Goal: Task Accomplishment & Management: Use online tool/utility

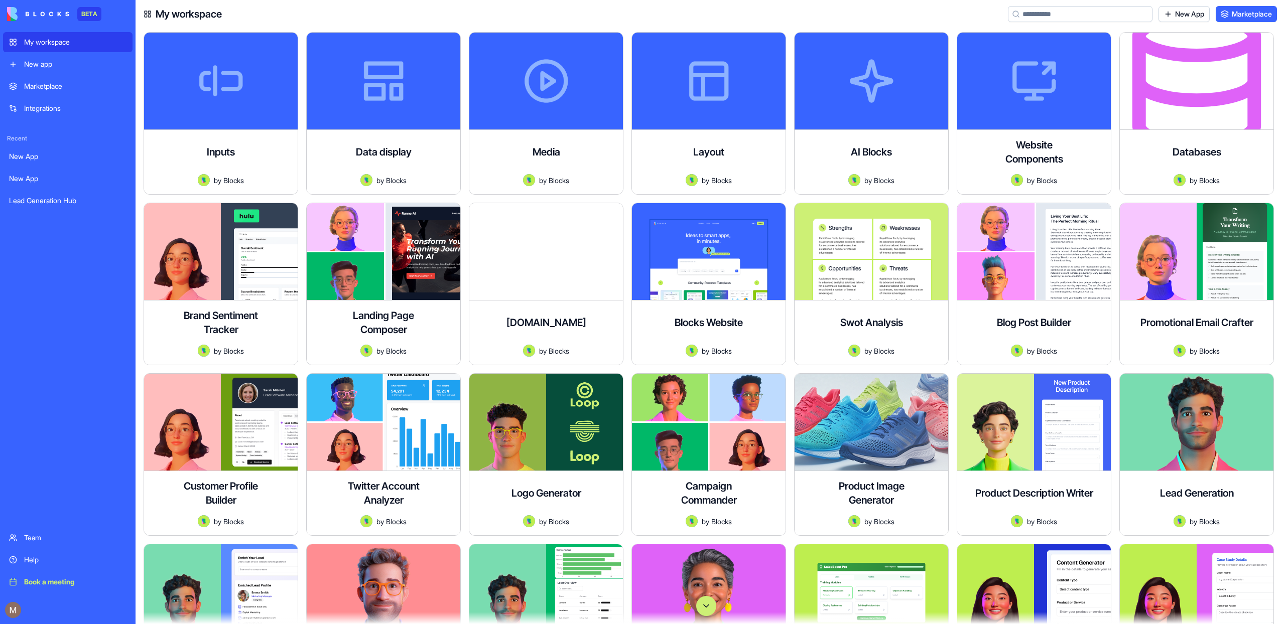
click at [48, 67] on div "New app" at bounding box center [75, 64] width 102 height 10
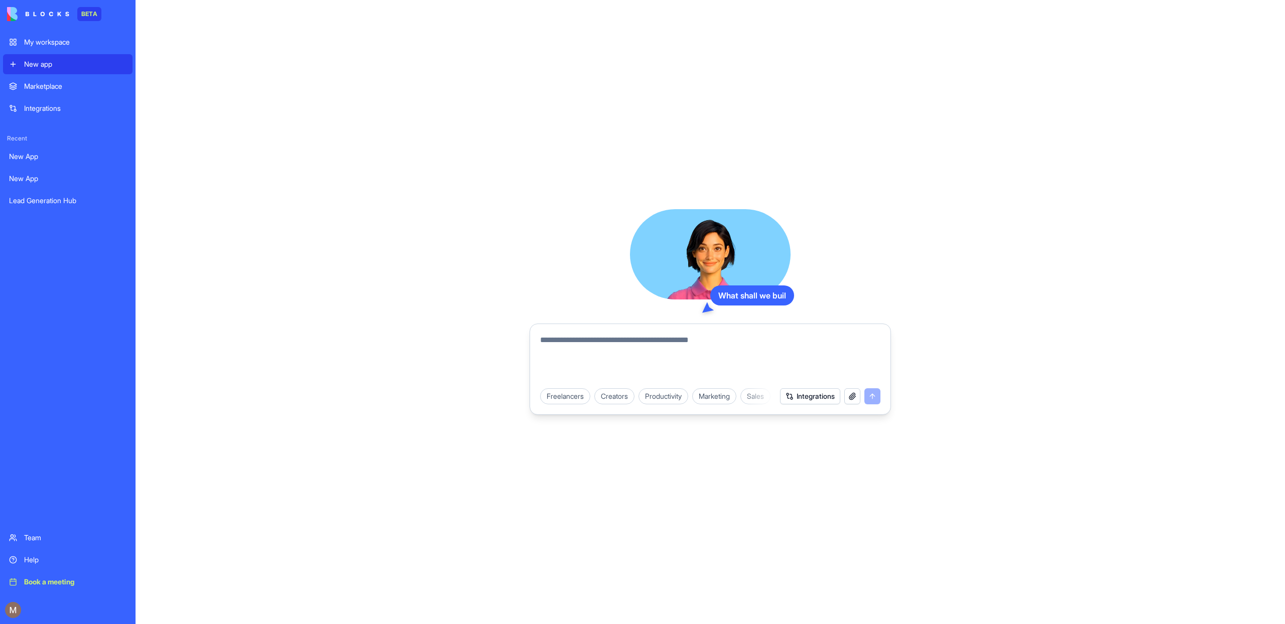
click at [677, 336] on textarea at bounding box center [710, 358] width 340 height 48
type textarea "**********"
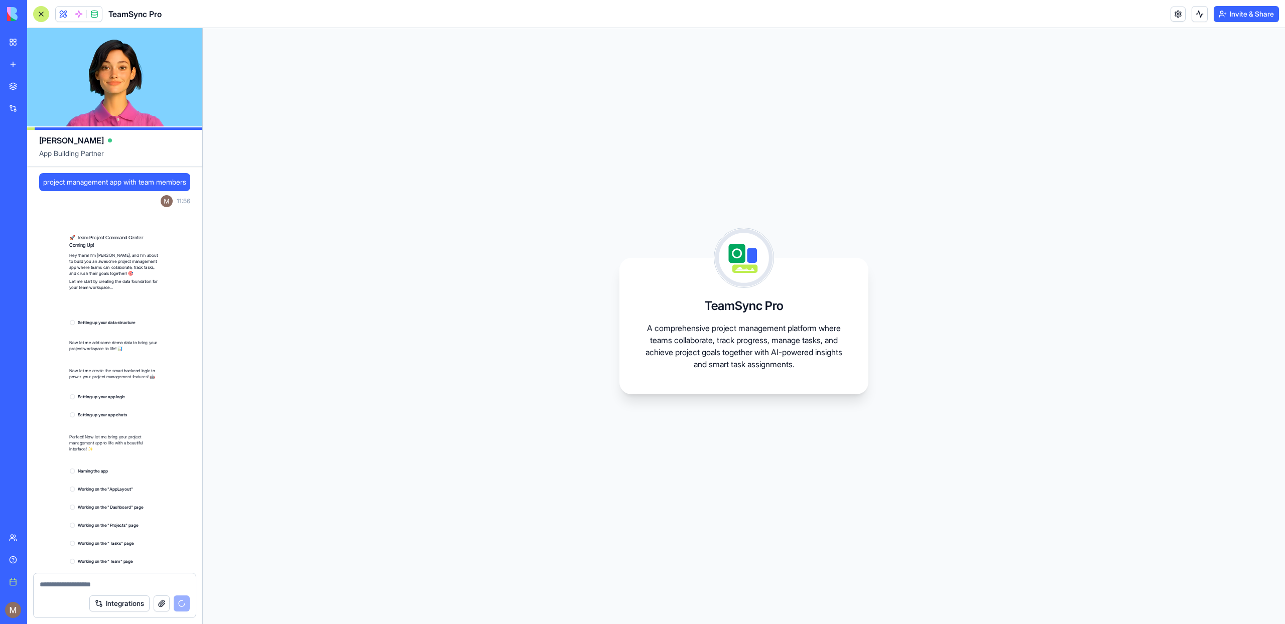
scroll to position [30, 0]
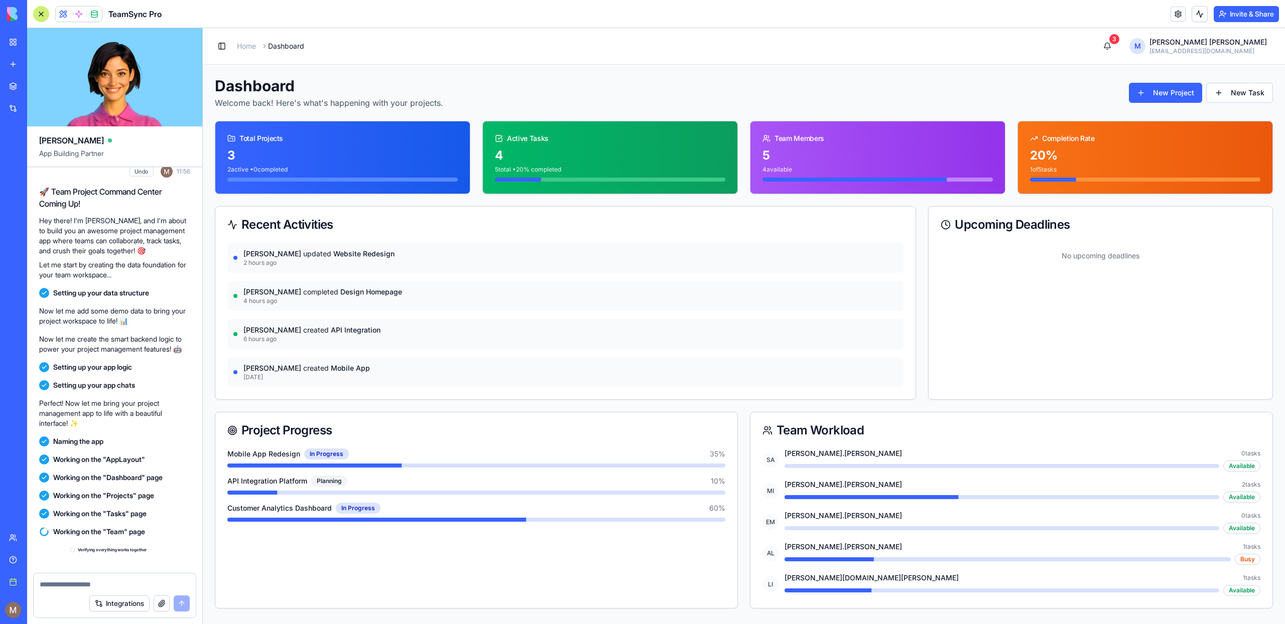
scroll to position [228, 0]
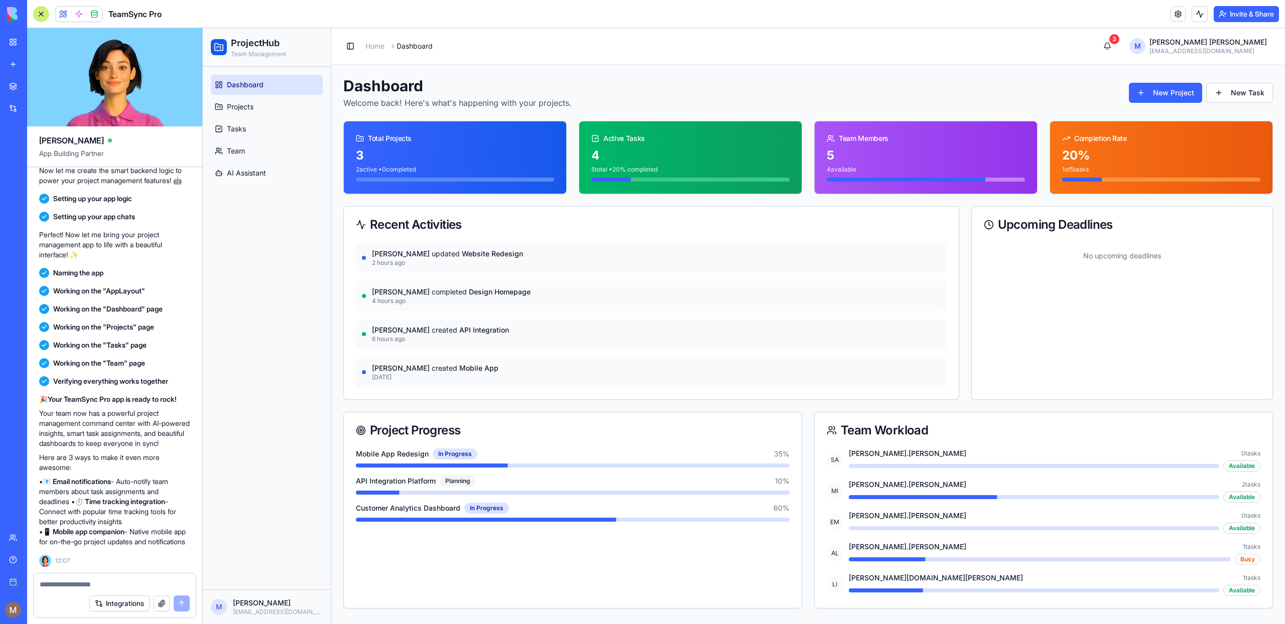
click at [79, 16] on span at bounding box center [79, 14] width 28 height 28
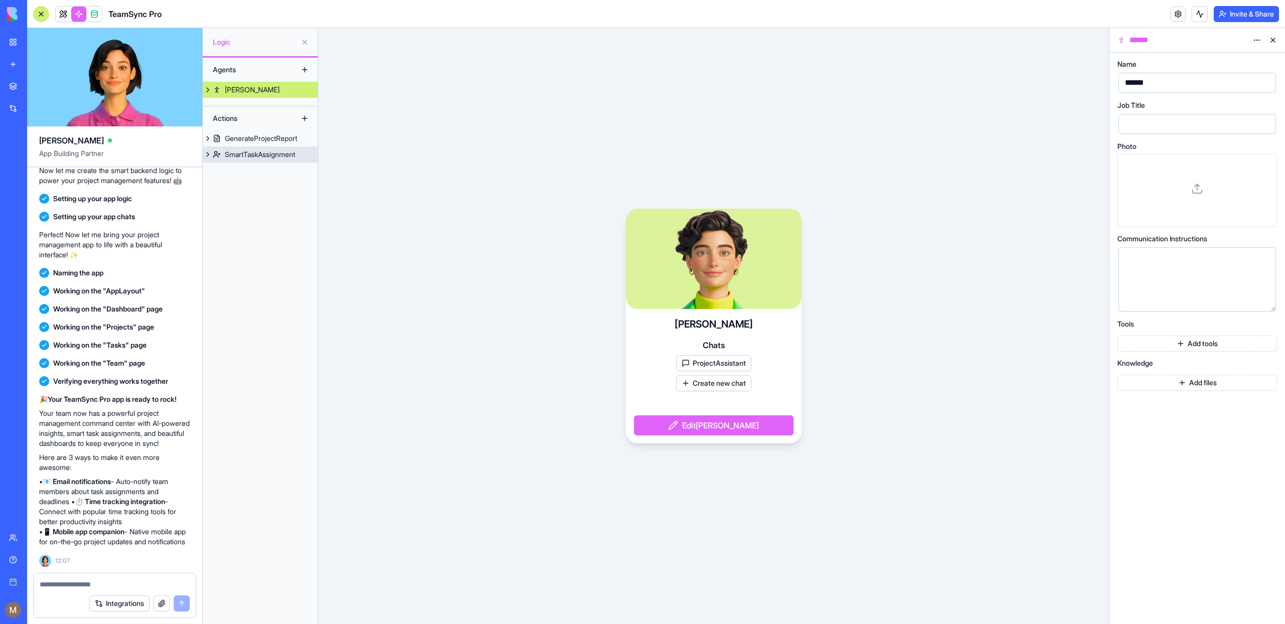
click at [288, 160] on link "SmartTaskAssignment" at bounding box center [260, 155] width 115 height 16
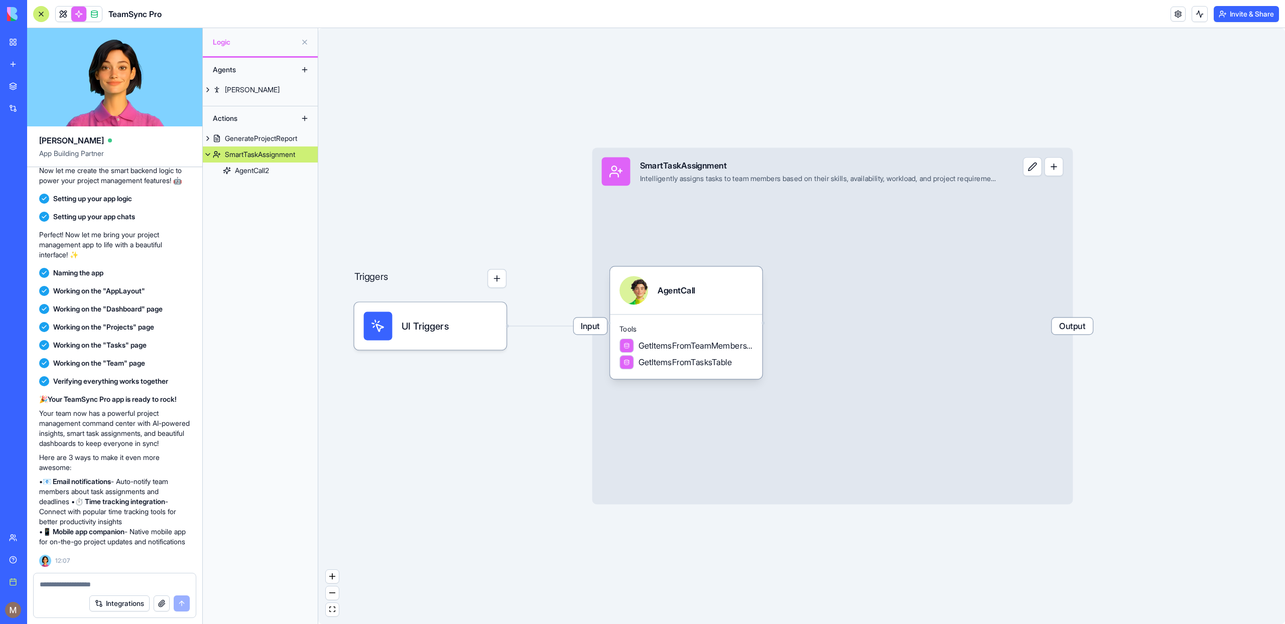
click at [829, 319] on div "Input SmartTaskAssignment Intelligently assigns tasks to team members based on …" at bounding box center [832, 326] width 481 height 357
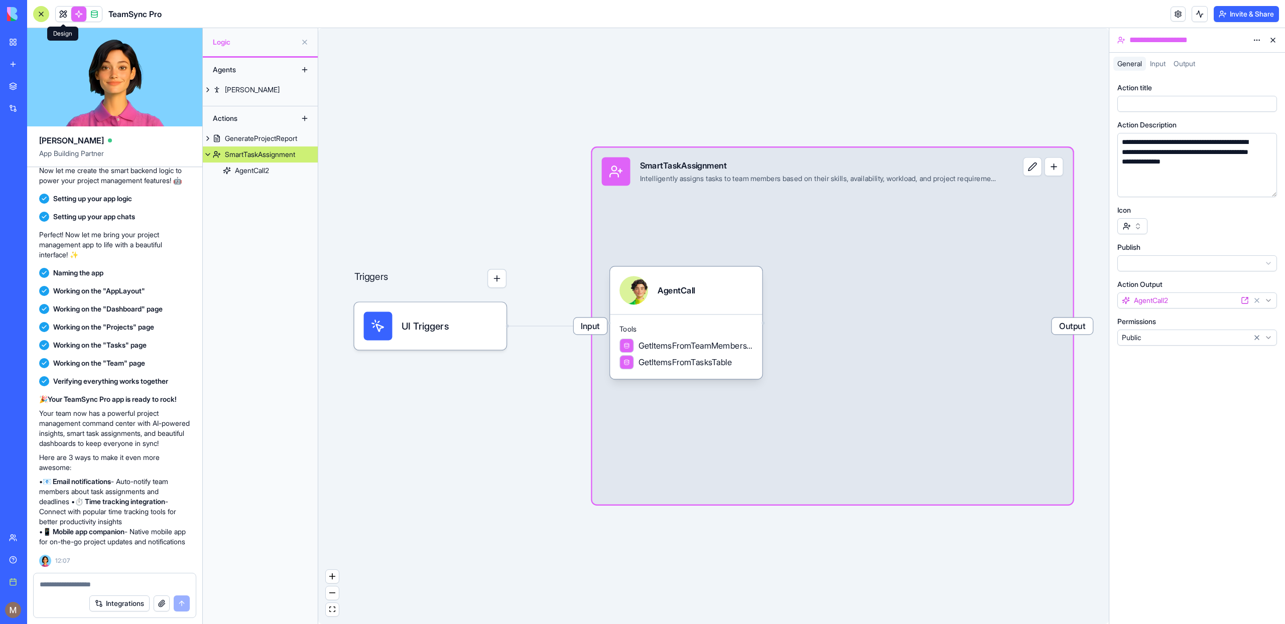
click at [68, 12] on link at bounding box center [63, 14] width 15 height 15
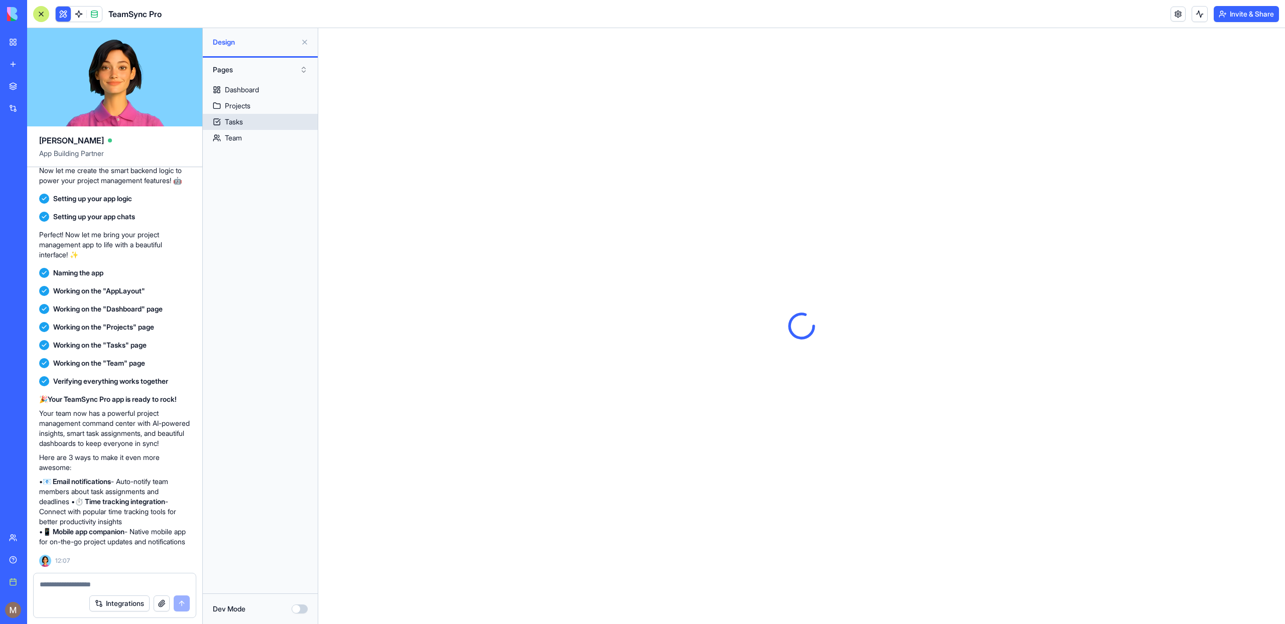
click at [225, 109] on div "Projects" at bounding box center [238, 106] width 26 height 10
click at [233, 122] on div "Tasks" at bounding box center [234, 122] width 18 height 10
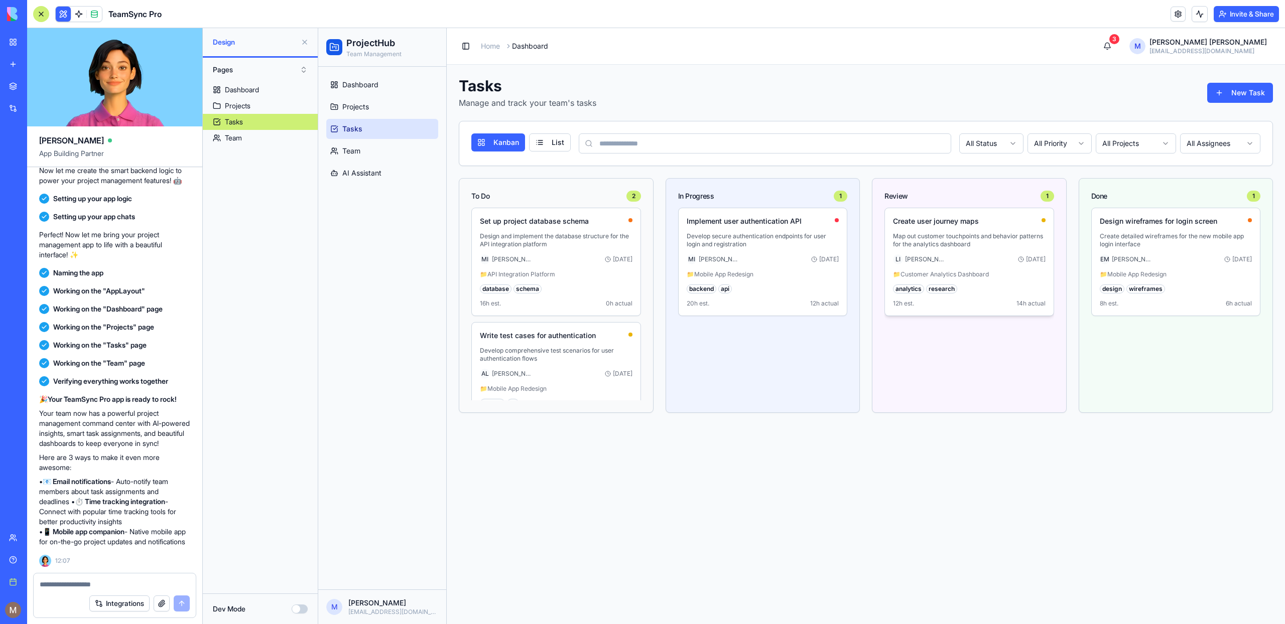
click at [1019, 239] on p "Map out customer touchpoints and behavior patterns for the analytics dashboard" at bounding box center [969, 240] width 153 height 16
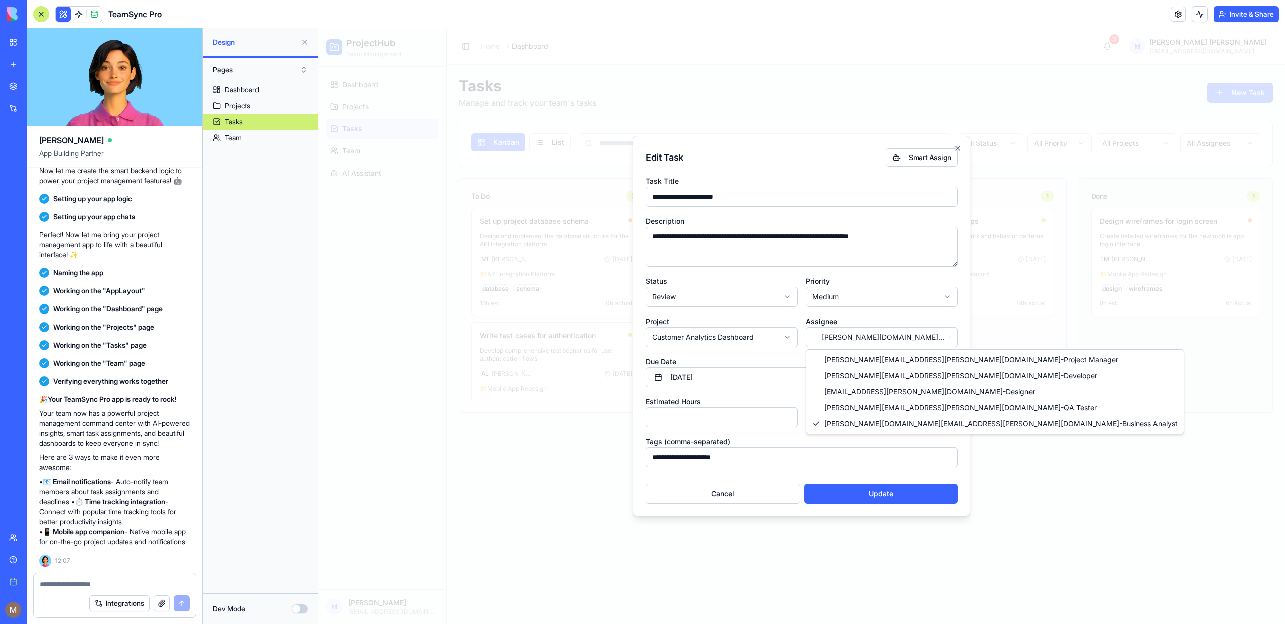
click at [938, 344] on body "ProjectHub Team Management Dashboard Projects Tasks Team AI Assistant M Michal …" at bounding box center [801, 326] width 967 height 596
select select "**********"
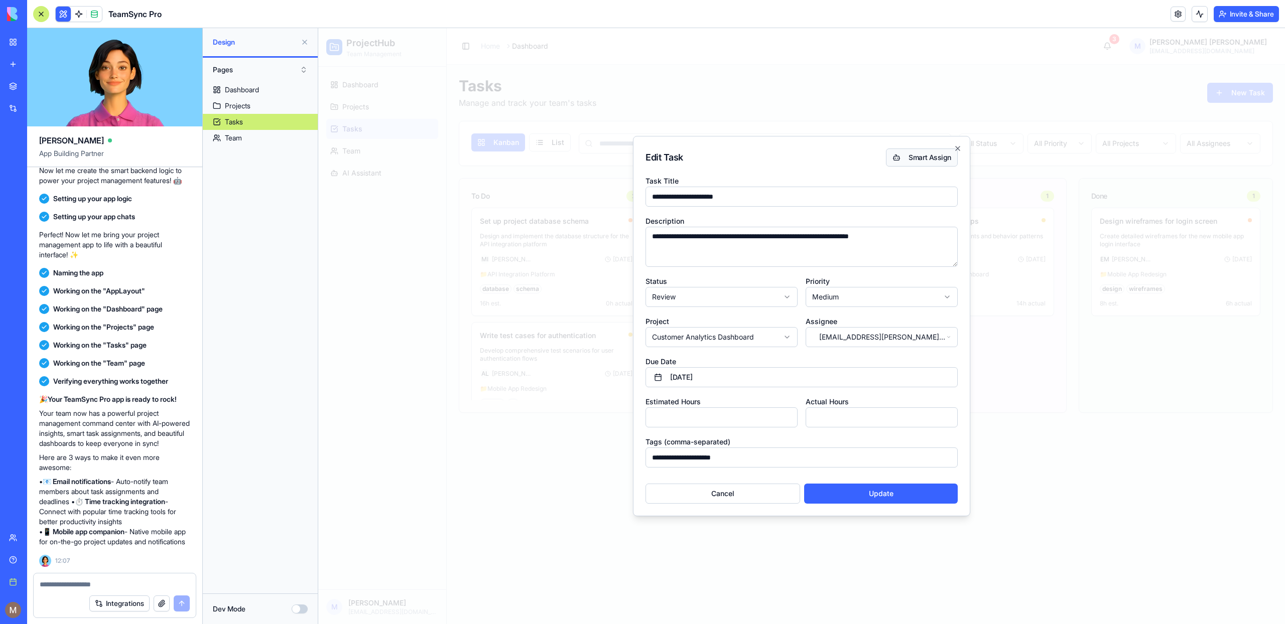
click at [908, 150] on button "Smart Assign" at bounding box center [922, 158] width 72 height 18
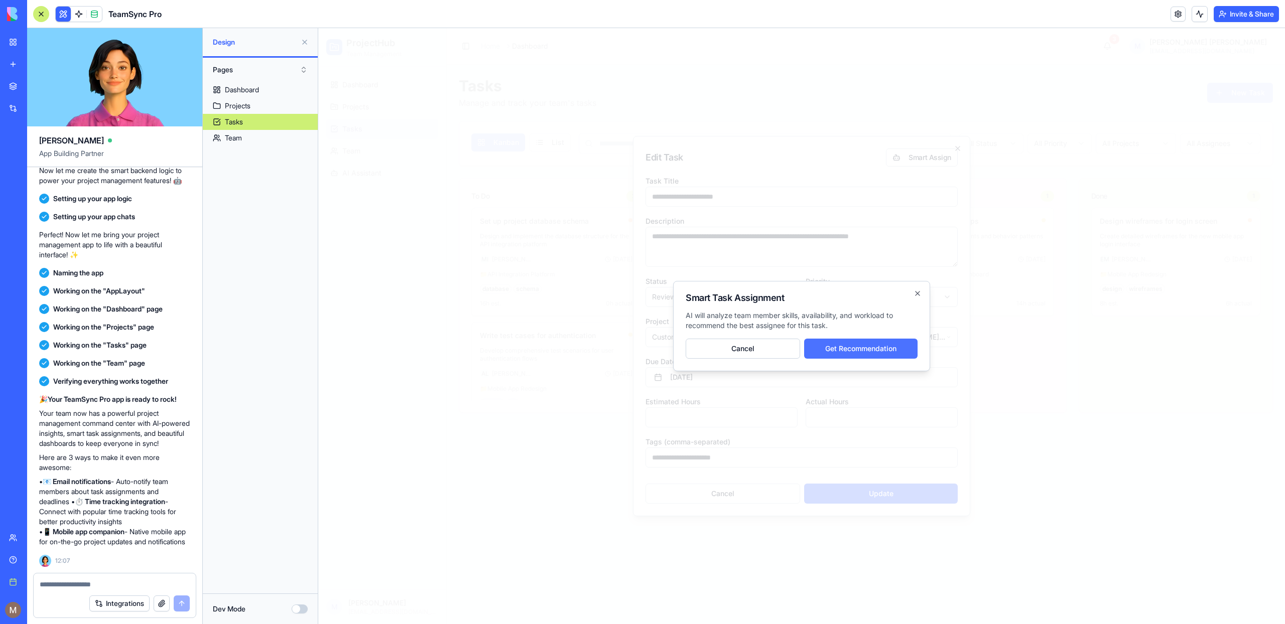
click at [882, 351] on button "Get Recommendation" at bounding box center [860, 349] width 113 height 20
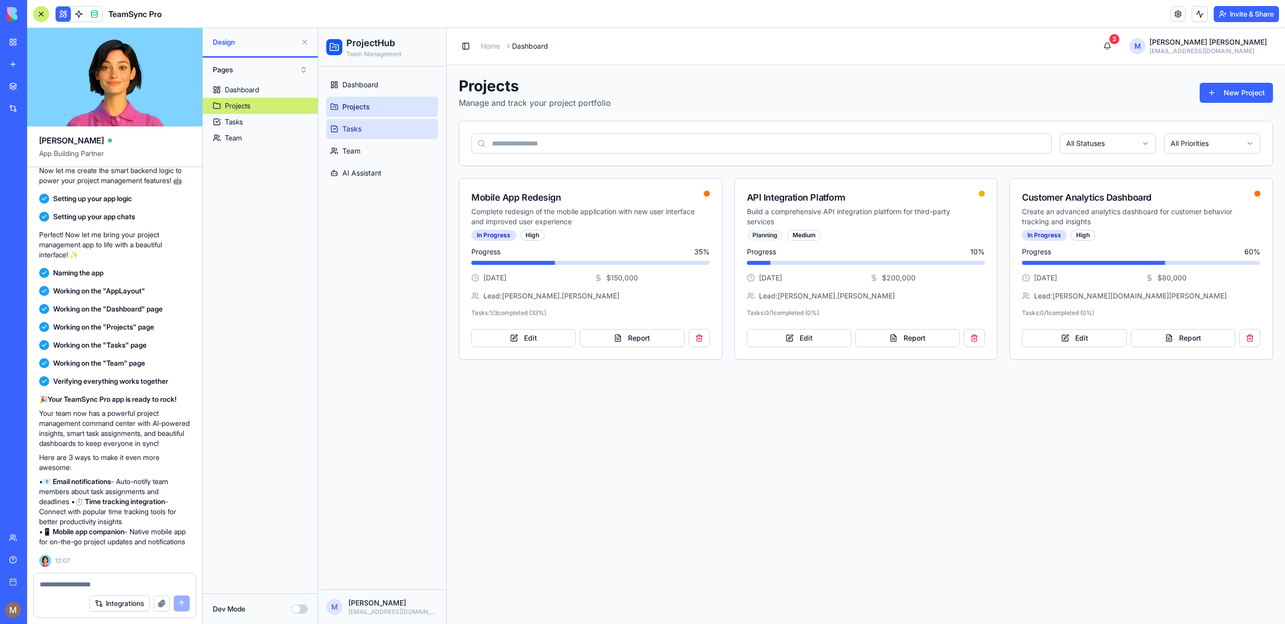
click at [394, 124] on link "Tasks" at bounding box center [382, 129] width 112 height 20
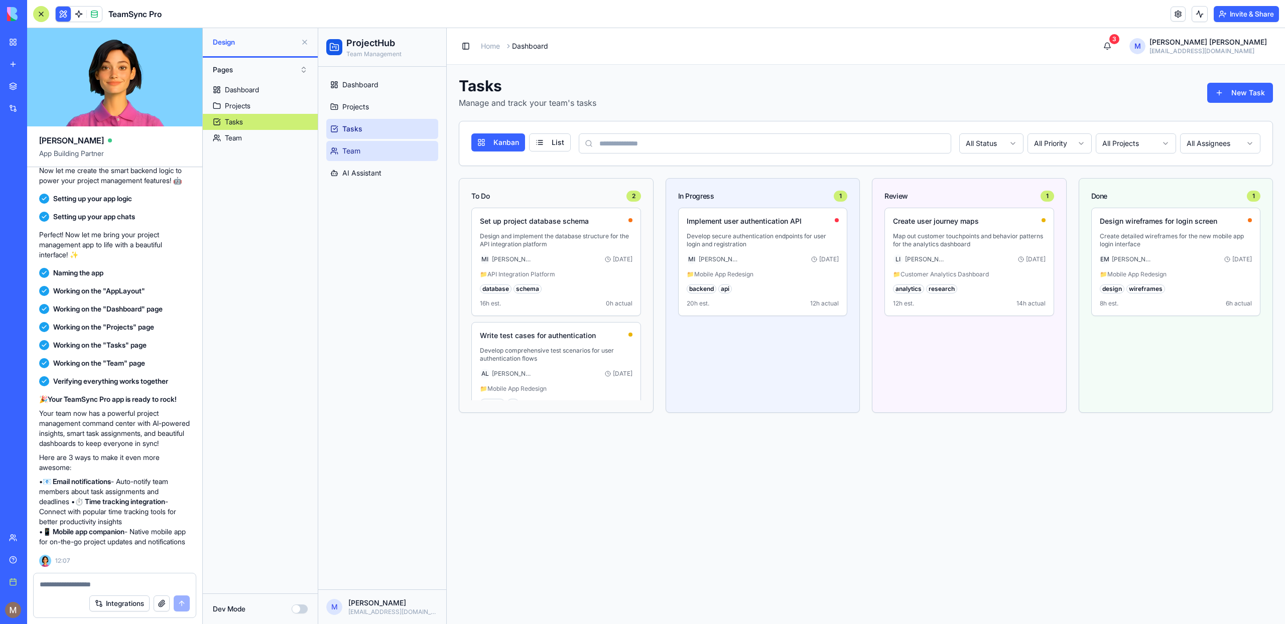
click at [388, 143] on link "Team" at bounding box center [382, 151] width 112 height 20
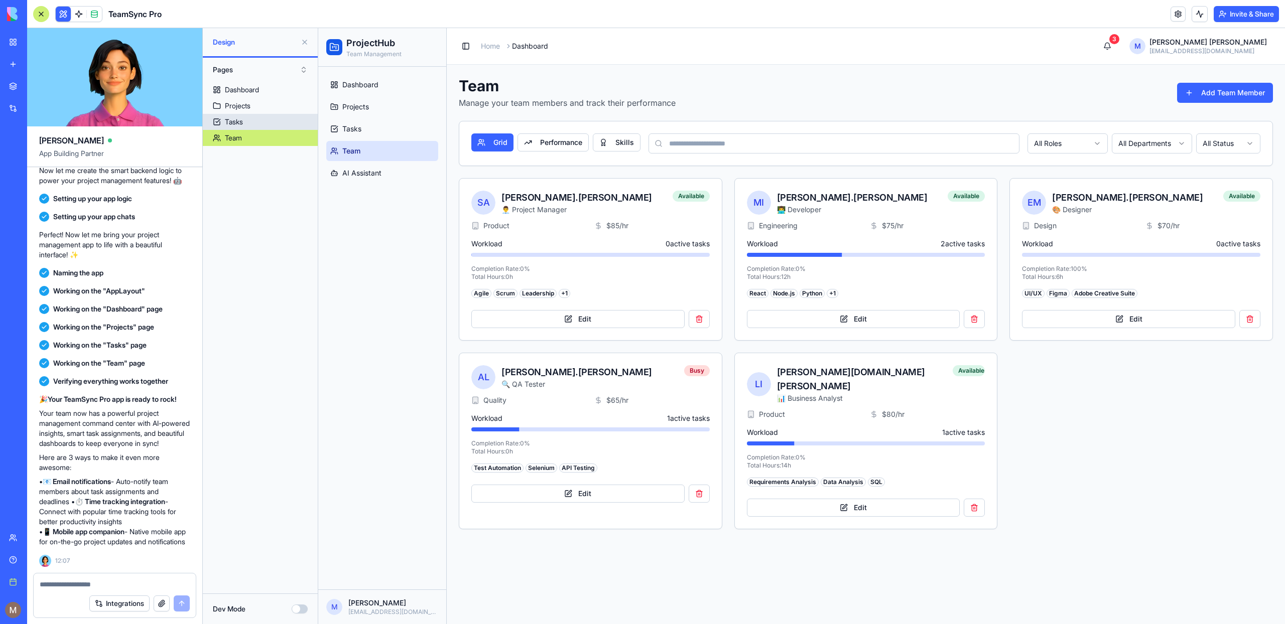
click at [271, 120] on link "Tasks" at bounding box center [260, 122] width 115 height 16
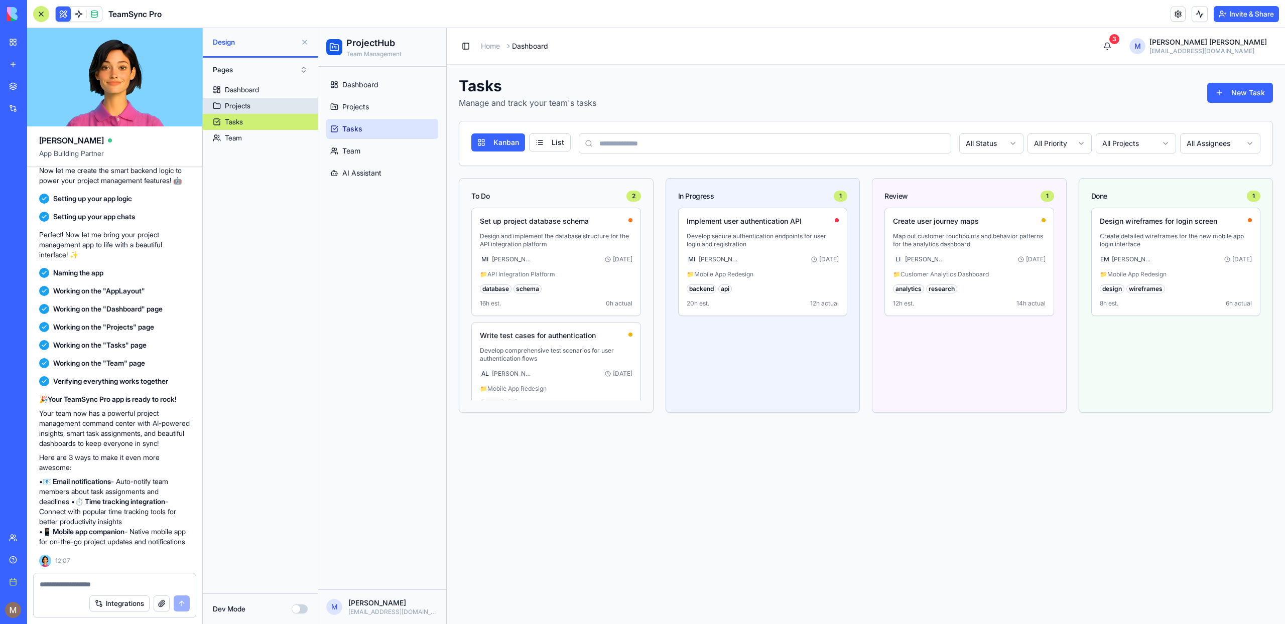
click at [270, 101] on link "Projects" at bounding box center [260, 106] width 115 height 16
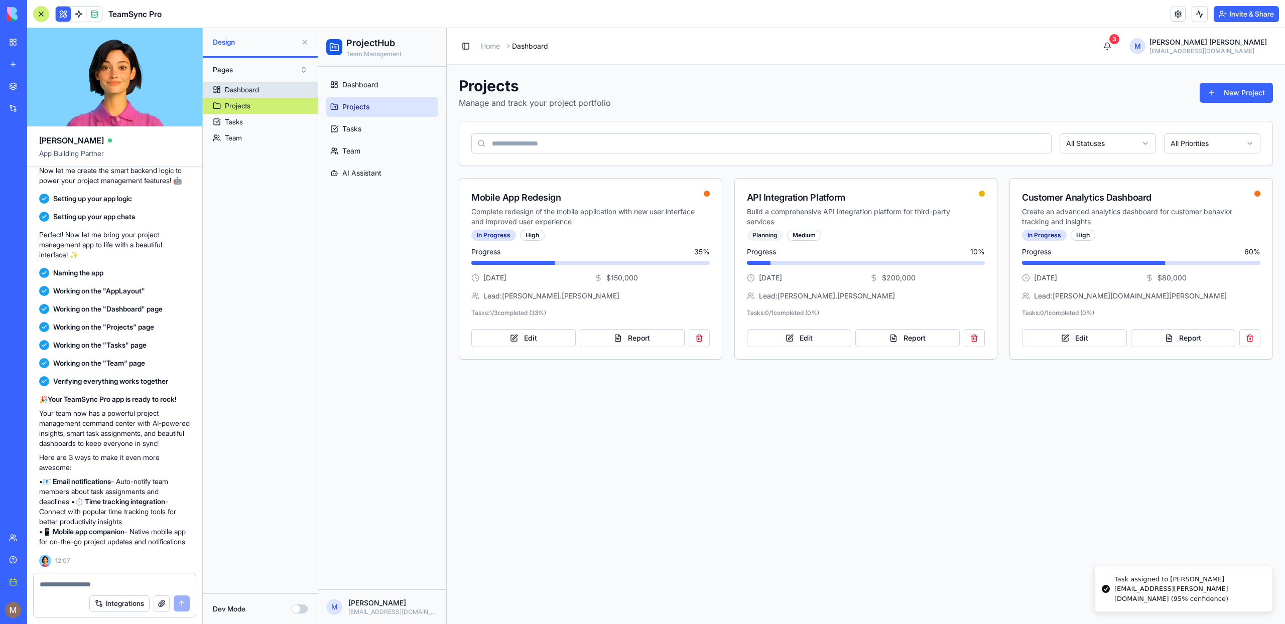
click at [268, 86] on link "Dashboard" at bounding box center [260, 90] width 115 height 16
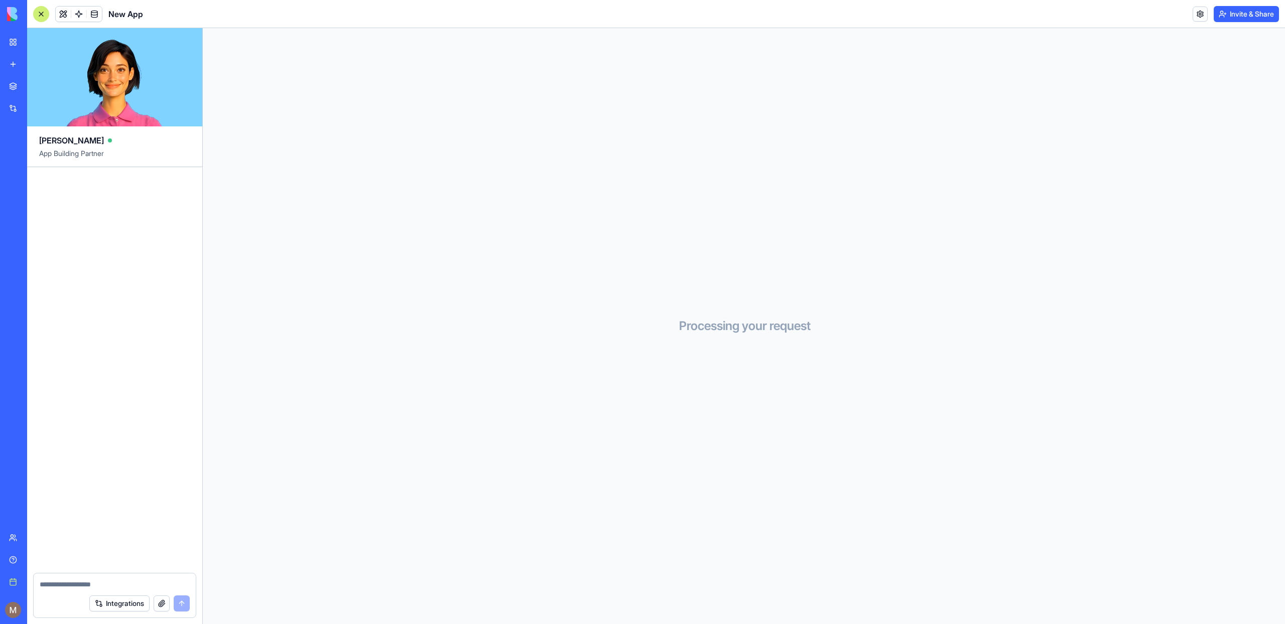
click at [21, 64] on link "New app" at bounding box center [23, 64] width 40 height 20
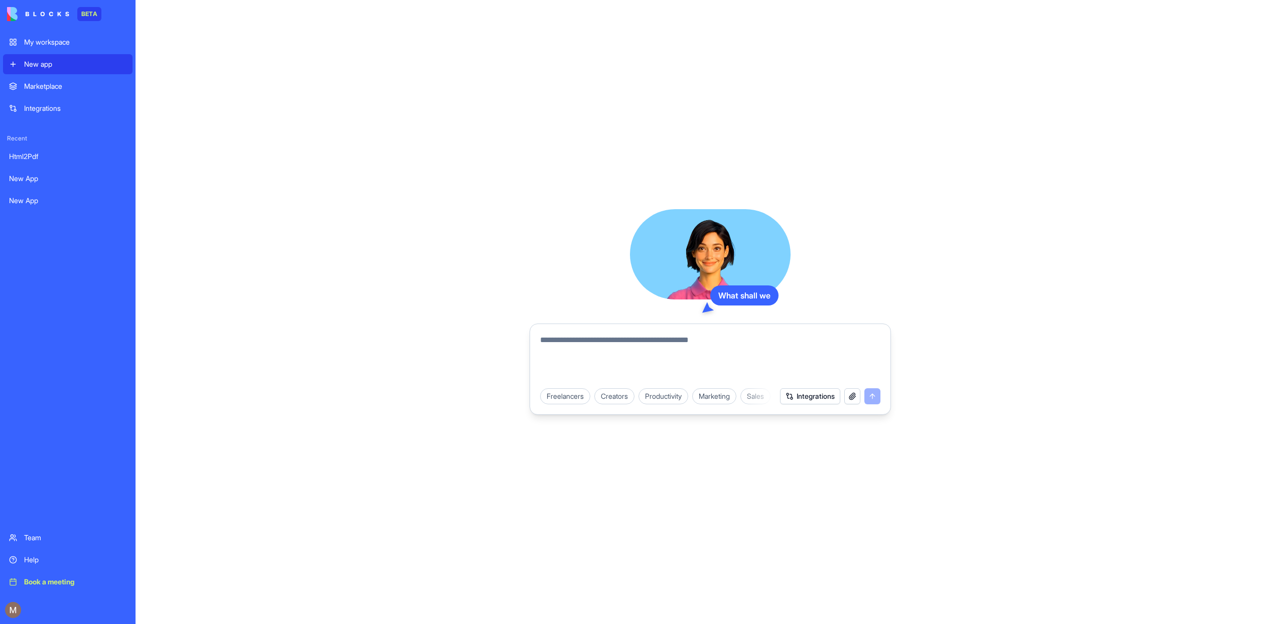
click at [719, 339] on textarea at bounding box center [710, 358] width 340 height 48
type textarea "**********"
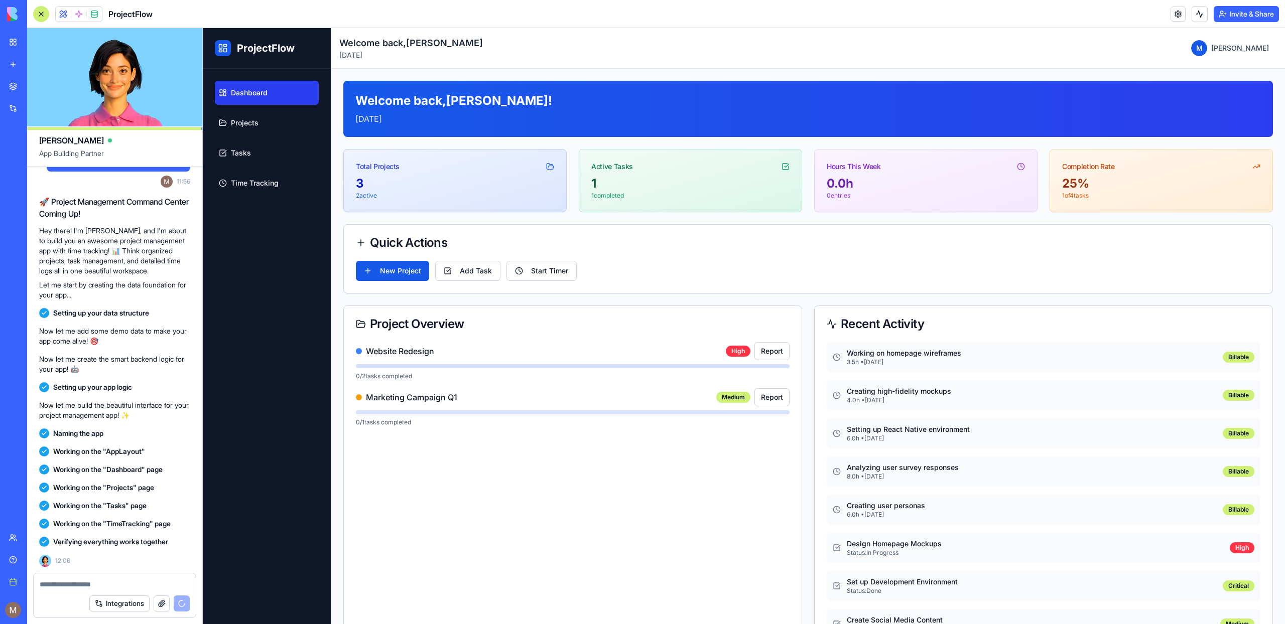
scroll to position [208, 0]
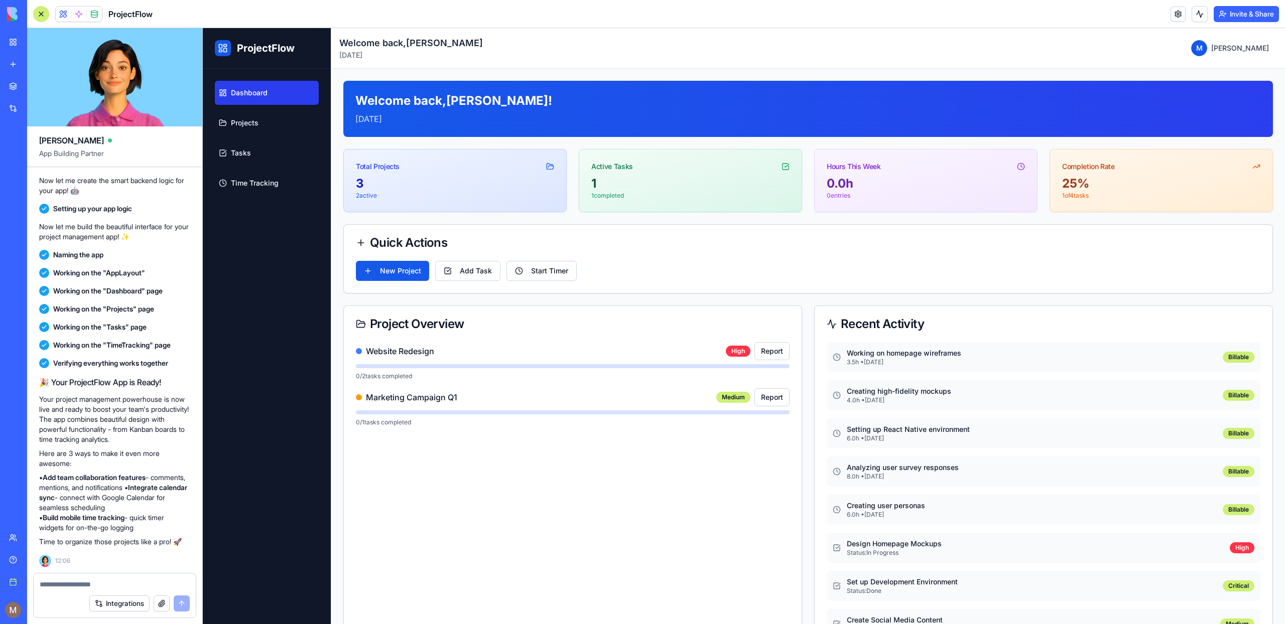
click at [40, 16] on div at bounding box center [41, 14] width 16 height 16
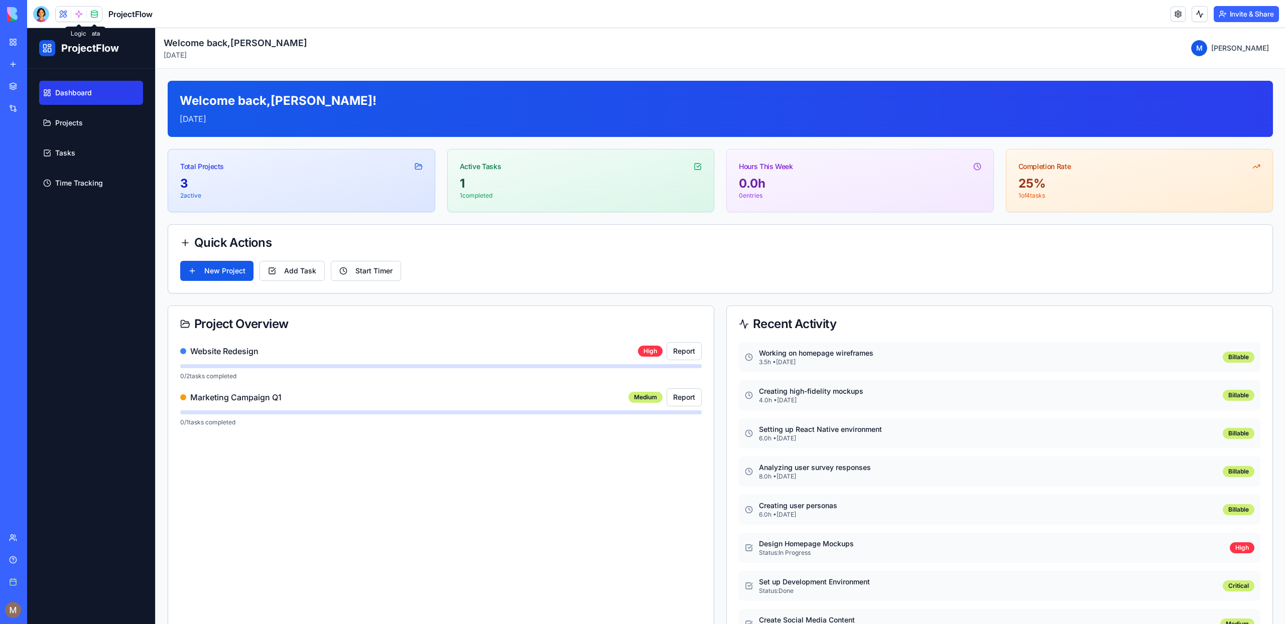
click at [85, 17] on span at bounding box center [79, 14] width 28 height 28
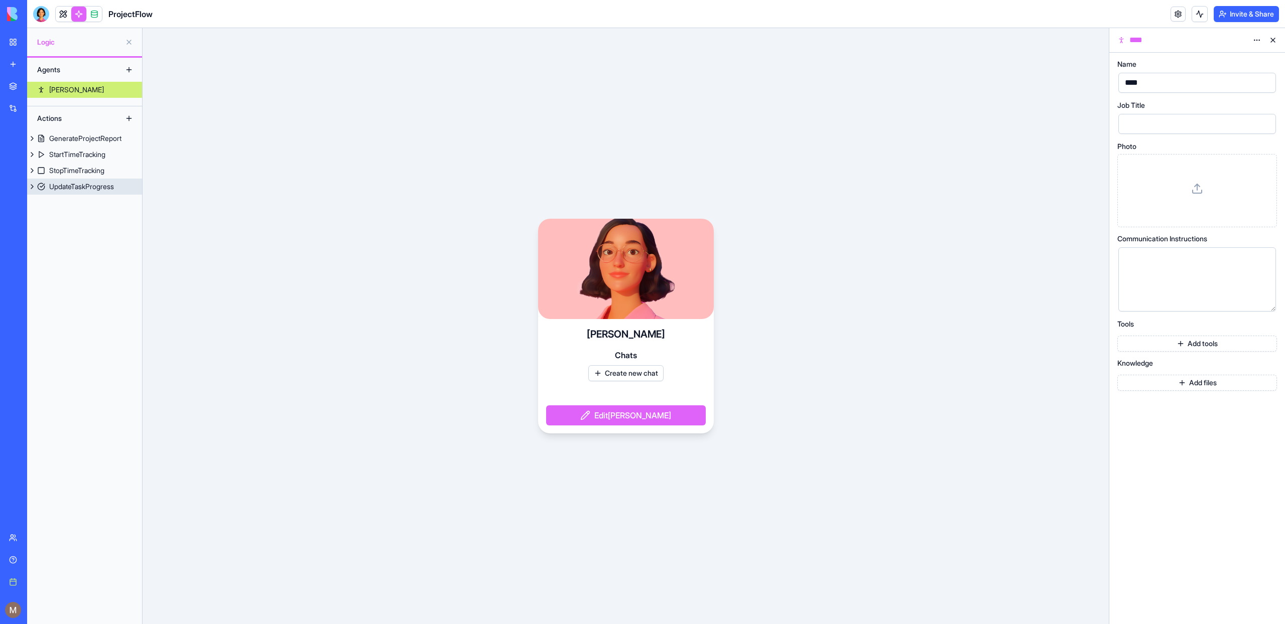
click at [112, 191] on div "UpdateTaskProgress" at bounding box center [81, 187] width 65 height 10
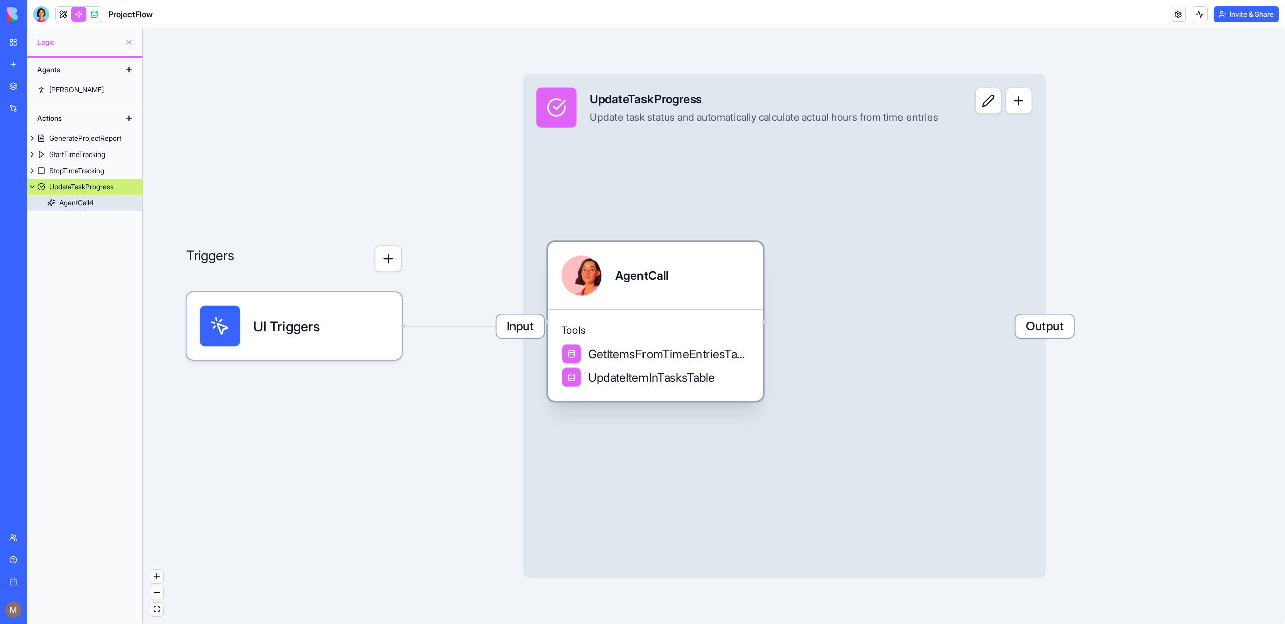
click at [723, 328] on span "Tools" at bounding box center [655, 331] width 188 height 14
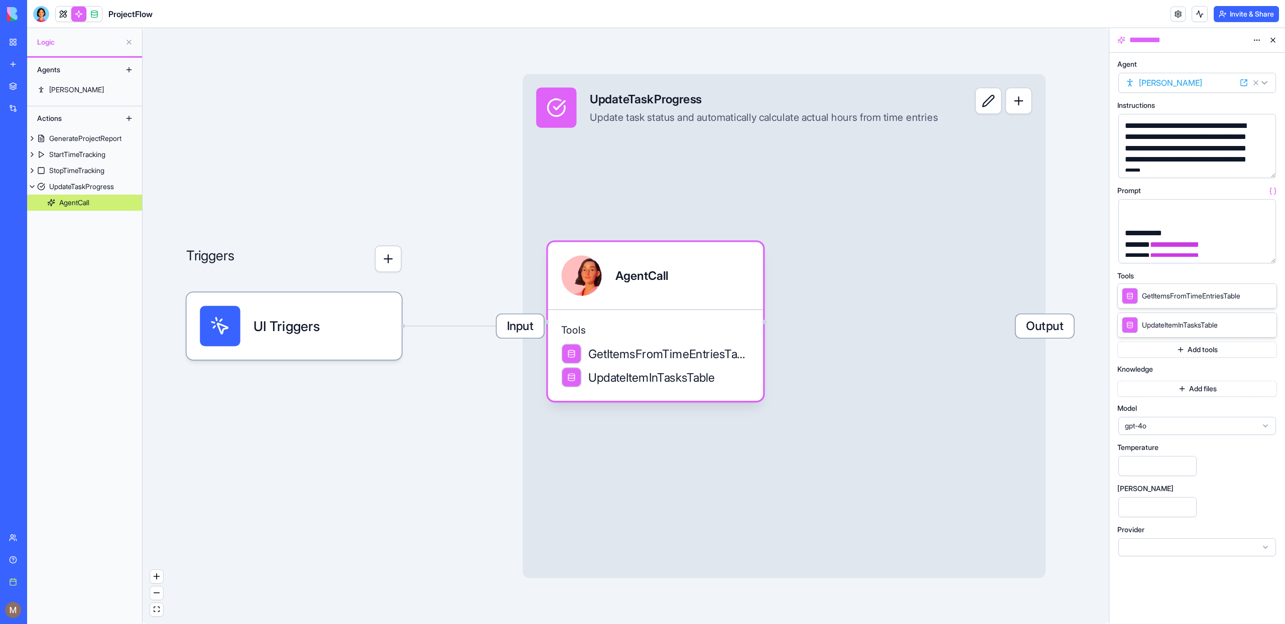
scroll to position [162, 0]
click at [68, 10] on link at bounding box center [63, 14] width 15 height 15
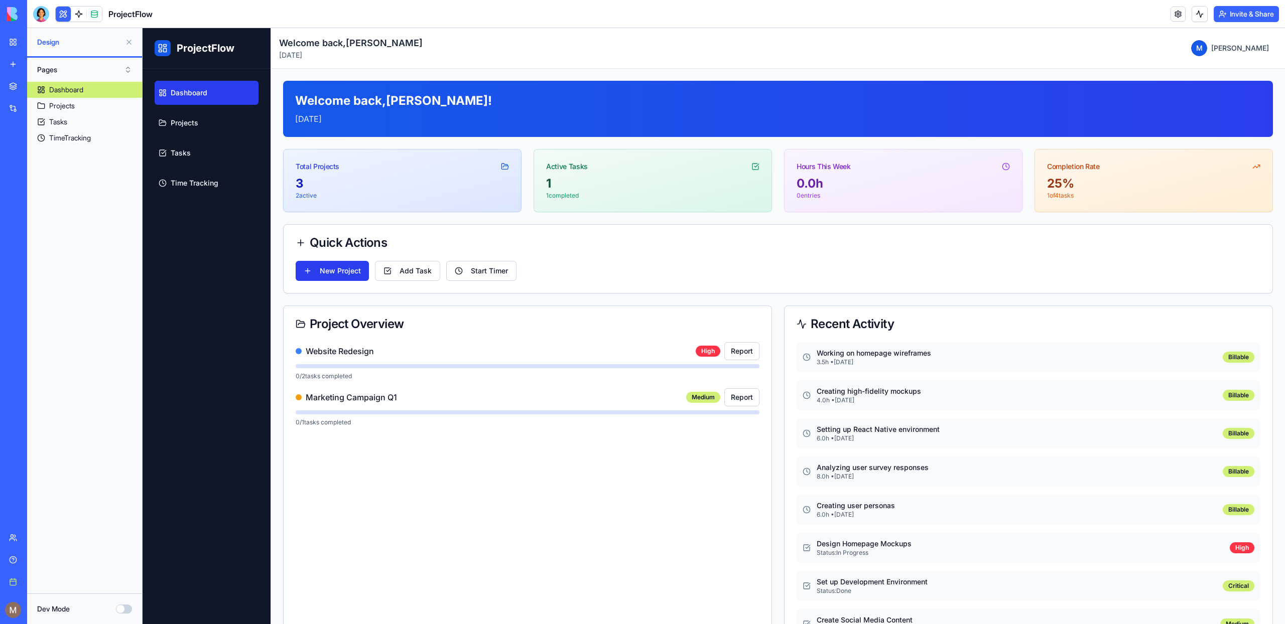
click at [336, 270] on button "New Project" at bounding box center [332, 271] width 73 height 20
click at [395, 266] on button "Add Task" at bounding box center [407, 271] width 65 height 20
click at [508, 266] on button "Start Timer" at bounding box center [481, 271] width 70 height 20
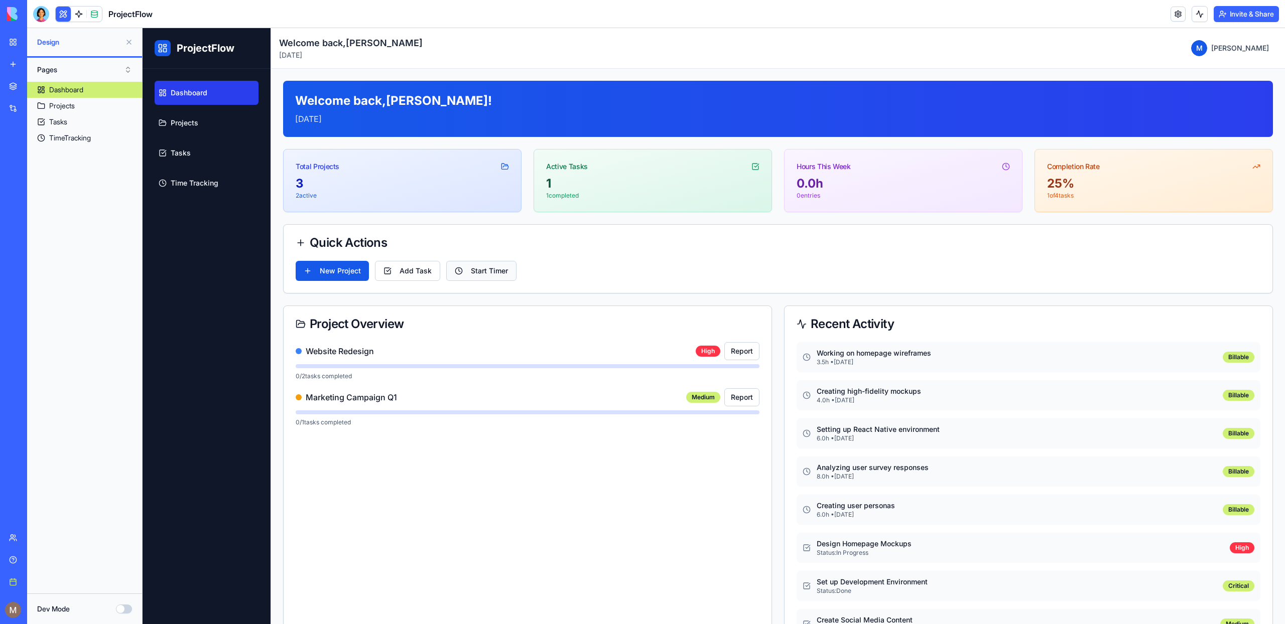
click at [508, 266] on button "Start Timer" at bounding box center [481, 271] width 70 height 20
click at [446, 266] on button "Start Timer" at bounding box center [481, 271] width 70 height 20
click at [426, 266] on button "Add Task" at bounding box center [407, 271] width 65 height 20
click at [318, 270] on button "New Project" at bounding box center [332, 271] width 73 height 20
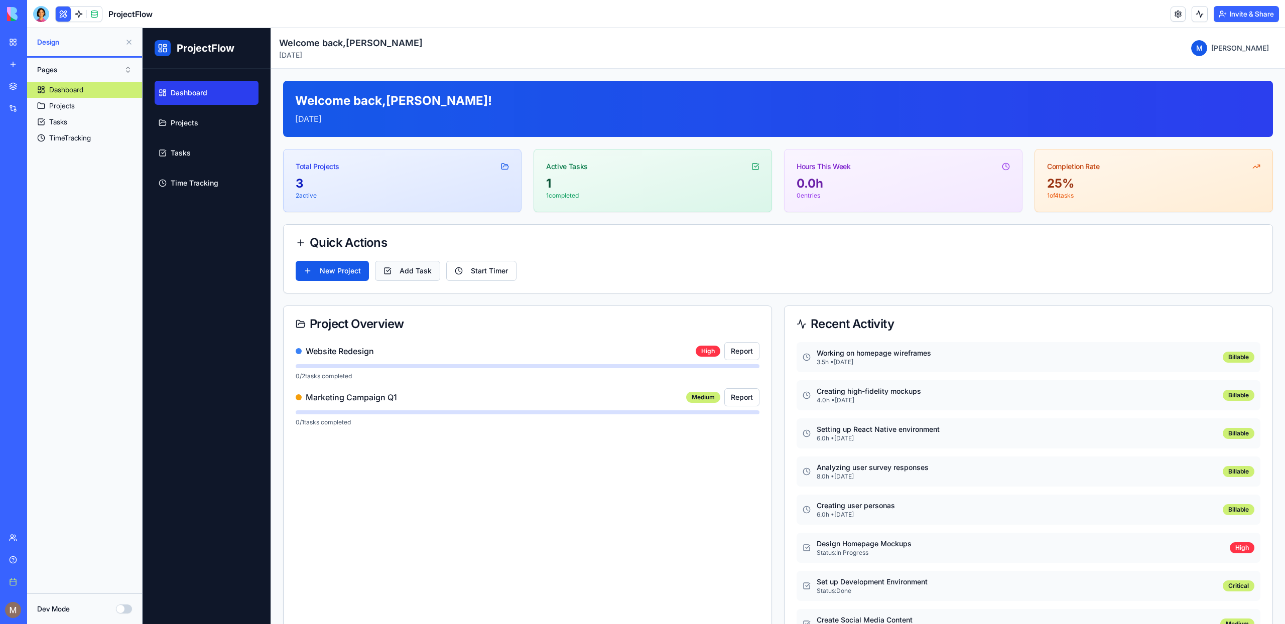
click at [390, 266] on button "Add Task" at bounding box center [407, 271] width 65 height 20
click at [474, 266] on button "Start Timer" at bounding box center [481, 271] width 70 height 20
click at [408, 273] on button "Add Task" at bounding box center [407, 271] width 65 height 20
click at [341, 273] on button "New Project" at bounding box center [332, 271] width 73 height 20
click at [384, 275] on button "Add Task" at bounding box center [407, 271] width 65 height 20
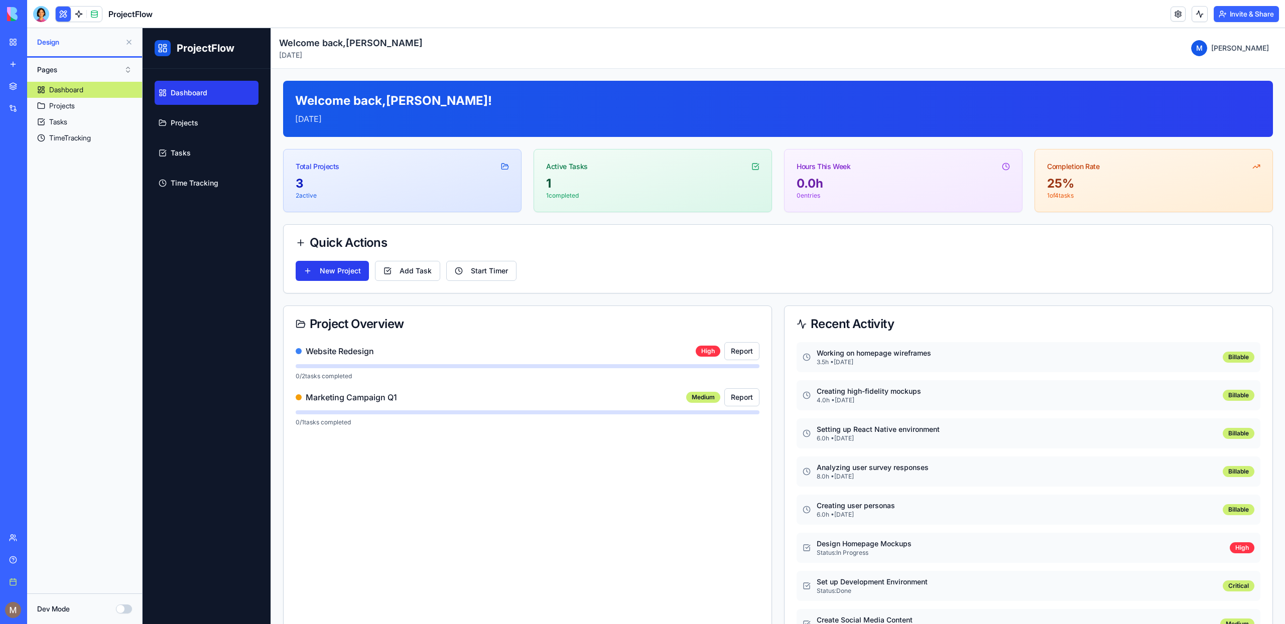
click at [361, 275] on button "New Project" at bounding box center [332, 271] width 73 height 20
click at [418, 272] on button "Add Task" at bounding box center [407, 271] width 65 height 20
click at [472, 272] on button "Start Timer" at bounding box center [481, 271] width 70 height 20
click at [370, 278] on div "New Project Add Task Start Timer" at bounding box center [778, 271] width 965 height 20
click at [326, 278] on button "New Project" at bounding box center [332, 271] width 73 height 20
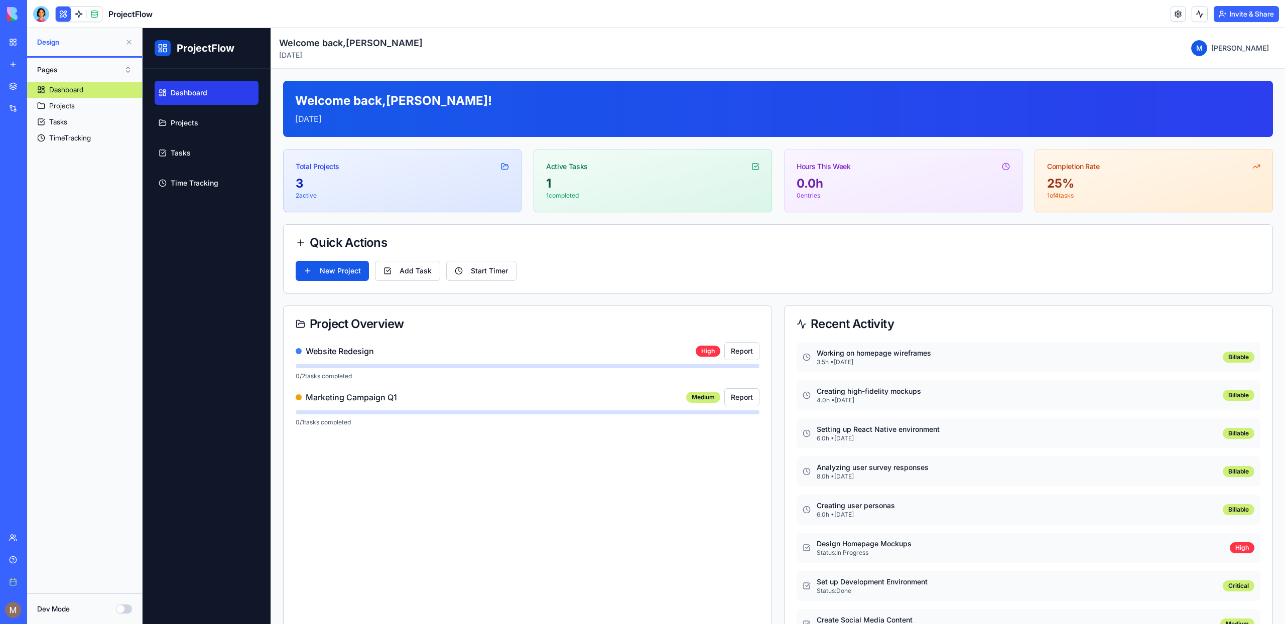
click at [237, 76] on div "Dashboard Projects Tasks Time Tracking" at bounding box center [207, 347] width 128 height 556
click at [210, 99] on link "Dashboard" at bounding box center [207, 93] width 104 height 24
click at [332, 277] on button "New Project" at bounding box center [332, 271] width 73 height 20
click at [427, 268] on button "Add Task" at bounding box center [407, 271] width 65 height 20
click at [473, 270] on button "Start Timer" at bounding box center [481, 271] width 70 height 20
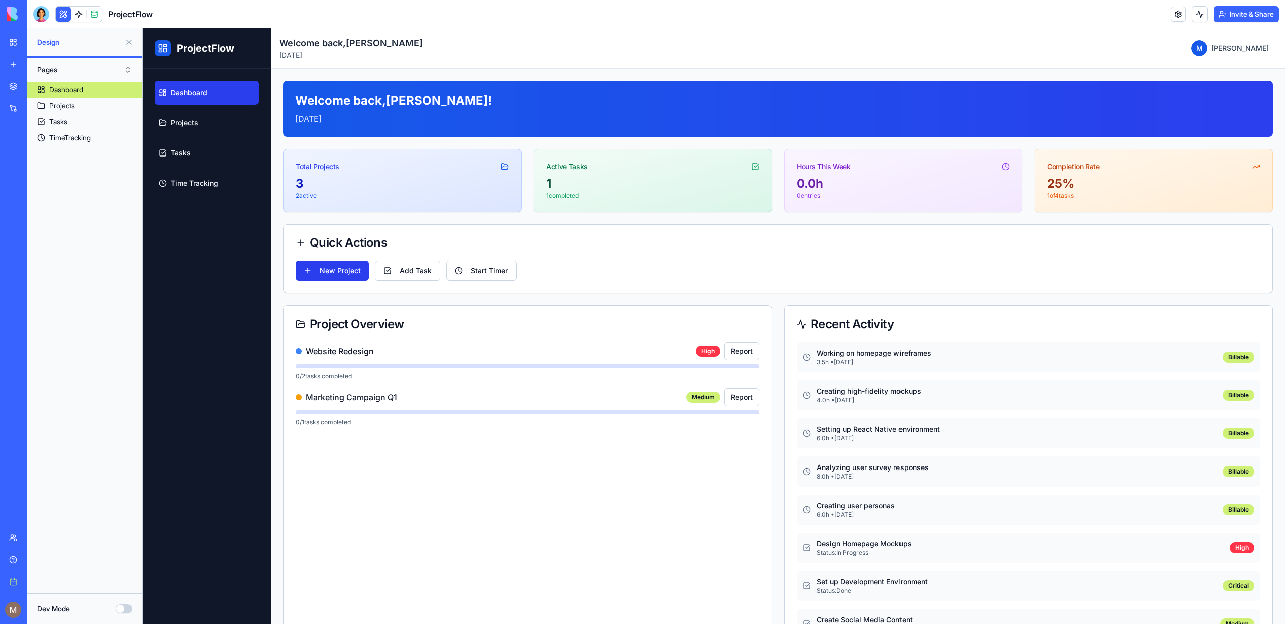
click at [342, 273] on button "New Project" at bounding box center [332, 271] width 73 height 20
click at [424, 269] on button "Add Task" at bounding box center [407, 271] width 65 height 20
click at [459, 269] on button "Start Timer" at bounding box center [481, 271] width 70 height 20
click at [411, 269] on button "Add Task" at bounding box center [407, 271] width 65 height 20
click at [344, 273] on button "New Project" at bounding box center [332, 271] width 73 height 20
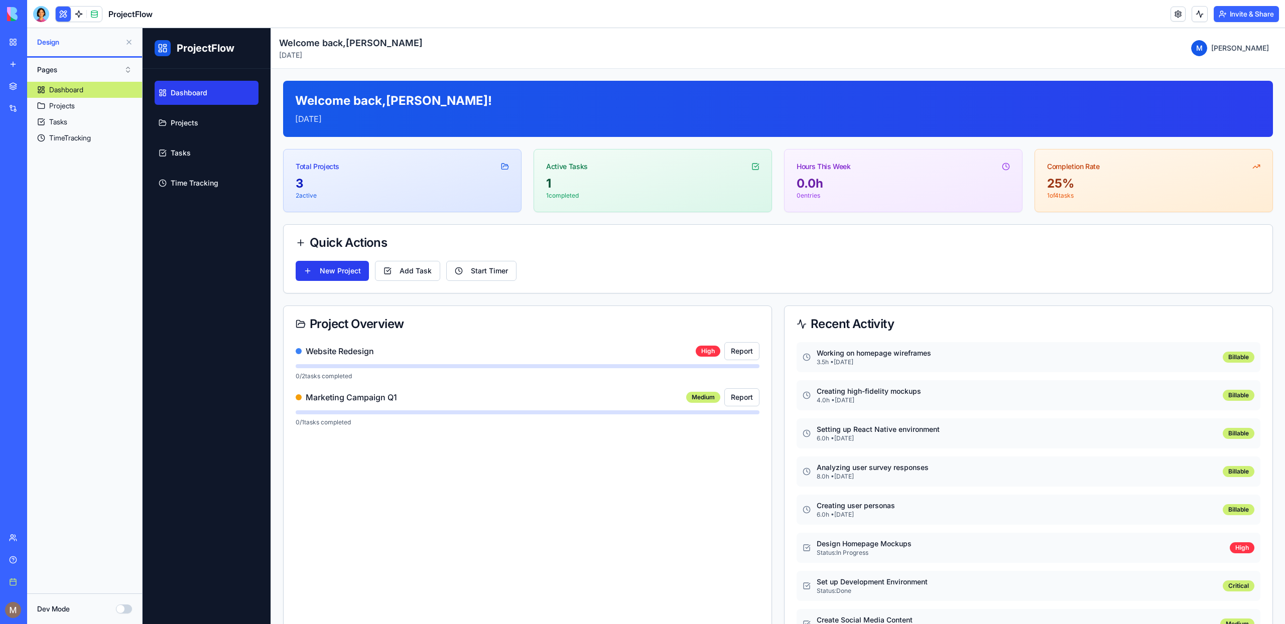
click at [344, 273] on button "New Project" at bounding box center [332, 271] width 73 height 20
click at [413, 273] on button "Add Task" at bounding box center [407, 271] width 65 height 20
click at [548, 254] on div "Quick Actions" at bounding box center [778, 243] width 989 height 36
click at [489, 257] on div "Quick Actions" at bounding box center [778, 243] width 989 height 36
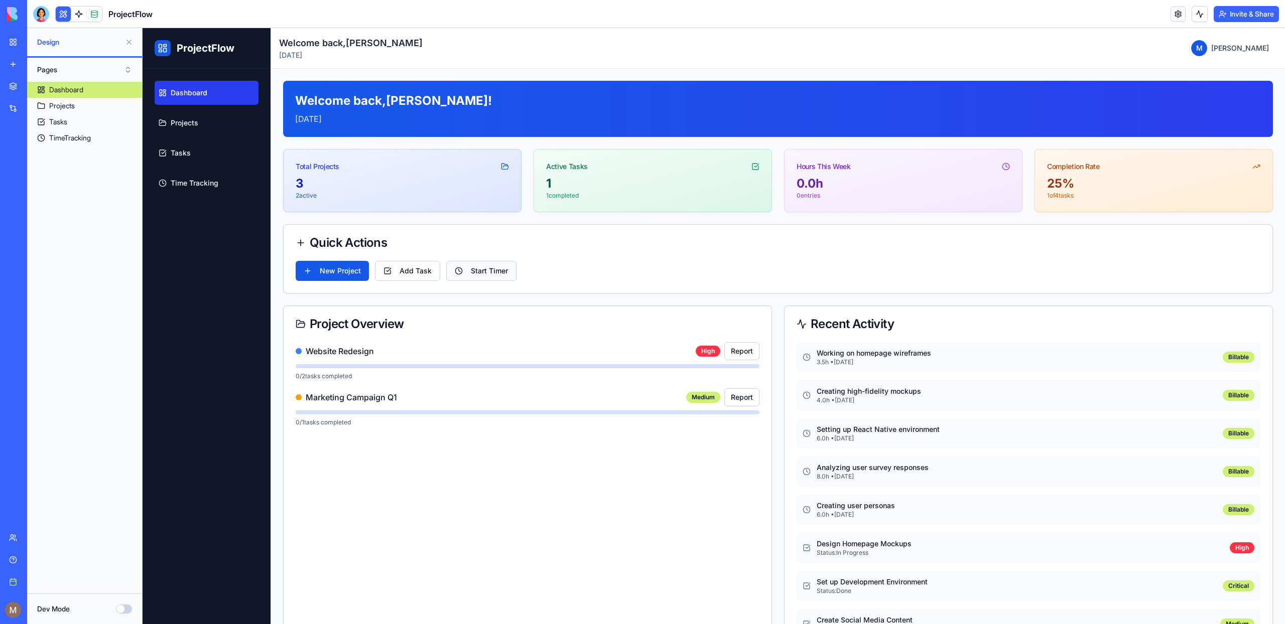
click at [487, 269] on button "Start Timer" at bounding box center [481, 271] width 70 height 20
click at [428, 269] on button "Add Task" at bounding box center [407, 271] width 65 height 20
click at [365, 269] on button "New Project" at bounding box center [332, 271] width 73 height 20
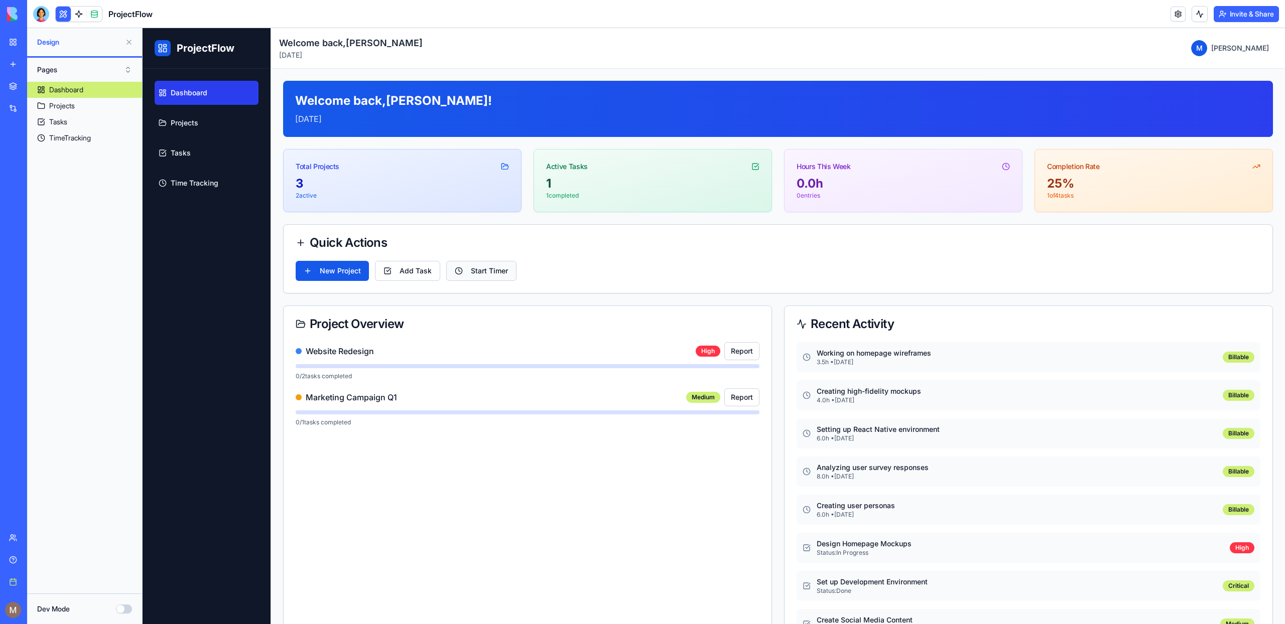
click at [464, 269] on button "Start Timer" at bounding box center [481, 271] width 70 height 20
click at [463, 269] on button "Start Timer" at bounding box center [481, 271] width 70 height 20
click at [376, 270] on button "Add Task" at bounding box center [407, 271] width 65 height 20
click at [314, 270] on button "New Project" at bounding box center [332, 271] width 73 height 20
click at [121, 608] on button "Dev Mode" at bounding box center [124, 609] width 16 height 9
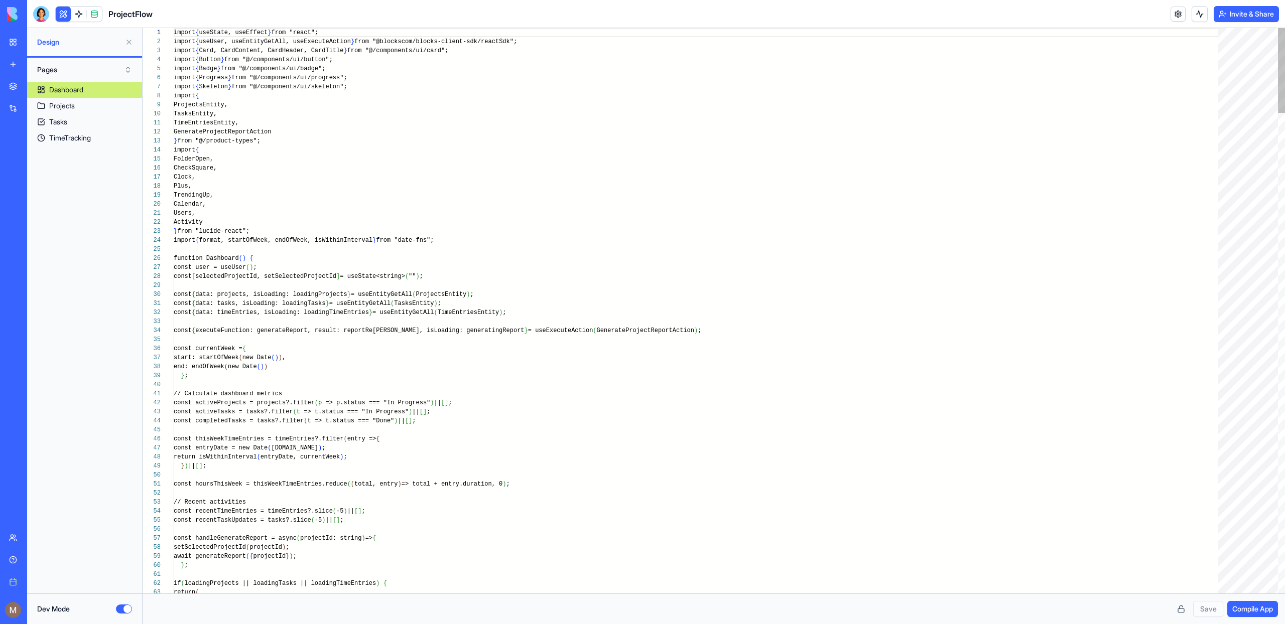
scroll to position [90, 0]
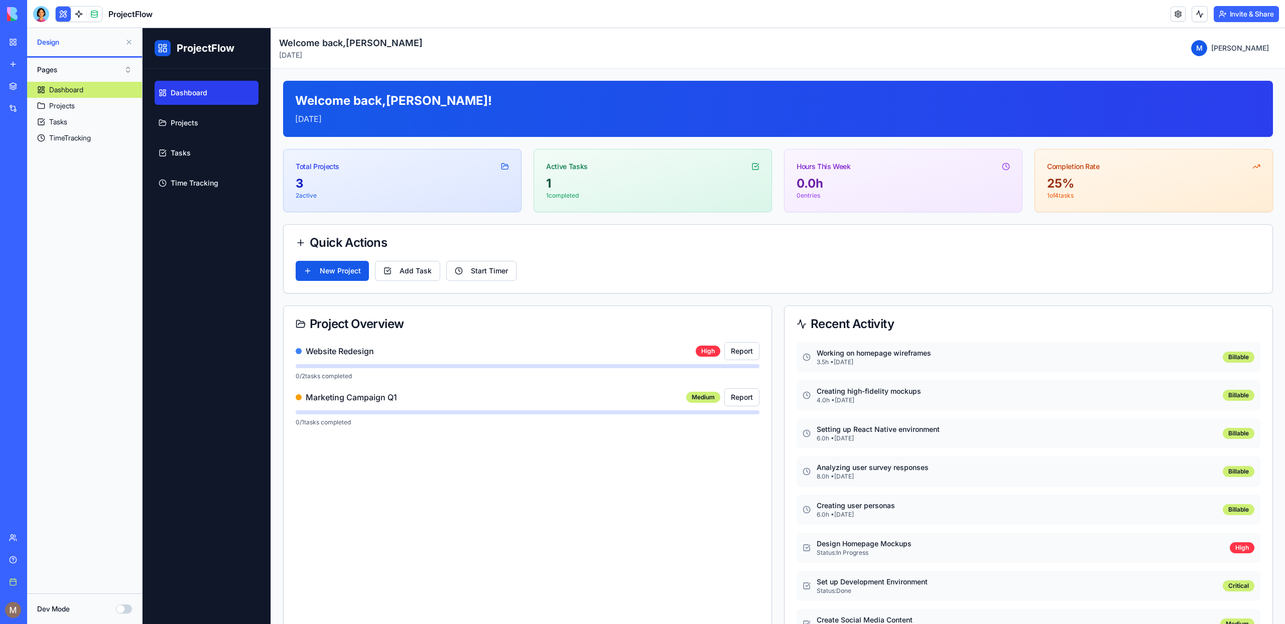
click at [126, 608] on button "Dev Mode" at bounding box center [124, 609] width 16 height 9
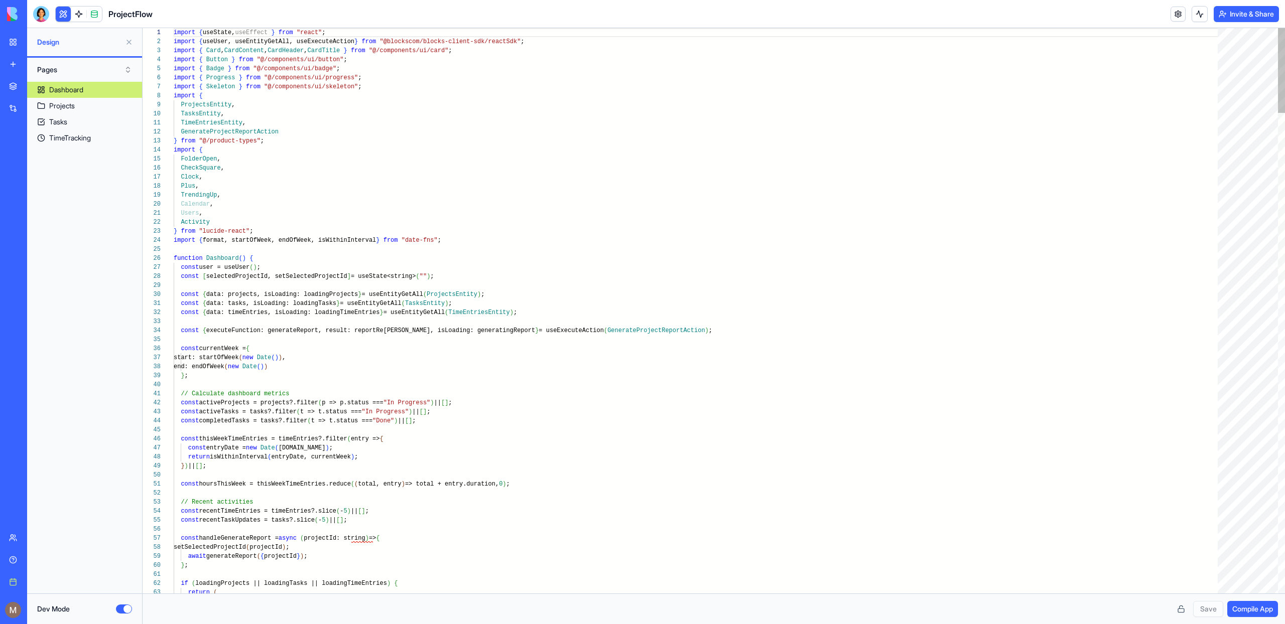
type textarea "**********"
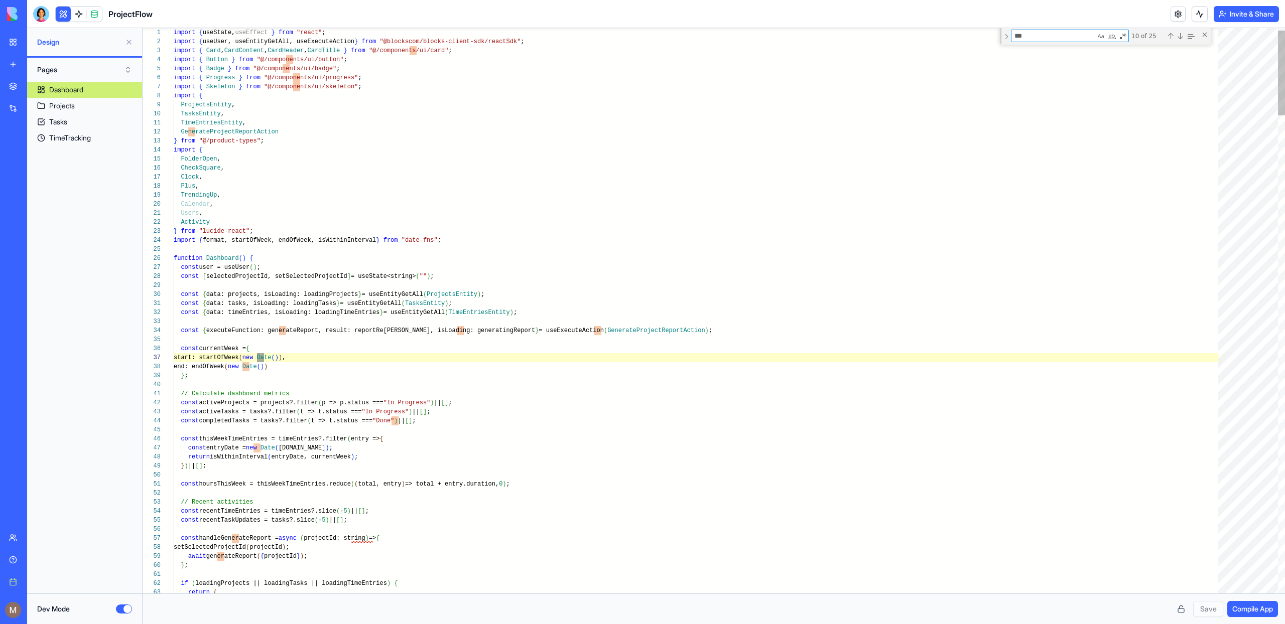
type textarea "***"
type textarea "**********"
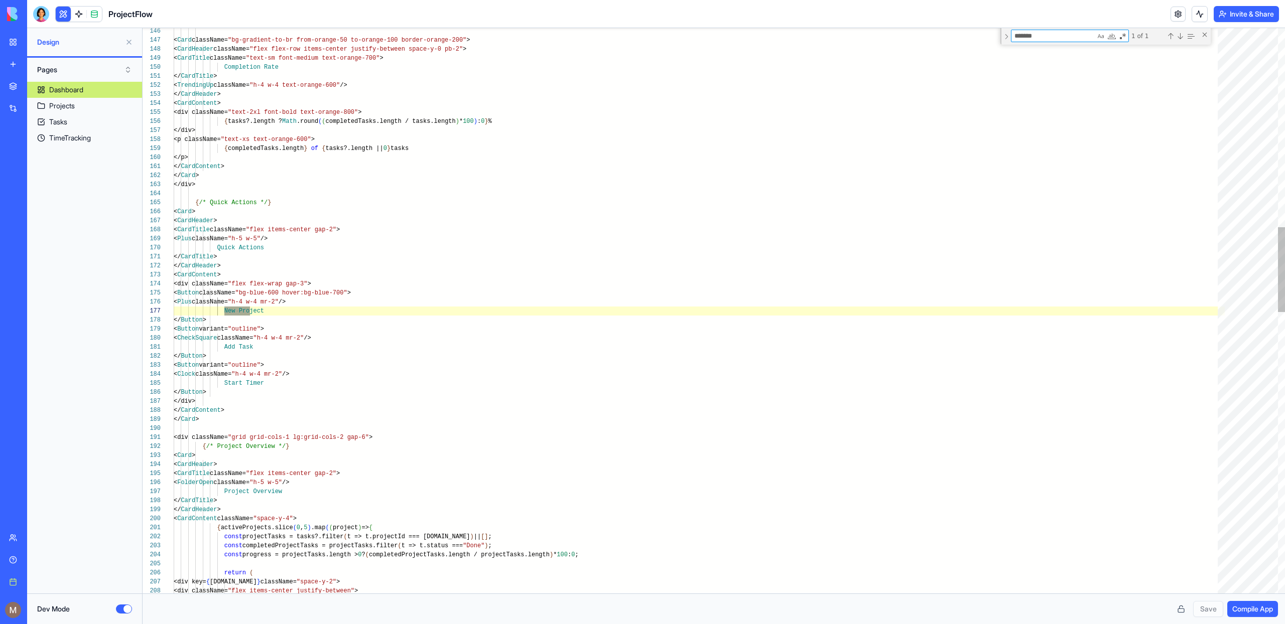
scroll to position [90, 76]
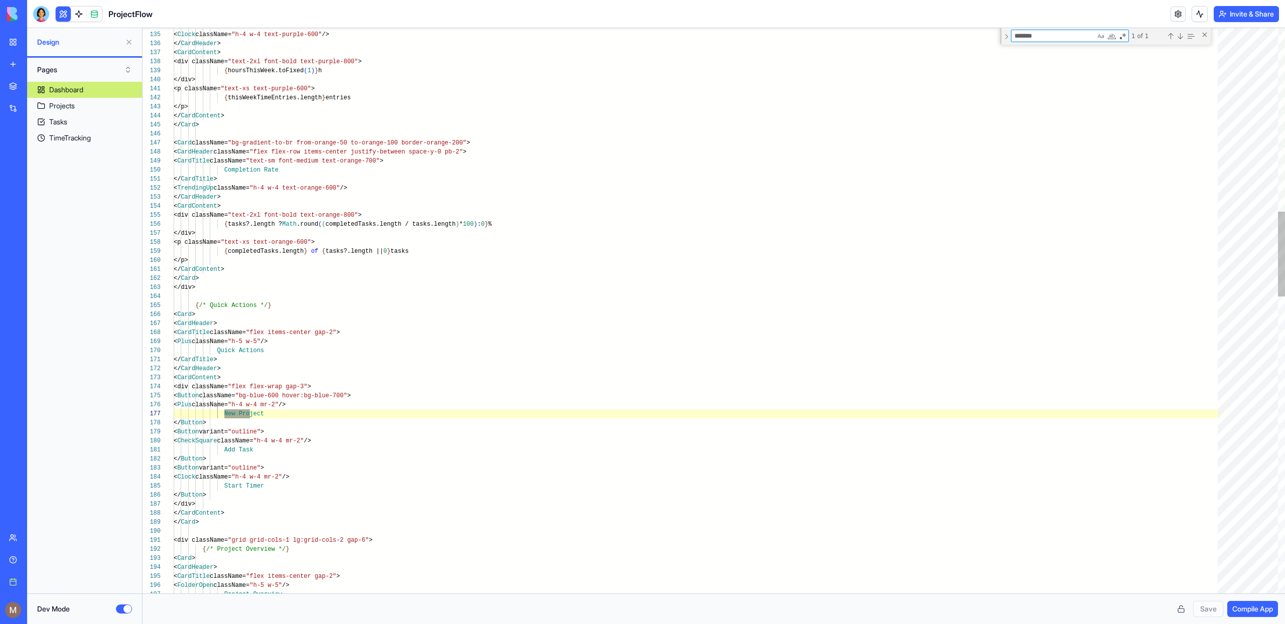
type textarea "*******"
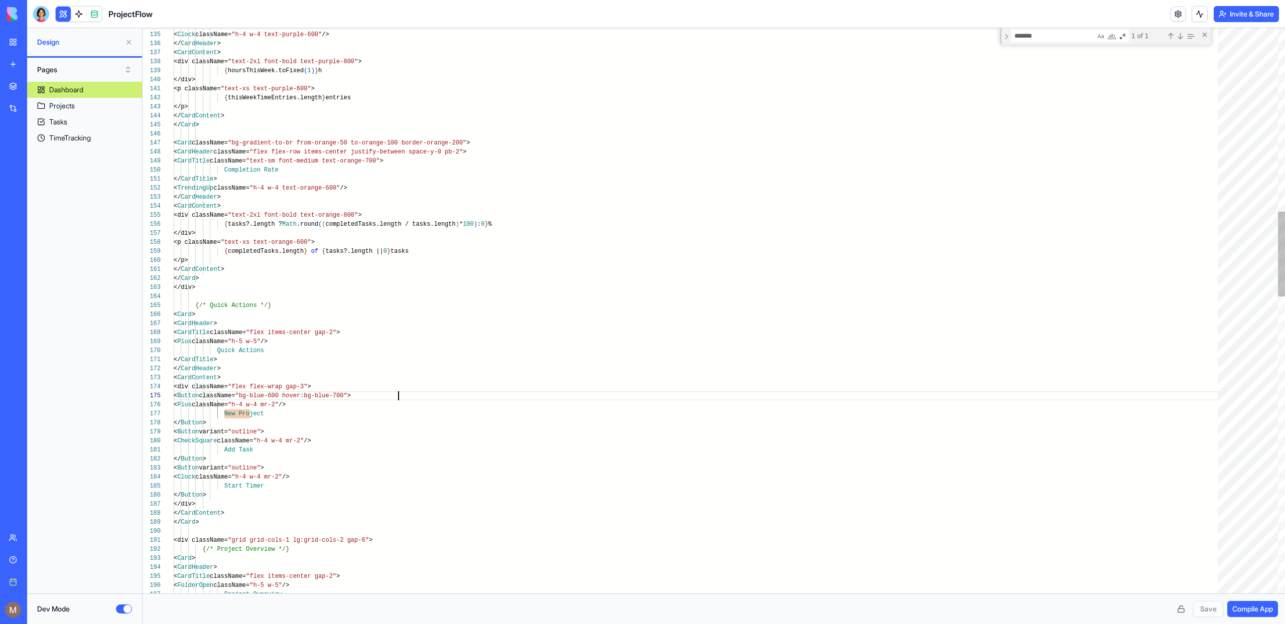
click at [122, 609] on button "Dev Mode" at bounding box center [124, 609] width 16 height 9
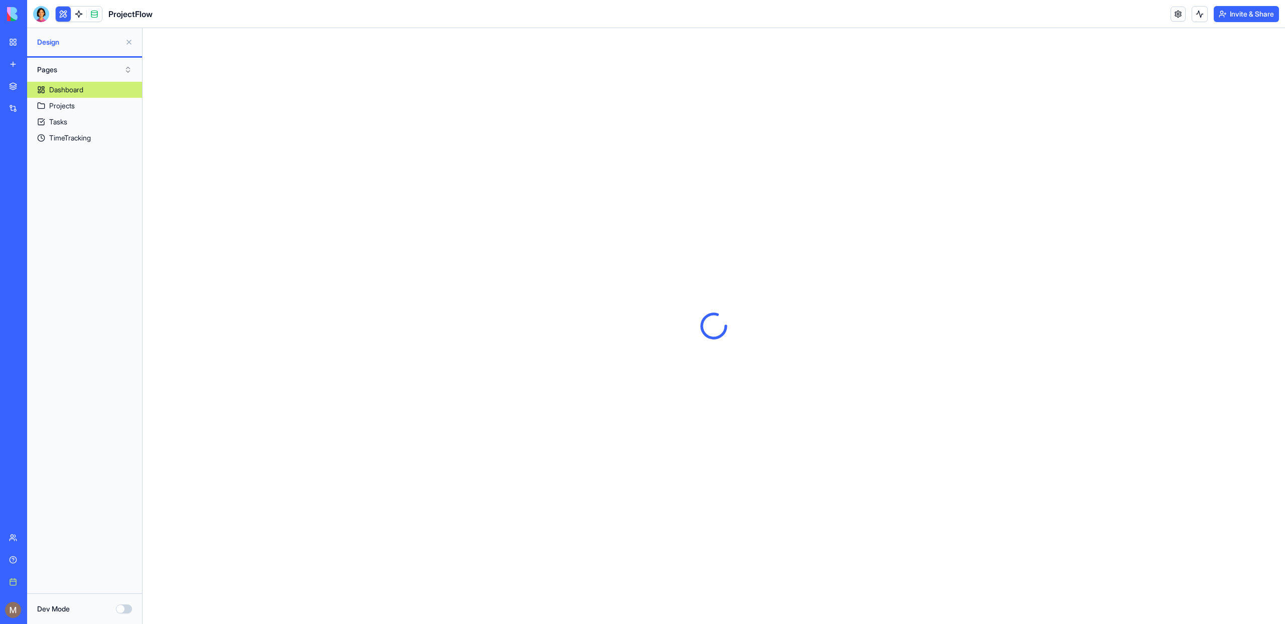
scroll to position [0, 0]
click at [93, 106] on link "Projects" at bounding box center [84, 106] width 115 height 16
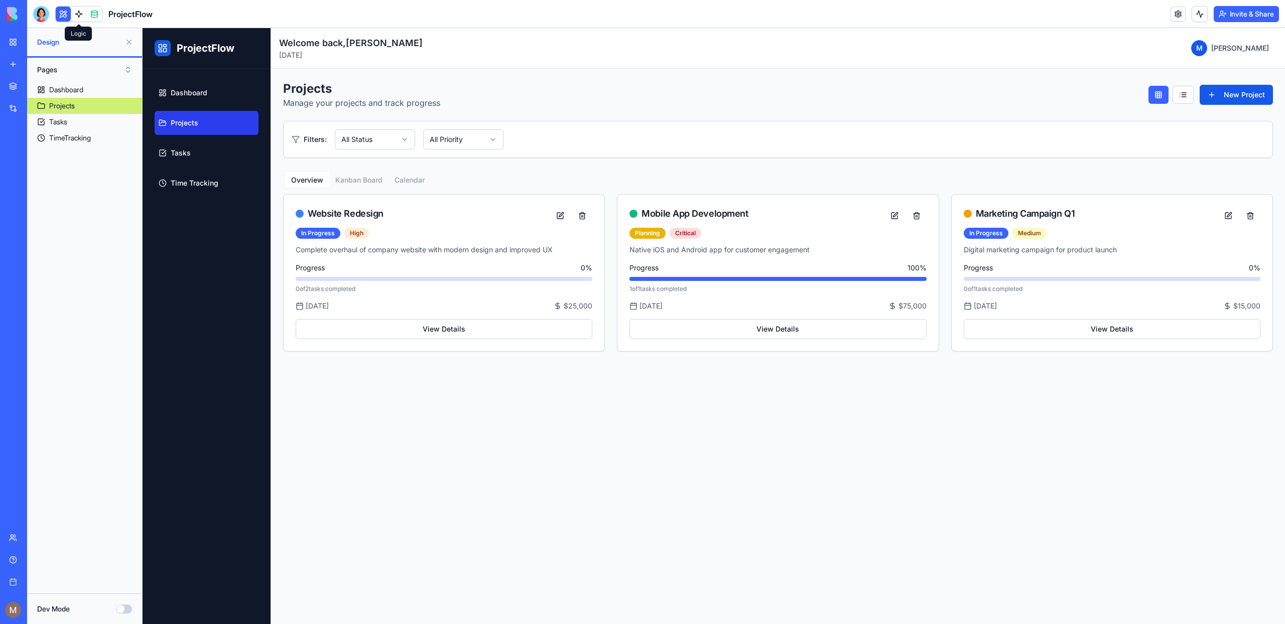
click at [75, 15] on link at bounding box center [78, 14] width 15 height 15
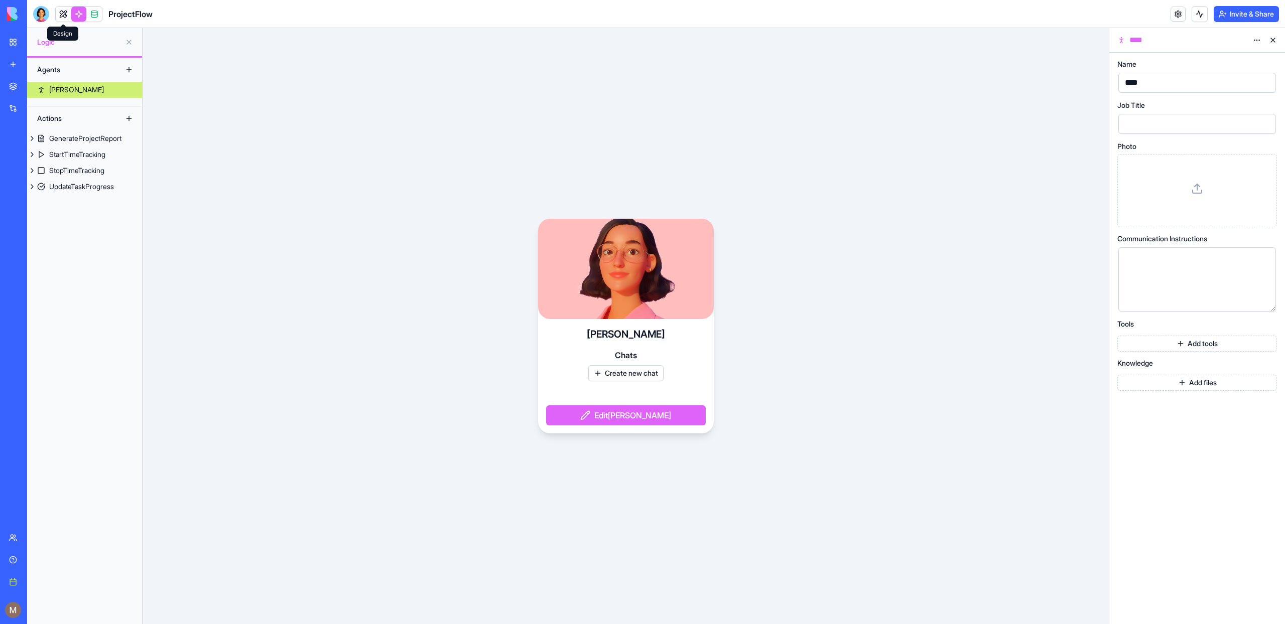
click at [61, 15] on link at bounding box center [63, 14] width 15 height 15
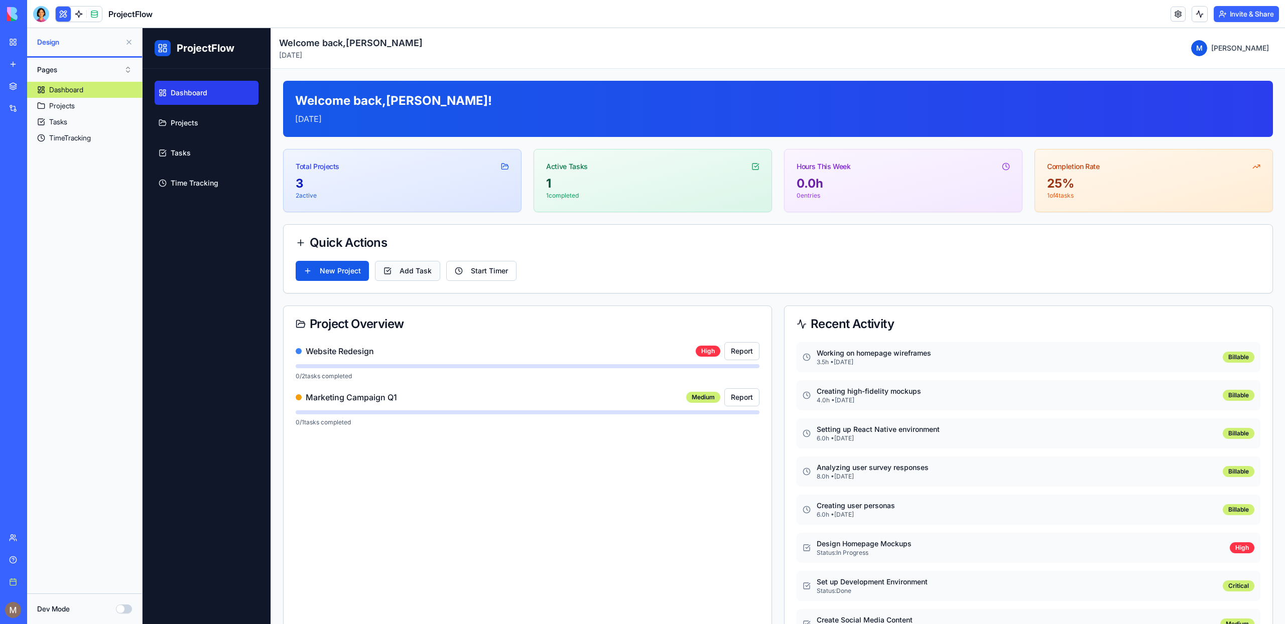
click at [392, 273] on button "Add Task" at bounding box center [407, 271] width 65 height 20
click at [339, 276] on button "New Project" at bounding box center [332, 271] width 73 height 20
click at [656, 246] on div "Quick Actions" at bounding box center [778, 243] width 965 height 12
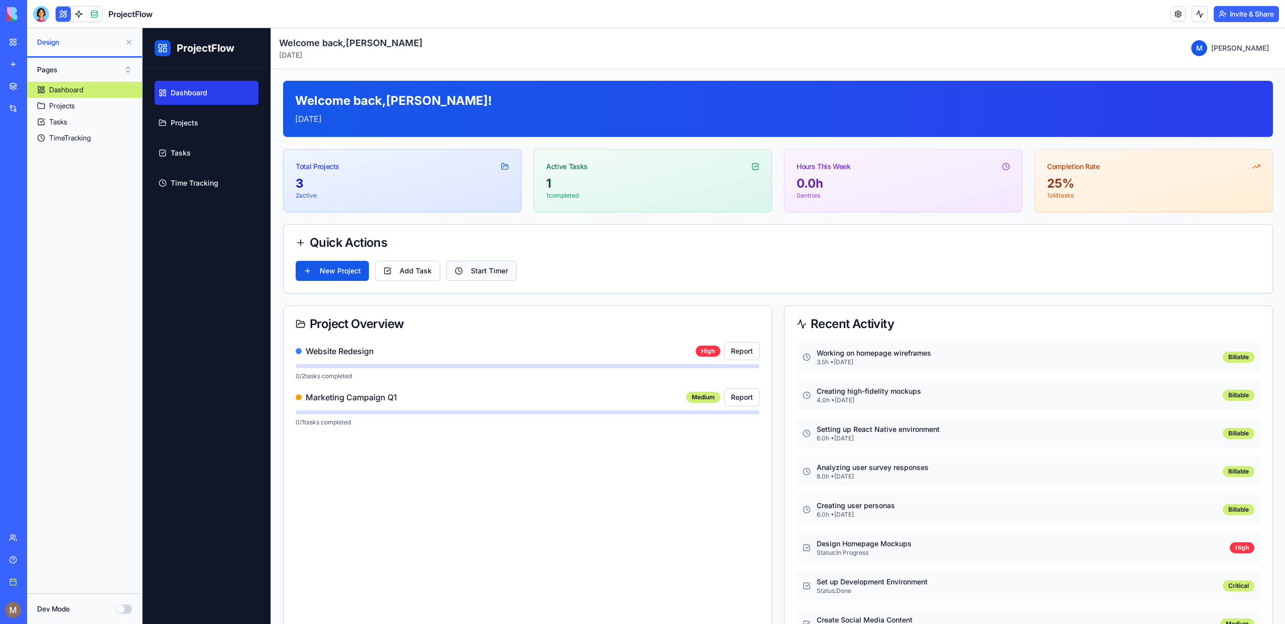
click at [510, 262] on button "Start Timer" at bounding box center [481, 271] width 70 height 20
click at [508, 271] on button "Start Timer" at bounding box center [481, 271] width 70 height 20
click at [220, 133] on link "Projects" at bounding box center [207, 123] width 104 height 24
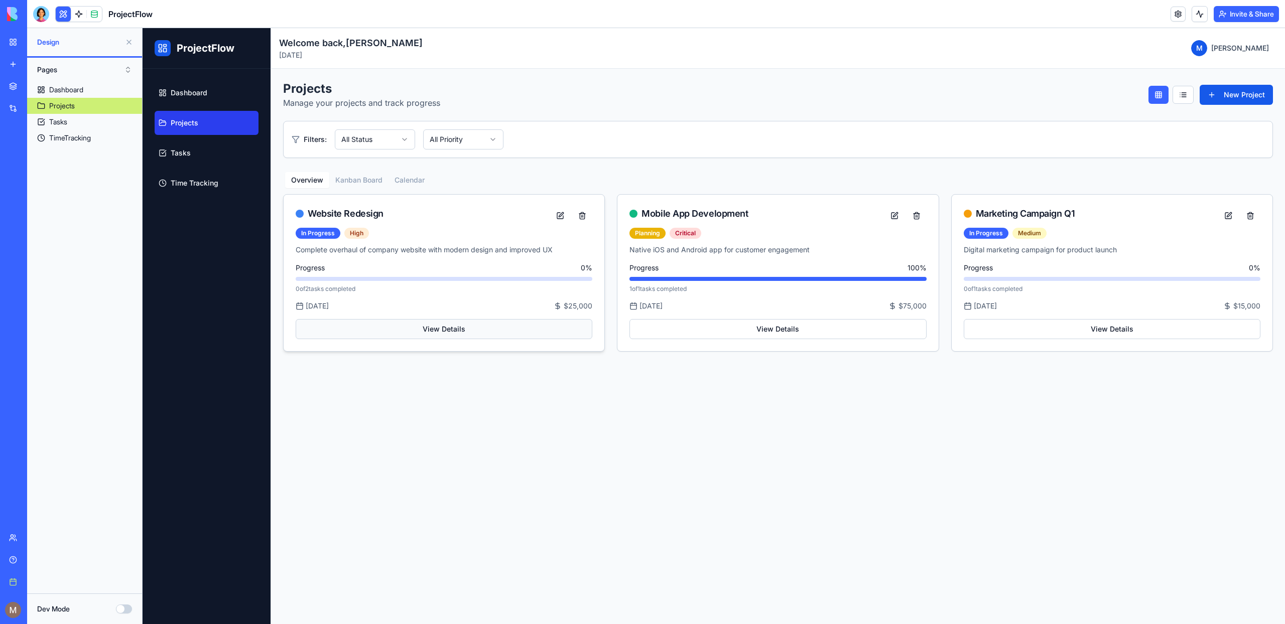
click at [453, 329] on button "View Details" at bounding box center [444, 329] width 297 height 20
click at [453, 328] on button "View Details" at bounding box center [444, 329] width 297 height 20
drag, startPoint x: 453, startPoint y: 329, endPoint x: 780, endPoint y: 332, distance: 326.3
click at [453, 329] on button "View Details" at bounding box center [444, 329] width 297 height 20
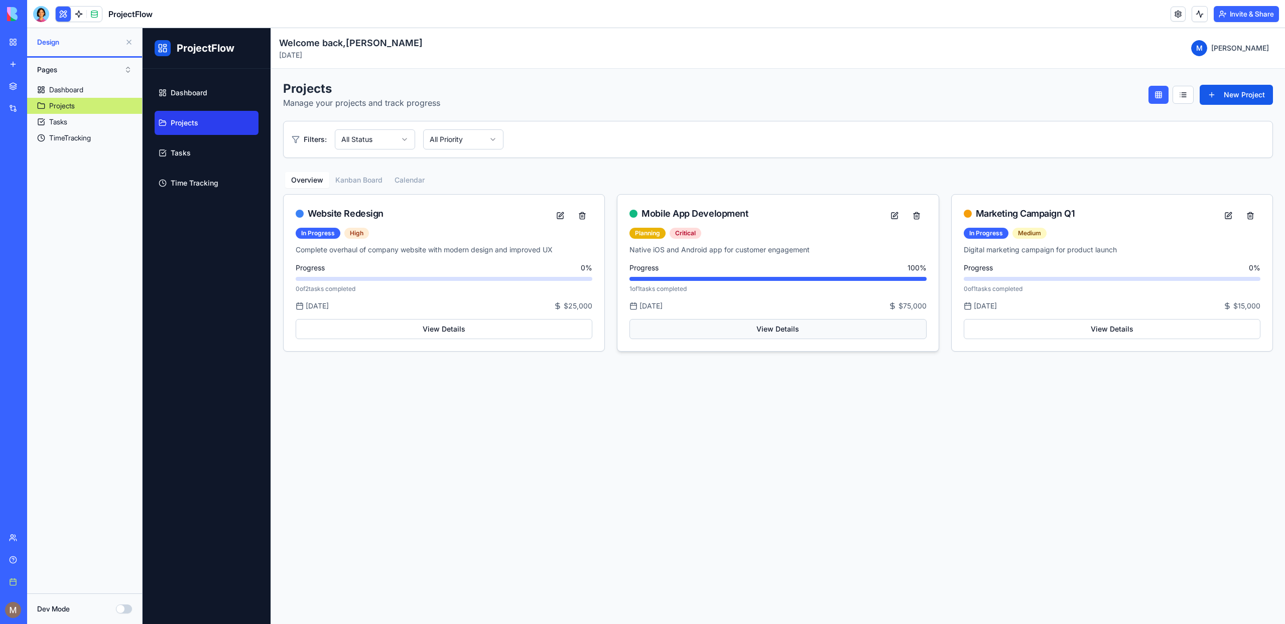
click at [794, 323] on button "View Details" at bounding box center [777, 329] width 297 height 20
click at [1085, 333] on button "View Details" at bounding box center [1112, 329] width 297 height 20
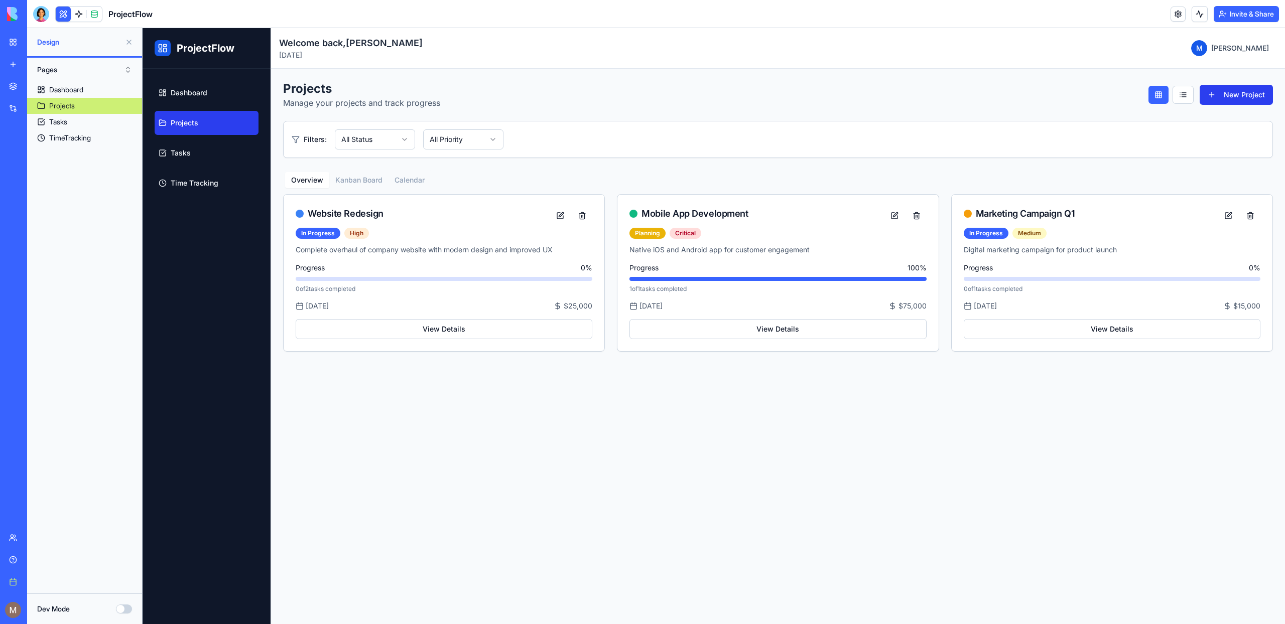
click at [1269, 91] on button "New Project" at bounding box center [1236, 95] width 73 height 20
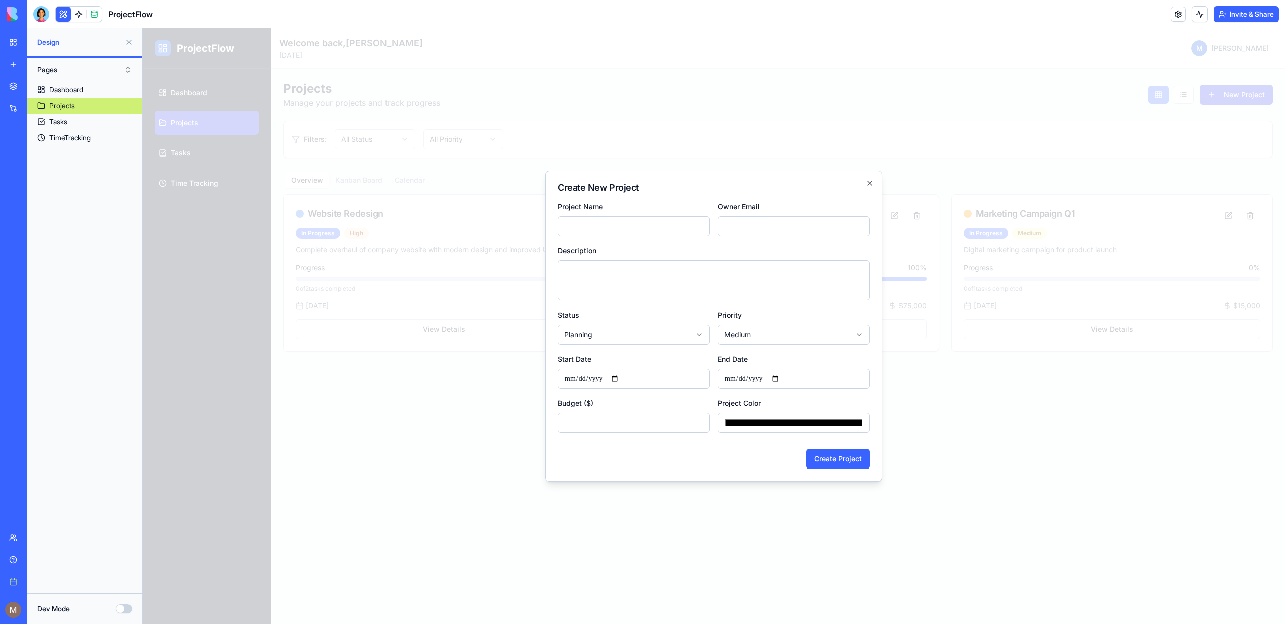
click at [1269, 91] on div at bounding box center [714, 326] width 1143 height 596
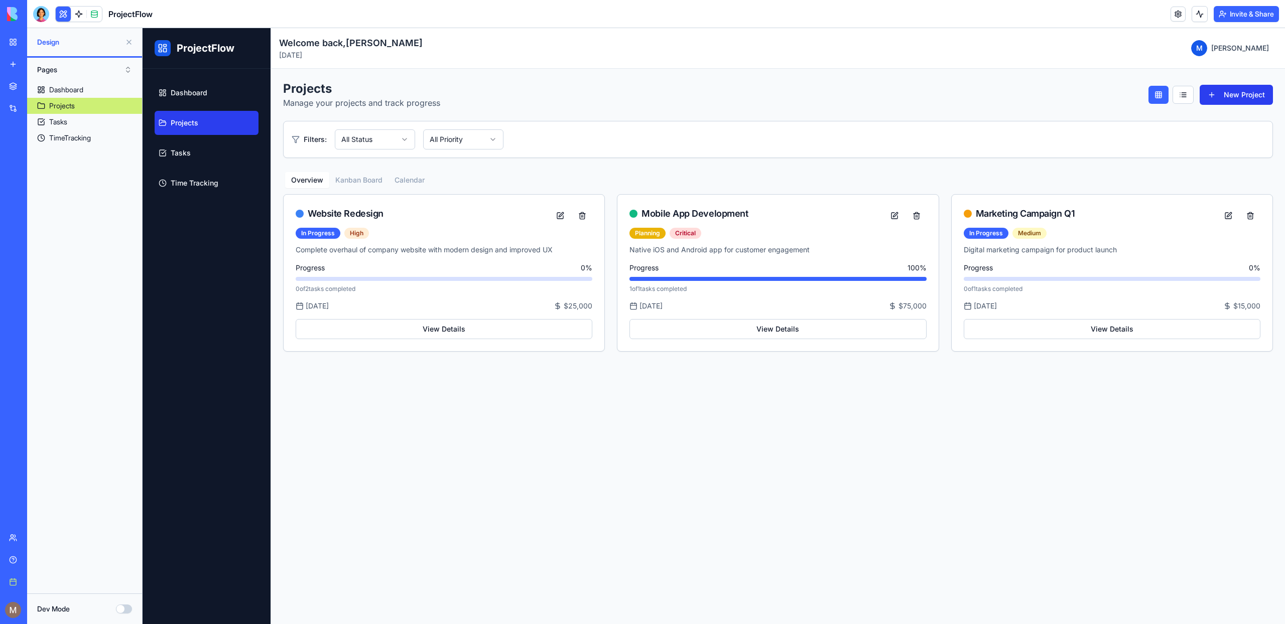
click at [1269, 91] on button "New Project" at bounding box center [1236, 95] width 73 height 20
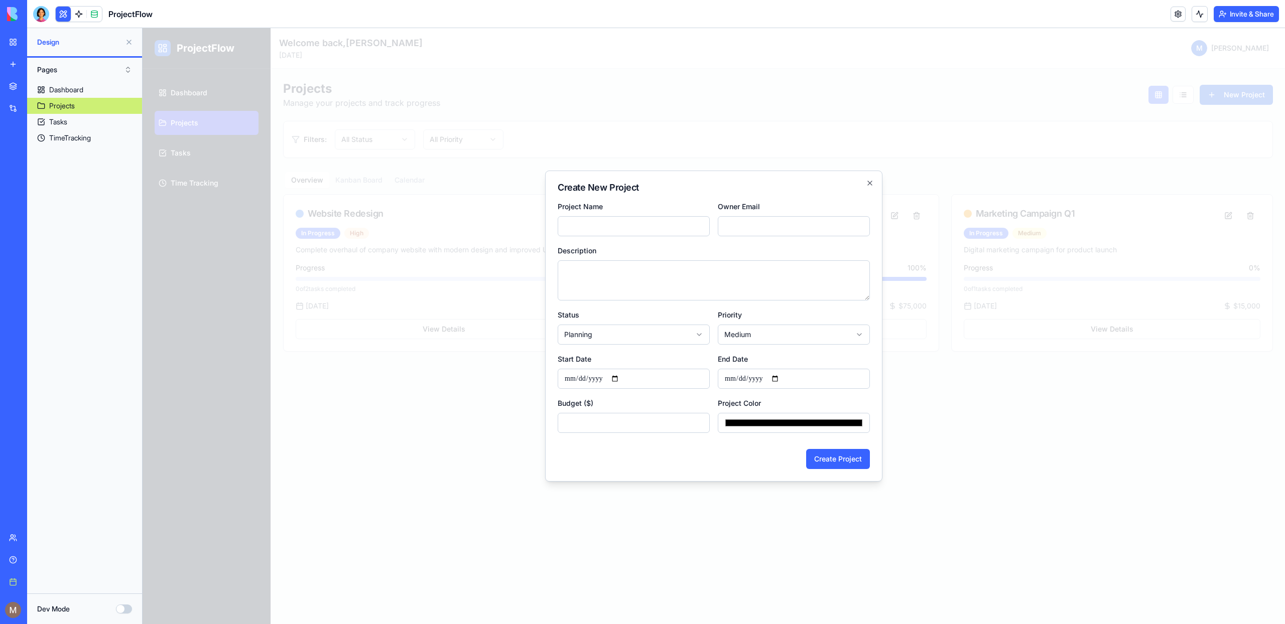
click at [1268, 92] on div at bounding box center [714, 326] width 1143 height 596
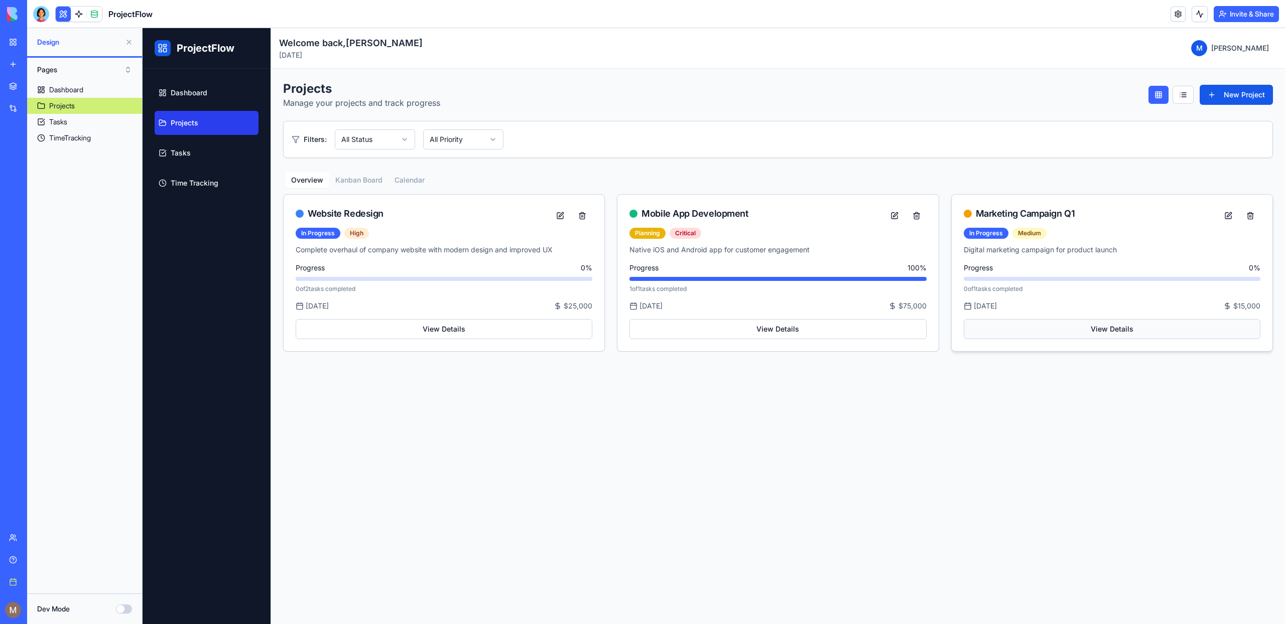
click at [1090, 336] on button "View Details" at bounding box center [1112, 329] width 297 height 20
click at [1082, 268] on div "Progress 0 %" at bounding box center [1112, 268] width 297 height 10
click at [1230, 212] on button at bounding box center [1228, 216] width 20 height 18
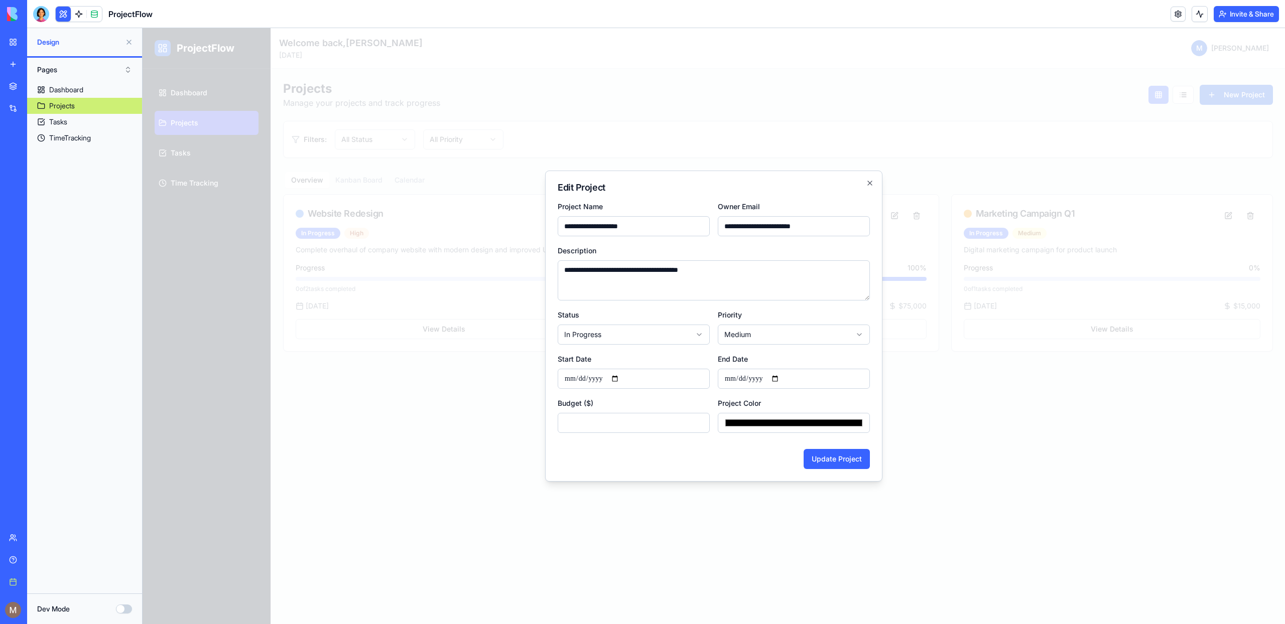
click at [1190, 185] on div at bounding box center [714, 326] width 1143 height 596
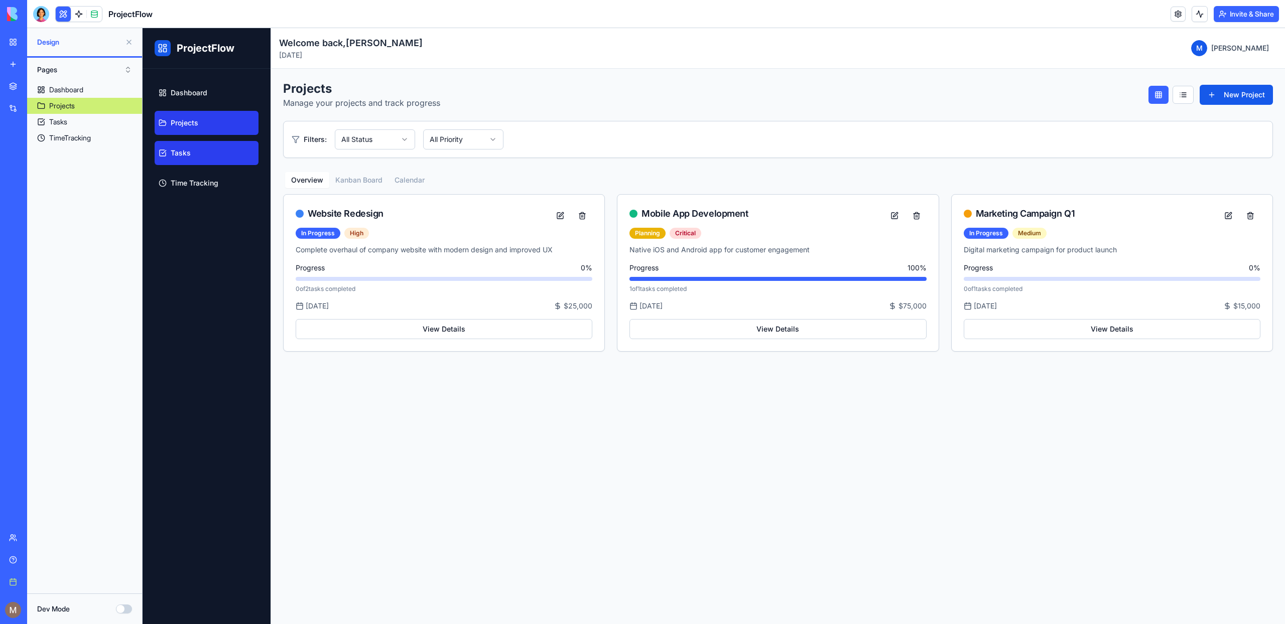
click at [189, 152] on span "Tasks" at bounding box center [181, 153] width 20 height 10
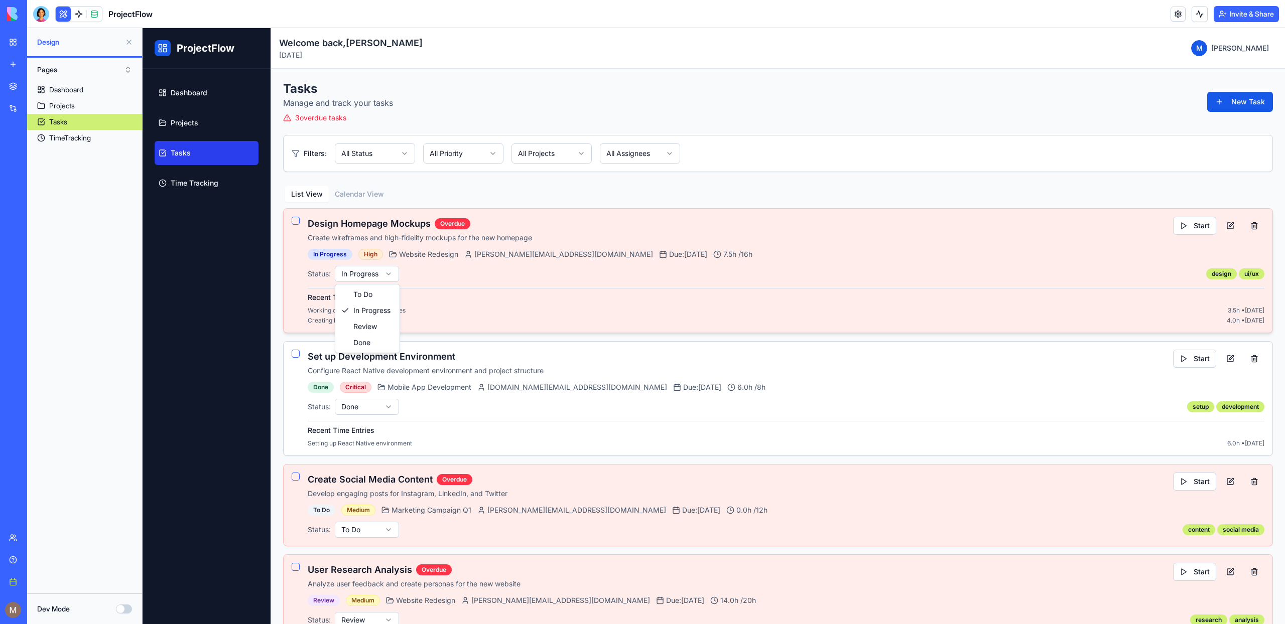
click at [361, 273] on html "ProjectFlow Dashboard Projects Tasks Time Tracking Toggle Sidebar Welcome back,…" at bounding box center [714, 360] width 1143 height 664
click at [1232, 226] on button at bounding box center [1230, 226] width 20 height 18
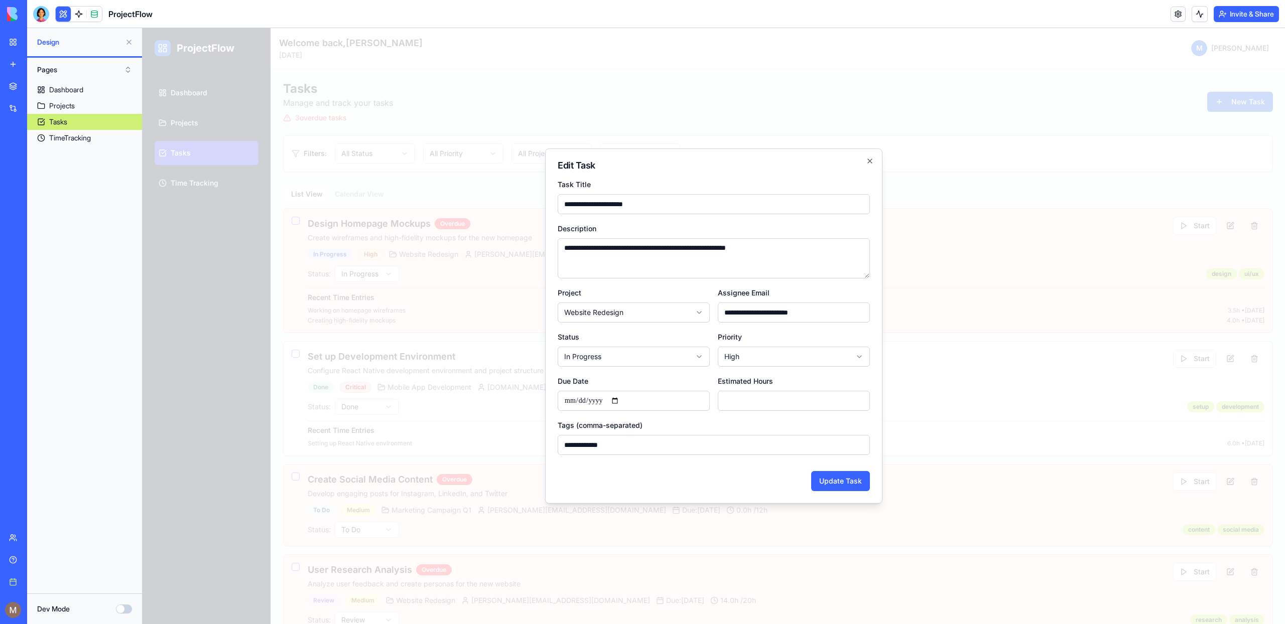
click at [1164, 292] on div at bounding box center [714, 326] width 1143 height 596
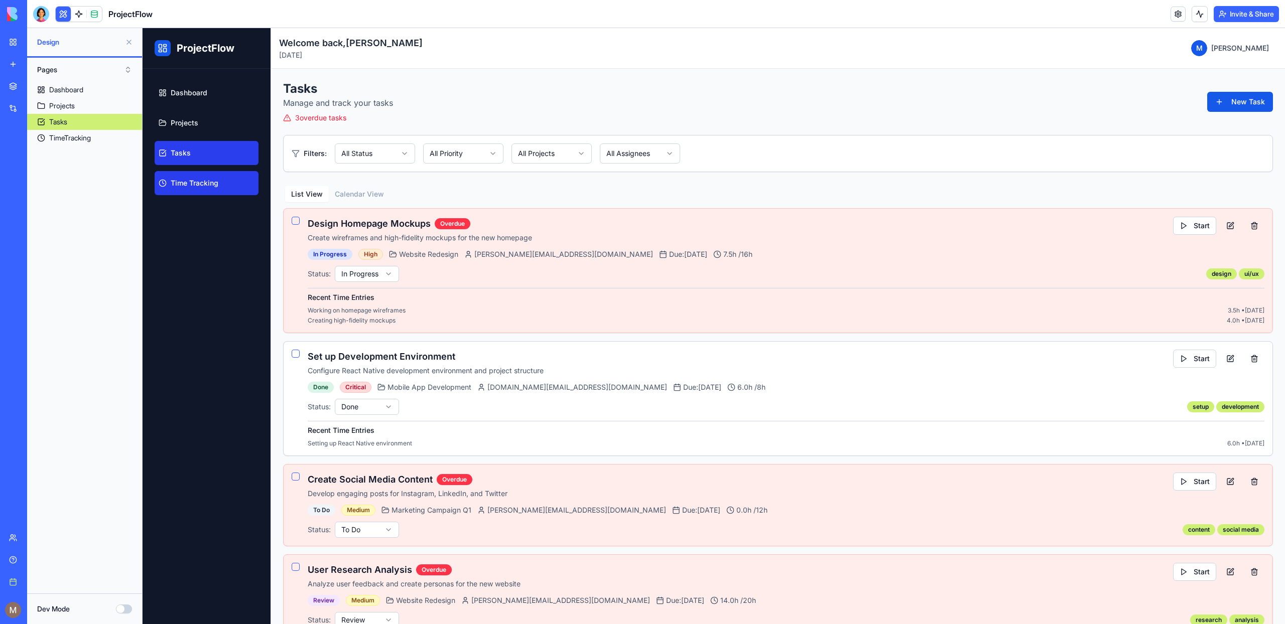
click at [177, 181] on span "Time Tracking" at bounding box center [195, 183] width 48 height 10
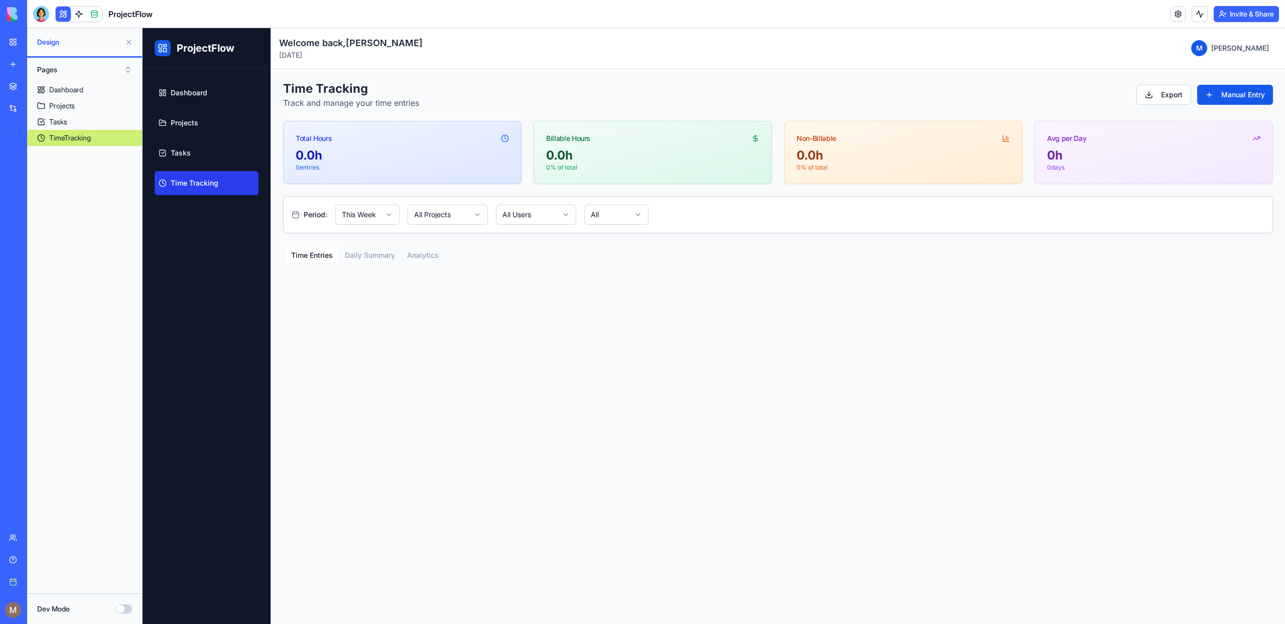
click at [318, 263] on button "Time Entries" at bounding box center [312, 255] width 54 height 16
click at [400, 246] on div "Time Entries Daily Summary Analytics" at bounding box center [365, 255] width 164 height 20
click at [374, 259] on button "Daily Summary" at bounding box center [370, 255] width 62 height 16
click at [422, 256] on button "Analytics" at bounding box center [423, 255] width 44 height 16
click at [380, 256] on button "Daily Summary" at bounding box center [370, 255] width 62 height 16
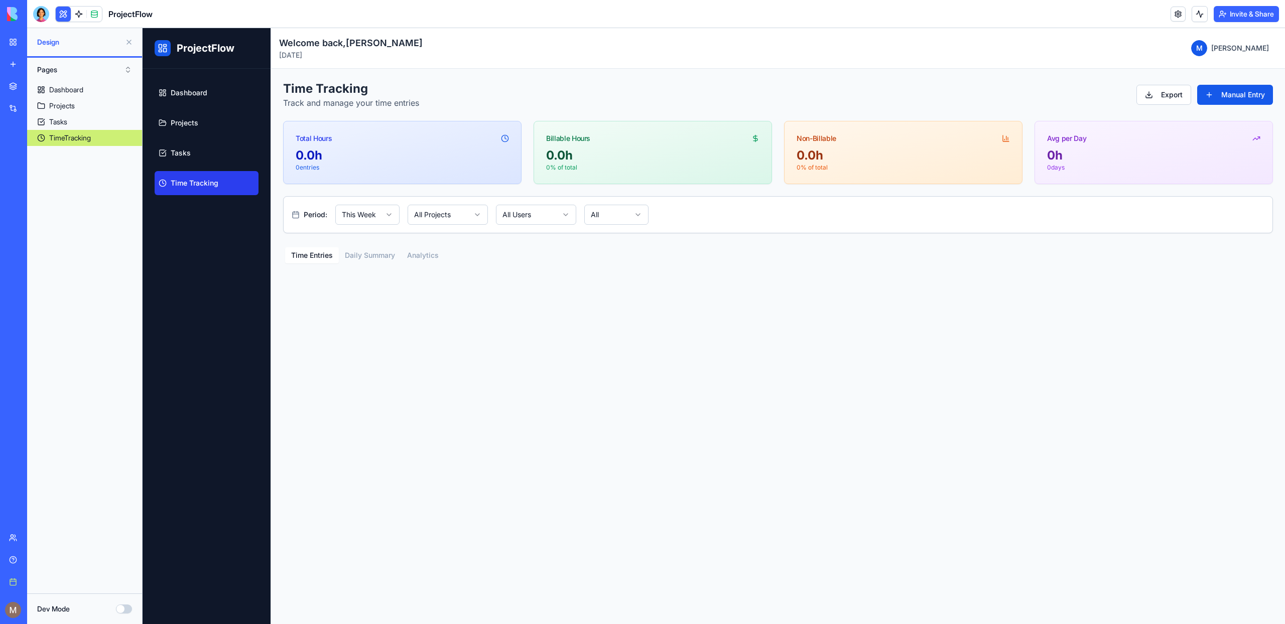
click at [335, 256] on button "Time Entries" at bounding box center [312, 255] width 54 height 16
click at [426, 256] on button "Analytics" at bounding box center [423, 255] width 44 height 16
click at [386, 253] on button "Daily Summary" at bounding box center [370, 255] width 62 height 16
click at [303, 255] on button "Time Entries" at bounding box center [312, 255] width 54 height 16
click at [231, 155] on link "Tasks" at bounding box center [207, 153] width 104 height 24
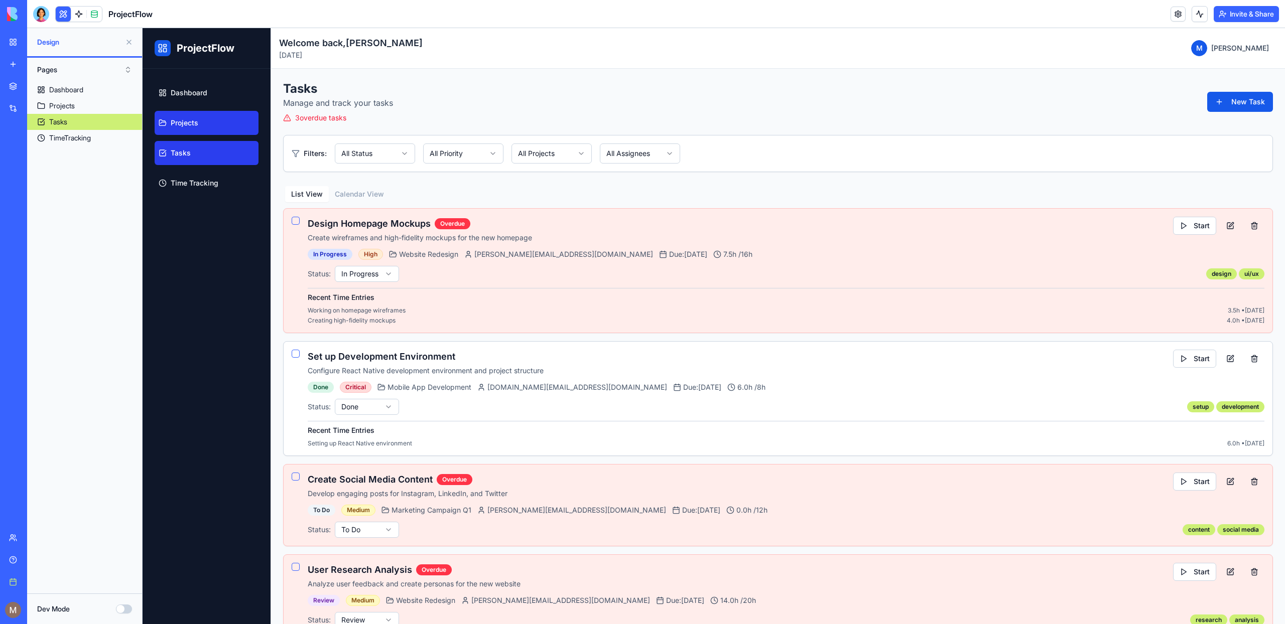
click at [227, 132] on link "Projects" at bounding box center [207, 123] width 104 height 24
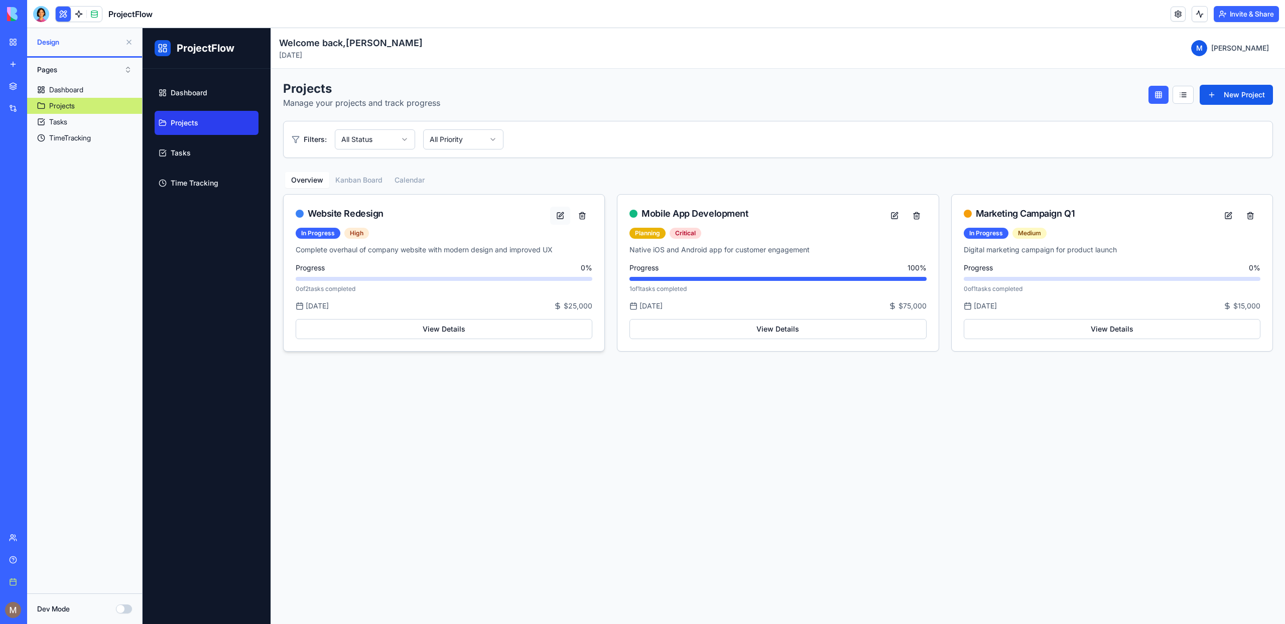
click at [559, 219] on button at bounding box center [560, 216] width 20 height 18
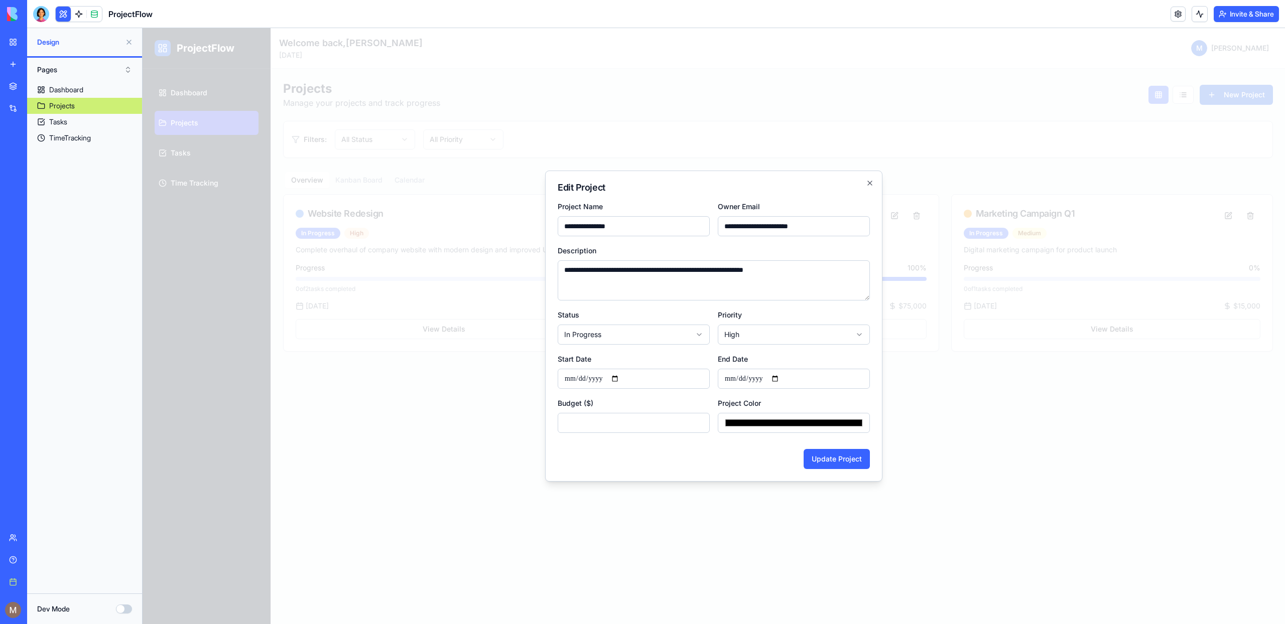
click at [485, 506] on div at bounding box center [714, 326] width 1143 height 596
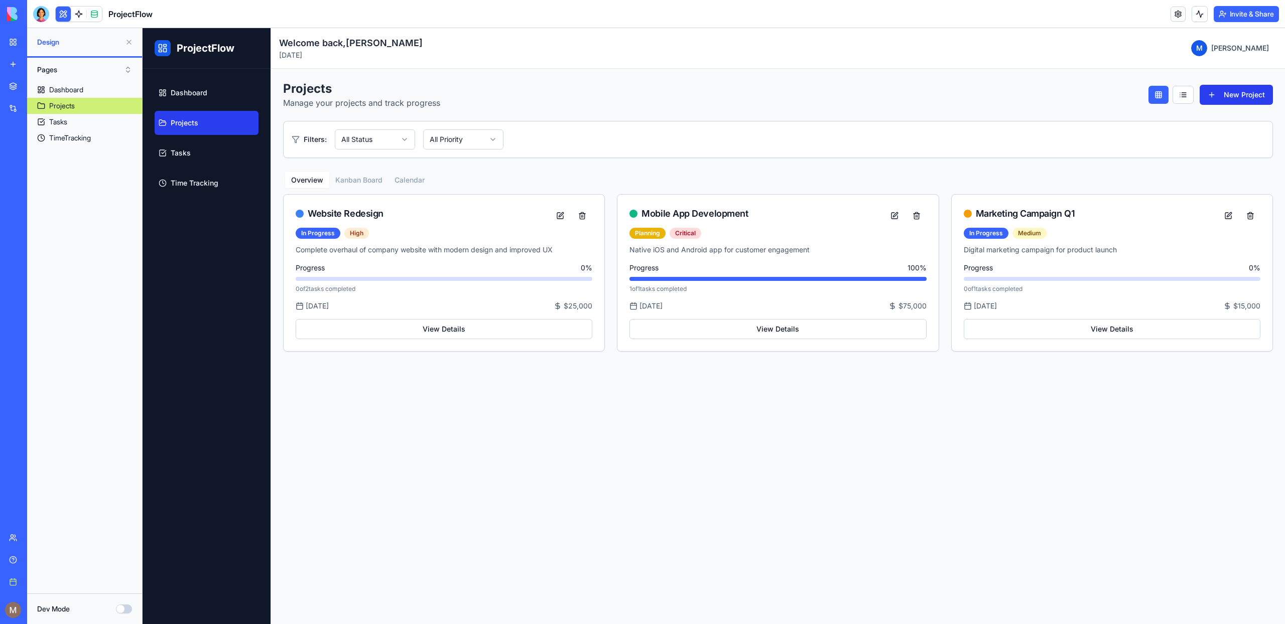
click at [1243, 102] on button "New Project" at bounding box center [1236, 95] width 73 height 20
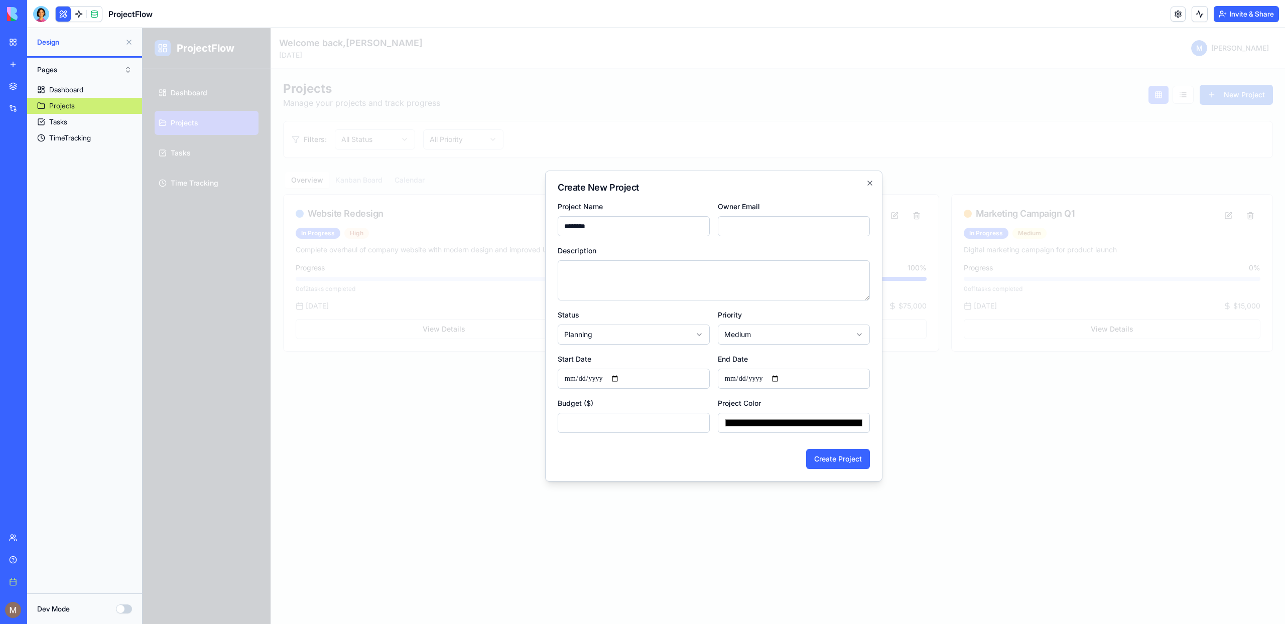
type input "********"
click at [740, 230] on input "Owner Email" at bounding box center [794, 226] width 152 height 20
click at [752, 262] on textarea "Description" at bounding box center [714, 281] width 312 height 40
click at [769, 229] on input "**********" at bounding box center [794, 226] width 152 height 20
click at [769, 225] on input "**********" at bounding box center [794, 226] width 152 height 20
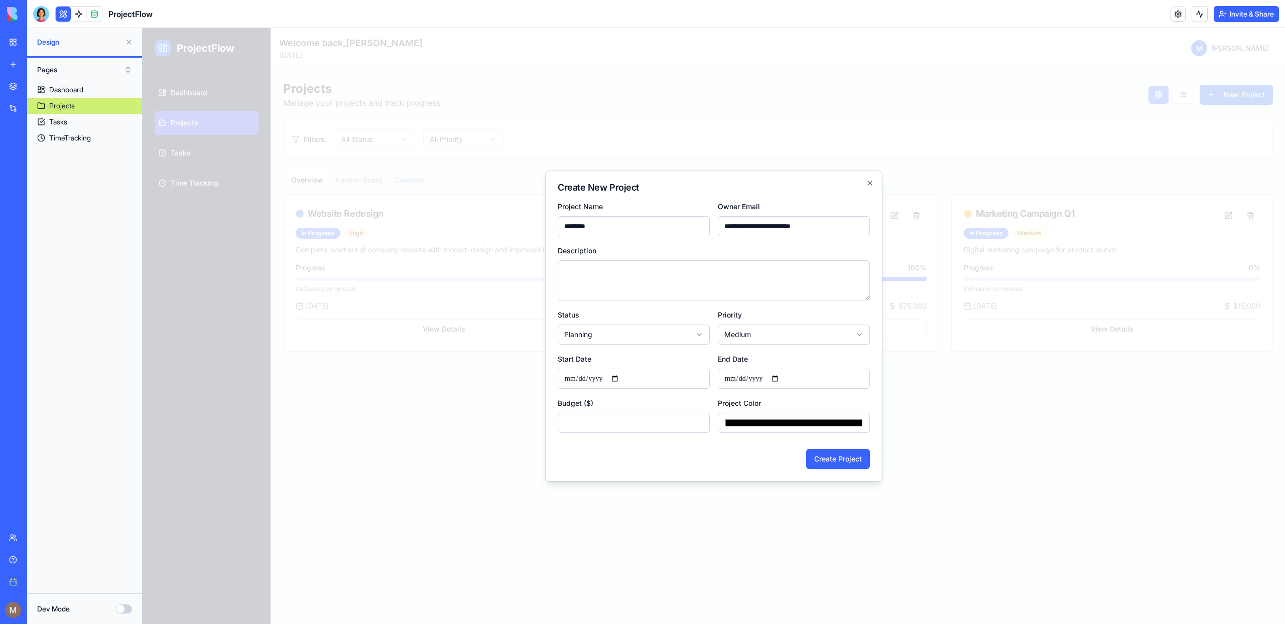
click at [769, 225] on input "**********" at bounding box center [794, 226] width 152 height 20
type input "**********"
click at [755, 248] on div "Description" at bounding box center [714, 272] width 312 height 56
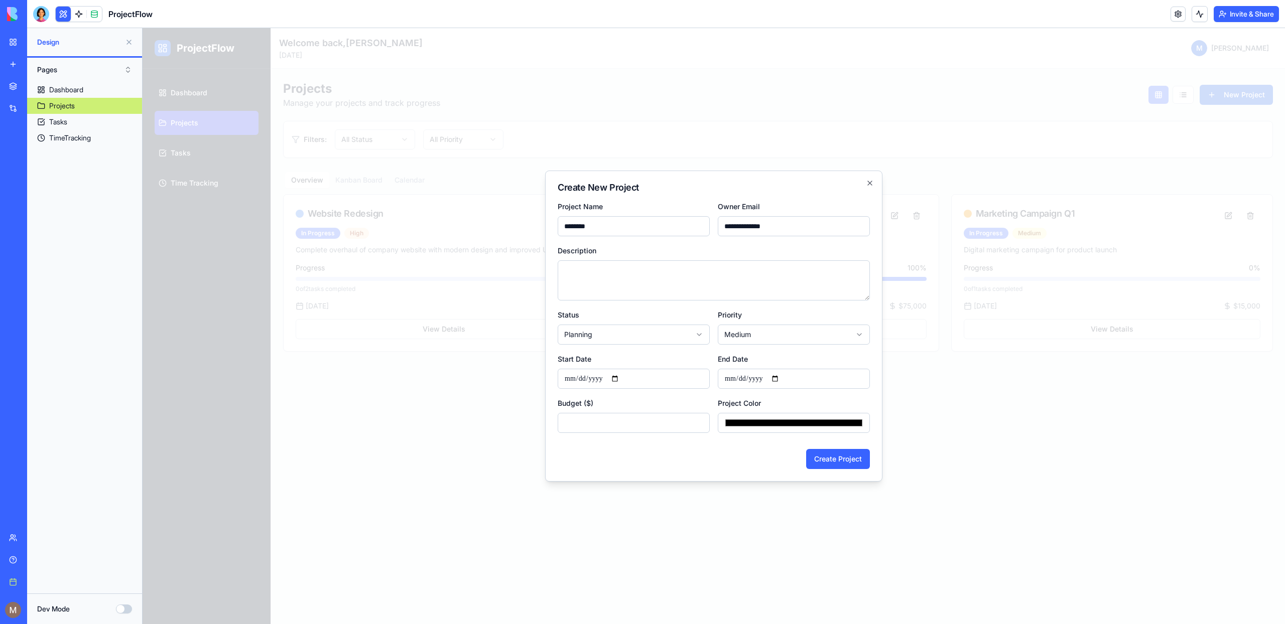
click at [754, 272] on textarea "Description" at bounding box center [714, 281] width 312 height 40
type textarea "**********"
click at [847, 458] on button "Create Project" at bounding box center [838, 459] width 64 height 20
click at [584, 397] on div "Budget ($)" at bounding box center [634, 415] width 152 height 36
click at [608, 382] on input "Start Date" at bounding box center [634, 379] width 152 height 20
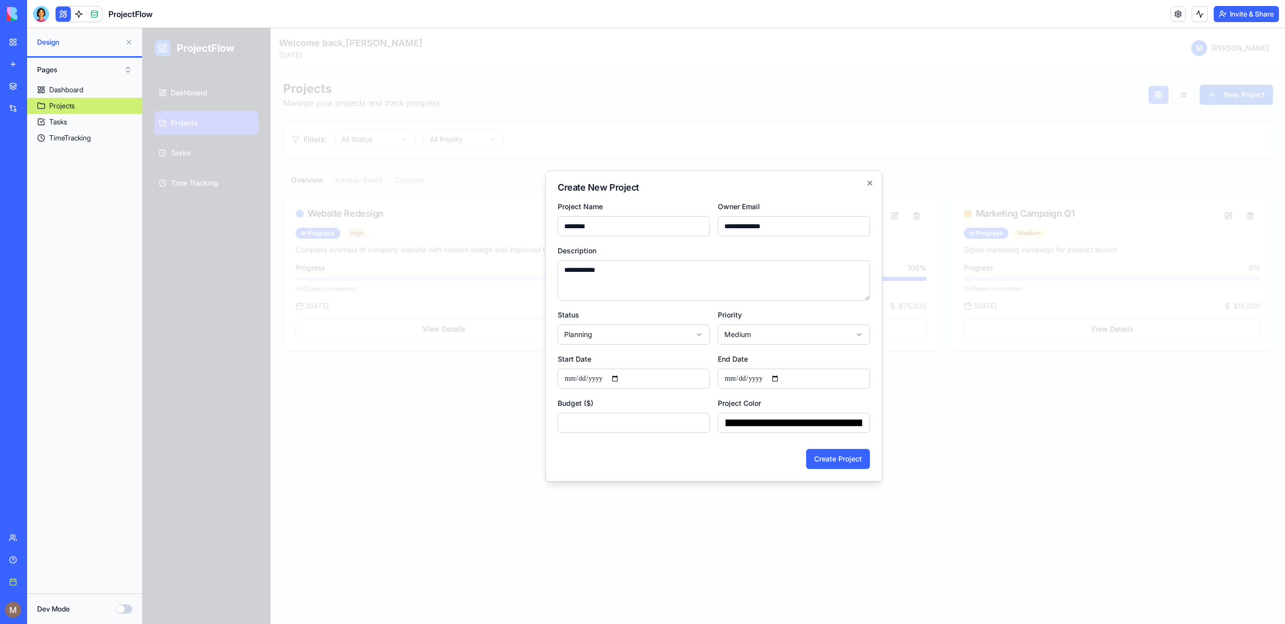
click at [623, 375] on input "Start Date" at bounding box center [634, 379] width 152 height 20
type input "**********"
click at [605, 425] on input "Budget ($)" at bounding box center [634, 423] width 152 height 20
type input "***"
click at [819, 466] on button "Create Project" at bounding box center [838, 459] width 64 height 20
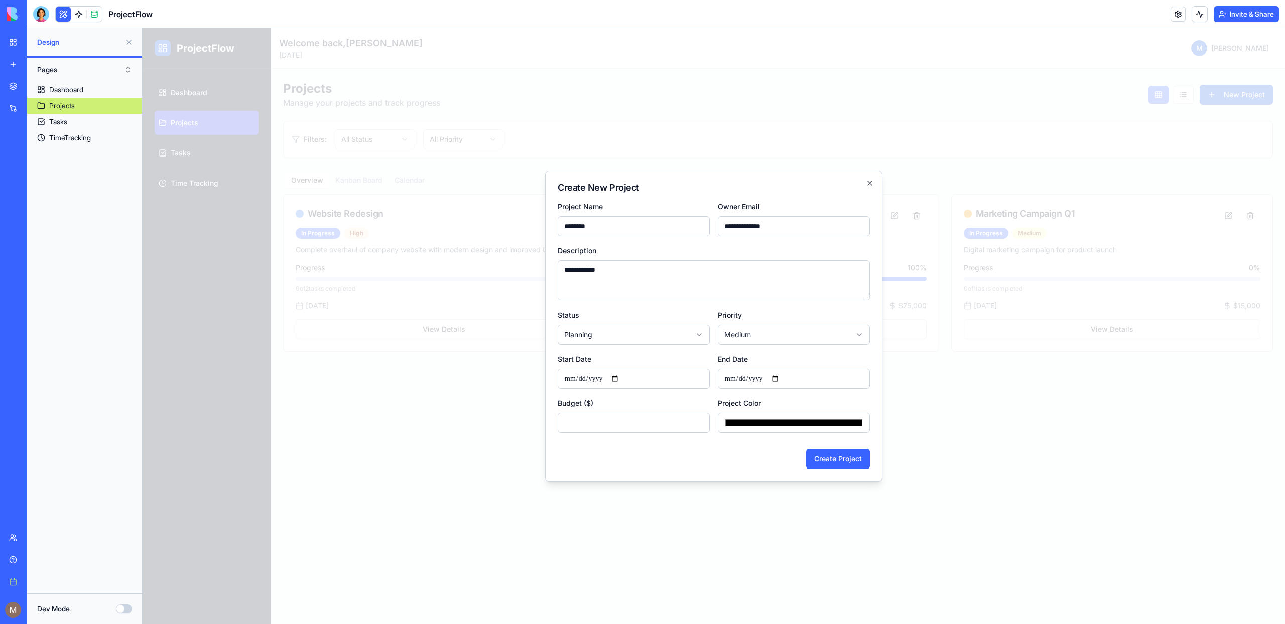
click at [780, 369] on input "End Date" at bounding box center [794, 379] width 152 height 20
click at [783, 374] on input "End Date" at bounding box center [794, 379] width 152 height 20
click at [783, 379] on input "End Date" at bounding box center [794, 379] width 152 height 20
type input "**********"
click at [823, 457] on button "Create Project" at bounding box center [838, 459] width 64 height 20
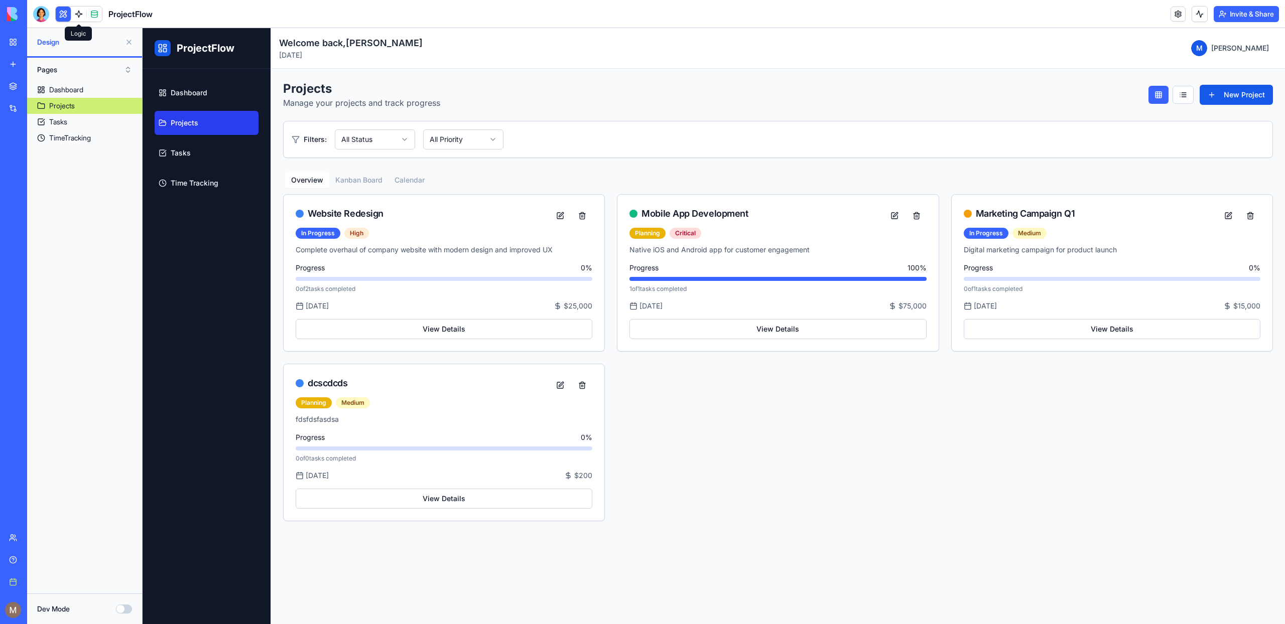
click at [76, 21] on link at bounding box center [78, 14] width 15 height 15
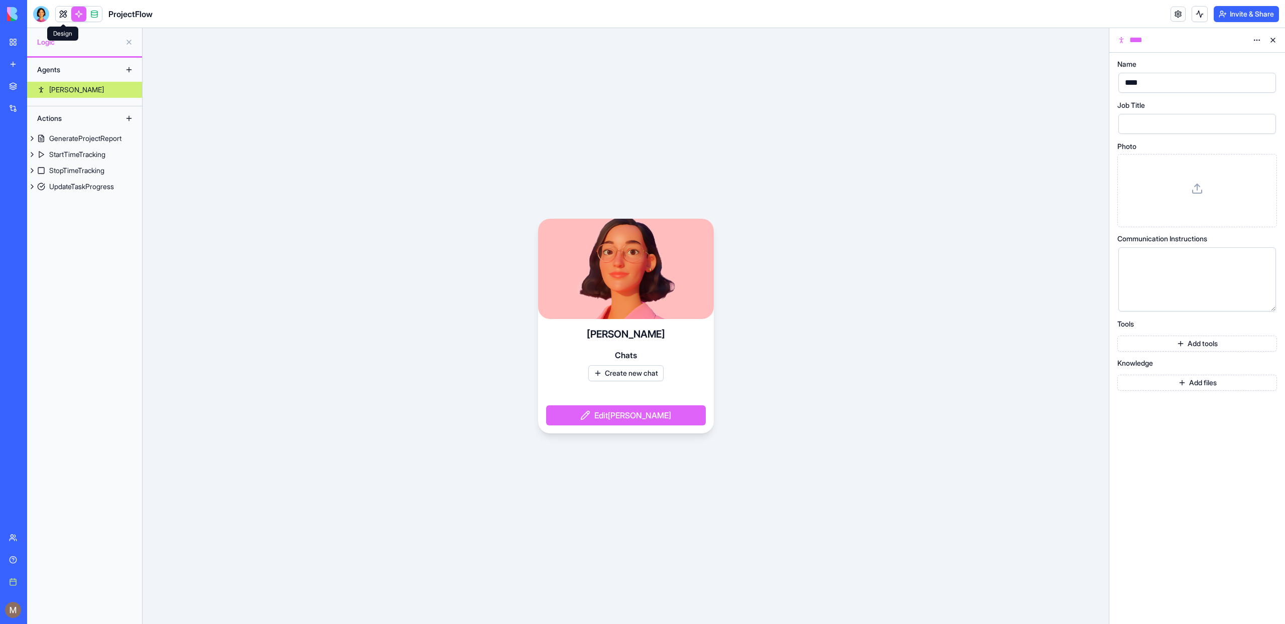
click at [59, 18] on link at bounding box center [63, 14] width 15 height 15
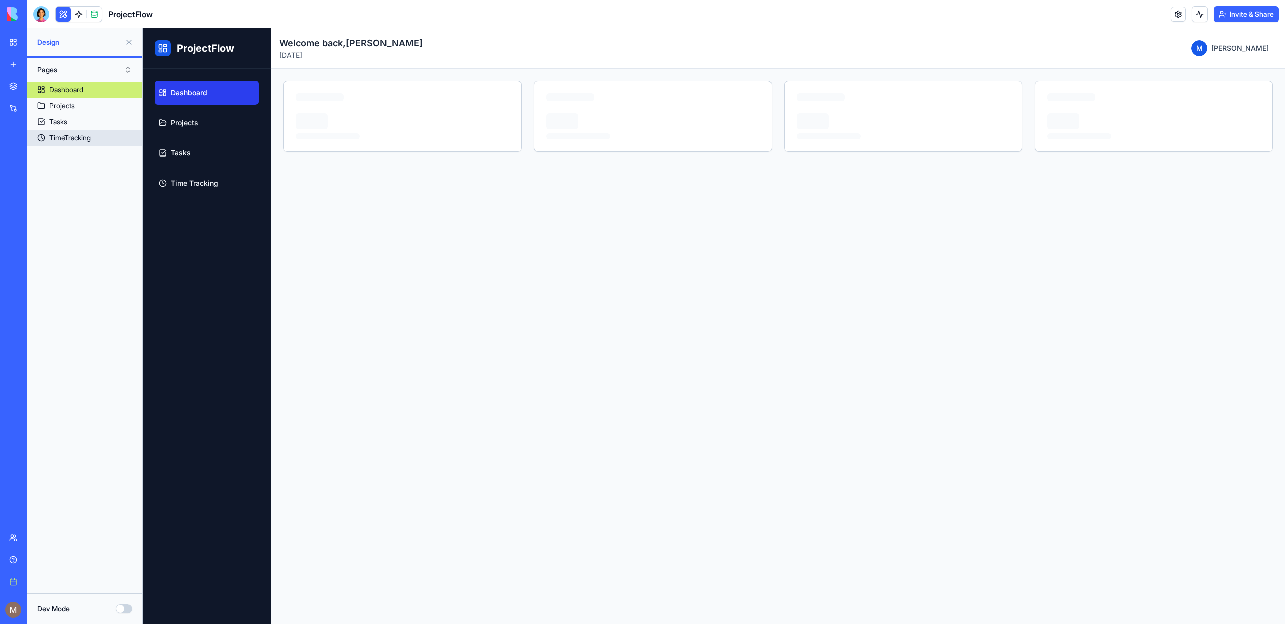
click at [58, 143] on link "TimeTracking" at bounding box center [84, 138] width 115 height 16
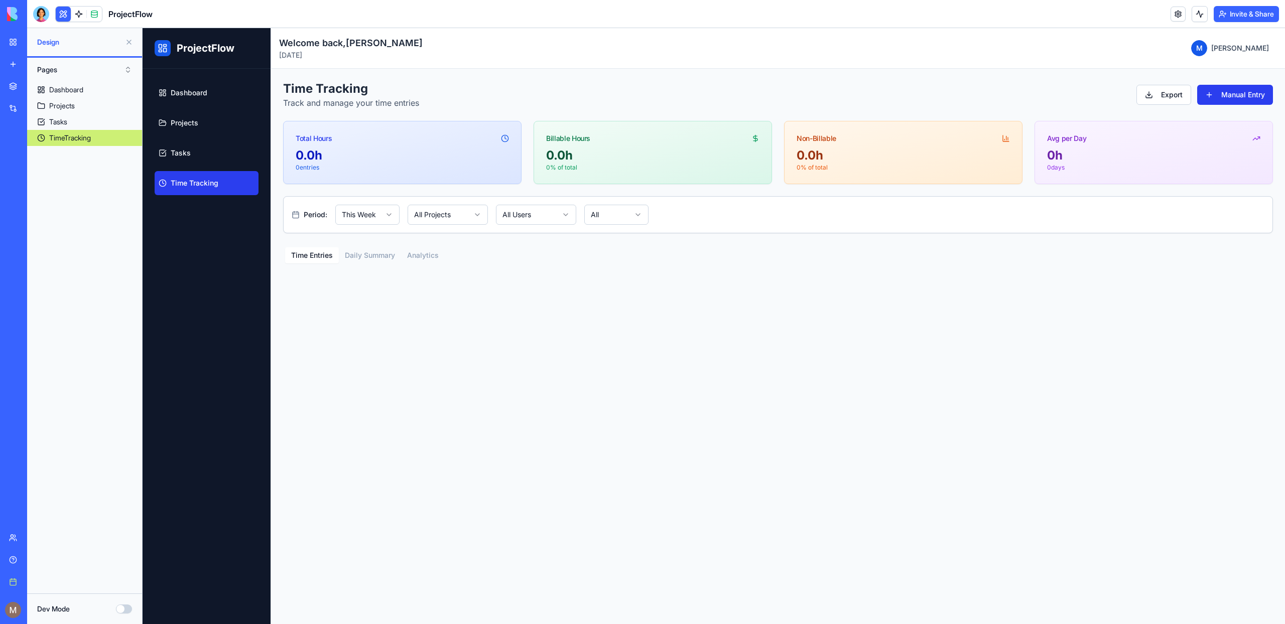
click at [1220, 94] on button "Manual Entry" at bounding box center [1235, 95] width 76 height 20
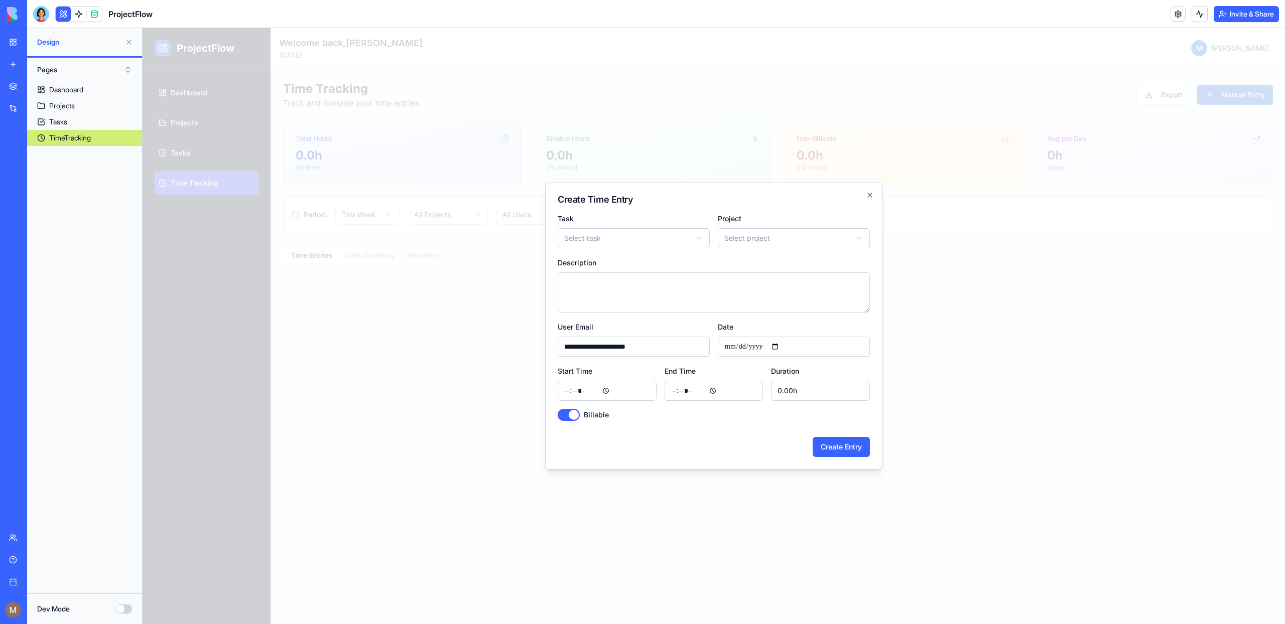
click at [649, 246] on body "**********" at bounding box center [714, 326] width 1143 height 596
select select "*****"
click at [776, 230] on body "**********" at bounding box center [714, 326] width 1143 height 596
select select "*****"
click at [731, 290] on textarea "Description" at bounding box center [714, 293] width 312 height 40
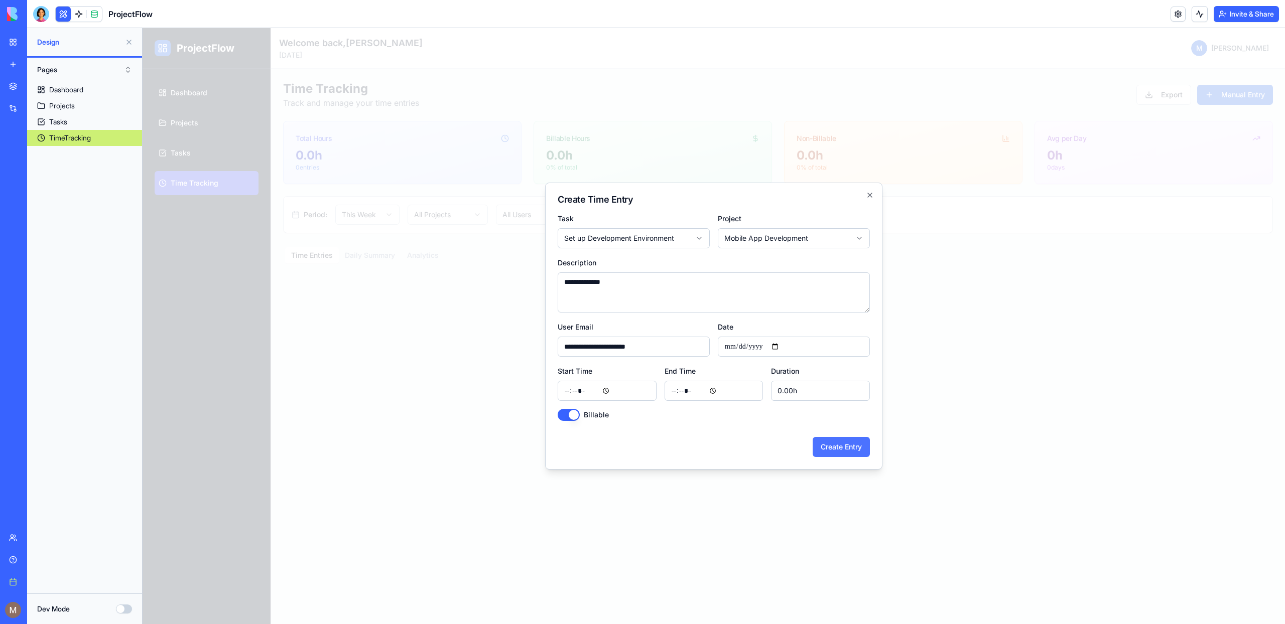
type textarea "**********"
click at [847, 447] on button "Create Entry" at bounding box center [841, 447] width 57 height 20
click at [596, 395] on input "Start Time" at bounding box center [607, 391] width 99 height 20
type input "*****"
click at [704, 391] on input "End Time" at bounding box center [714, 391] width 99 height 20
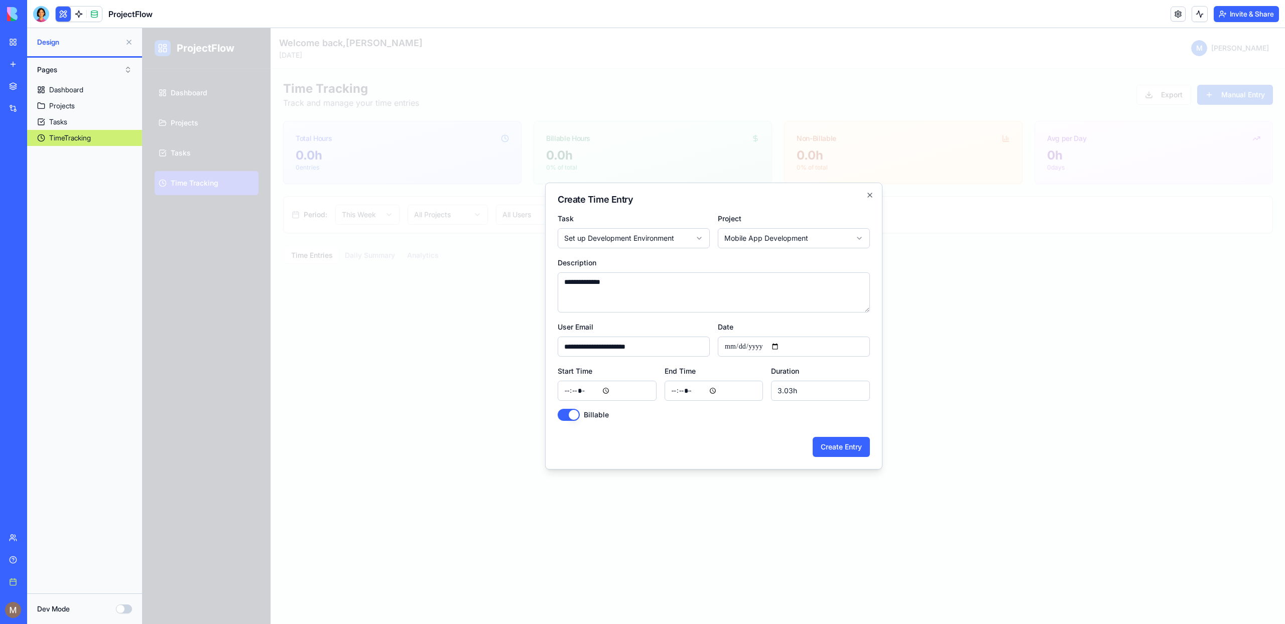
type input "*****"
click at [784, 471] on div at bounding box center [714, 326] width 1143 height 596
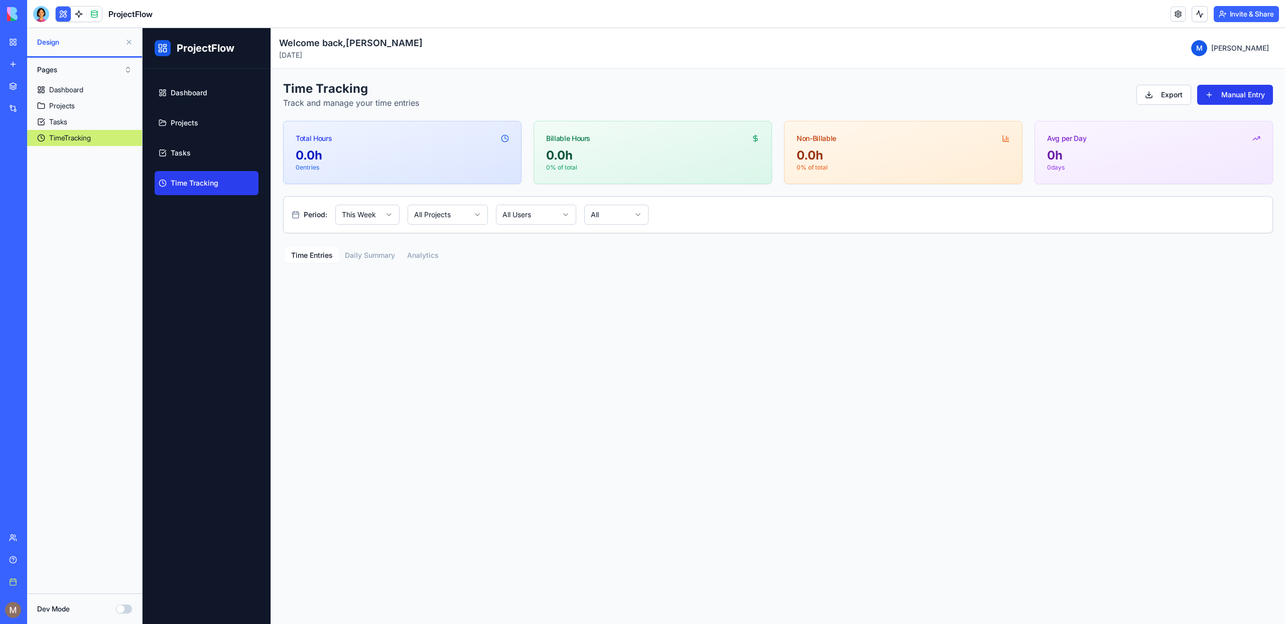
click at [1221, 88] on button "Manual Entry" at bounding box center [1235, 95] width 76 height 20
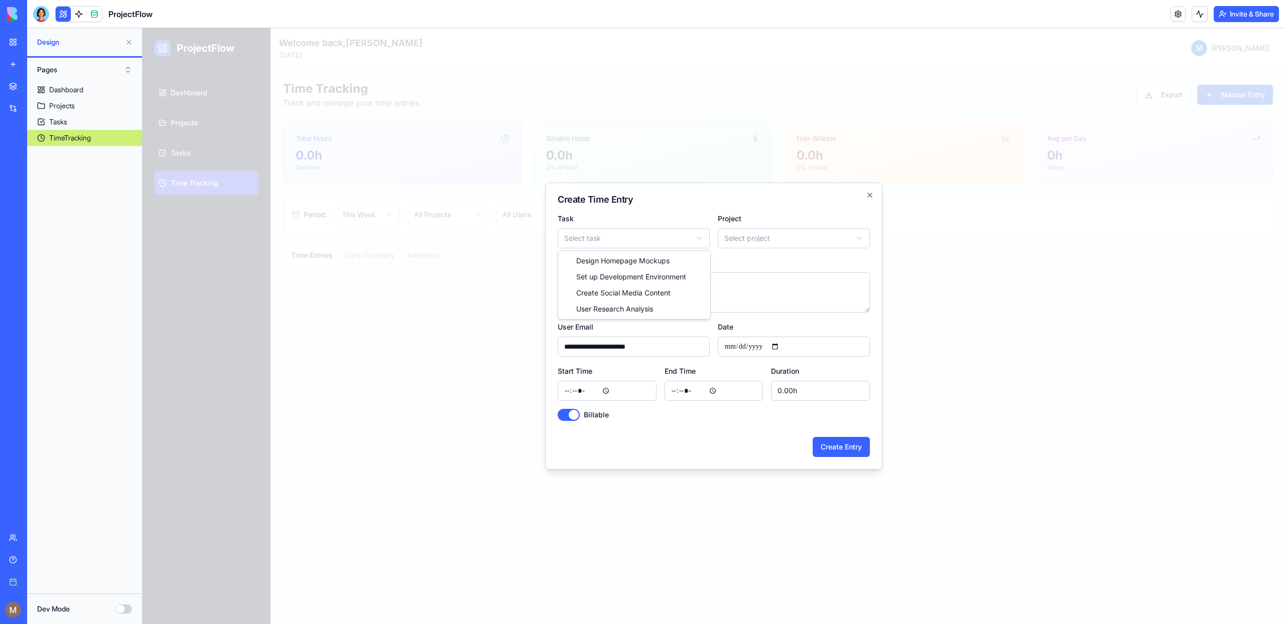
click at [591, 246] on body "**********" at bounding box center [714, 326] width 1143 height 596
select select "*****"
click at [767, 214] on div "**********" at bounding box center [794, 230] width 152 height 36
click at [765, 236] on body "**********" at bounding box center [714, 326] width 1143 height 596
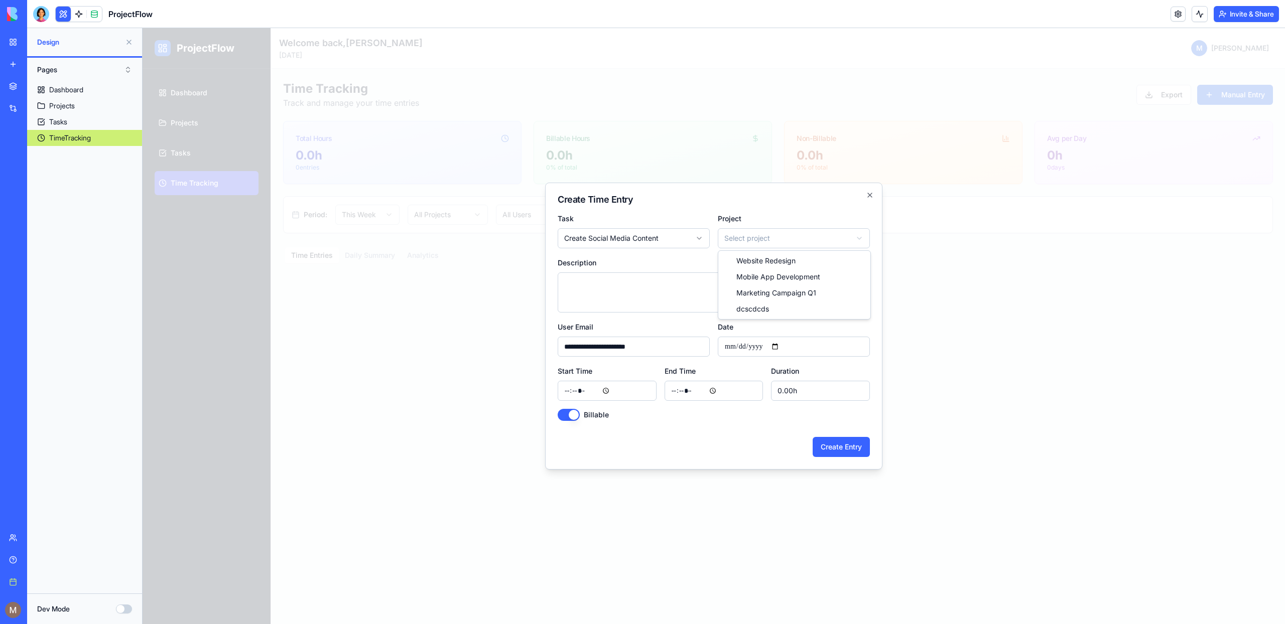
select select "*****"
click at [655, 284] on textarea "Description" at bounding box center [714, 293] width 312 height 40
type textarea "**********"
click at [608, 405] on form "**********" at bounding box center [714, 334] width 312 height 245
click at [598, 399] on input "Start Time" at bounding box center [607, 391] width 99 height 20
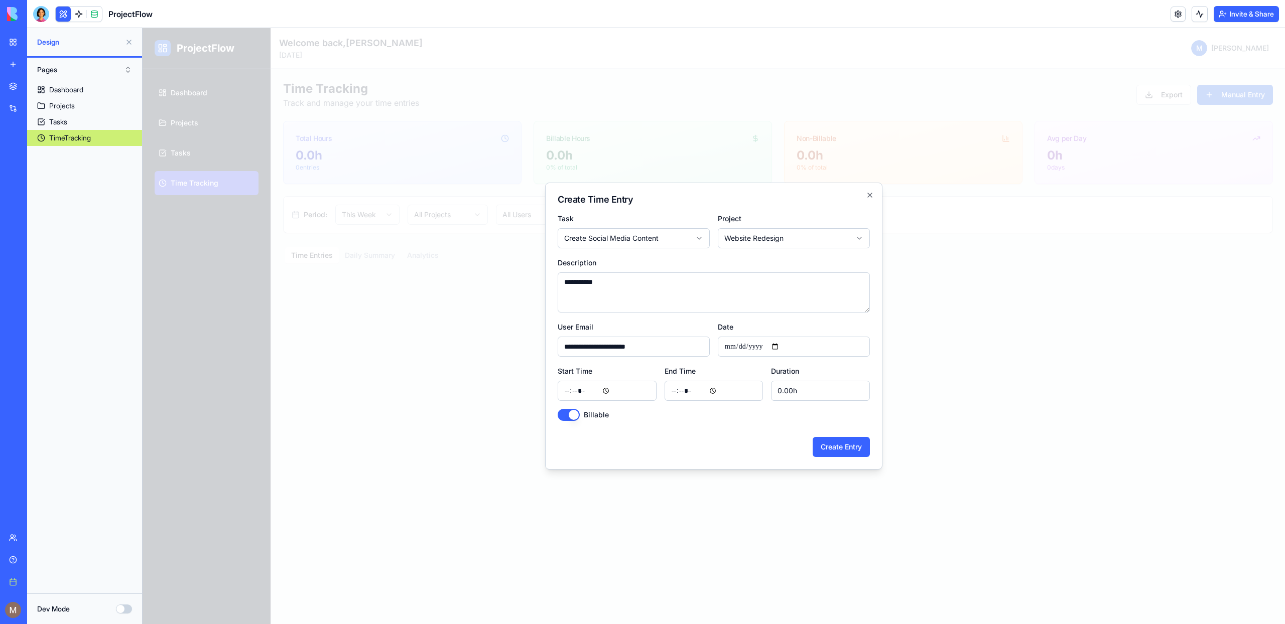
click at [591, 394] on input "Start Time" at bounding box center [607, 391] width 99 height 20
type input "*****"
click at [721, 385] on input "End Time" at bounding box center [714, 391] width 99 height 20
click at [711, 387] on input "End Time" at bounding box center [714, 391] width 99 height 20
click at [703, 391] on input "End Time" at bounding box center [714, 391] width 99 height 20
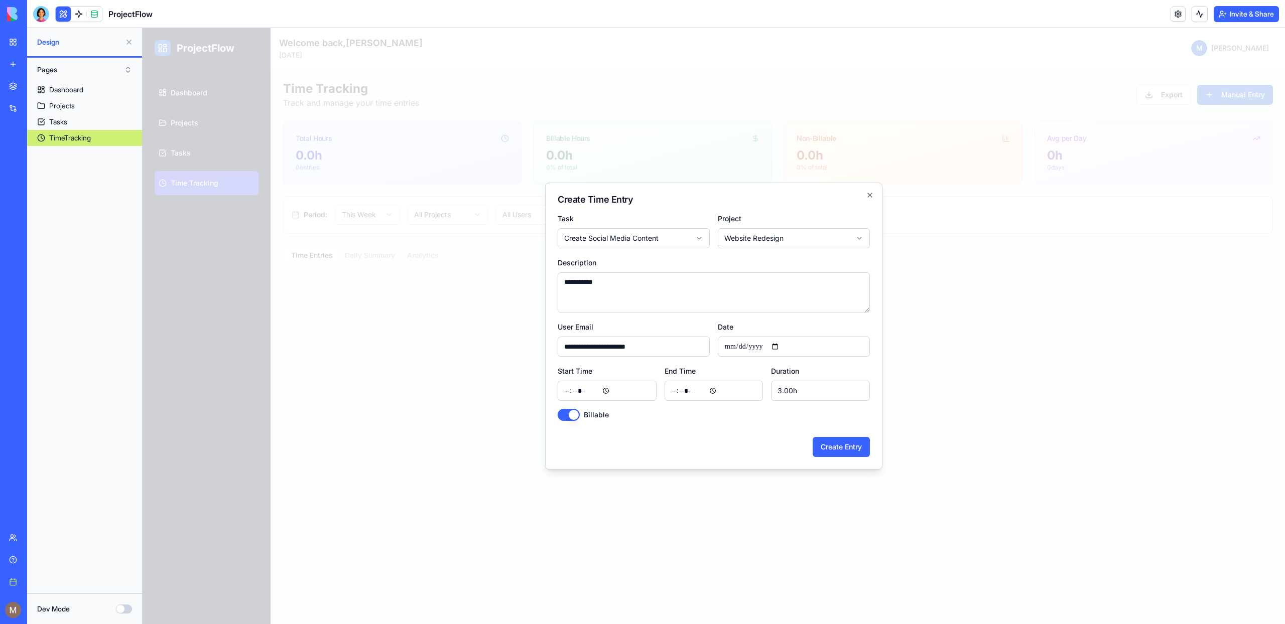
type input "*****"
click at [790, 439] on div "Create Entry" at bounding box center [714, 443] width 312 height 28
click at [843, 443] on button "Create Entry" at bounding box center [841, 447] width 57 height 20
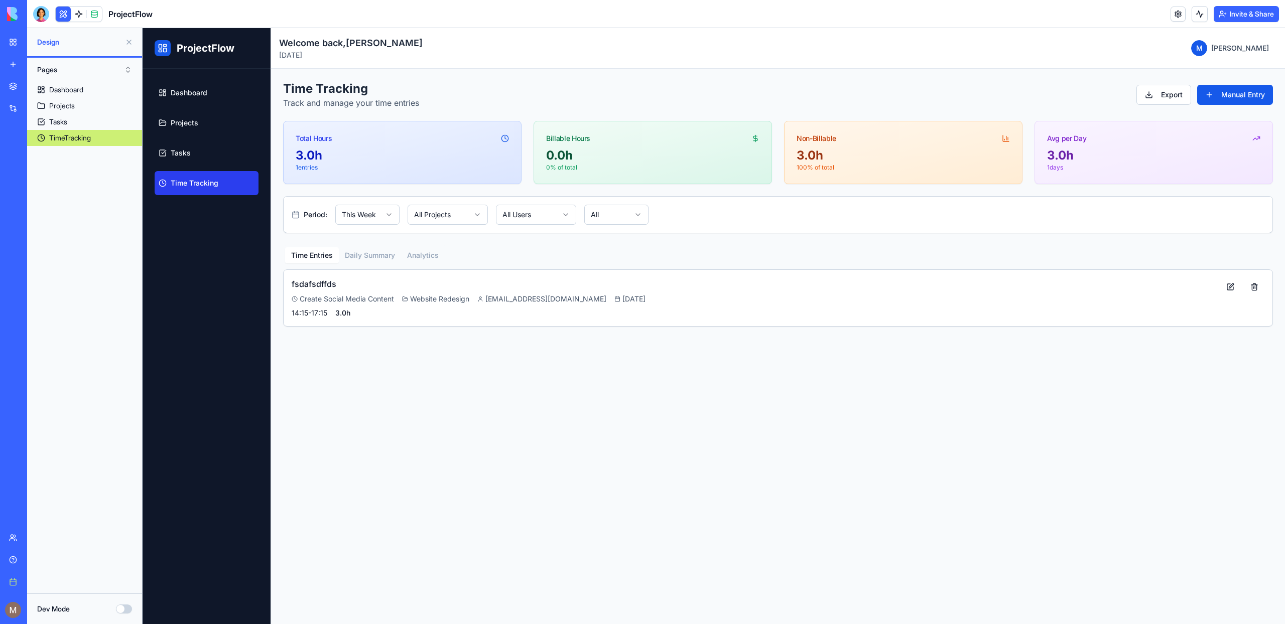
click at [380, 255] on button "Daily Summary" at bounding box center [370, 255] width 62 height 16
click at [417, 257] on button "Analytics" at bounding box center [423, 255] width 44 height 16
click at [384, 254] on button "Daily Summary" at bounding box center [370, 255] width 62 height 16
click at [360, 255] on button "Daily Summary" at bounding box center [370, 255] width 62 height 16
click at [77, 11] on link at bounding box center [78, 14] width 15 height 15
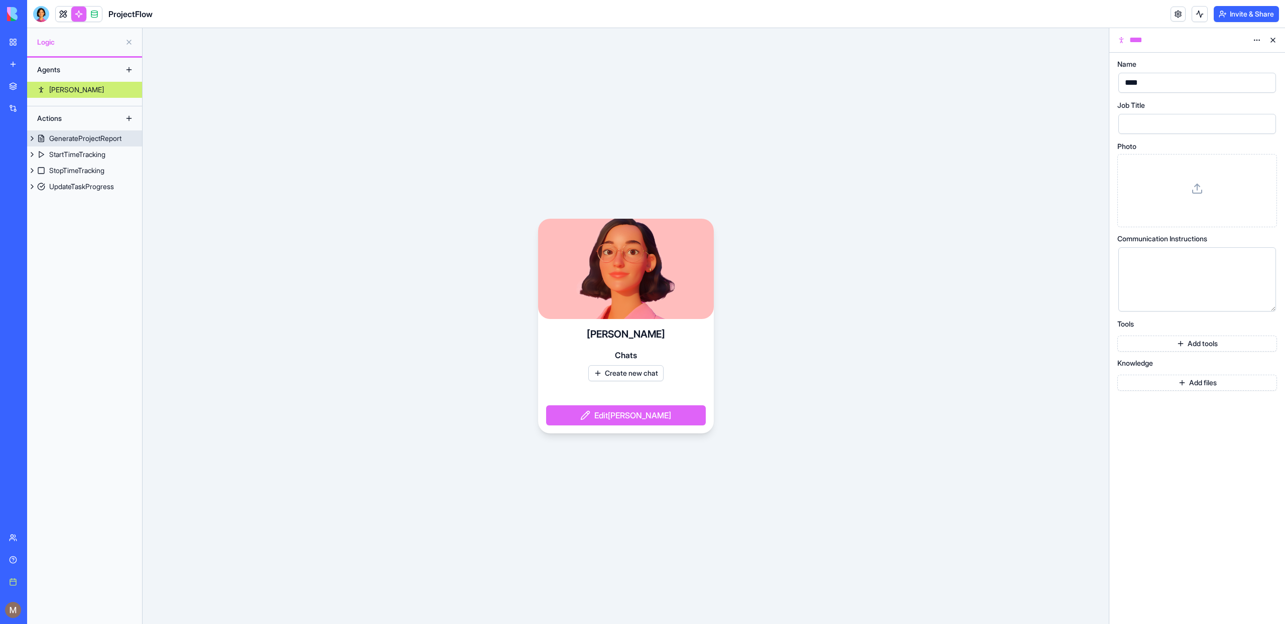
click at [89, 139] on div "GenerateProjectReport" at bounding box center [85, 139] width 72 height 10
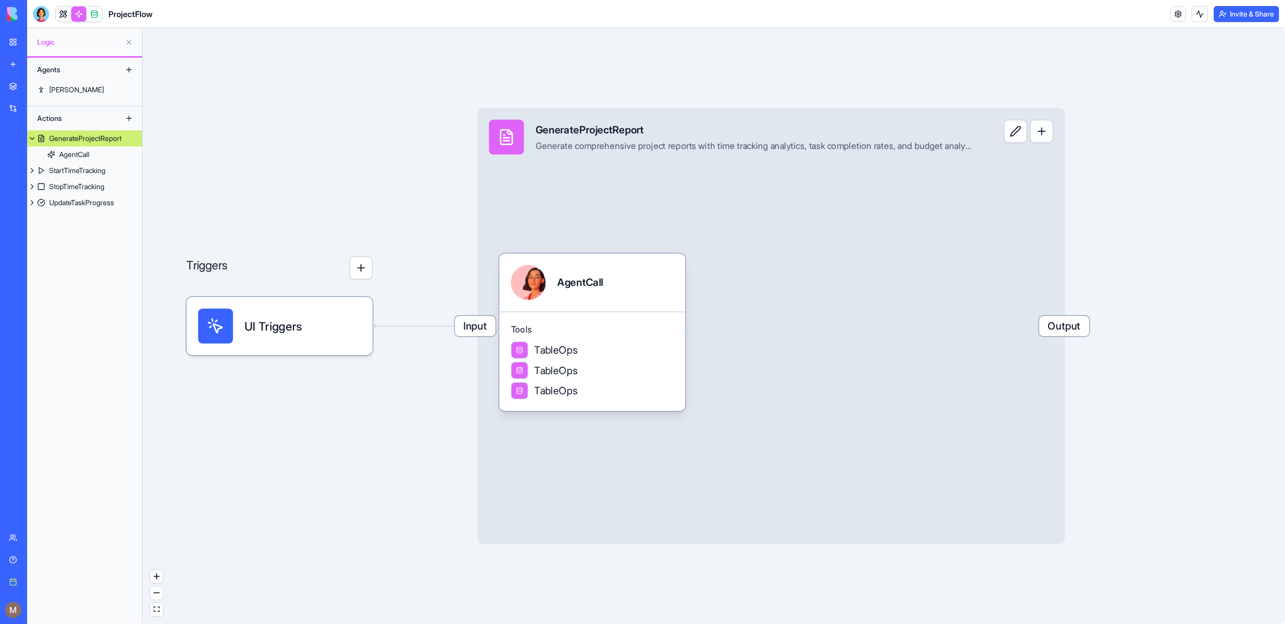
click at [598, 224] on div "Input GenerateProjectReport Generate comprehensive project reports with time tr…" at bounding box center [771, 326] width 588 height 436
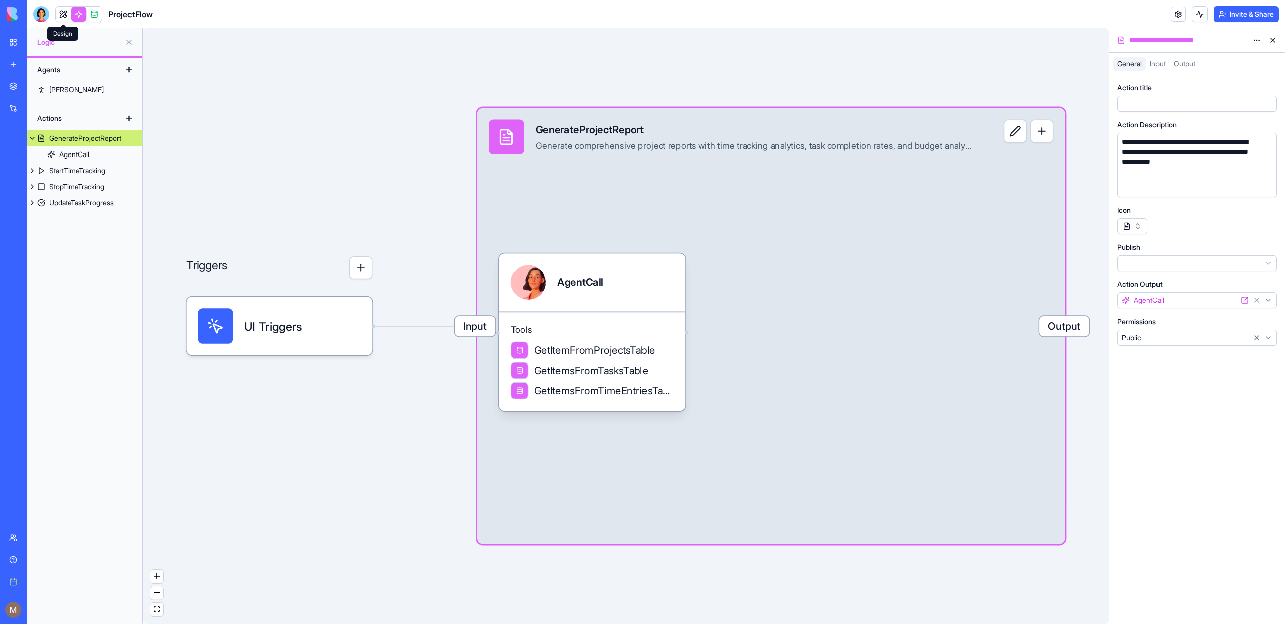
click at [64, 16] on link at bounding box center [63, 14] width 15 height 15
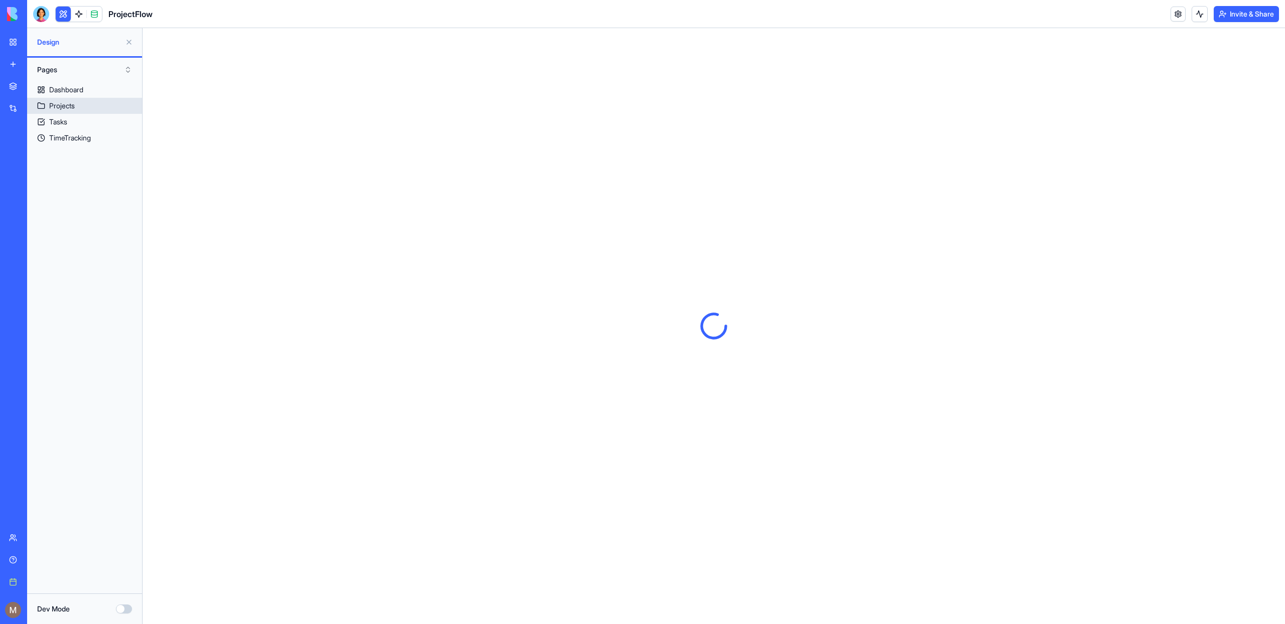
click at [68, 101] on div "Projects" at bounding box center [62, 106] width 26 height 10
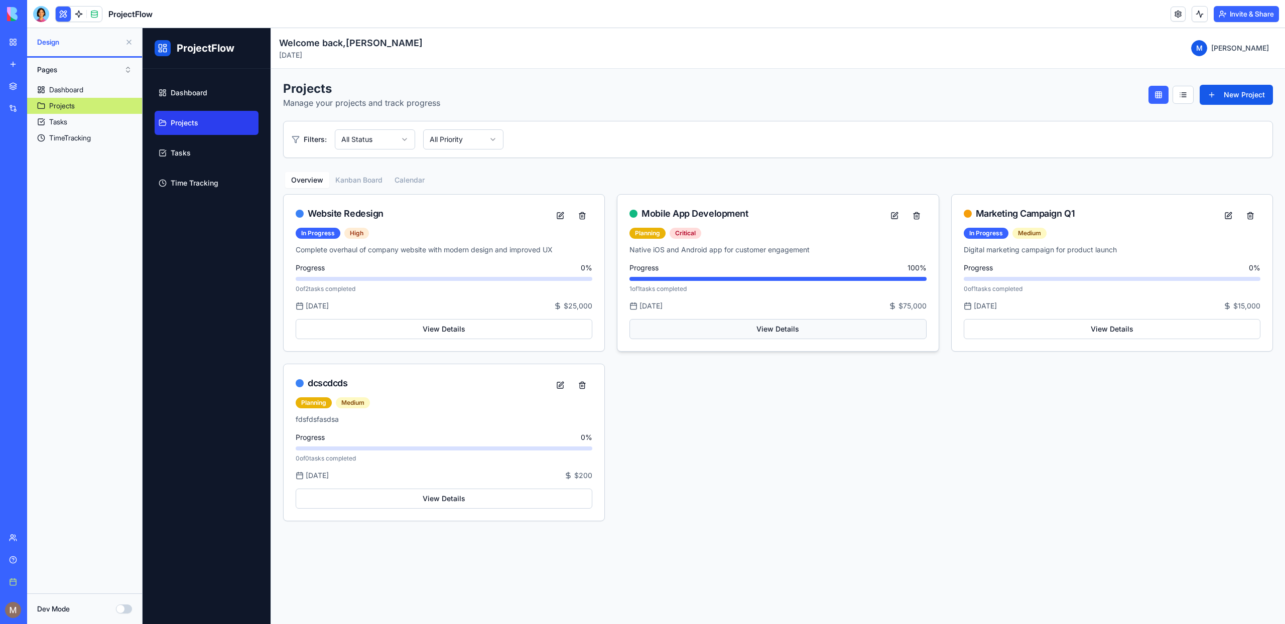
click at [786, 330] on button "View Details" at bounding box center [777, 329] width 297 height 20
click at [837, 221] on div "Mobile App Development" at bounding box center [777, 216] width 297 height 18
click at [411, 333] on button "View Details" at bounding box center [444, 329] width 297 height 20
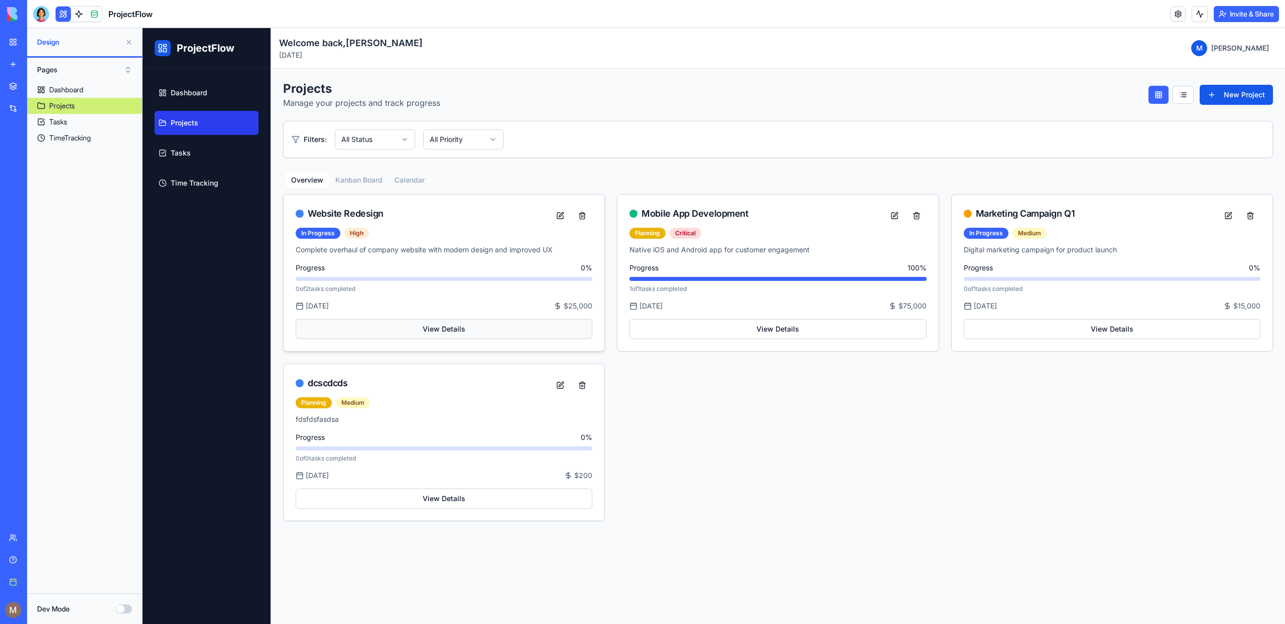
click at [411, 333] on button "View Details" at bounding box center [444, 329] width 297 height 20
click at [310, 394] on div "dcscdcds" at bounding box center [444, 385] width 297 height 18
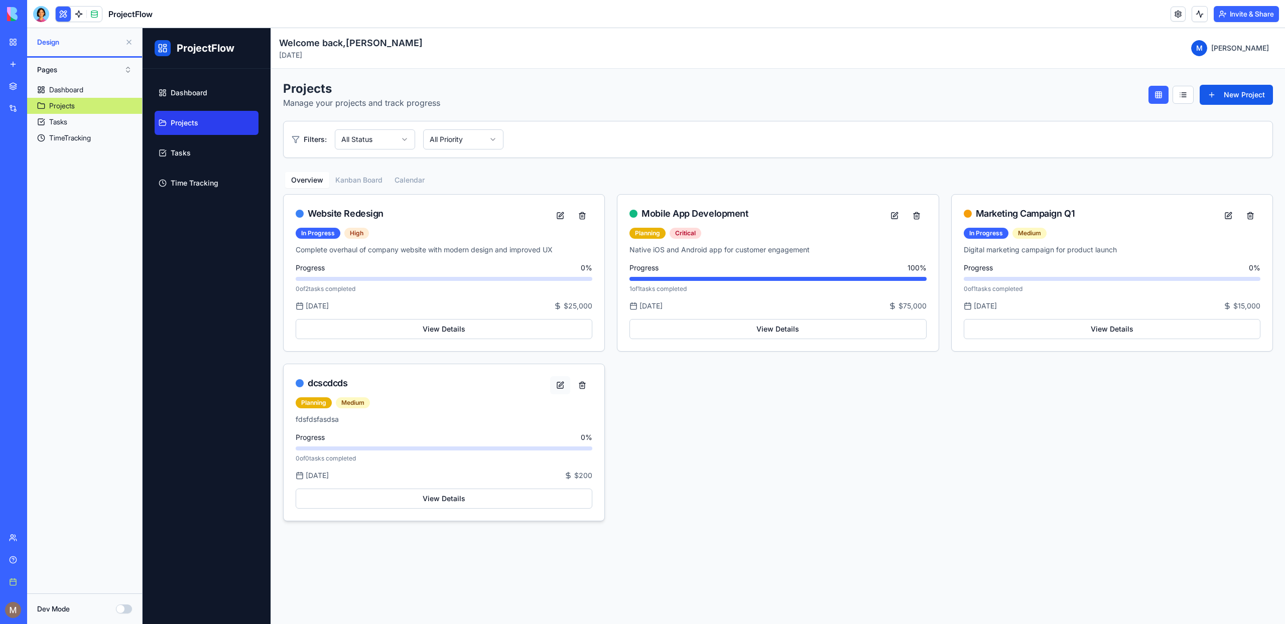
click at [557, 382] on button at bounding box center [560, 385] width 20 height 18
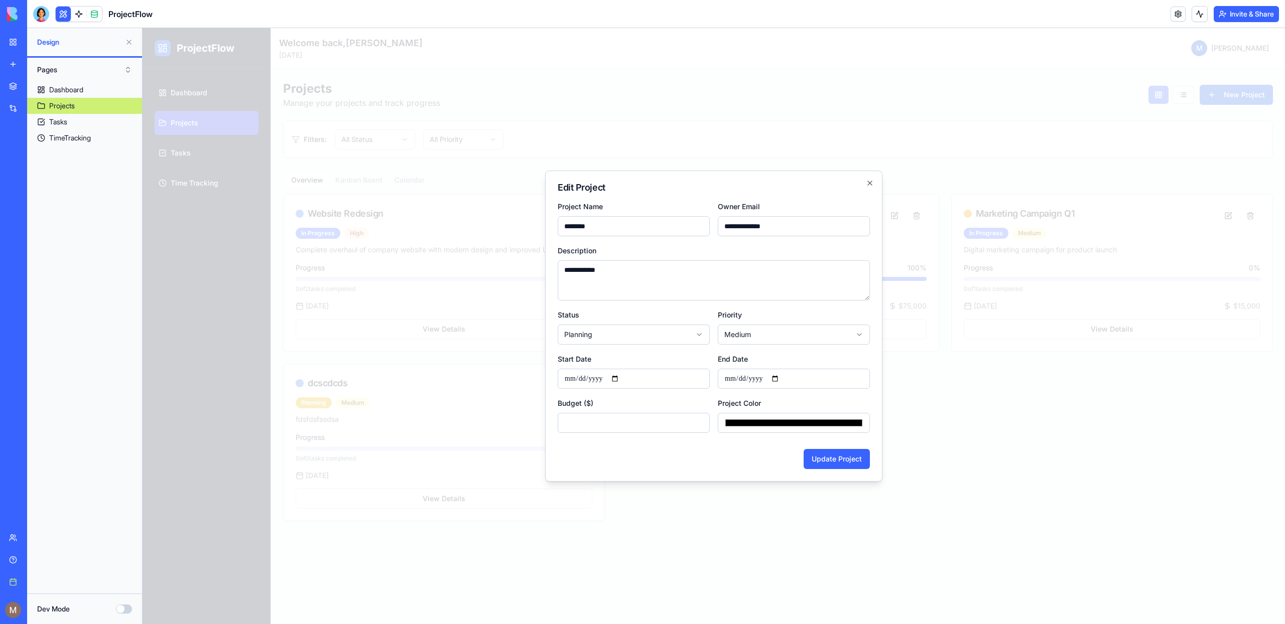
click at [531, 406] on div at bounding box center [714, 326] width 1143 height 596
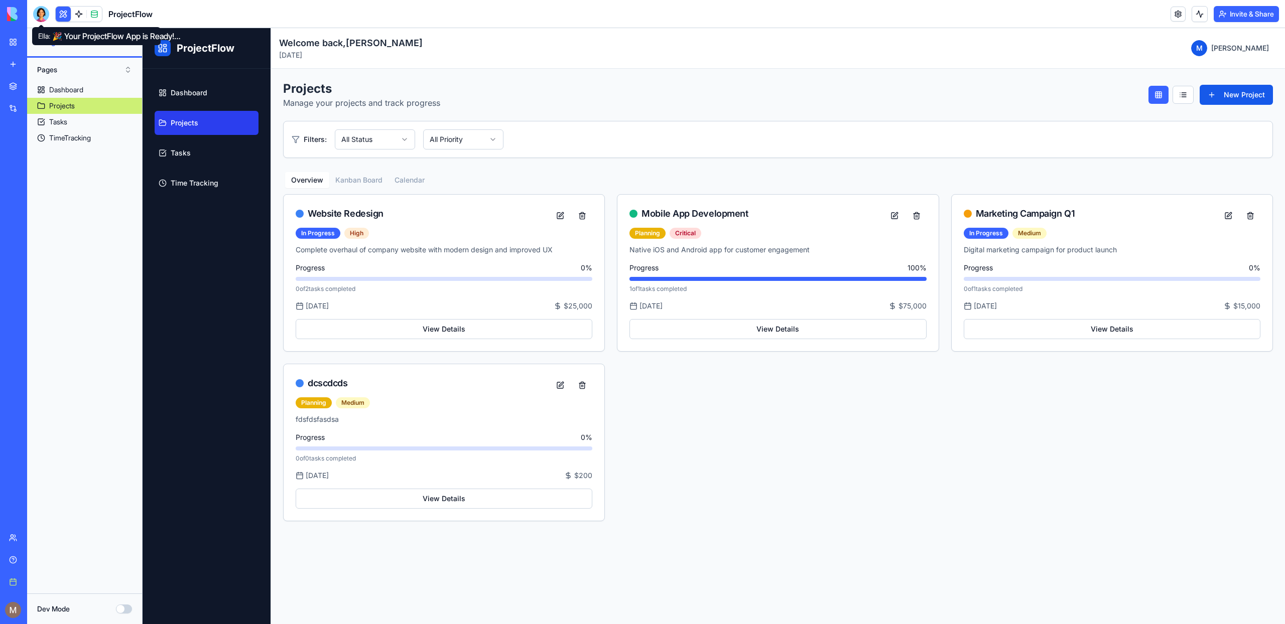
click at [37, 18] on div at bounding box center [41, 14] width 16 height 16
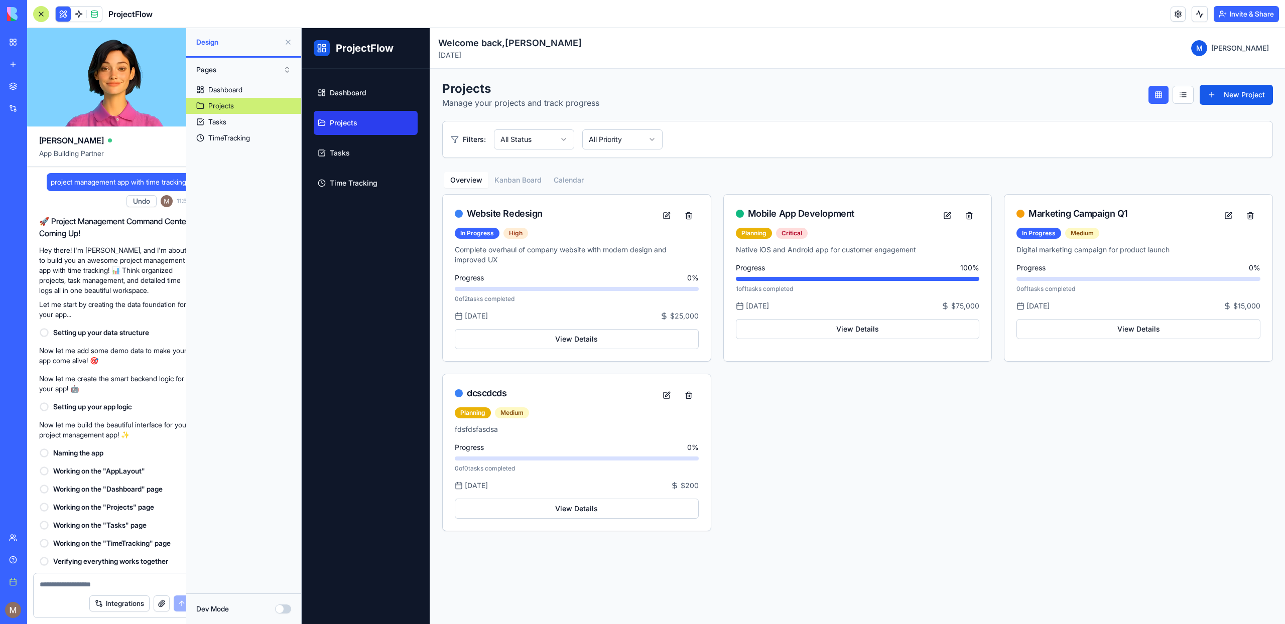
scroll to position [208, 0]
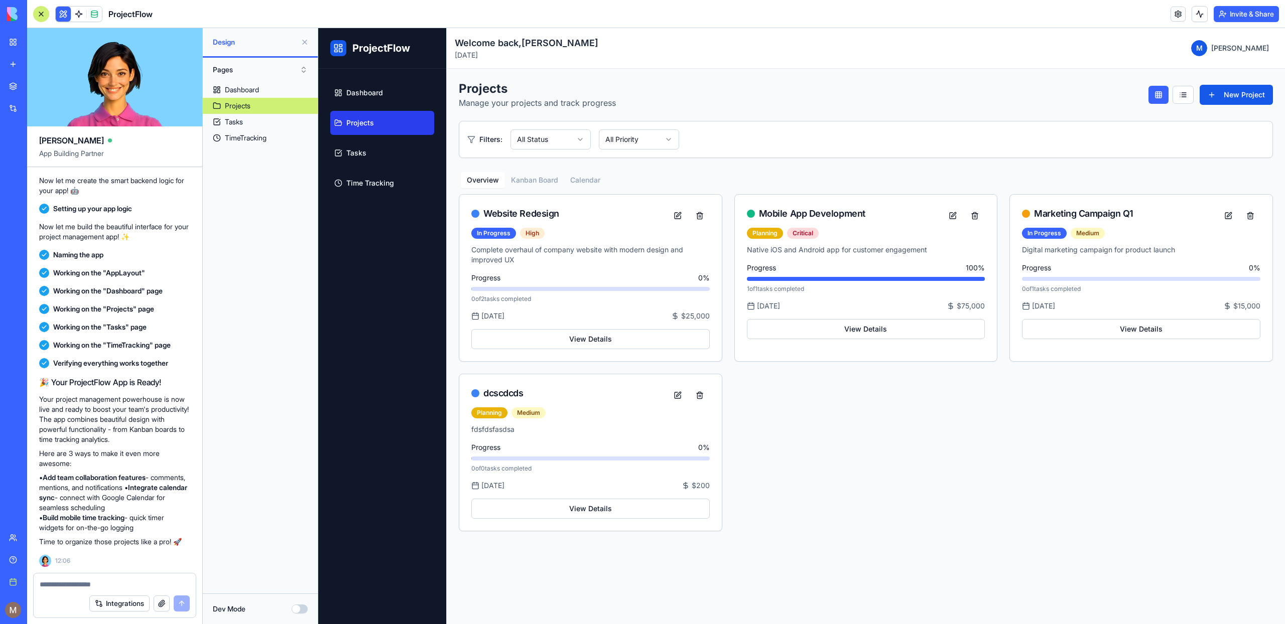
click at [56, 595] on div "Integrations" at bounding box center [115, 604] width 162 height 28
click at [72, 589] on form "Integrations" at bounding box center [114, 595] width 163 height 45
type textarea "**********"
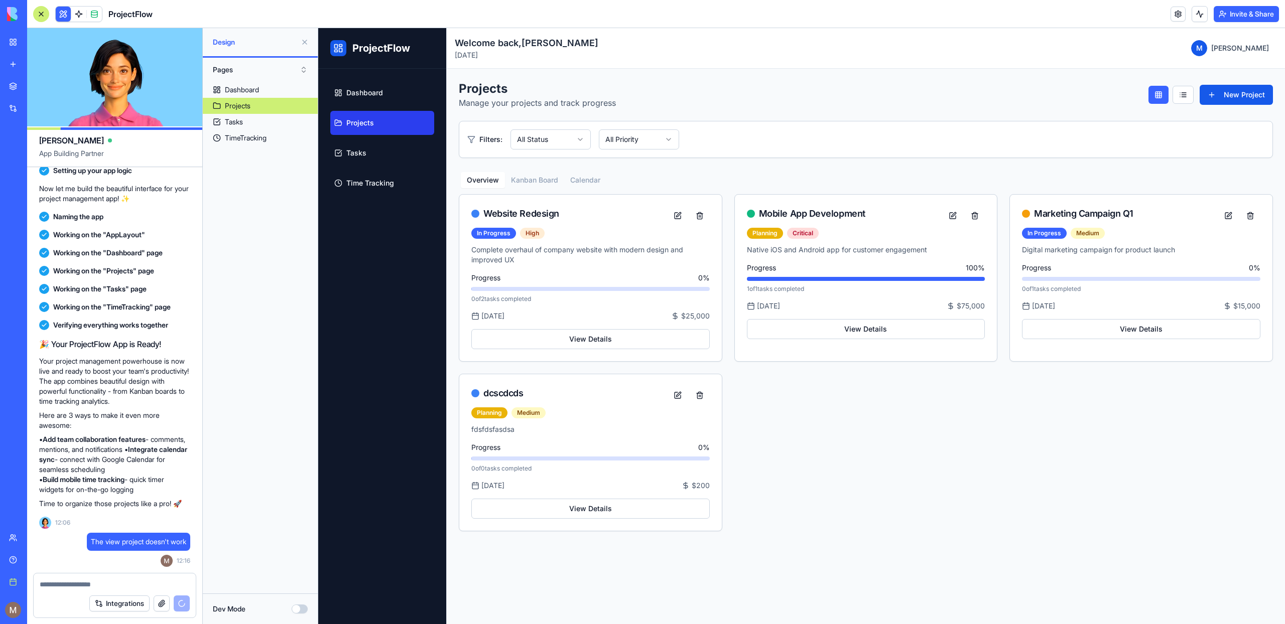
click at [39, 14] on div at bounding box center [41, 14] width 16 height 16
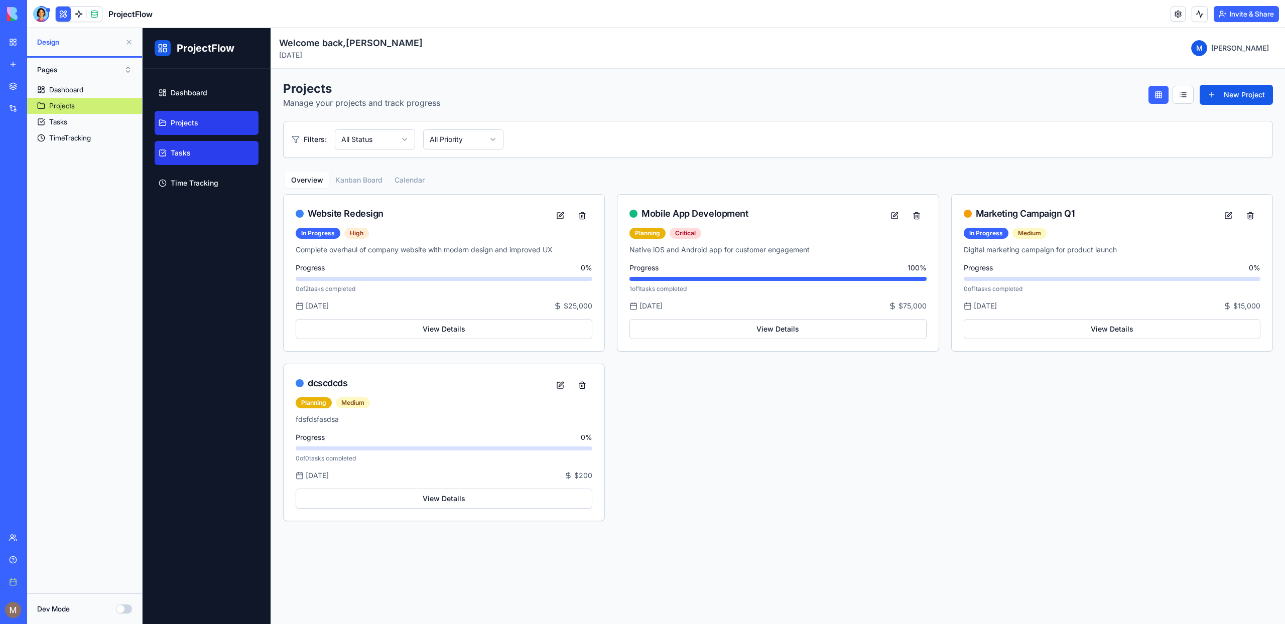
click at [194, 164] on link "Tasks" at bounding box center [207, 153] width 104 height 24
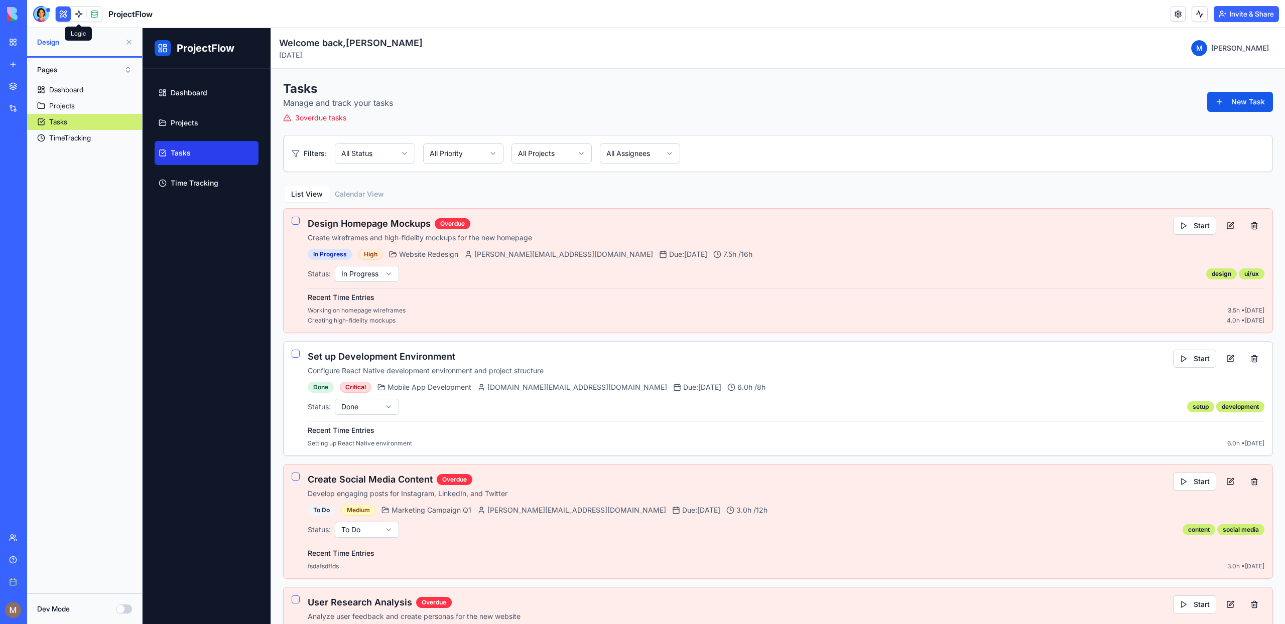
click at [71, 20] on div at bounding box center [78, 14] width 47 height 16
click at [73, 18] on link at bounding box center [78, 14] width 15 height 15
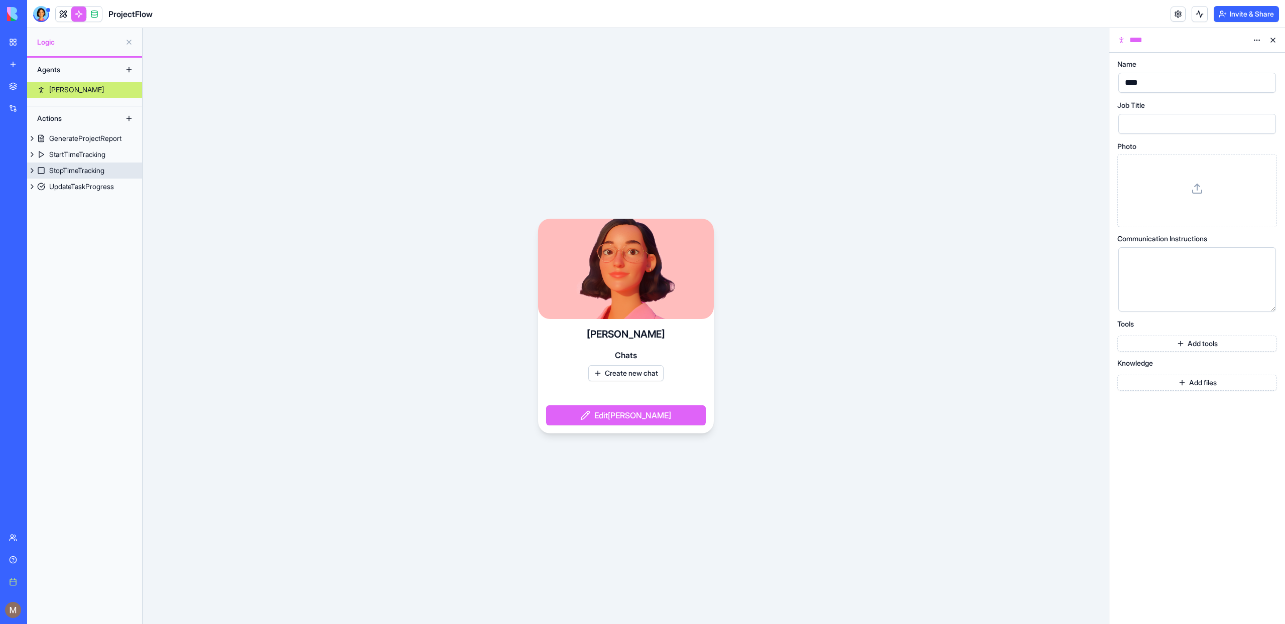
click at [90, 171] on div "StopTimeTracking" at bounding box center [76, 171] width 55 height 10
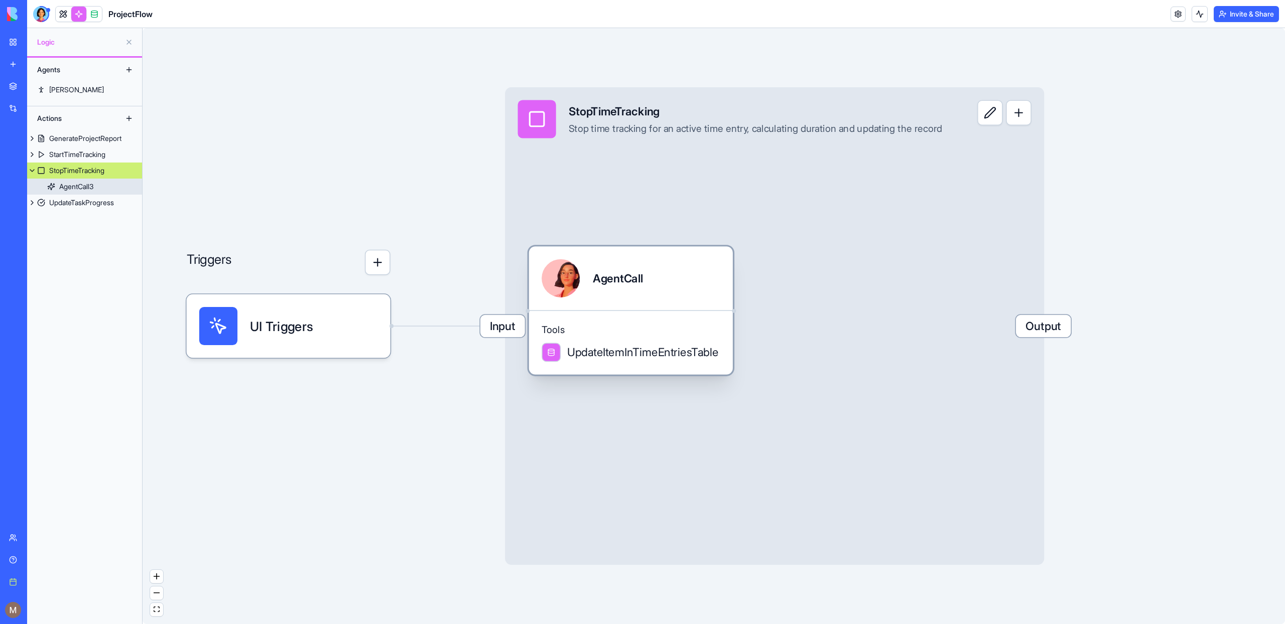
click at [617, 310] on div "Tools UpdateItemInTimeEntriesTable" at bounding box center [631, 342] width 204 height 65
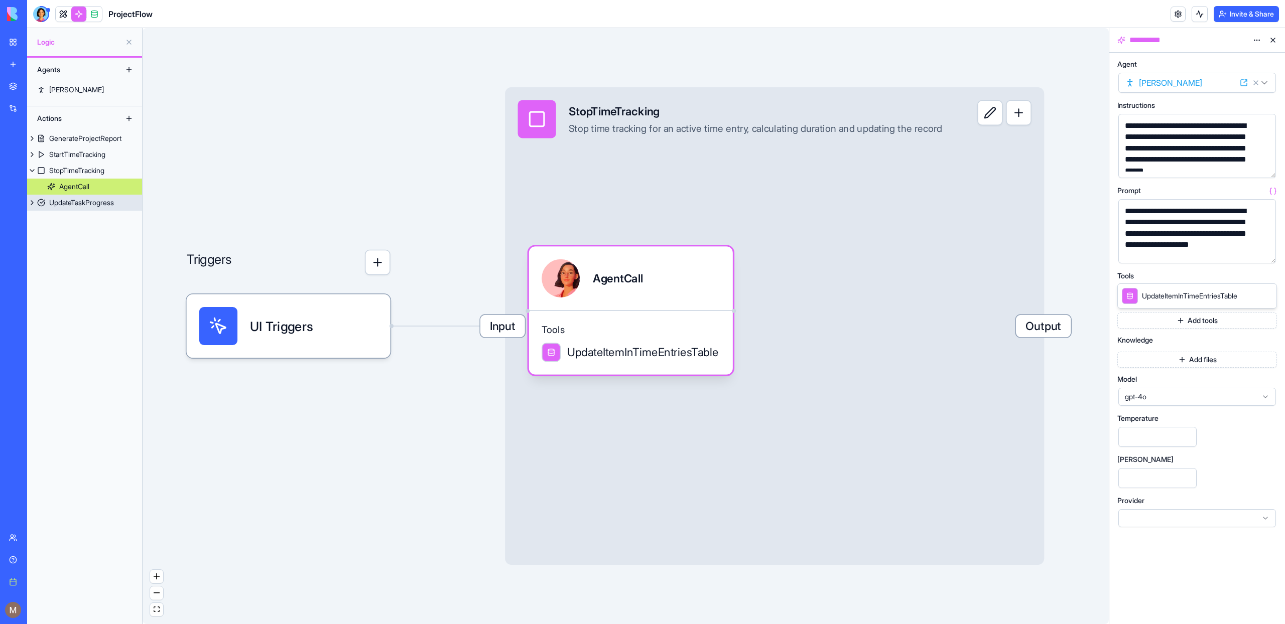
click at [66, 206] on div "UpdateTaskProgress" at bounding box center [81, 203] width 65 height 10
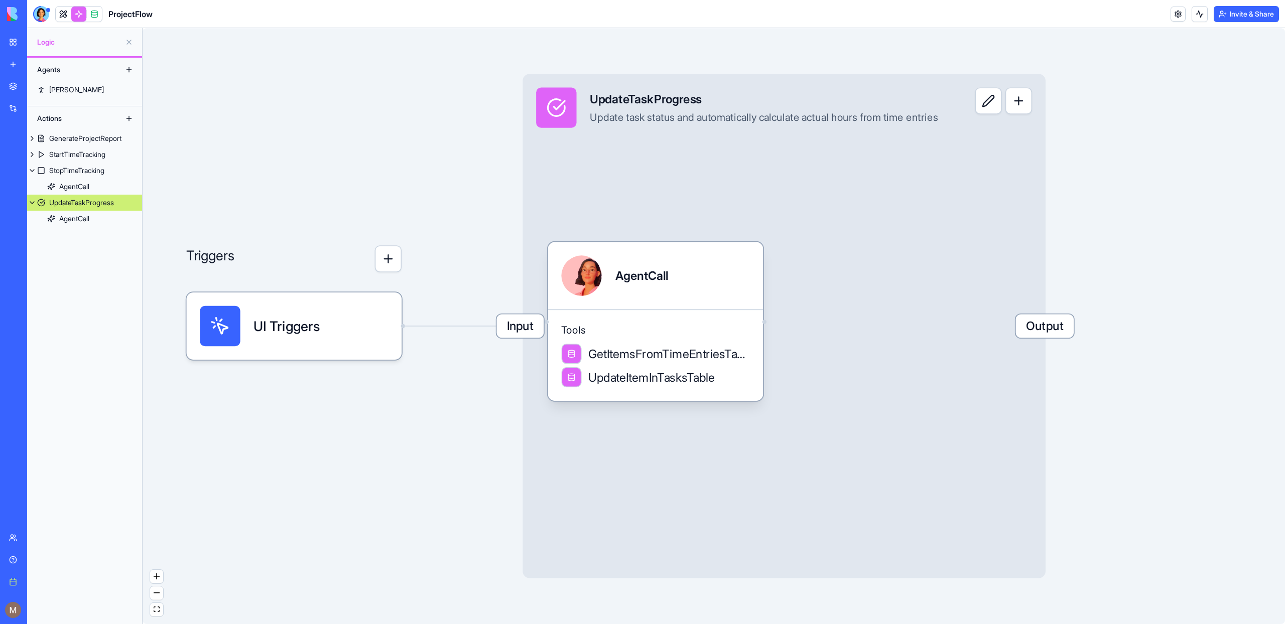
click at [787, 269] on div "Input UpdateTaskProgress Update task status and automatically calculate actual …" at bounding box center [784, 326] width 523 height 504
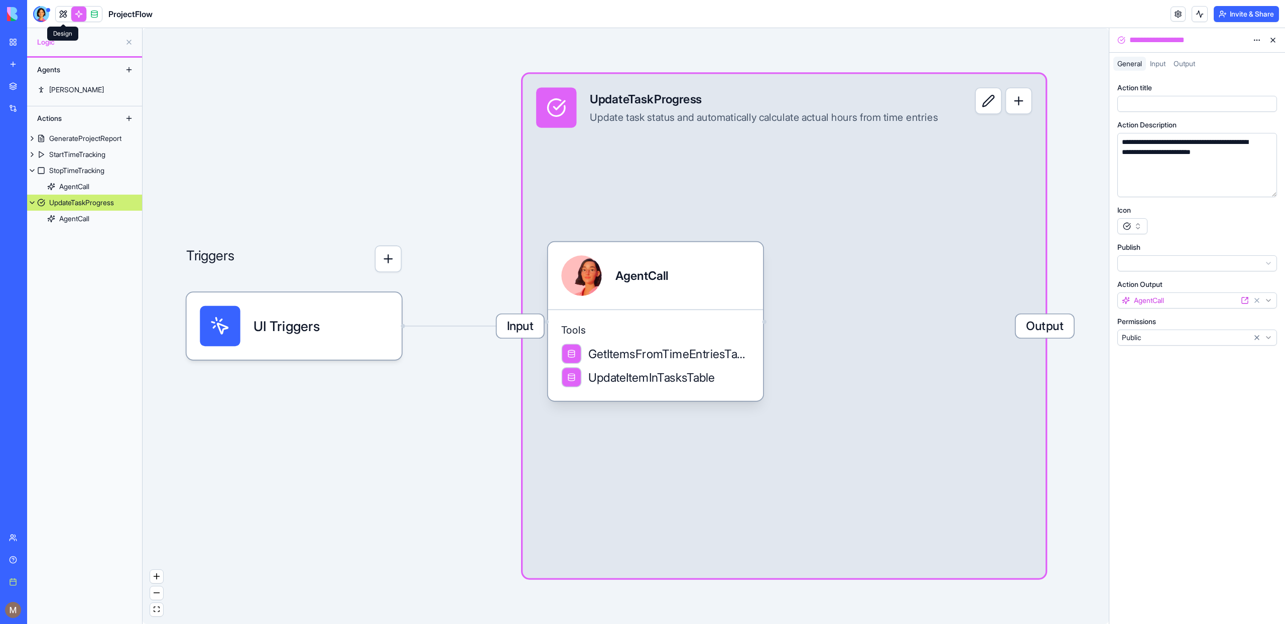
click at [62, 18] on link at bounding box center [63, 14] width 15 height 15
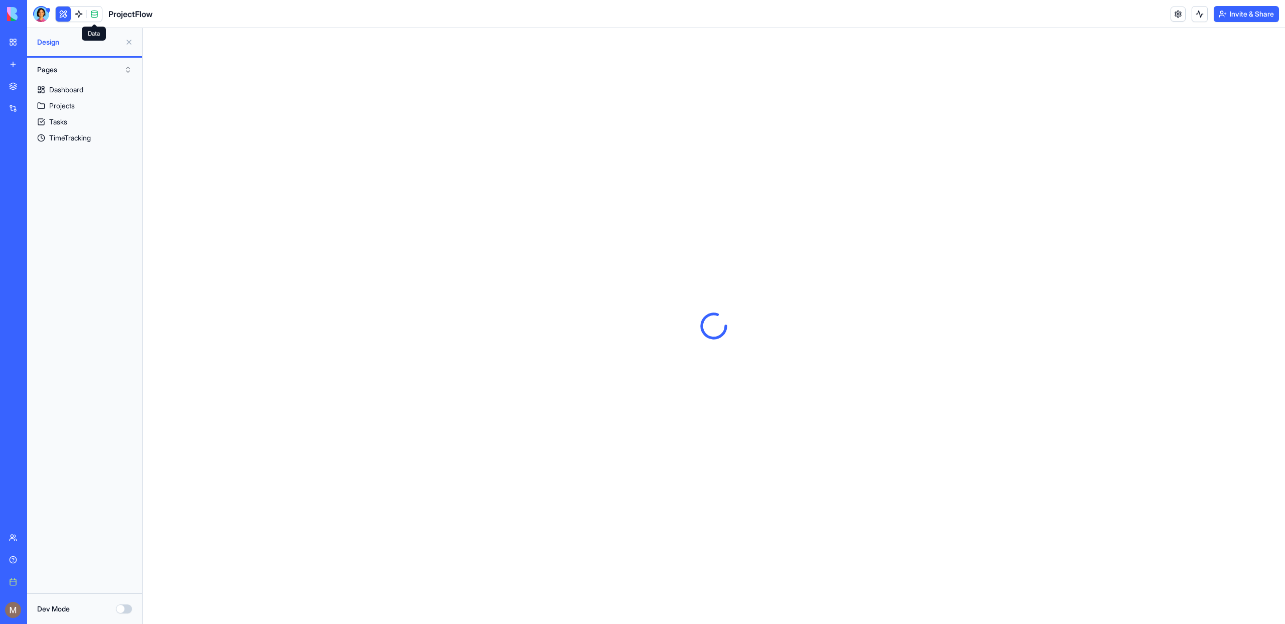
click at [97, 15] on span at bounding box center [94, 14] width 28 height 28
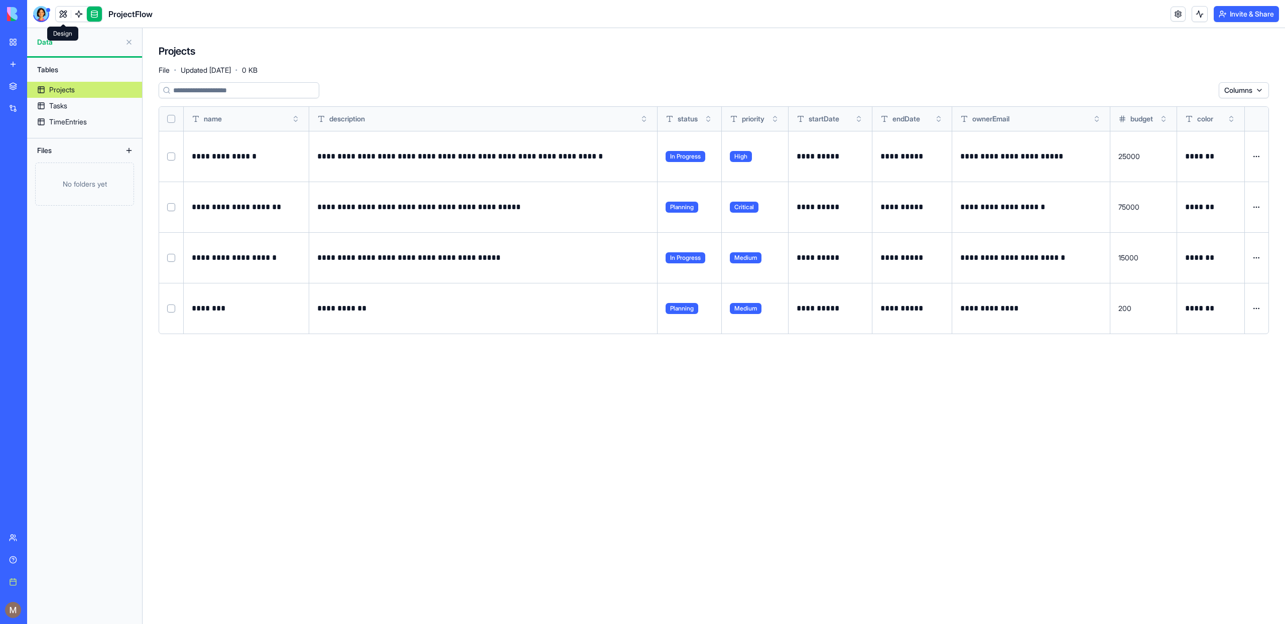
click at [63, 12] on link at bounding box center [63, 14] width 15 height 15
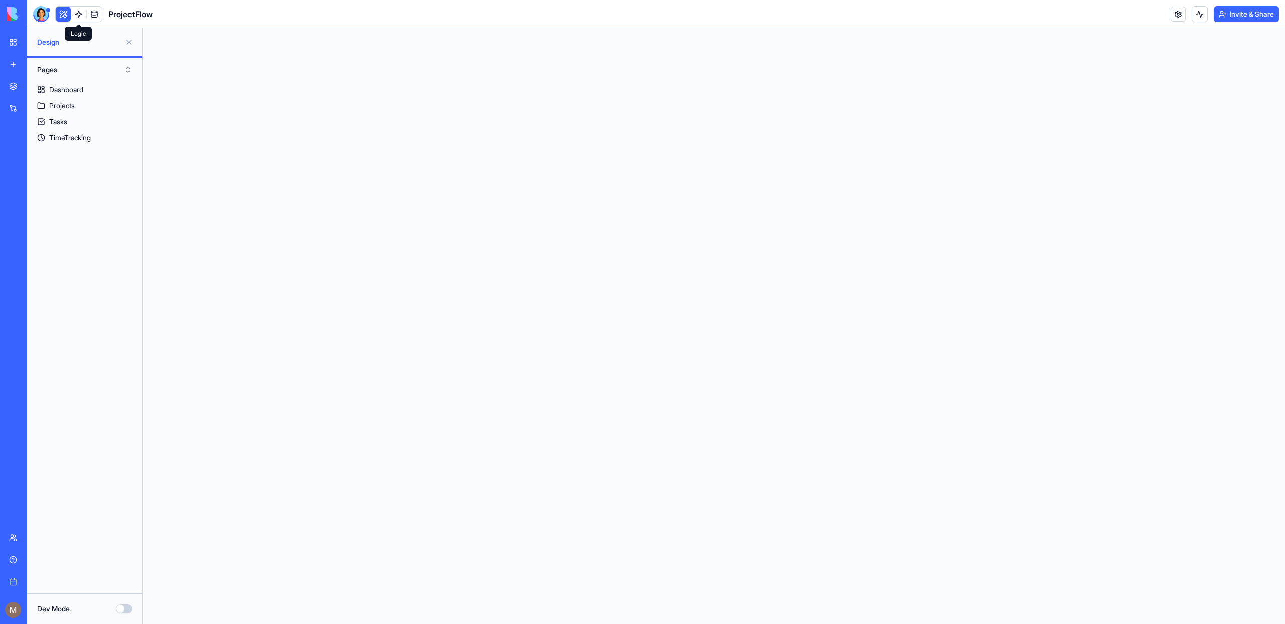
click at [79, 19] on link at bounding box center [78, 14] width 15 height 15
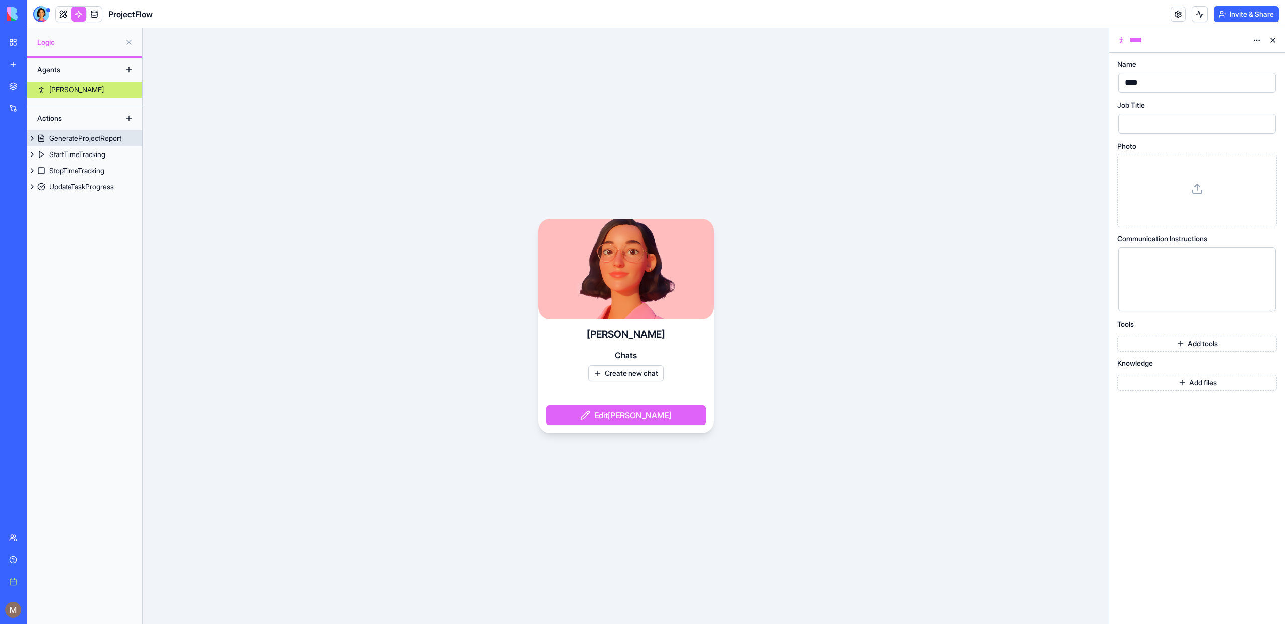
click at [75, 137] on div "GenerateProjectReport" at bounding box center [85, 139] width 72 height 10
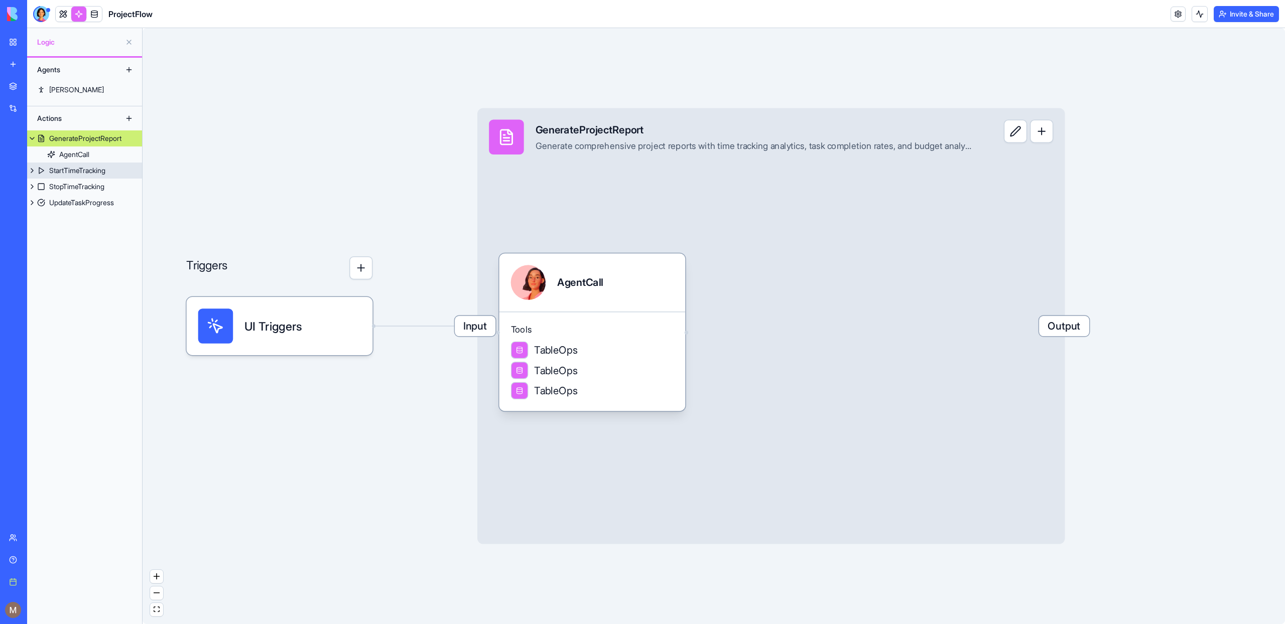
click at [72, 170] on div "StartTimeTracking" at bounding box center [77, 171] width 56 height 10
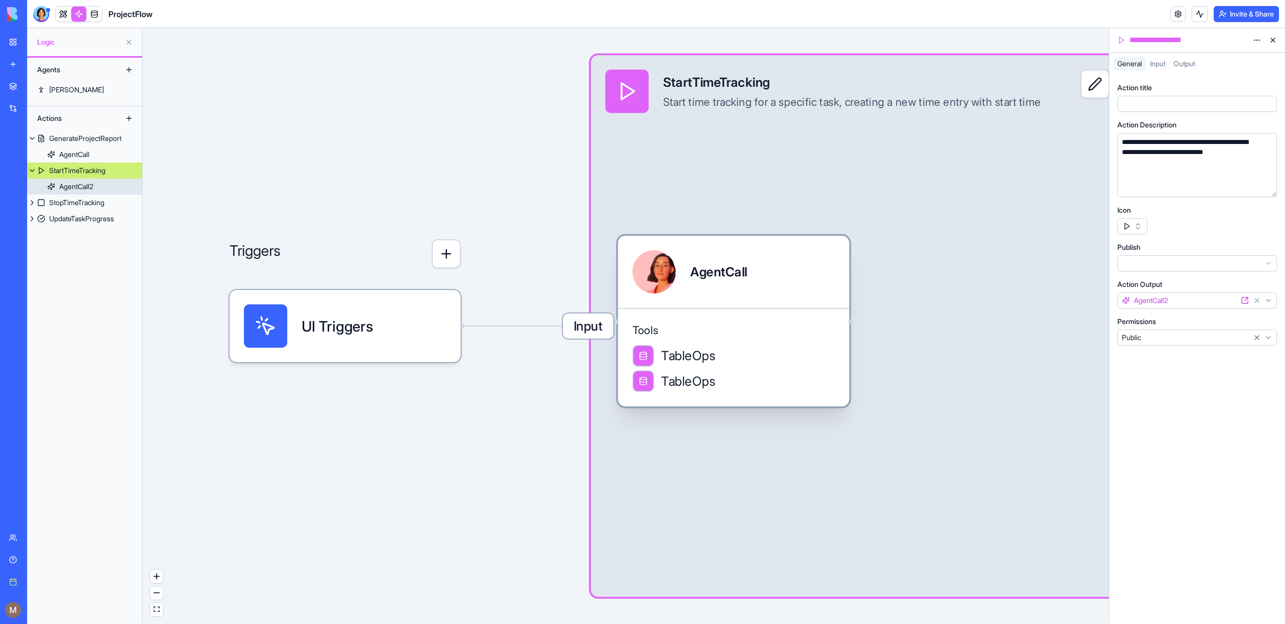
click at [73, 193] on link "AgentCall2" at bounding box center [84, 187] width 115 height 16
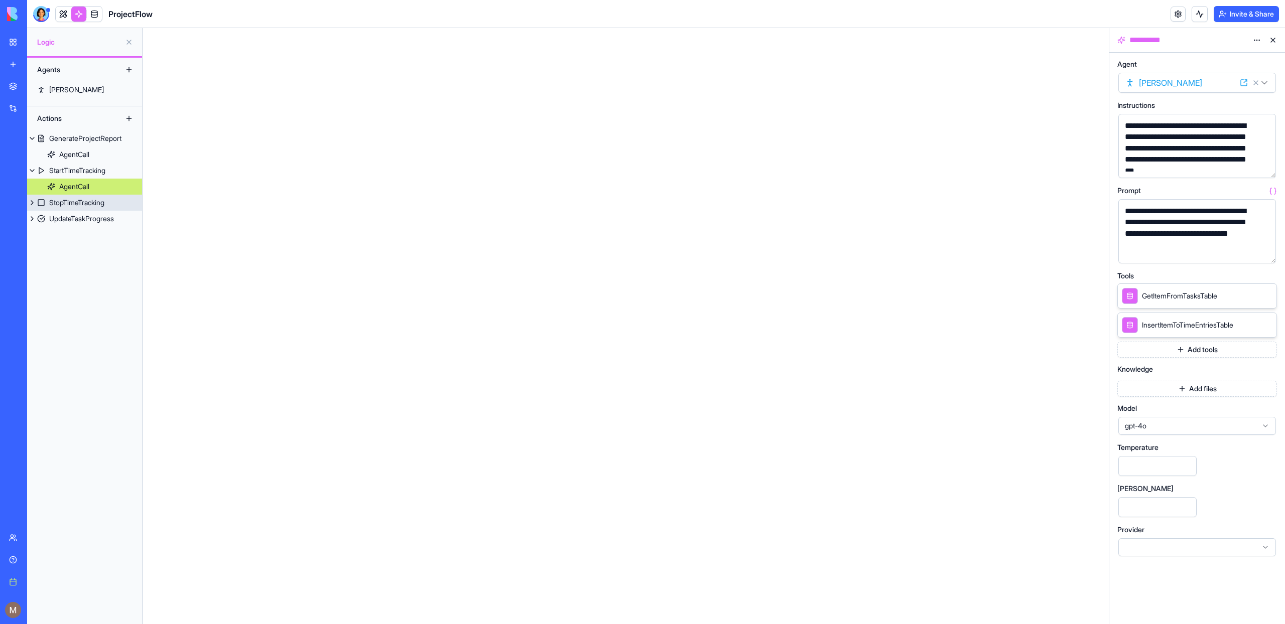
click at [73, 206] on div "StopTimeTracking" at bounding box center [76, 203] width 55 height 10
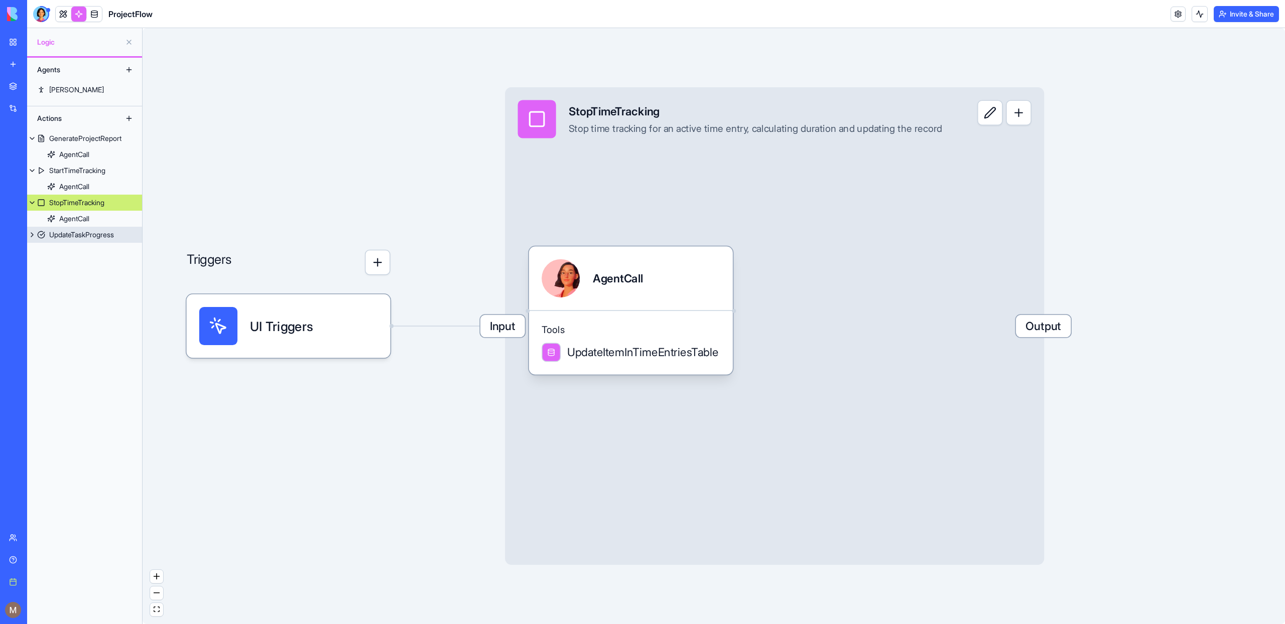
click at [76, 230] on div "UpdateTaskProgress" at bounding box center [81, 235] width 65 height 10
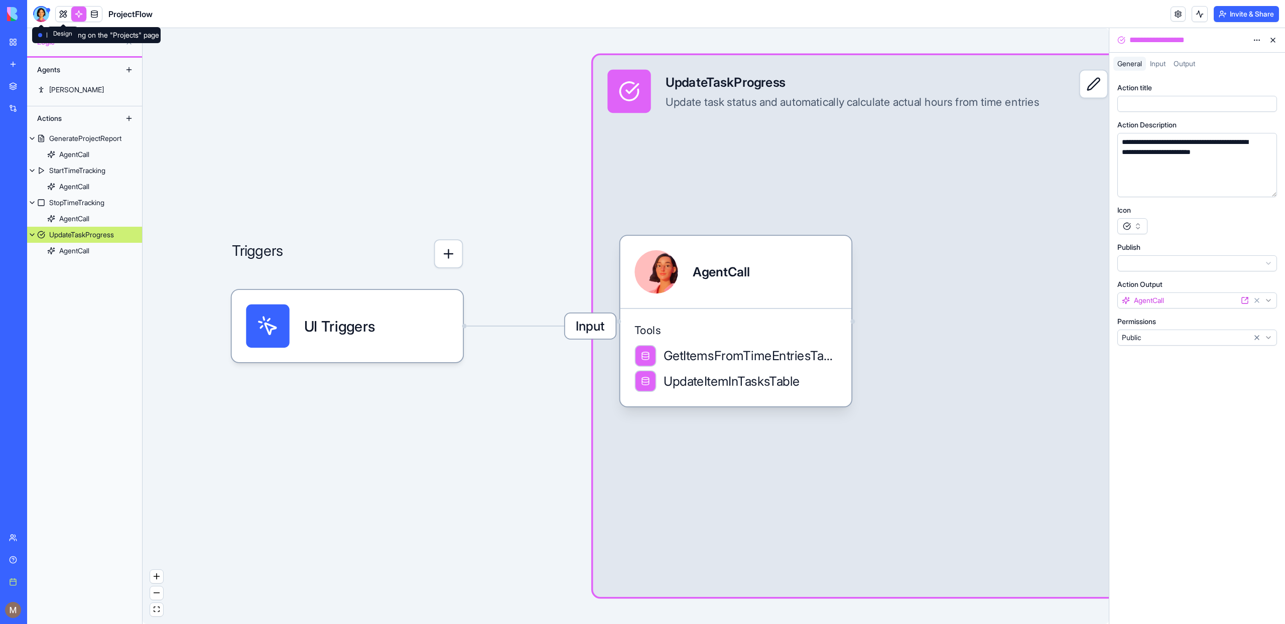
click at [63, 9] on link at bounding box center [63, 14] width 15 height 15
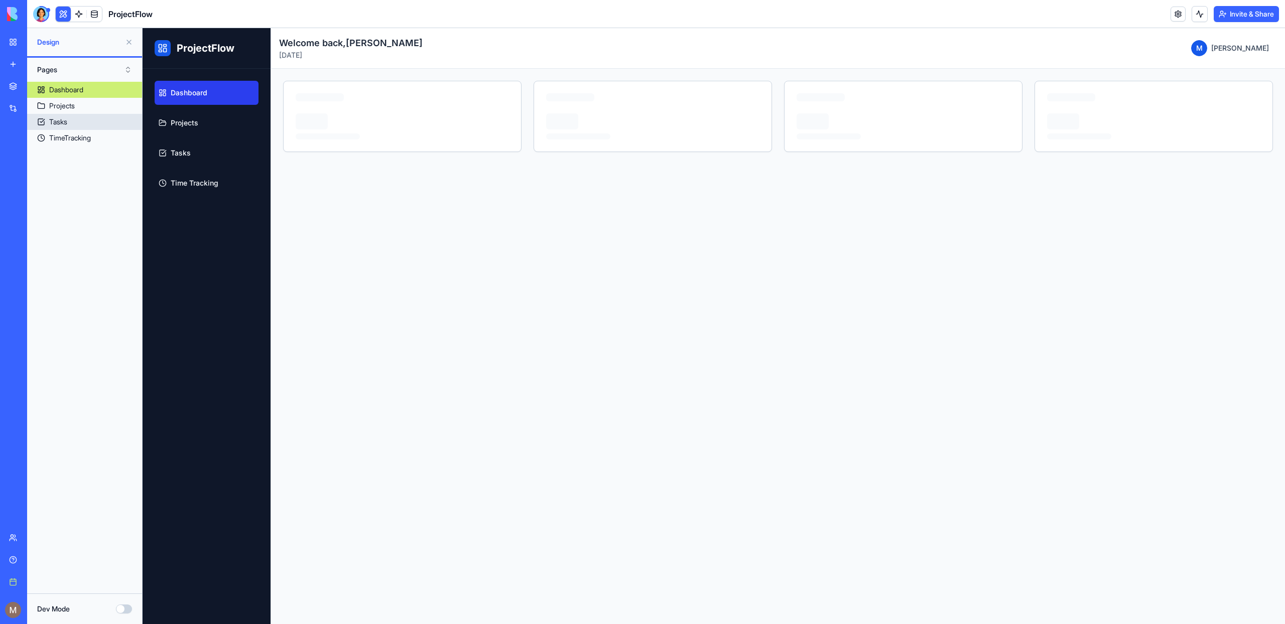
click at [66, 127] on link "Tasks" at bounding box center [84, 122] width 115 height 16
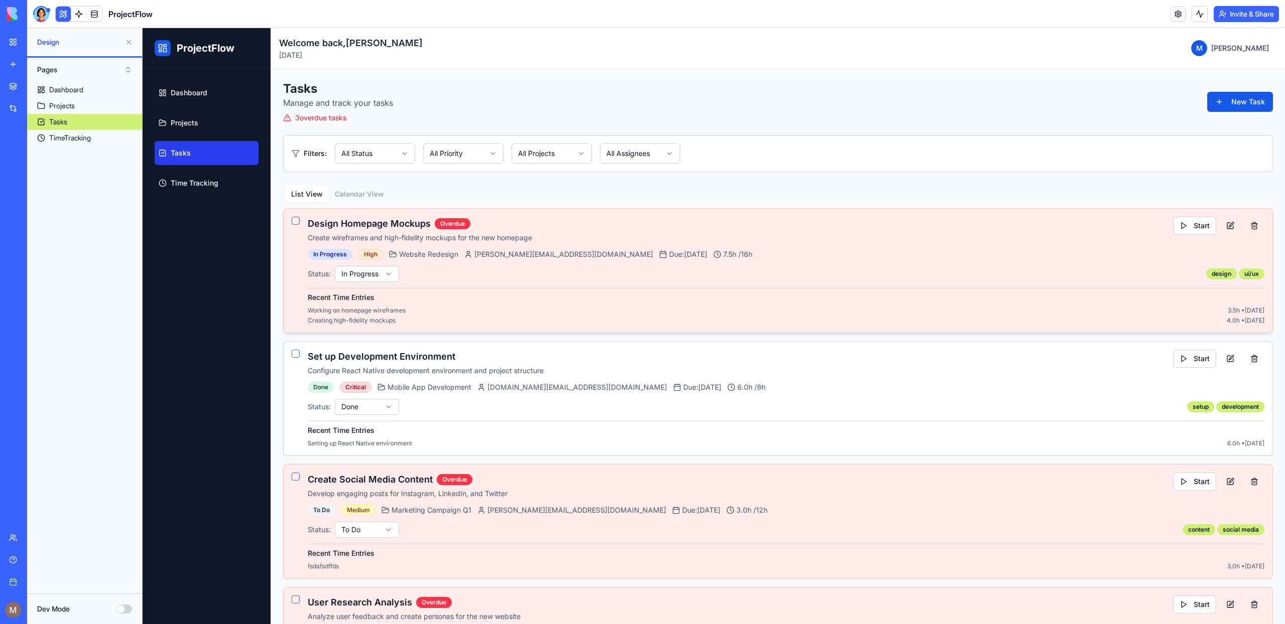
click at [387, 278] on html "ProjectFlow Dashboard Projects Tasks Time Tracking Toggle Sidebar Welcome back,…" at bounding box center [714, 376] width 1143 height 696
click at [77, 21] on body "BETA My workspace New app Marketplace Integrations Recent New App New App New A…" at bounding box center [642, 312] width 1285 height 624
click at [77, 16] on link at bounding box center [78, 14] width 15 height 15
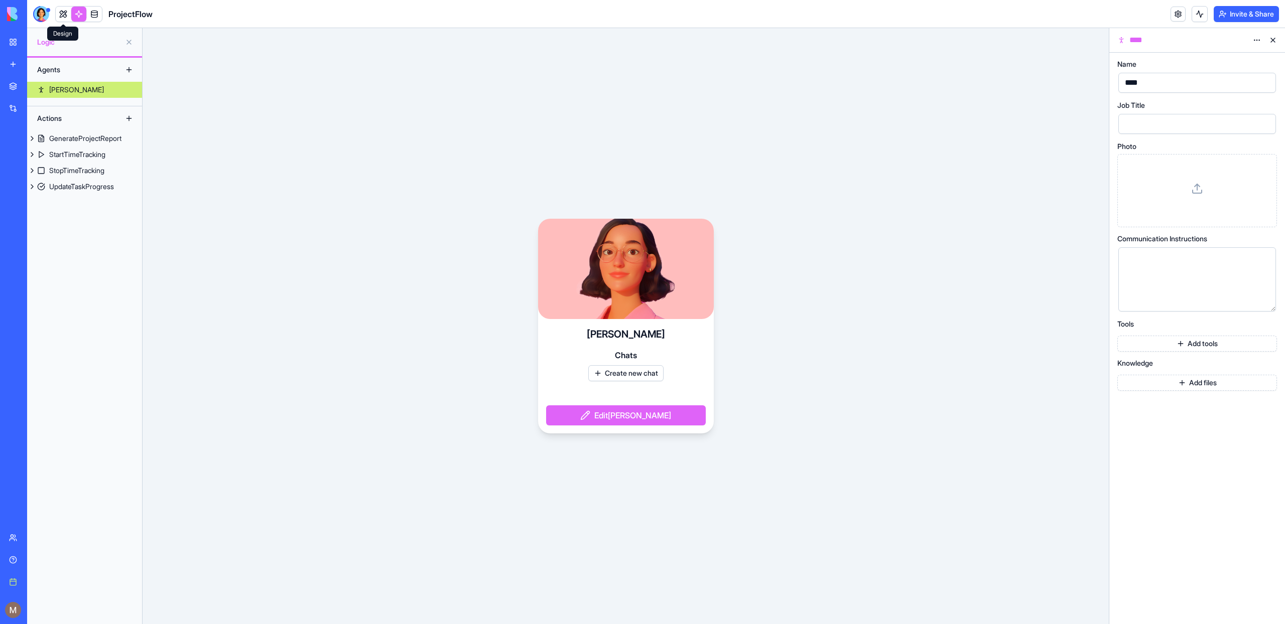
click at [59, 16] on link at bounding box center [63, 14] width 15 height 15
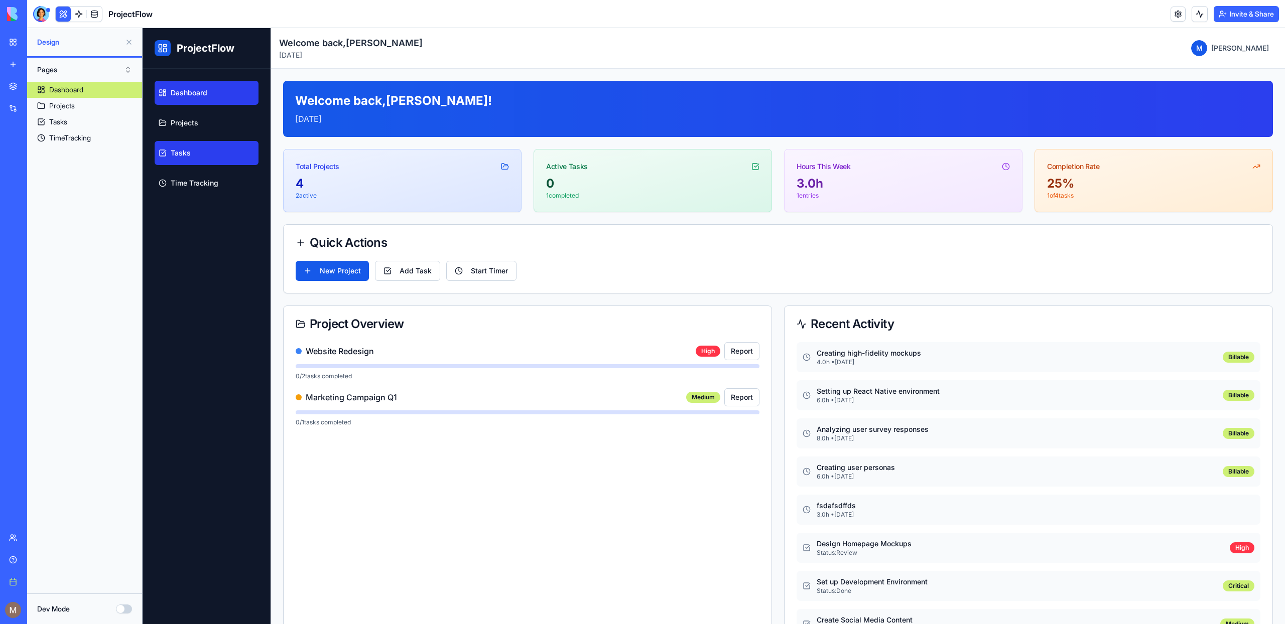
click at [239, 154] on link "Tasks" at bounding box center [207, 153] width 104 height 24
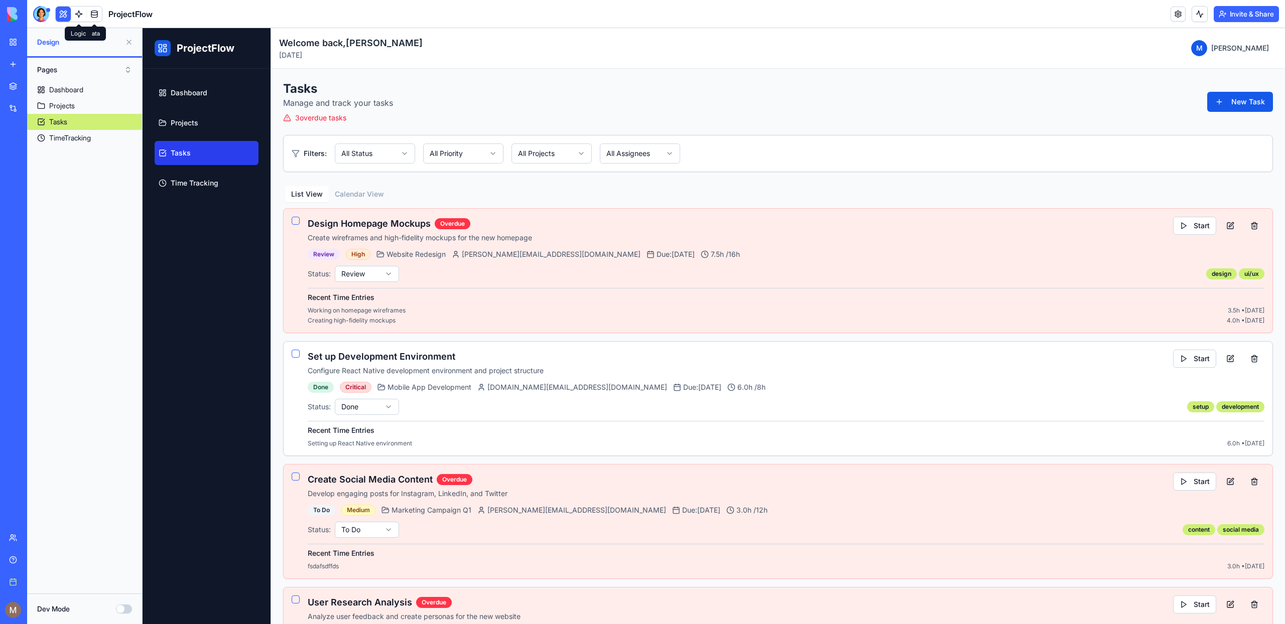
click at [80, 18] on link at bounding box center [78, 14] width 15 height 15
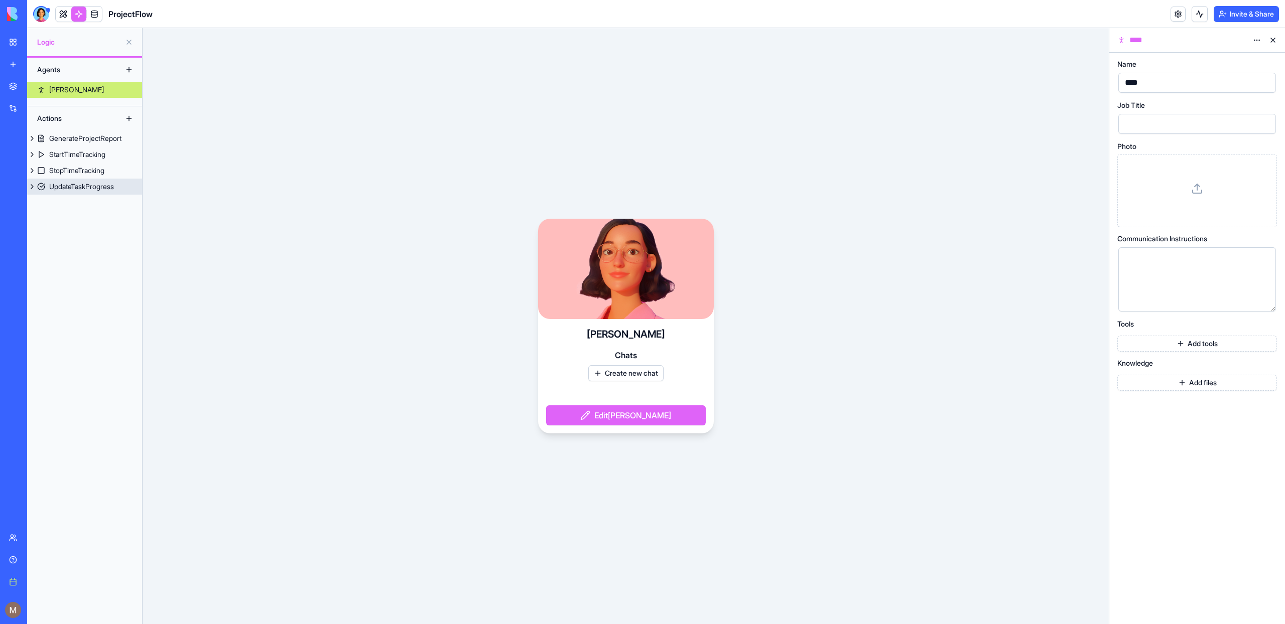
click at [99, 185] on div "UpdateTaskProgress" at bounding box center [81, 187] width 65 height 10
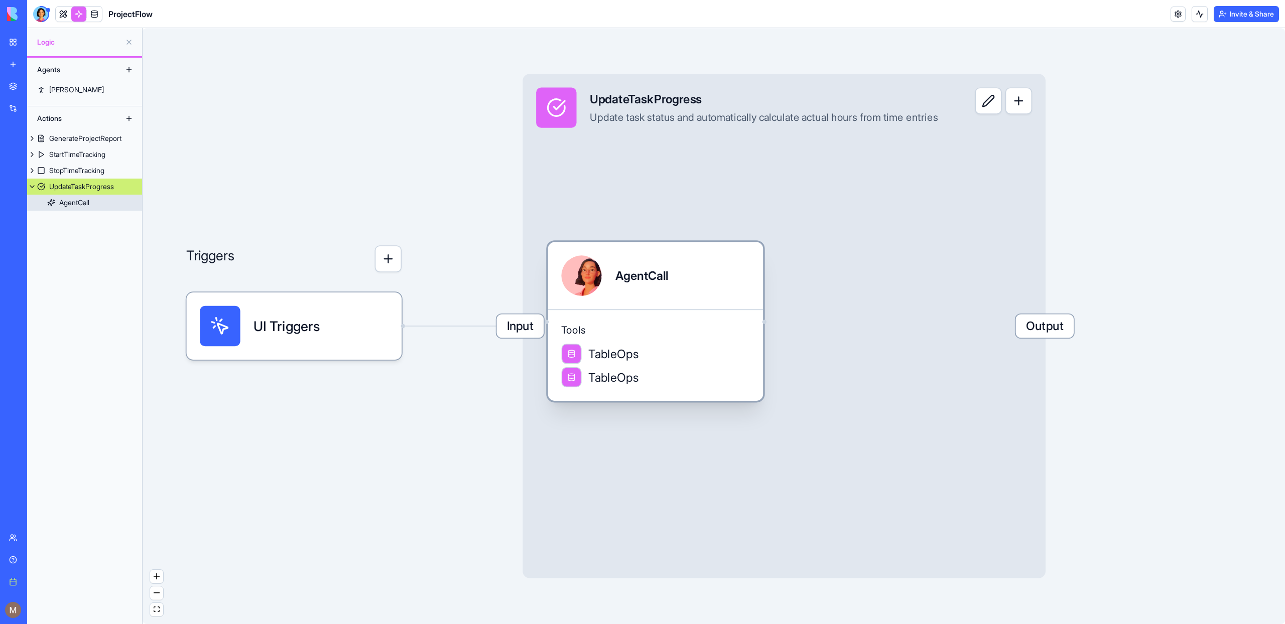
click at [625, 295] on div "AgentCall" at bounding box center [641, 276] width 53 height 40
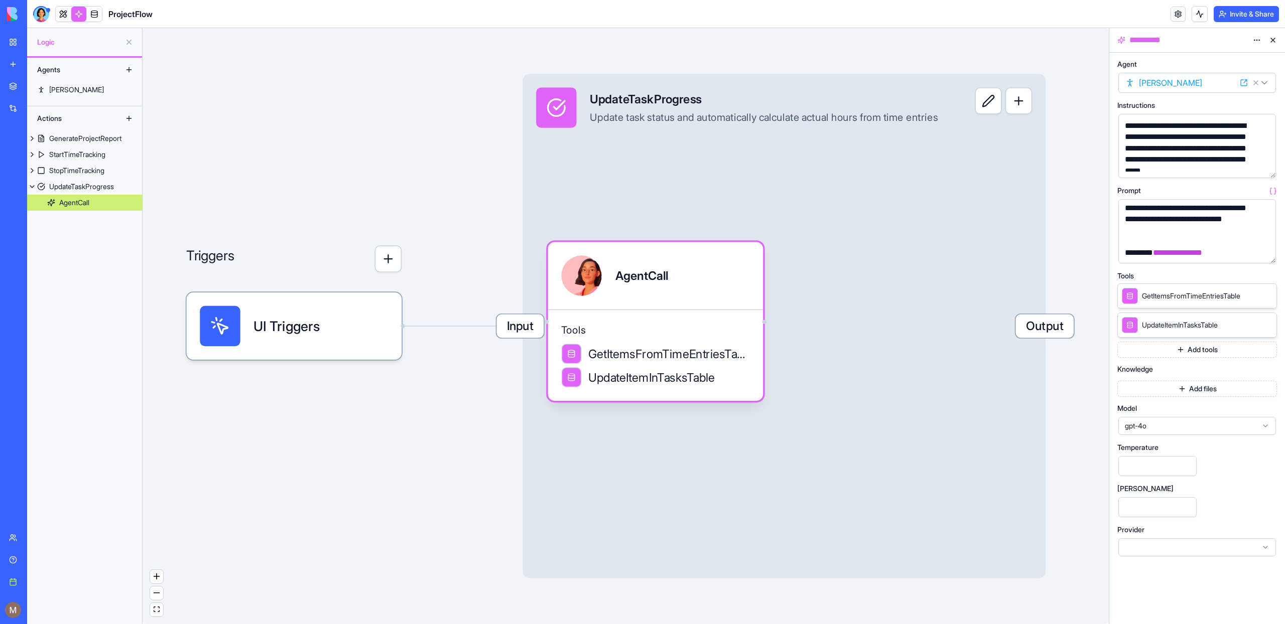
scroll to position [27, 0]
click at [62, 15] on link at bounding box center [63, 14] width 15 height 15
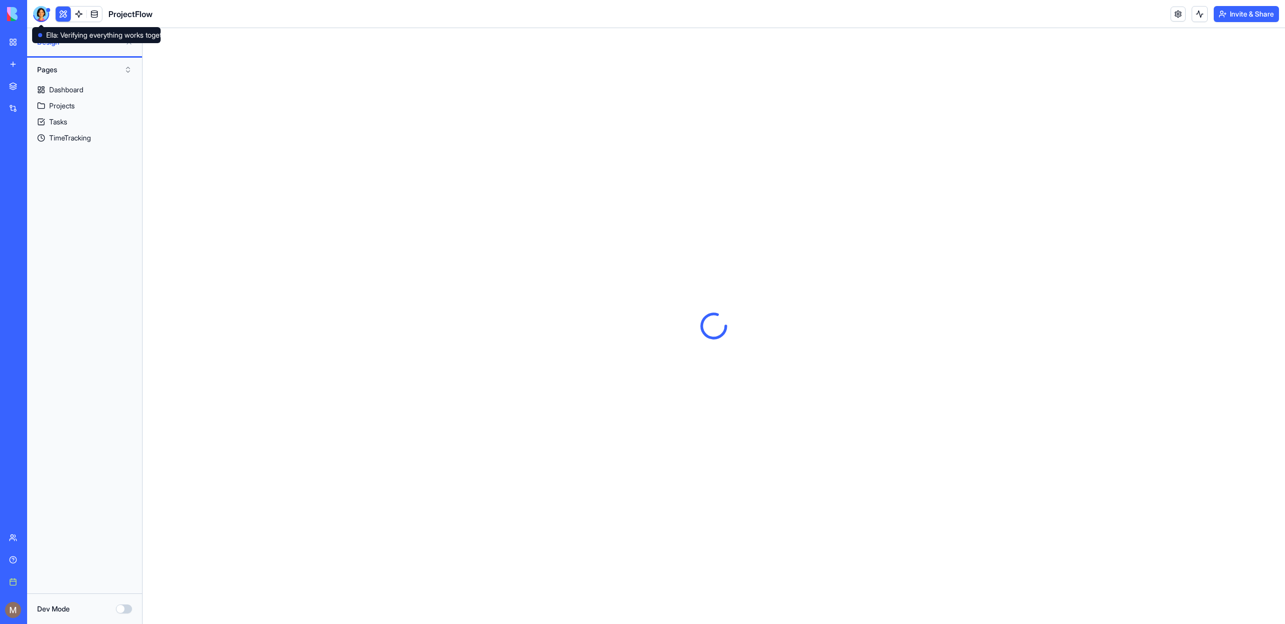
click at [63, 19] on button at bounding box center [63, 14] width 15 height 15
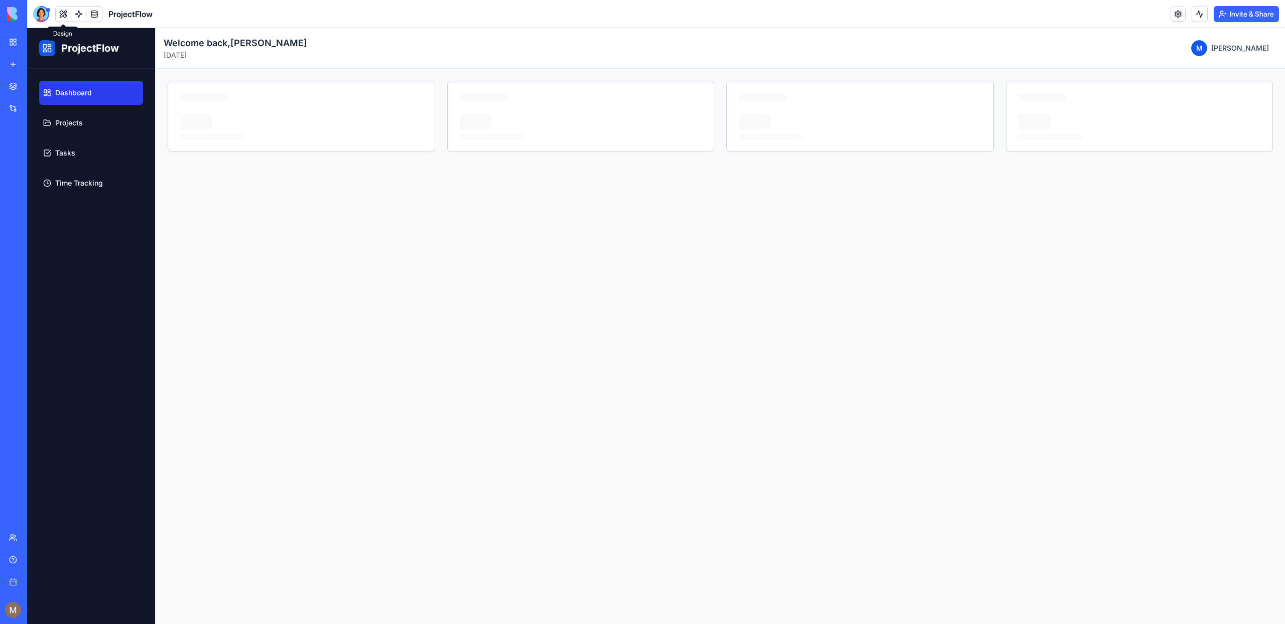
click at [82, 167] on ul "Dashboard Projects Tasks Time Tracking" at bounding box center [91, 138] width 104 height 114
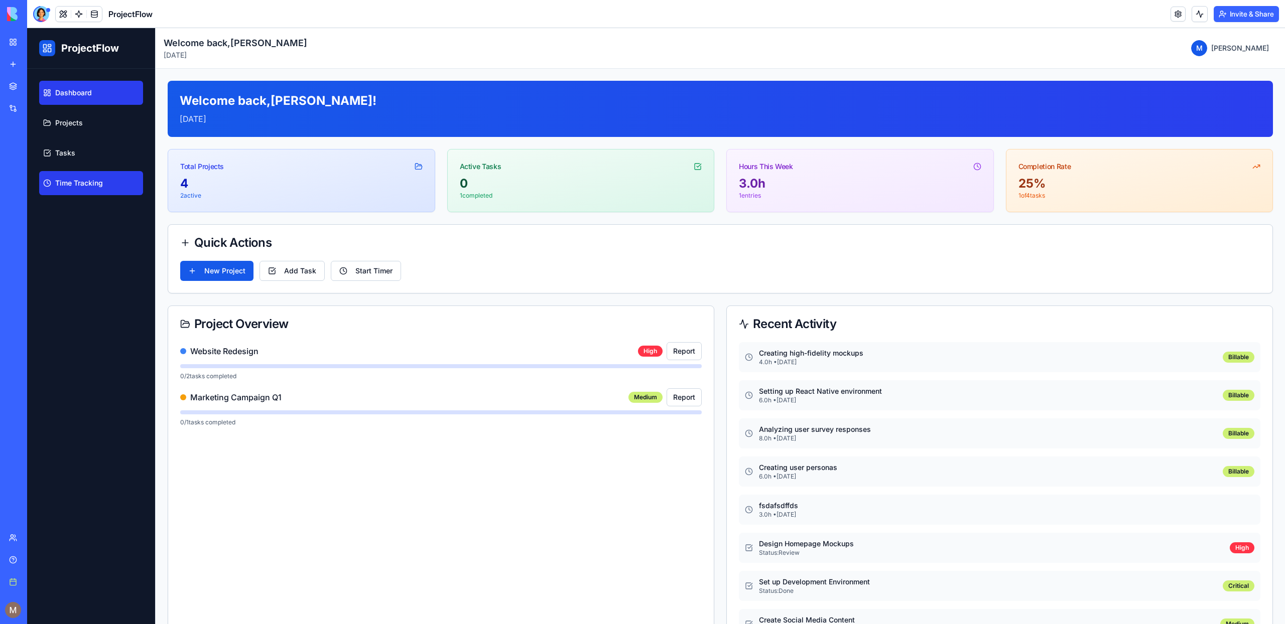
click at [82, 187] on span "Time Tracking" at bounding box center [79, 183] width 48 height 10
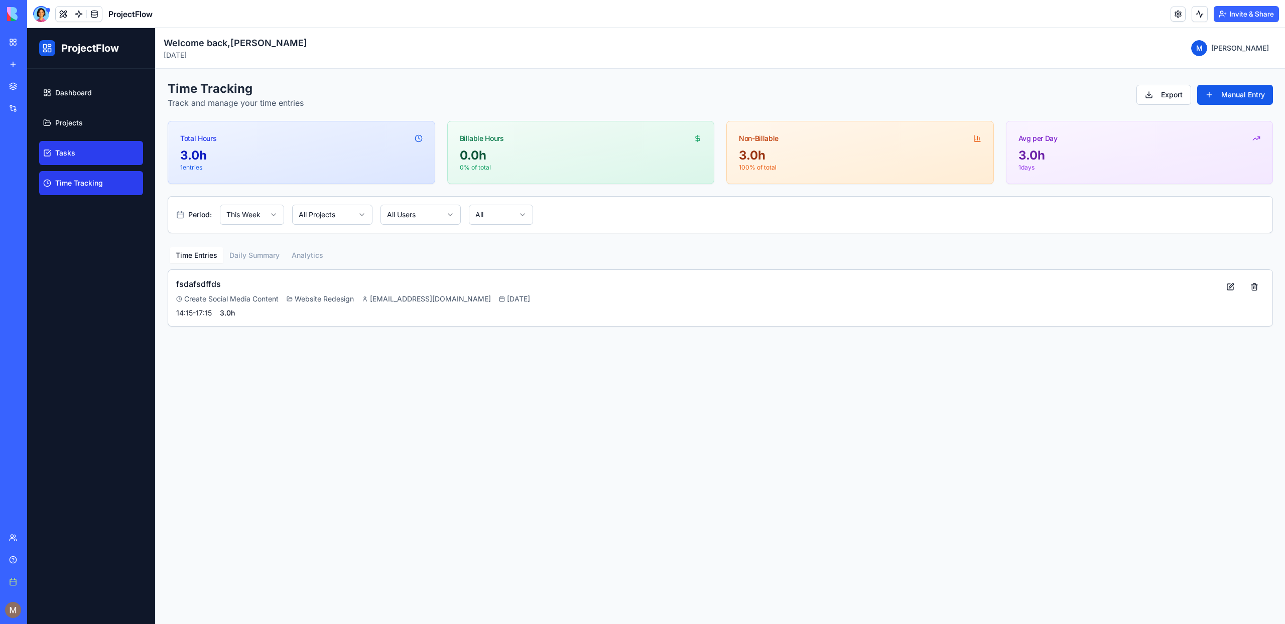
click at [70, 149] on span "Tasks" at bounding box center [65, 153] width 20 height 10
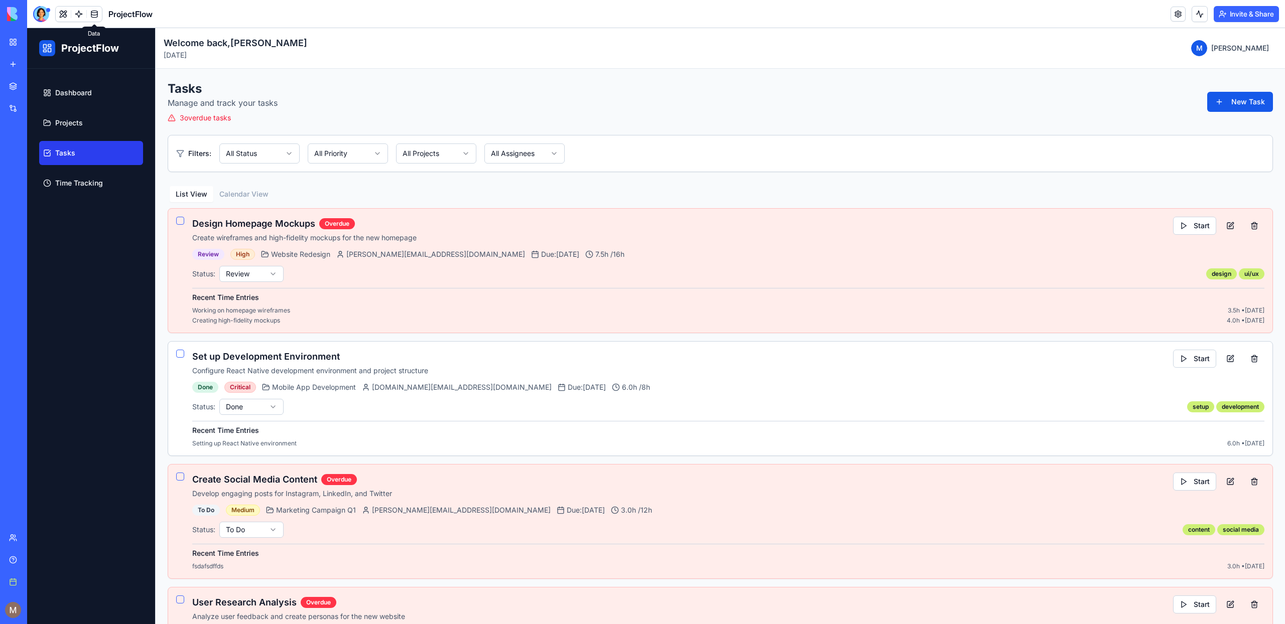
click at [91, 19] on body "BETA My workspace New app Marketplace Integrations Recent New App New App New A…" at bounding box center [642, 312] width 1285 height 624
click at [94, 15] on link at bounding box center [94, 14] width 15 height 15
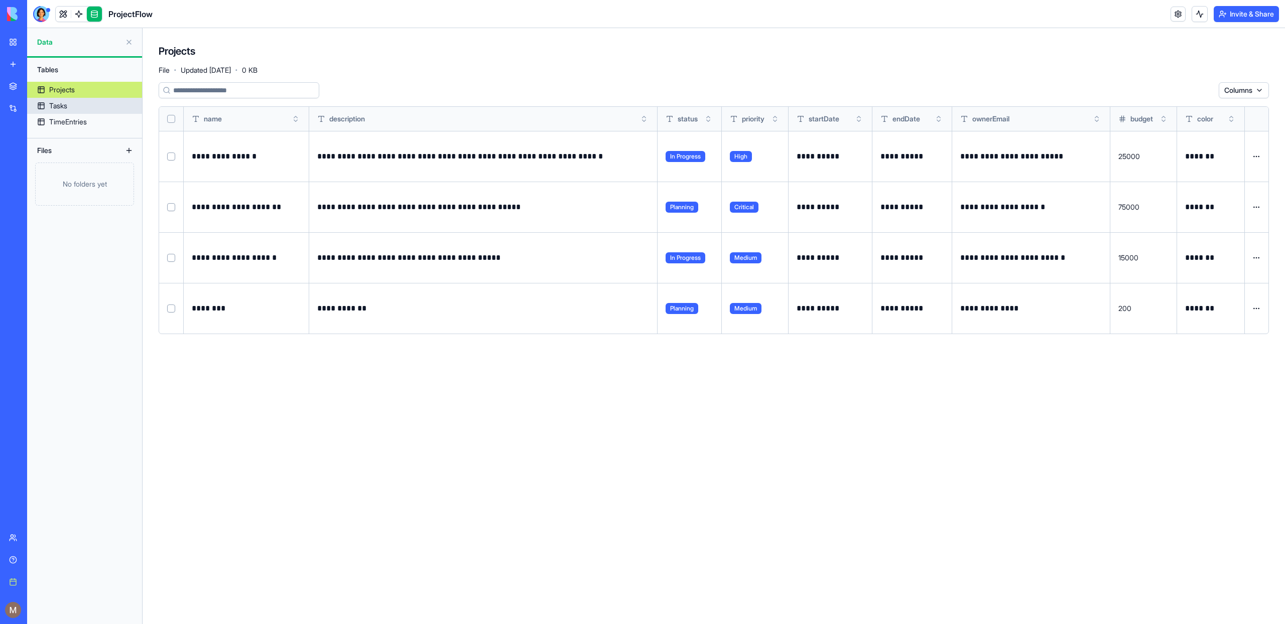
click at [81, 112] on link "Tasks" at bounding box center [84, 106] width 115 height 16
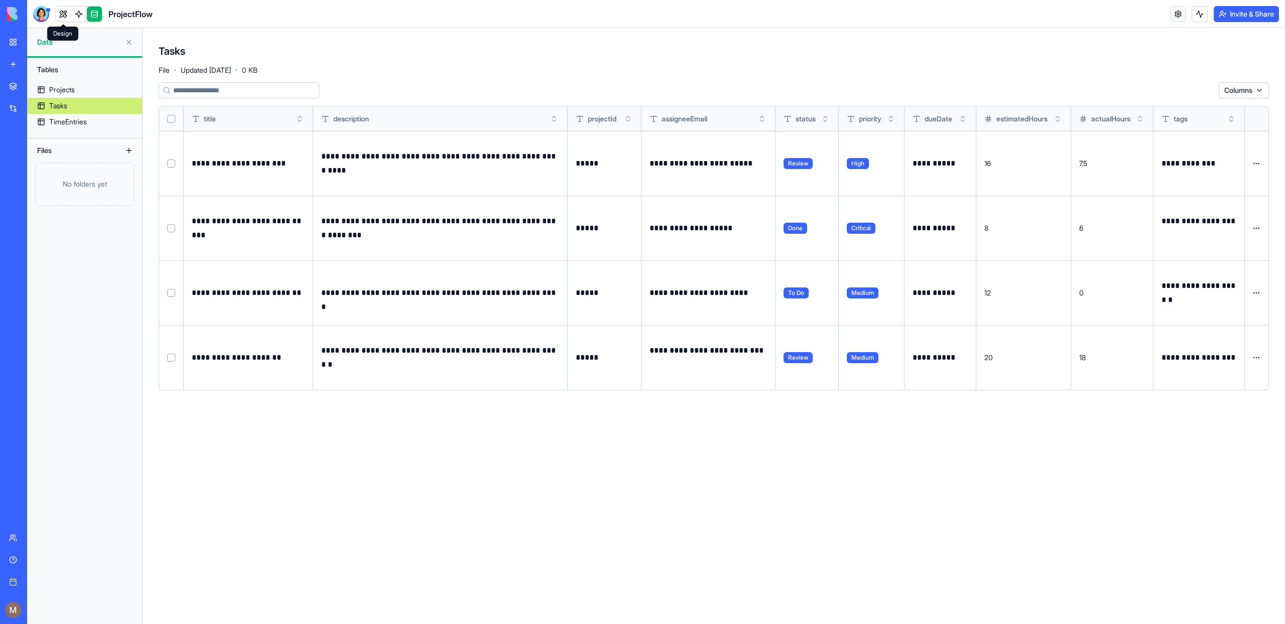
click at [66, 12] on link at bounding box center [63, 14] width 15 height 15
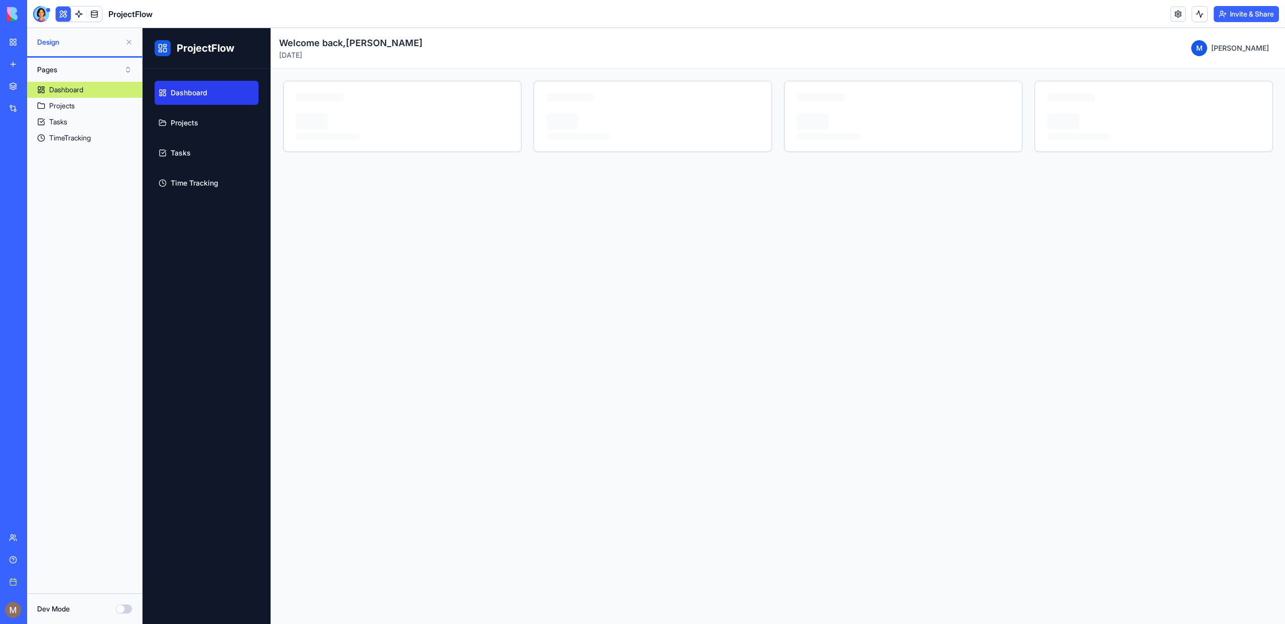
click at [62, 19] on button at bounding box center [63, 14] width 15 height 15
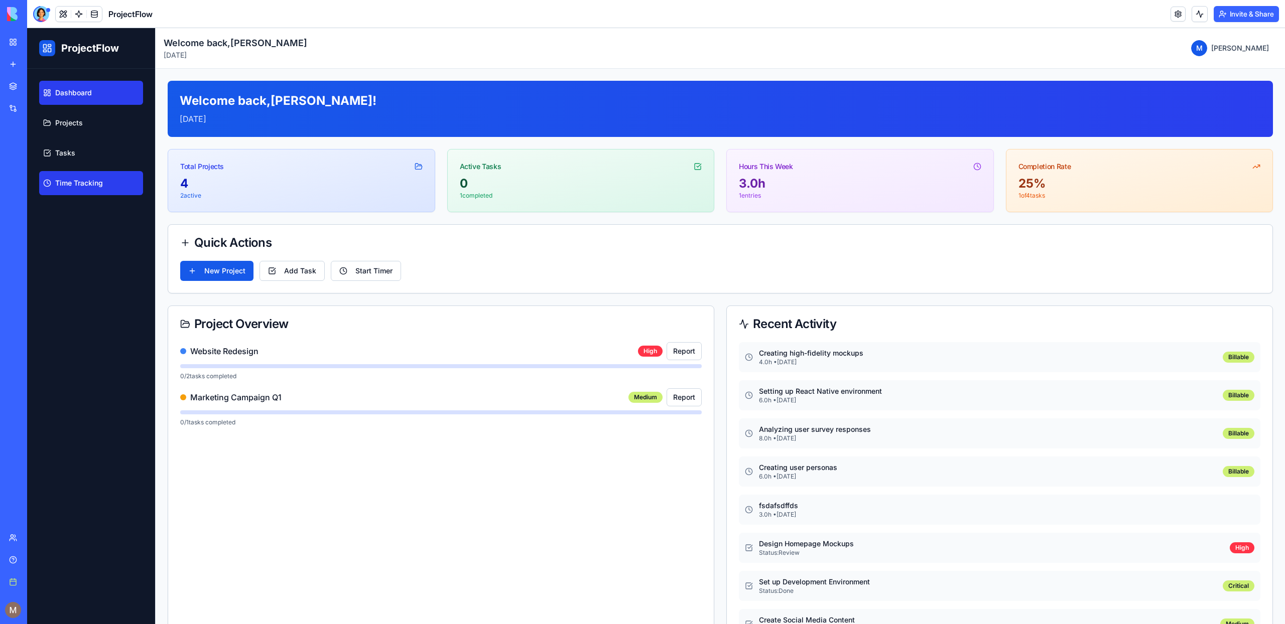
click at [92, 193] on link "Time Tracking" at bounding box center [91, 183] width 104 height 24
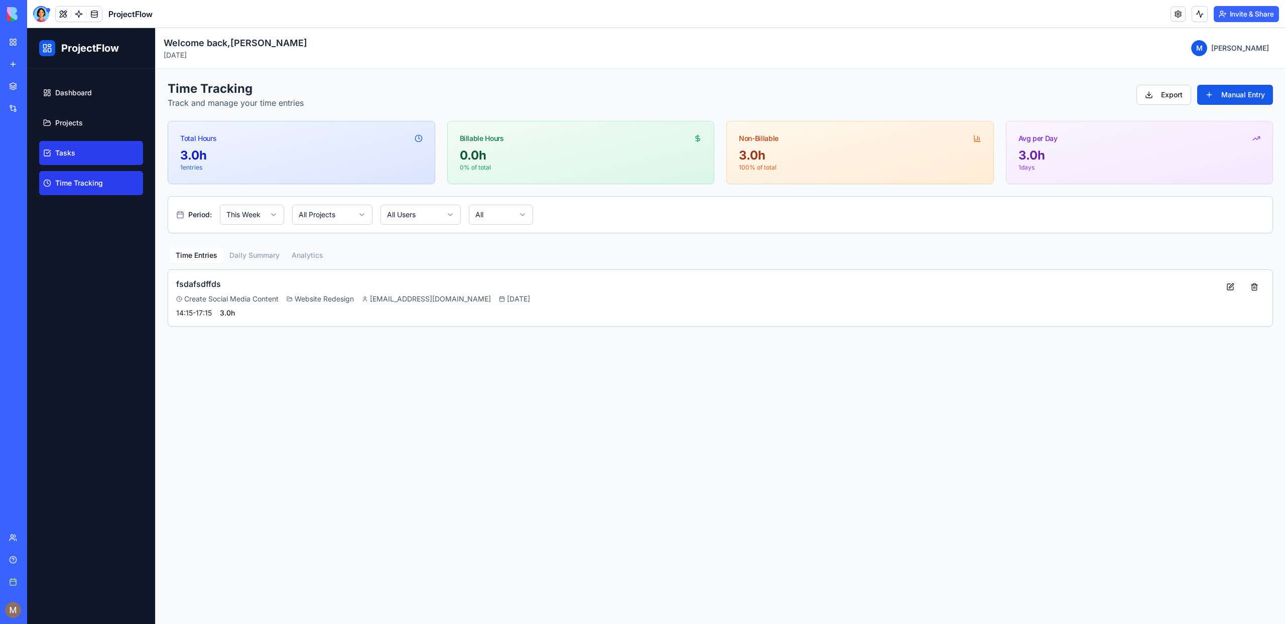
click at [78, 161] on link "Tasks" at bounding box center [91, 153] width 104 height 24
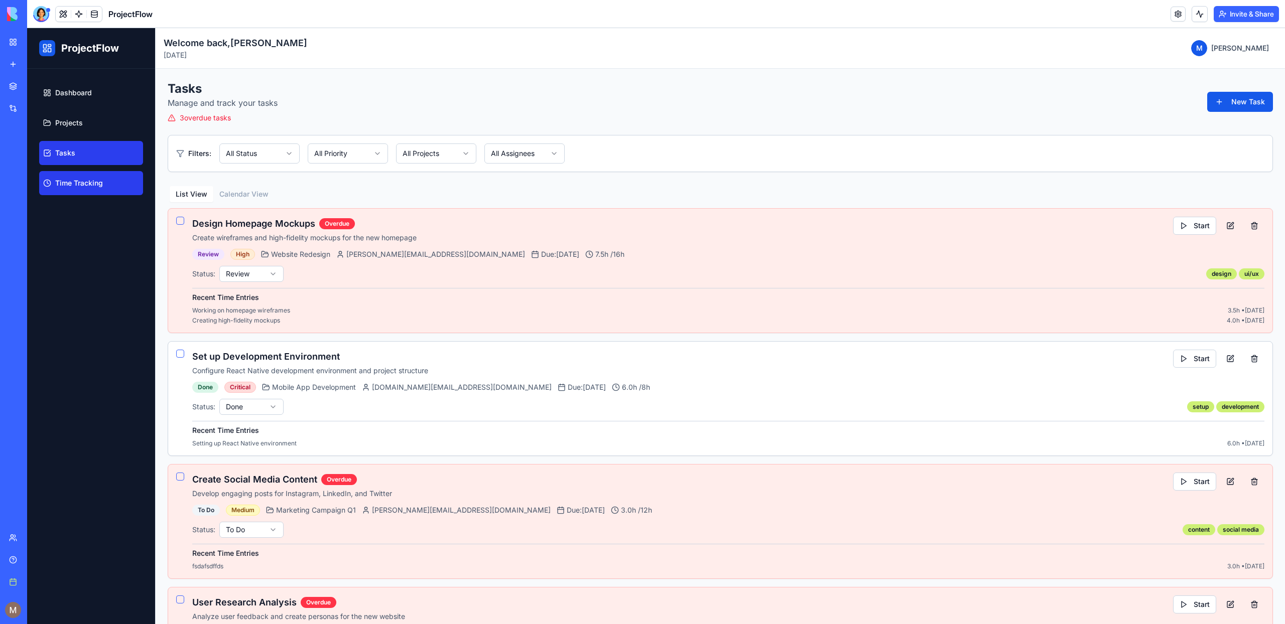
click at [86, 189] on link "Time Tracking" at bounding box center [91, 183] width 104 height 24
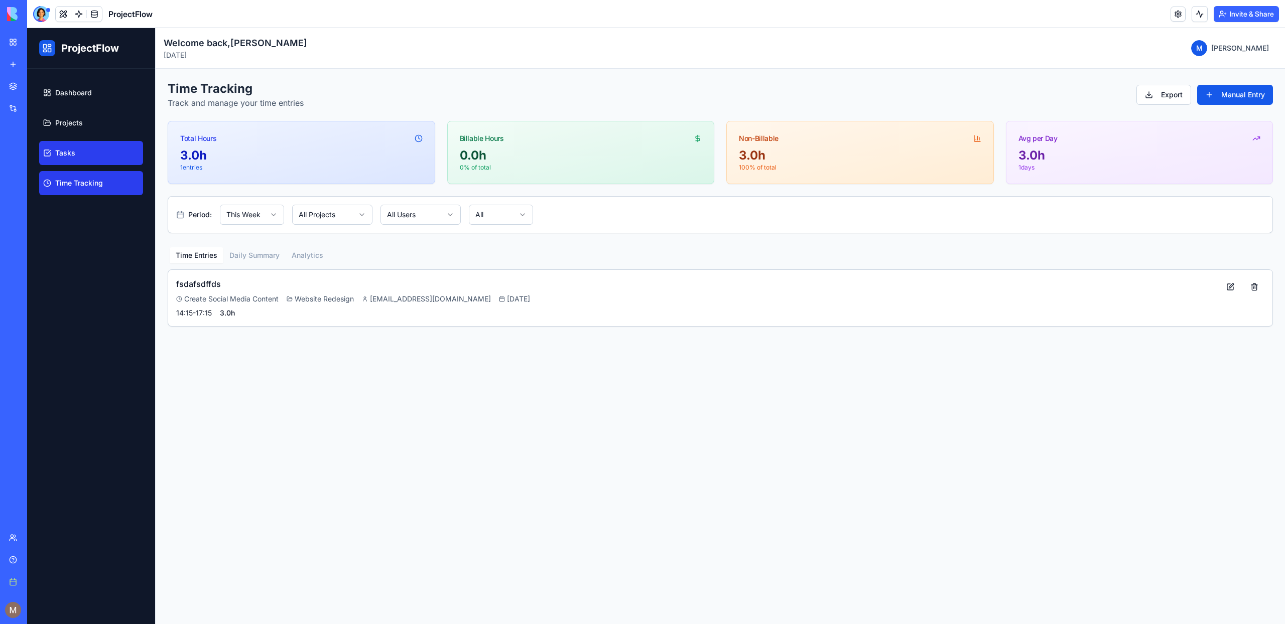
click at [81, 162] on link "Tasks" at bounding box center [91, 153] width 104 height 24
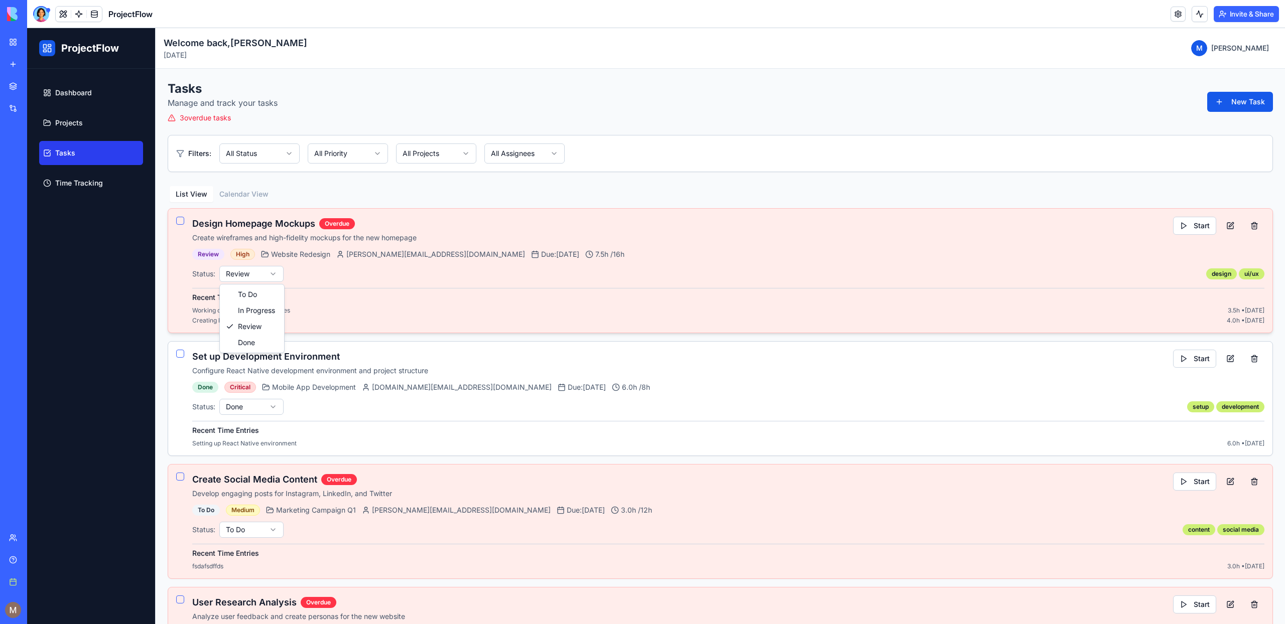
click at [239, 275] on html "ProjectFlow Dashboard Projects Tasks Time Tracking Toggle Sidebar Welcome back,…" at bounding box center [656, 376] width 1258 height 696
click at [761, 318] on html "ProjectFlow Dashboard Projects Tasks Time Tracking Toggle Sidebar Welcome back,…" at bounding box center [656, 376] width 1258 height 696
click at [1205, 224] on button "Start" at bounding box center [1194, 226] width 43 height 18
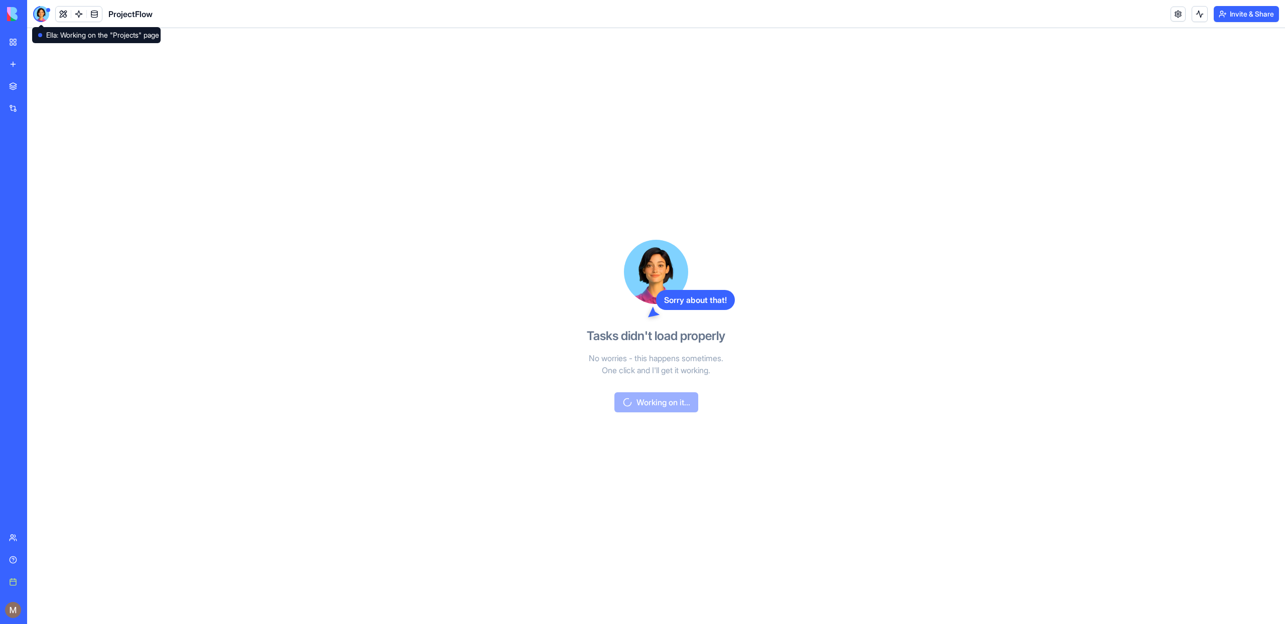
click at [43, 20] on div at bounding box center [41, 14] width 16 height 16
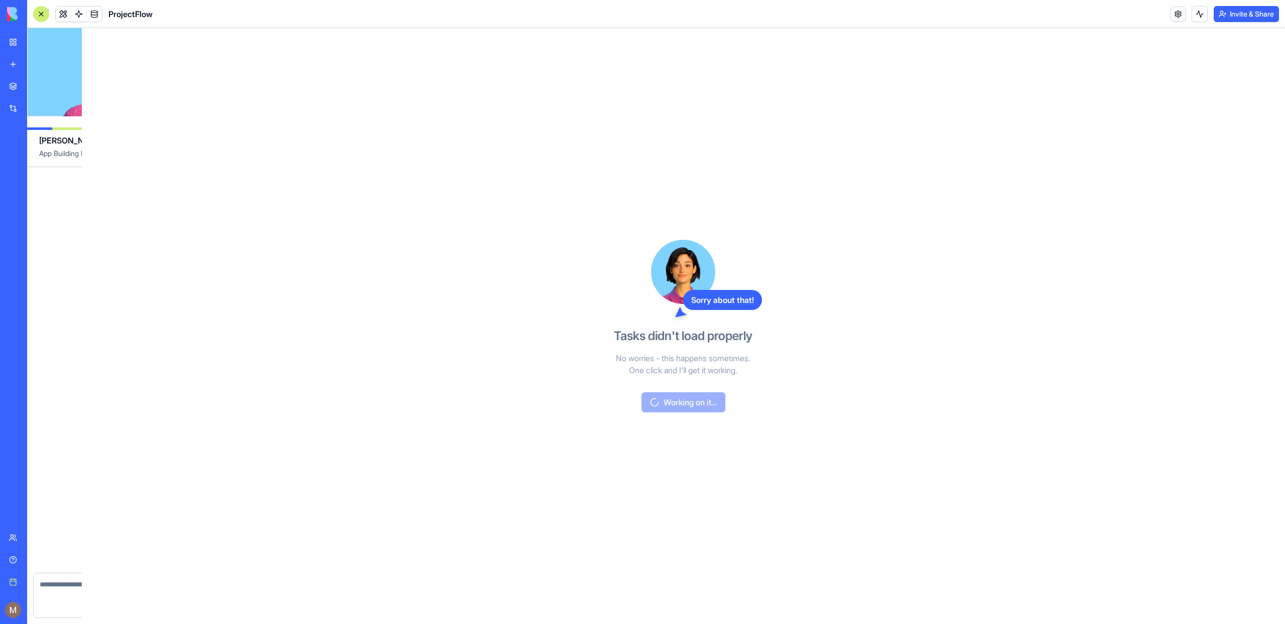
scroll to position [471, 0]
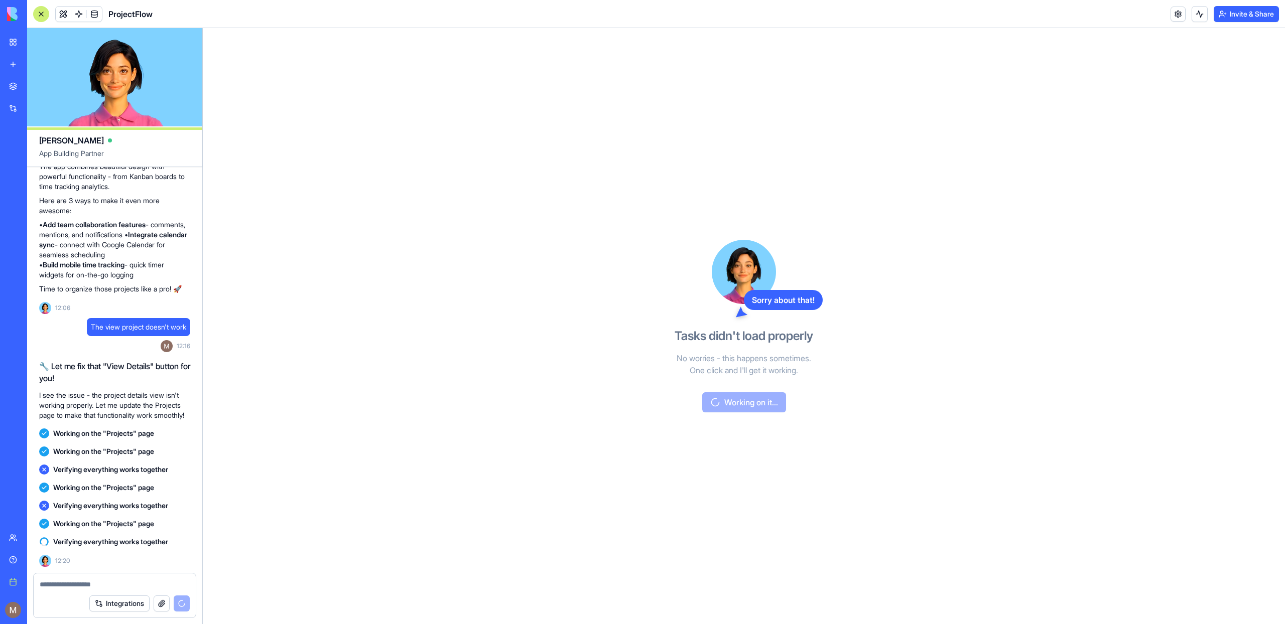
click at [43, 20] on div at bounding box center [41, 14] width 16 height 16
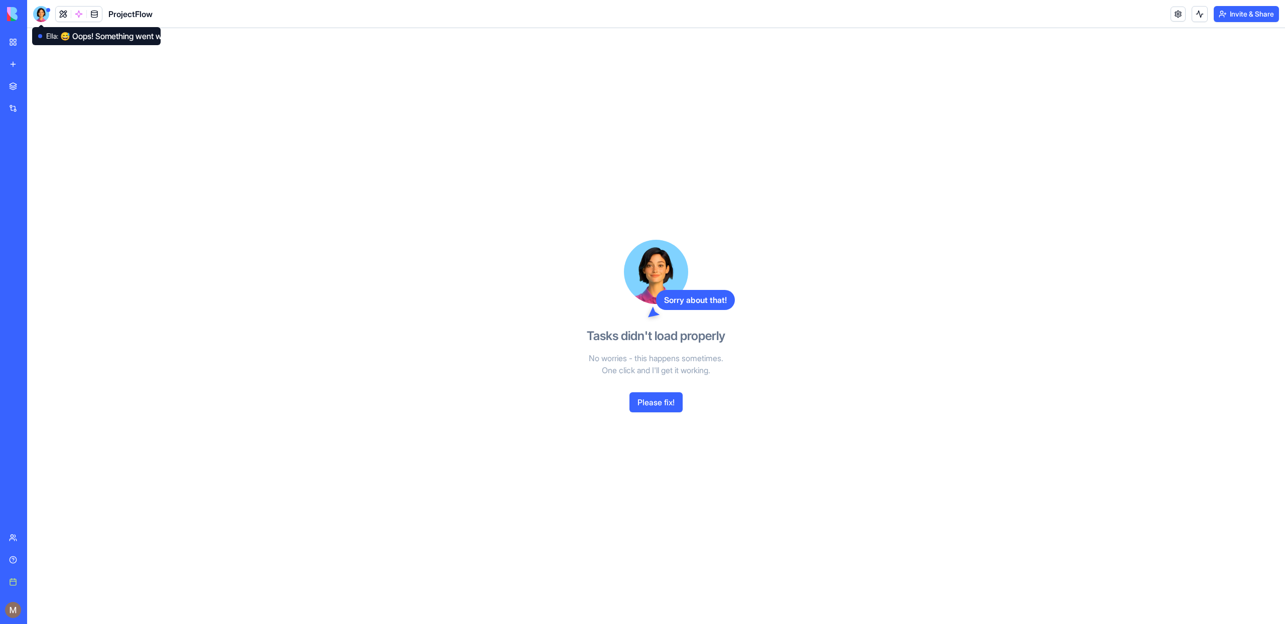
click at [648, 396] on button "Please fix!" at bounding box center [655, 403] width 53 height 20
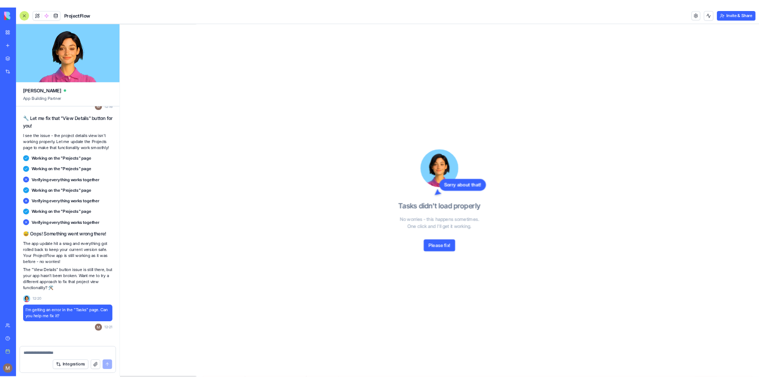
scroll to position [893, 0]
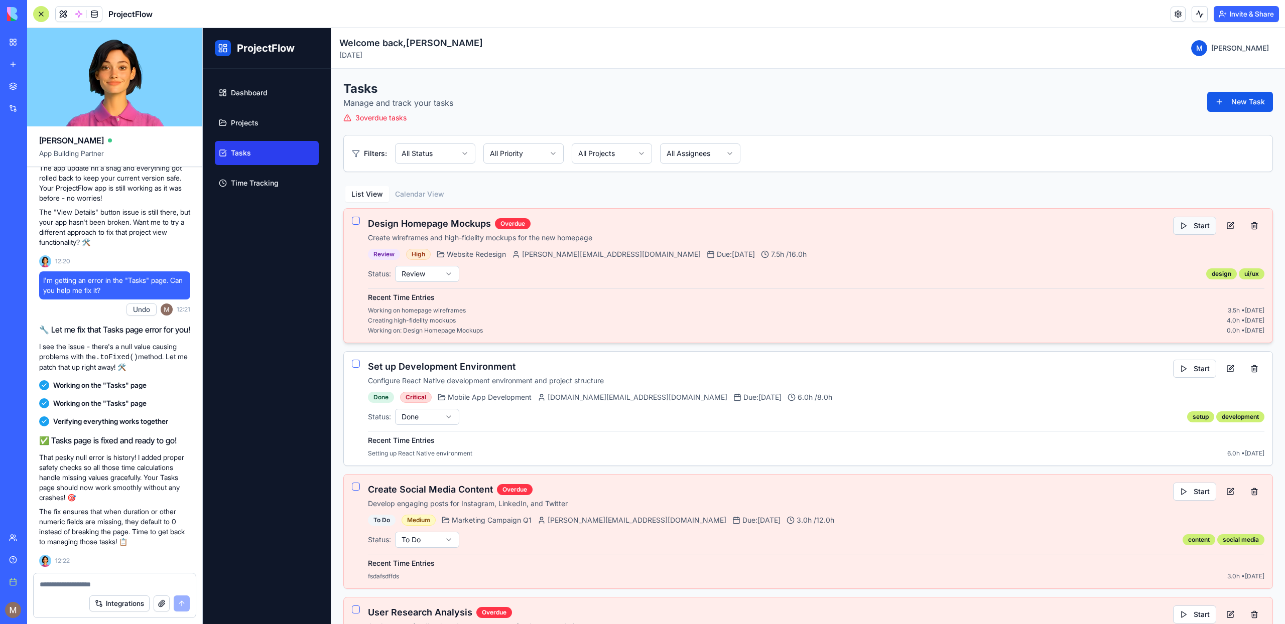
click at [1192, 223] on button "Start" at bounding box center [1194, 226] width 43 height 18
click at [1208, 228] on button "Stop" at bounding box center [1196, 226] width 42 height 18
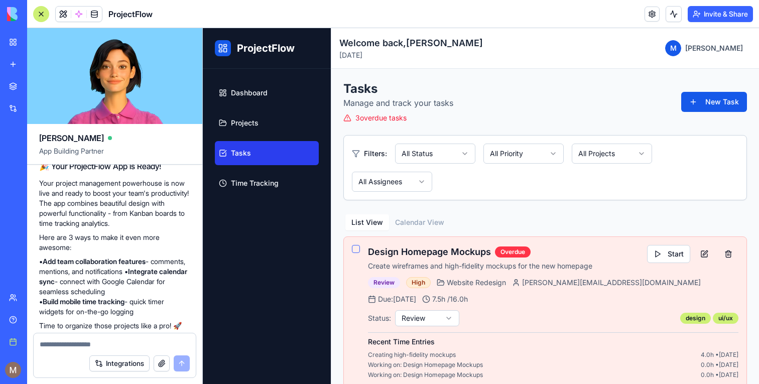
scroll to position [0, 0]
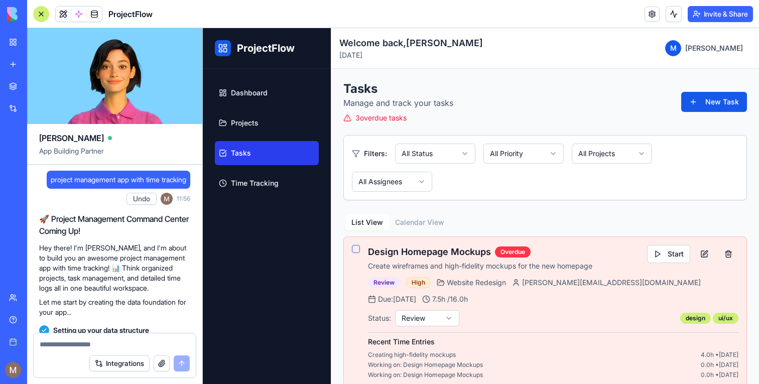
click at [39, 15] on div at bounding box center [41, 14] width 16 height 16
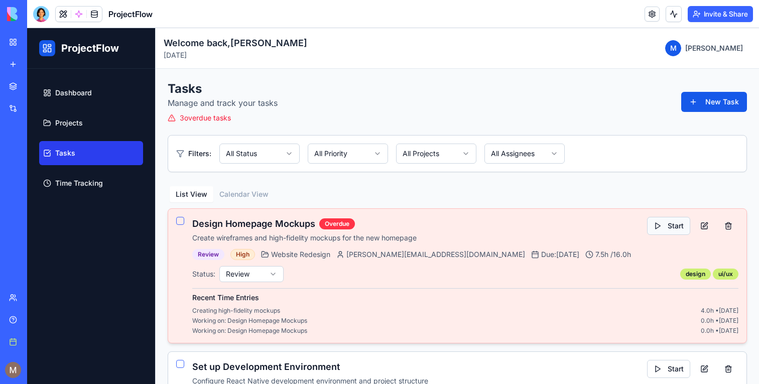
click at [676, 231] on button "Start" at bounding box center [668, 226] width 43 height 18
click at [78, 18] on span at bounding box center [79, 14] width 28 height 28
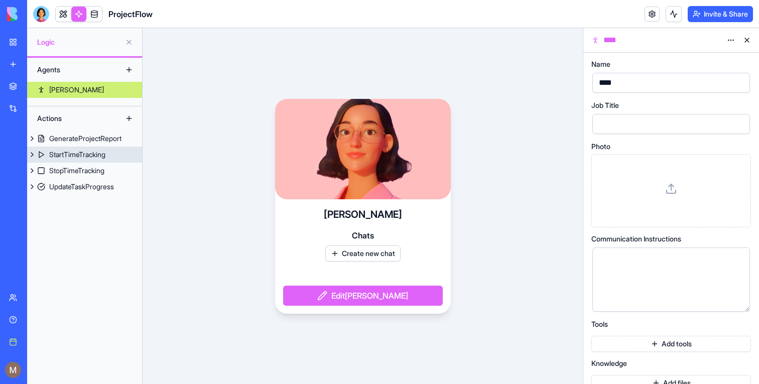
click at [87, 154] on div "StartTimeTracking" at bounding box center [77, 155] width 56 height 10
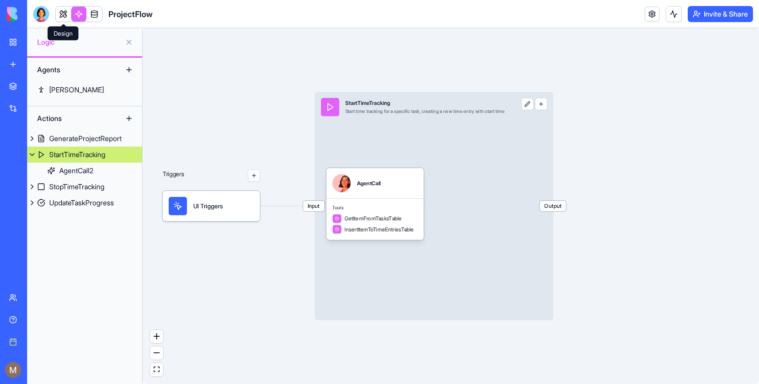
click at [64, 15] on link at bounding box center [63, 14] width 15 height 15
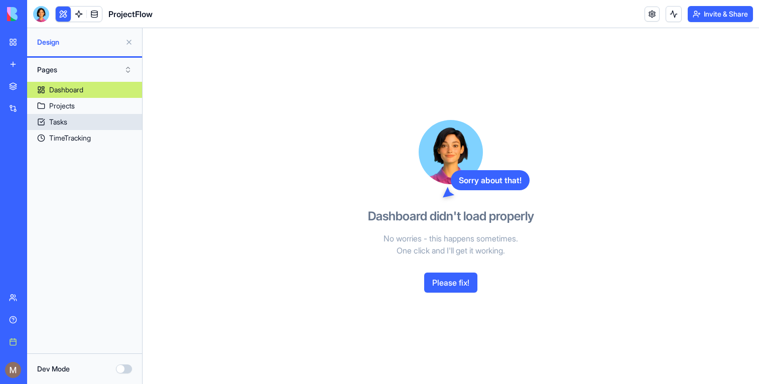
click at [84, 115] on link "Tasks" at bounding box center [84, 122] width 115 height 16
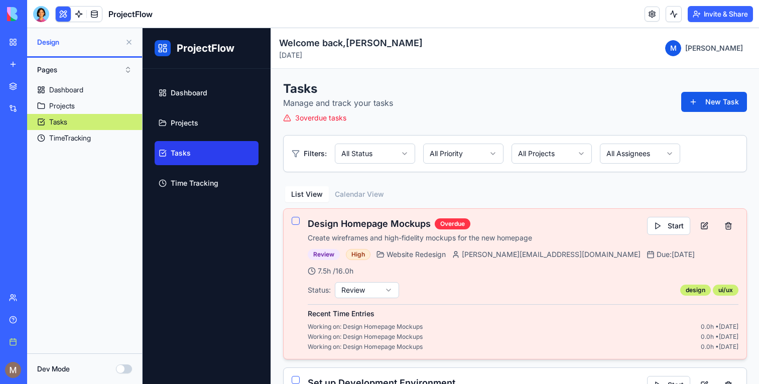
click at [81, 11] on link at bounding box center [78, 14] width 15 height 15
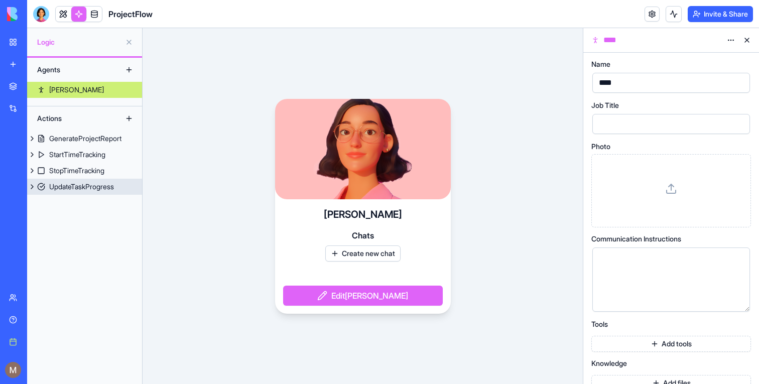
click at [93, 192] on link "UpdateTaskProgress" at bounding box center [84, 187] width 115 height 16
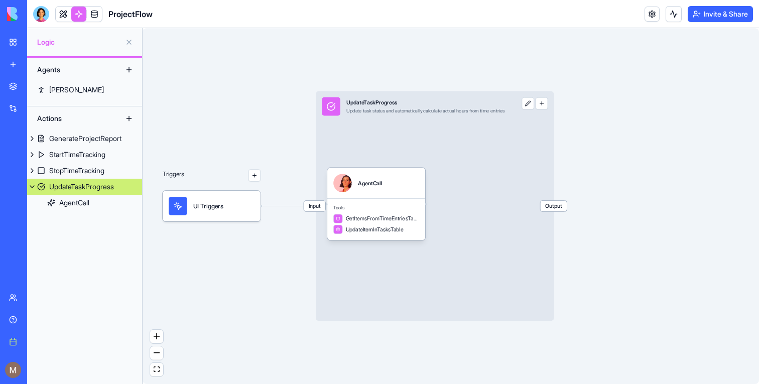
click at [419, 145] on div "Input UpdateTaskProgress Update task status and automatically calculate actual …" at bounding box center [435, 206] width 238 height 230
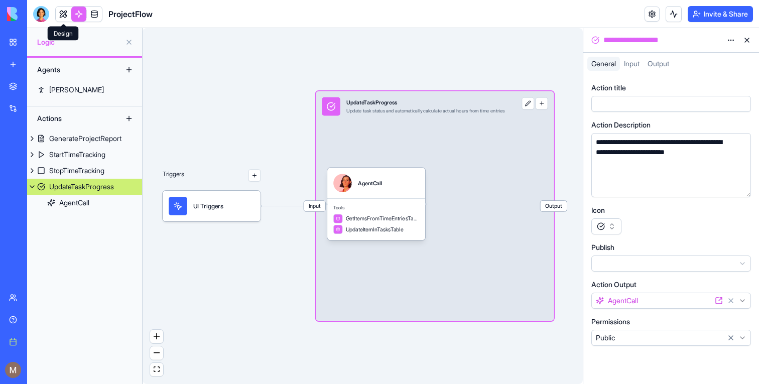
click at [61, 11] on link at bounding box center [63, 14] width 15 height 15
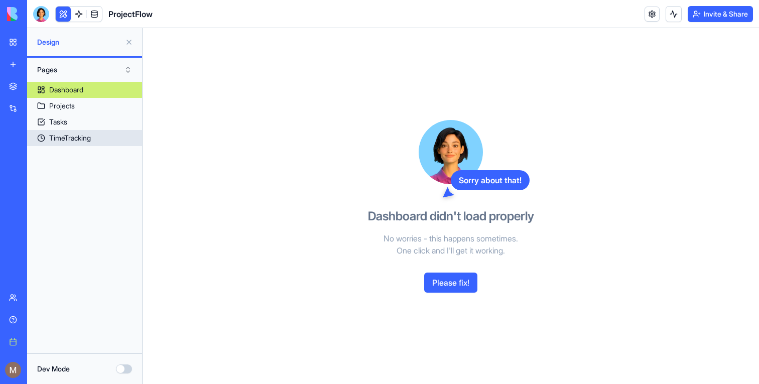
click at [76, 133] on div "TimeTracking" at bounding box center [70, 138] width 42 height 10
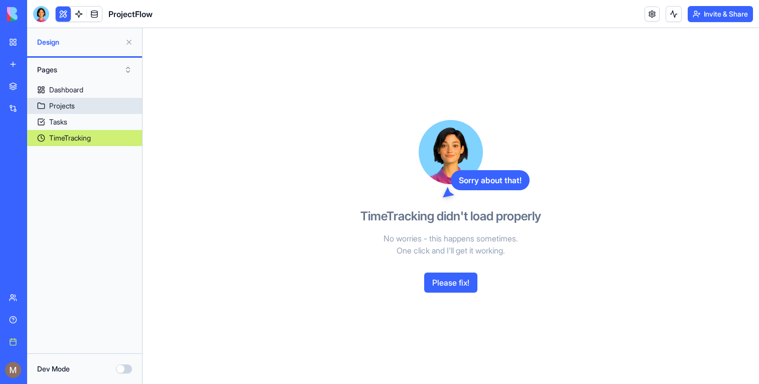
click at [65, 102] on div "Projects" at bounding box center [62, 106] width 26 height 10
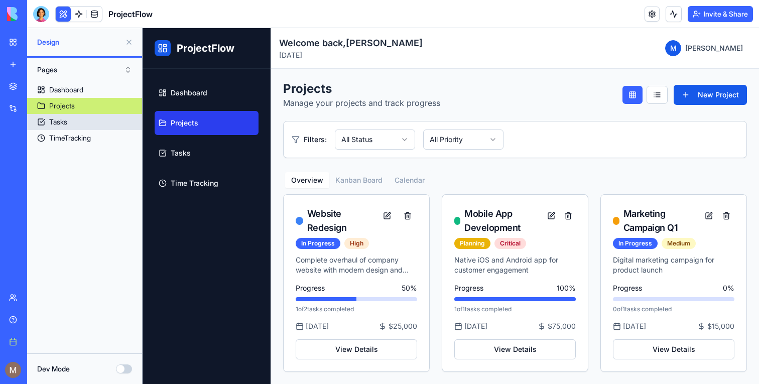
click at [108, 121] on link "Tasks" at bounding box center [84, 122] width 115 height 16
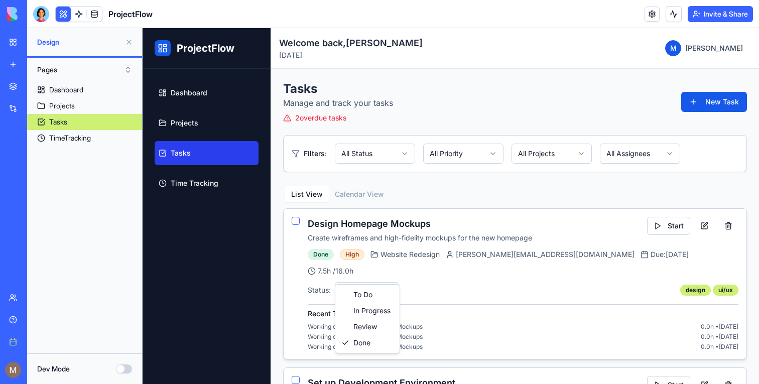
click at [87, 15] on link at bounding box center [94, 14] width 15 height 15
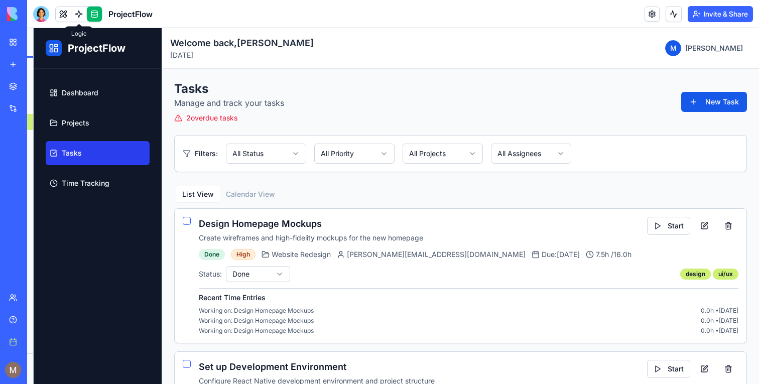
click at [84, 15] on link at bounding box center [78, 14] width 15 height 15
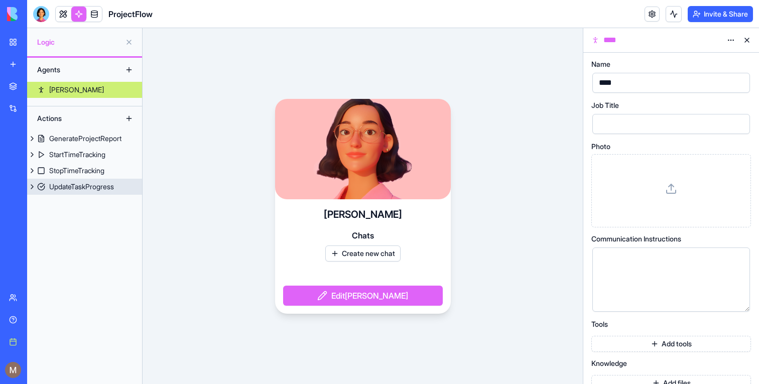
click at [83, 189] on div "UpdateTaskProgress" at bounding box center [81, 187] width 65 height 10
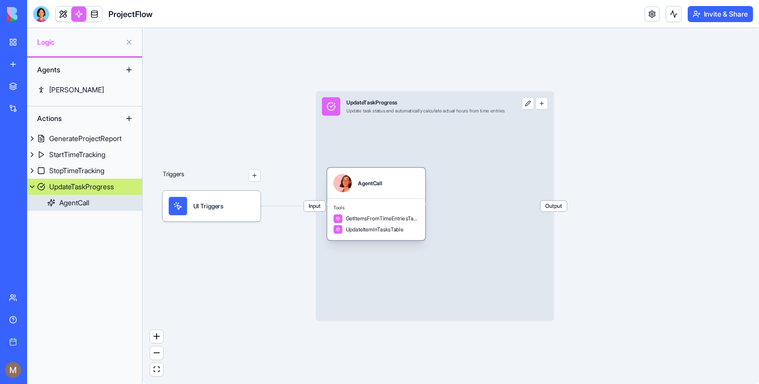
click at [418, 182] on div "AgentCall" at bounding box center [376, 183] width 86 height 19
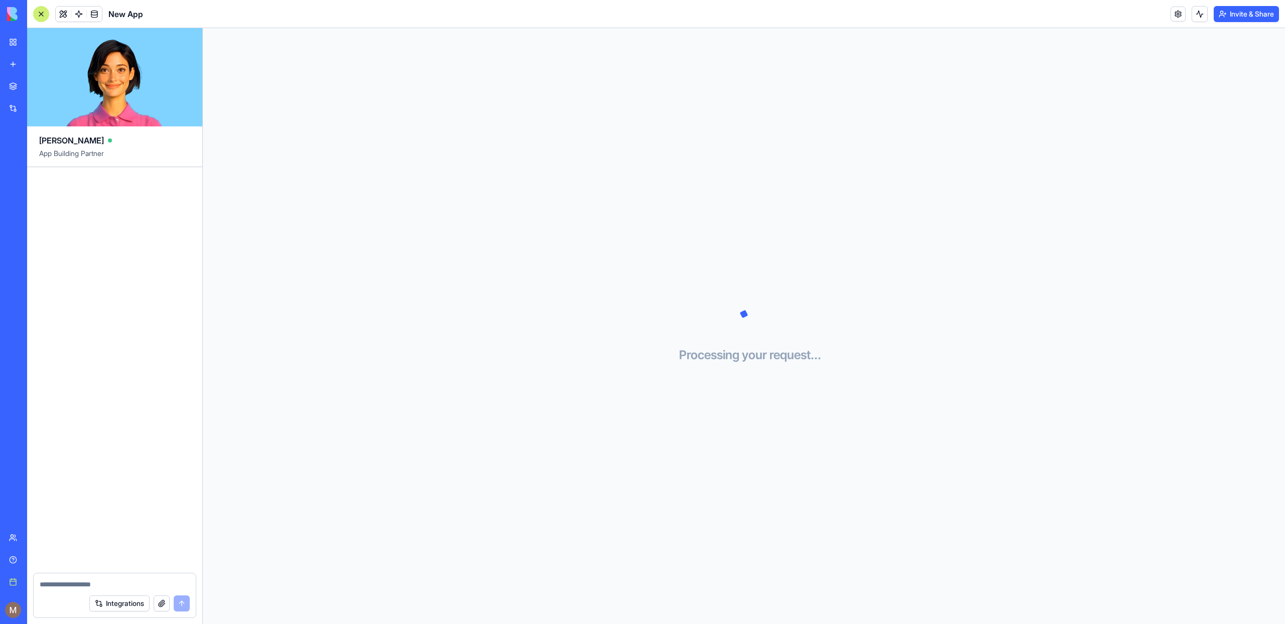
click at [17, 71] on link "New app" at bounding box center [23, 64] width 40 height 20
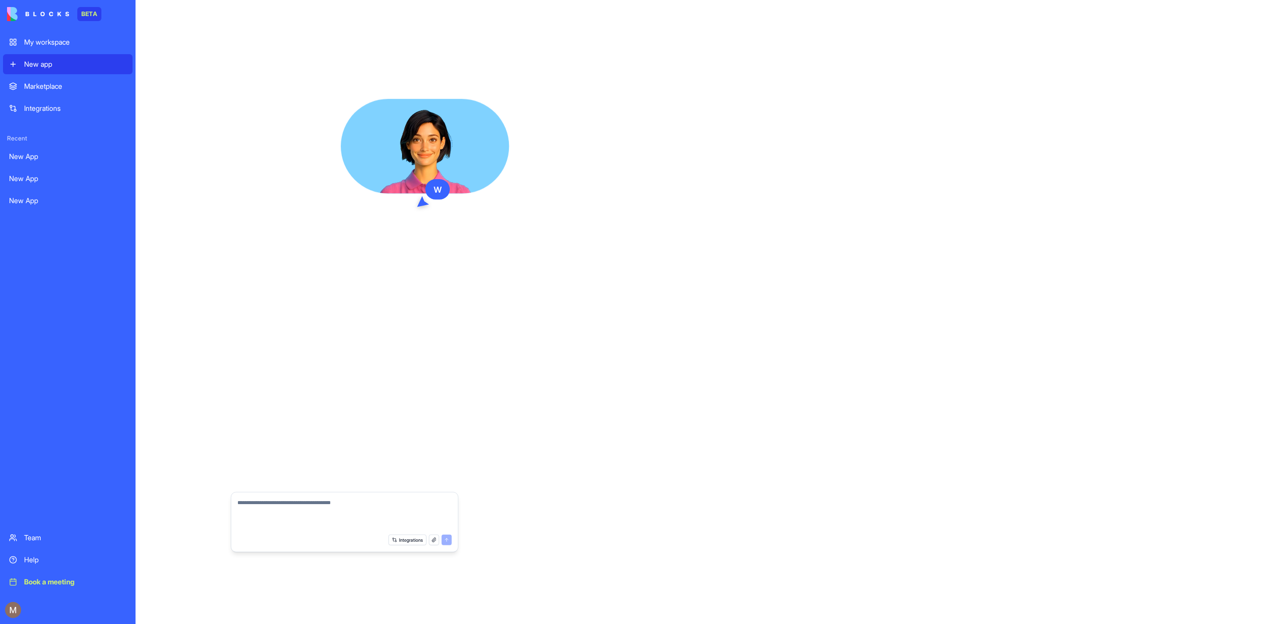
click at [15, 66] on link "New app" at bounding box center [68, 64] width 130 height 20
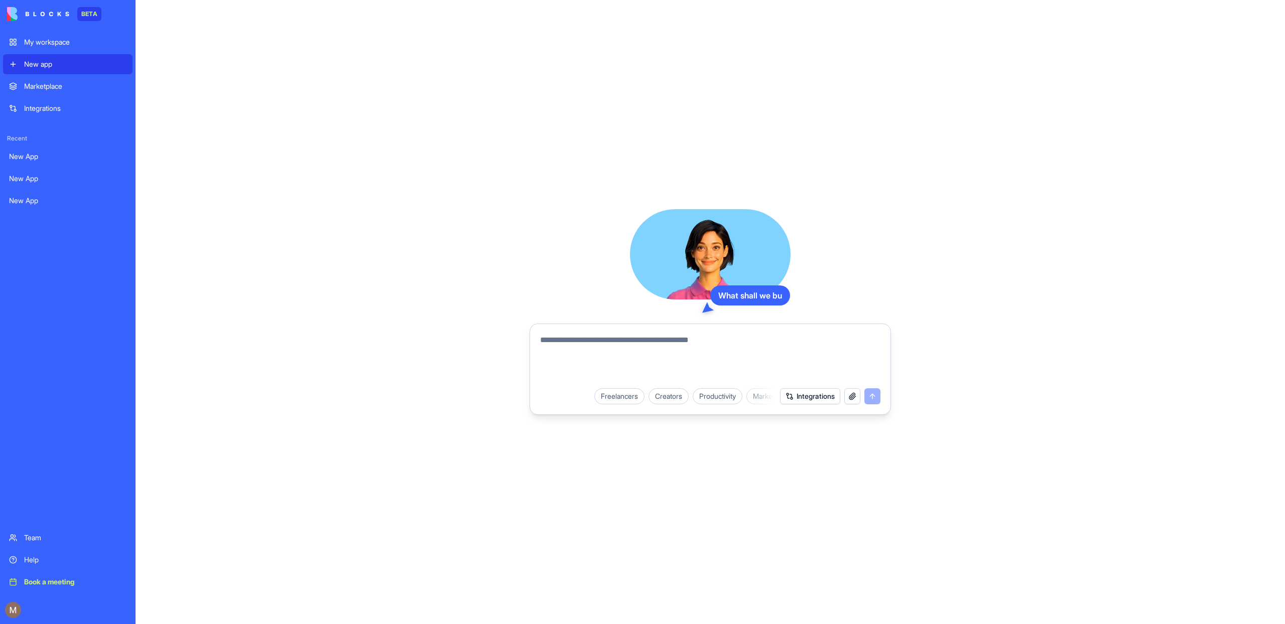
click at [586, 347] on textarea at bounding box center [710, 358] width 340 height 48
type textarea "**********"
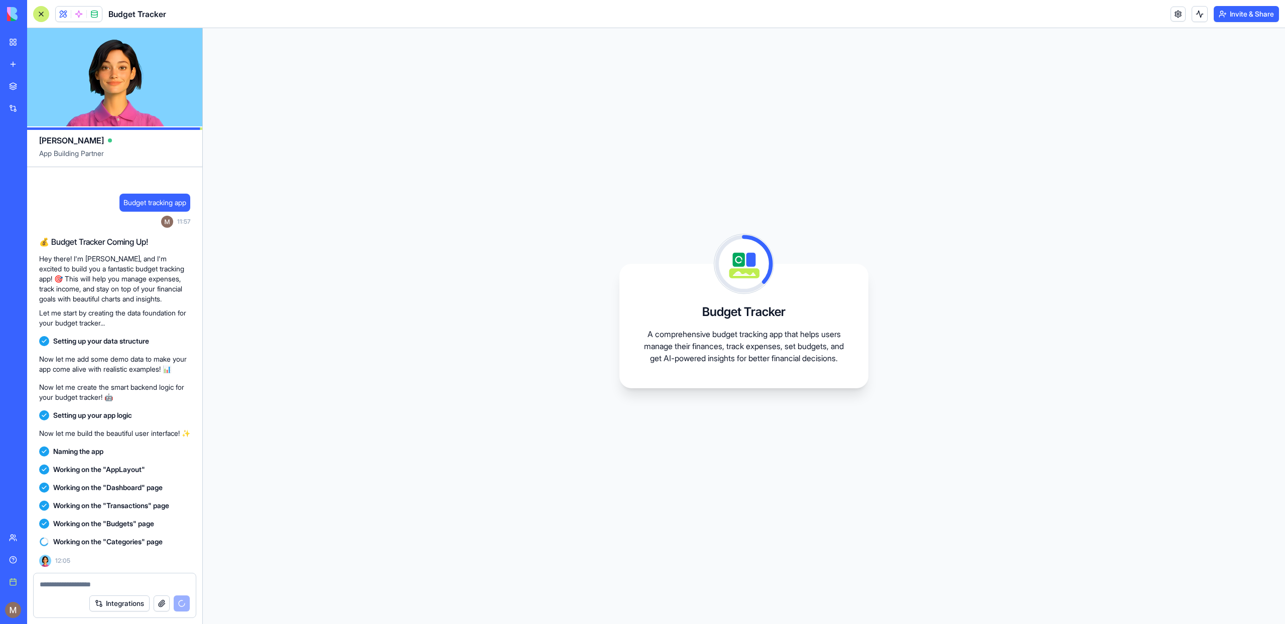
scroll to position [18, 0]
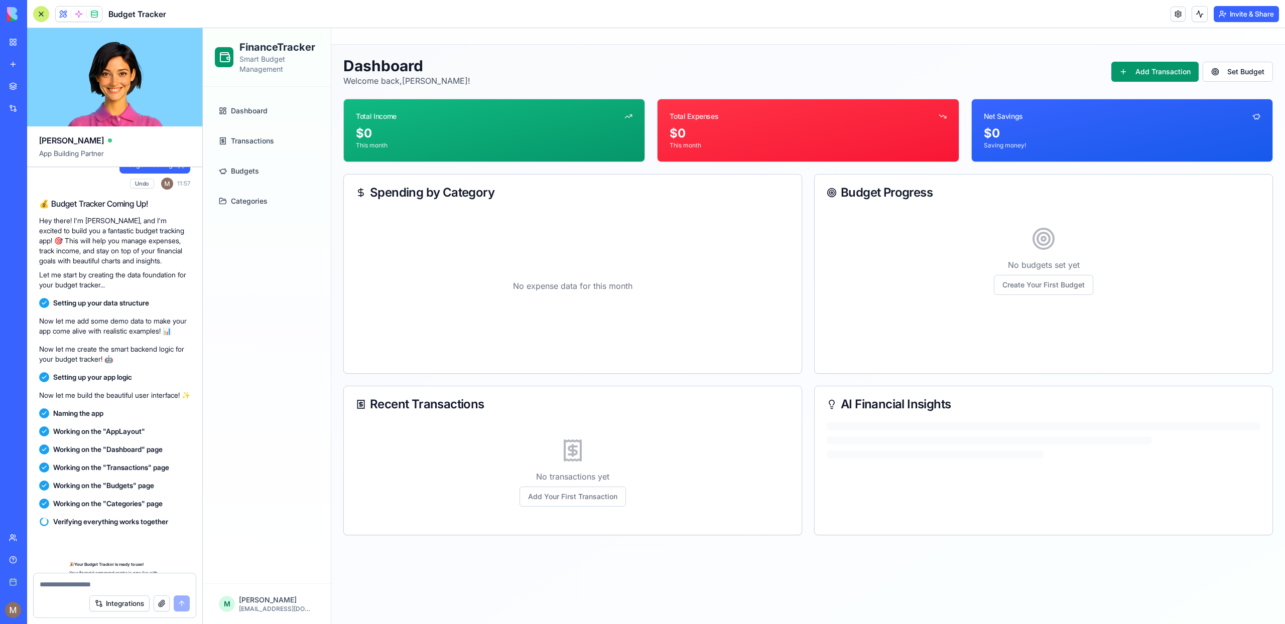
scroll to position [158, 0]
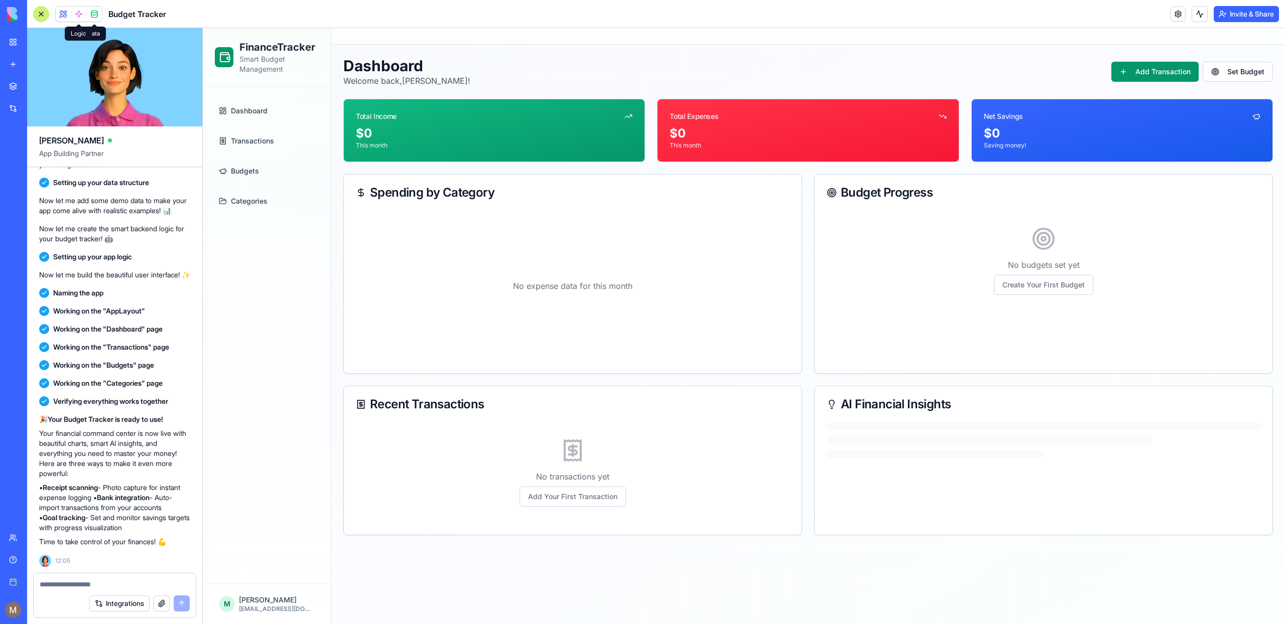
click at [83, 15] on span at bounding box center [79, 14] width 28 height 28
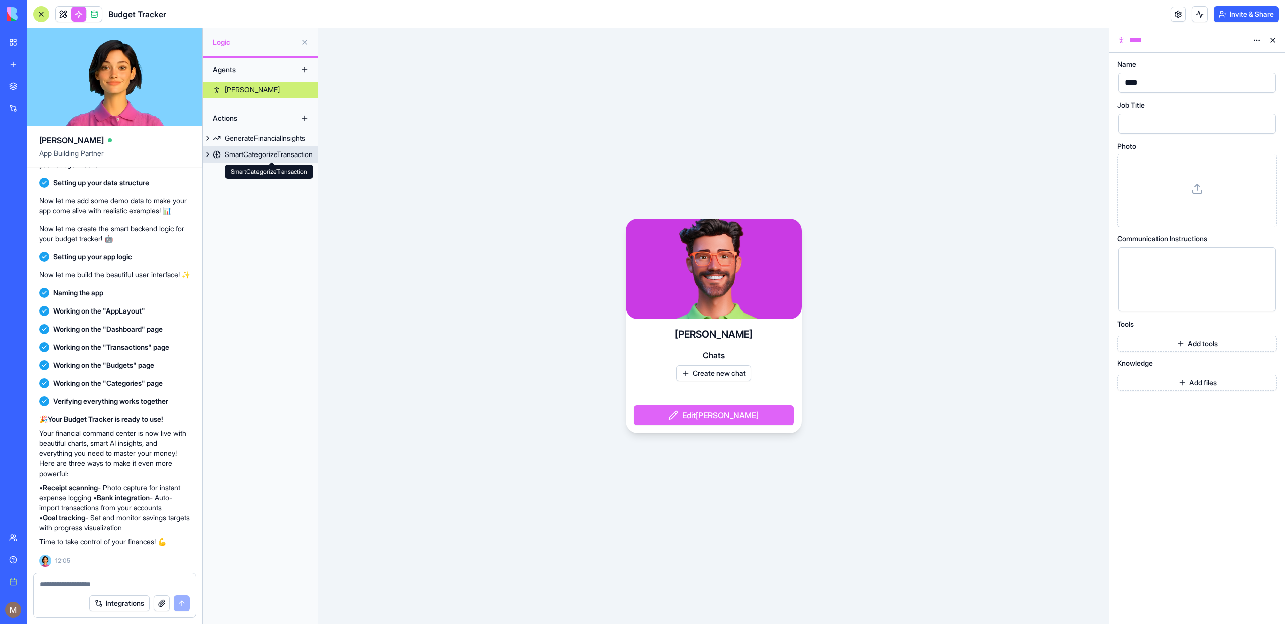
click at [280, 155] on div "SmartCategorizeTransaction" at bounding box center [269, 155] width 88 height 10
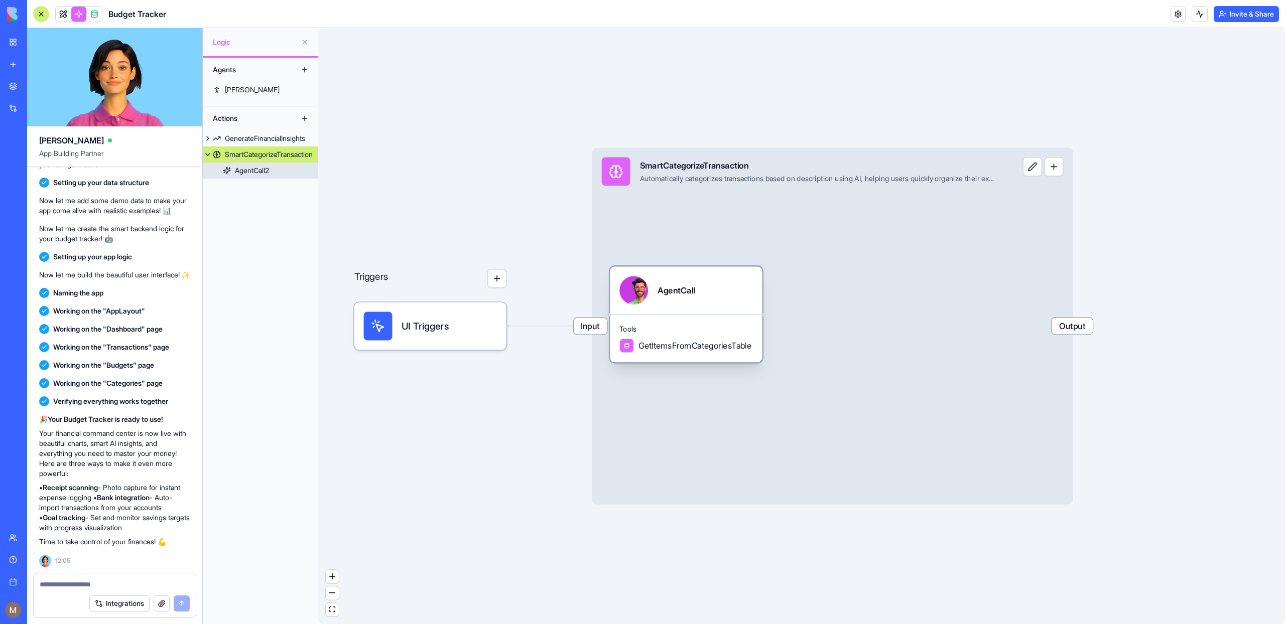
click at [756, 280] on div "AgentCall" at bounding box center [686, 291] width 152 height 48
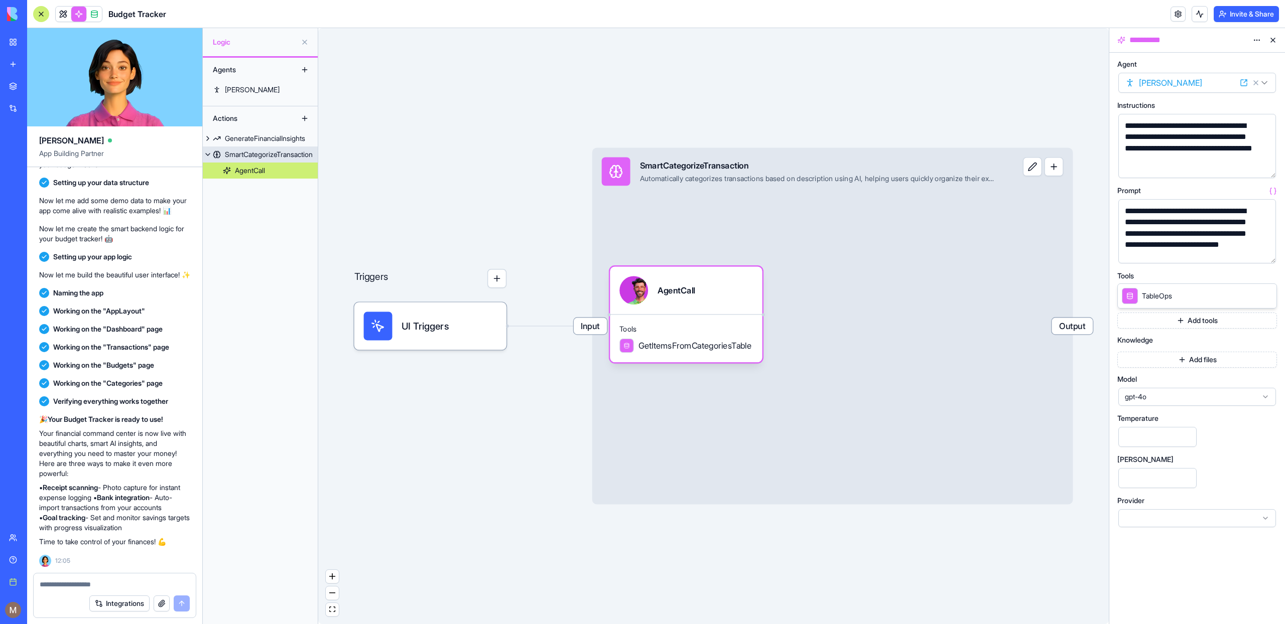
click at [752, 224] on div "Input SmartCategorizeTransaction Automatically categorizes transactions based o…" at bounding box center [832, 326] width 481 height 357
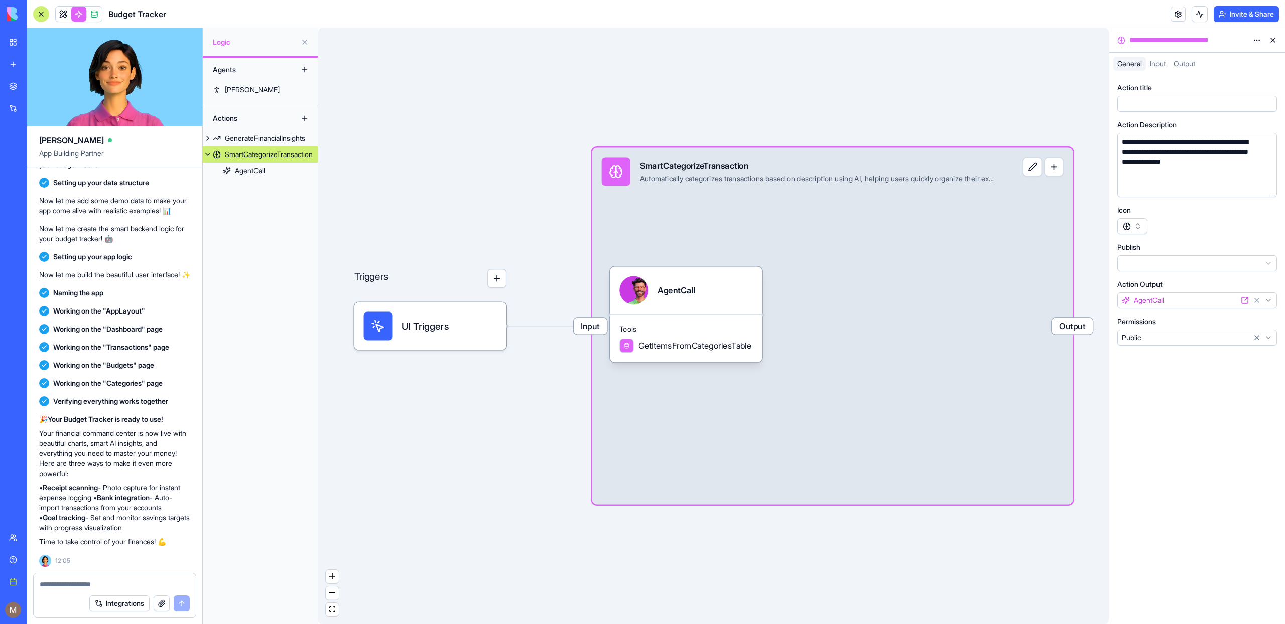
click at [64, 11] on link at bounding box center [63, 14] width 15 height 15
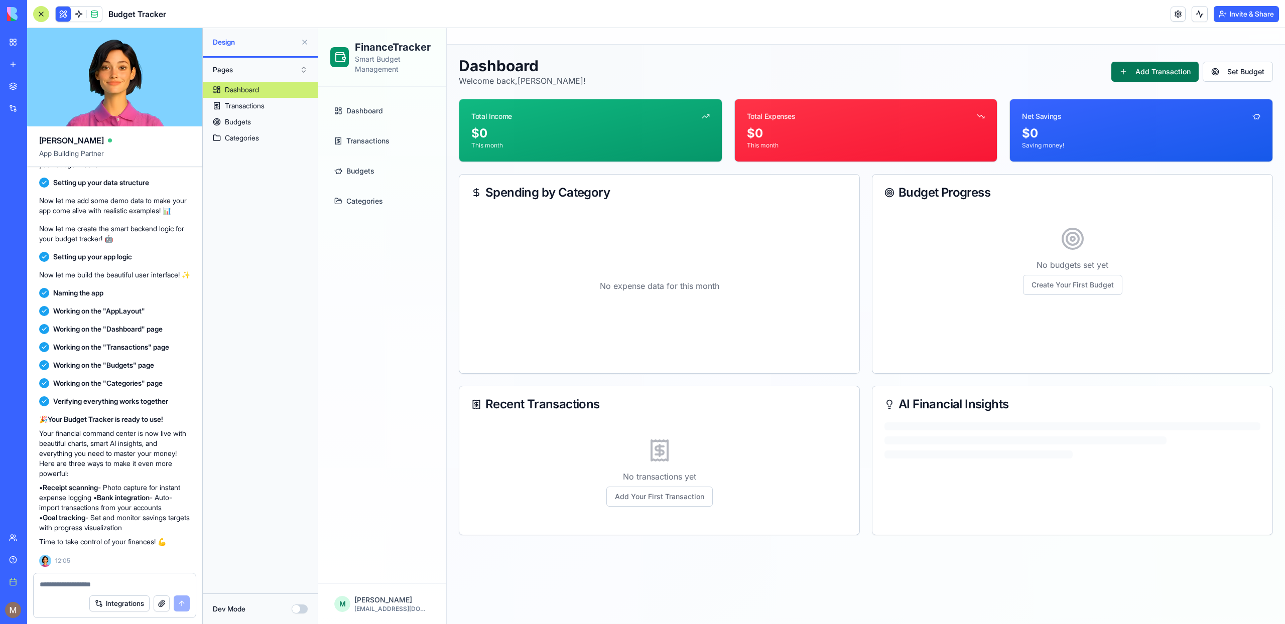
click at [1139, 74] on button "Add Transaction" at bounding box center [1154, 72] width 87 height 20
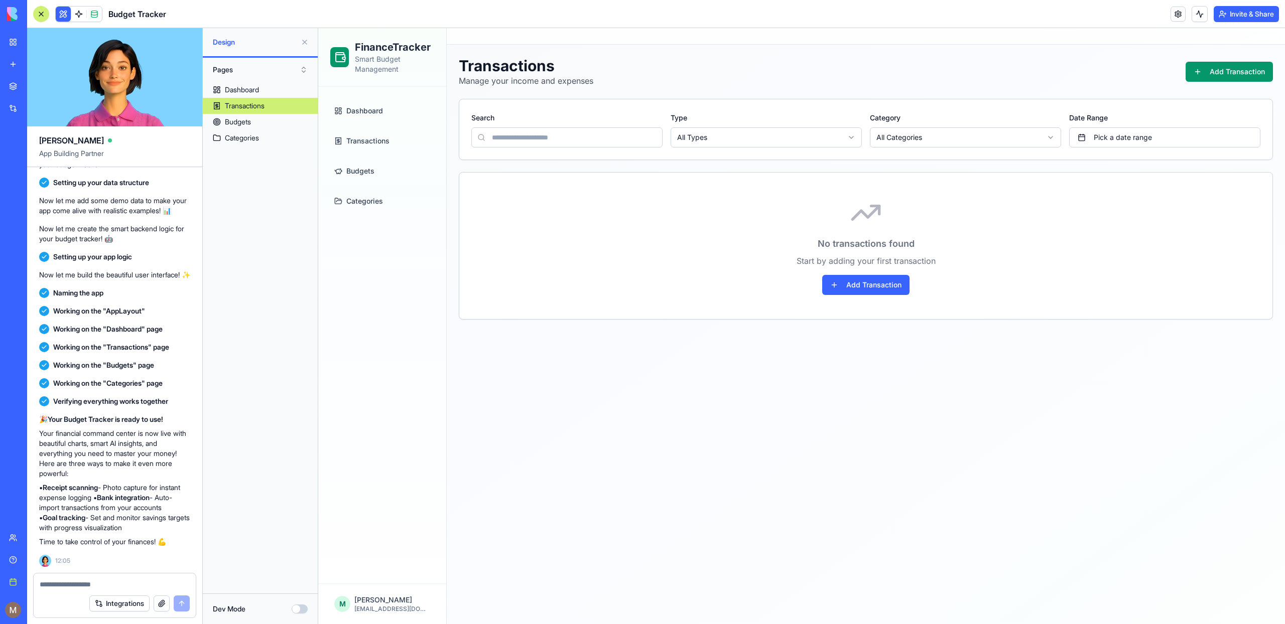
click at [916, 270] on div "No transactions found Start by adding your first transaction Add Transaction" at bounding box center [865, 246] width 765 height 98
click at [897, 276] on button "Add Transaction" at bounding box center [865, 285] width 87 height 20
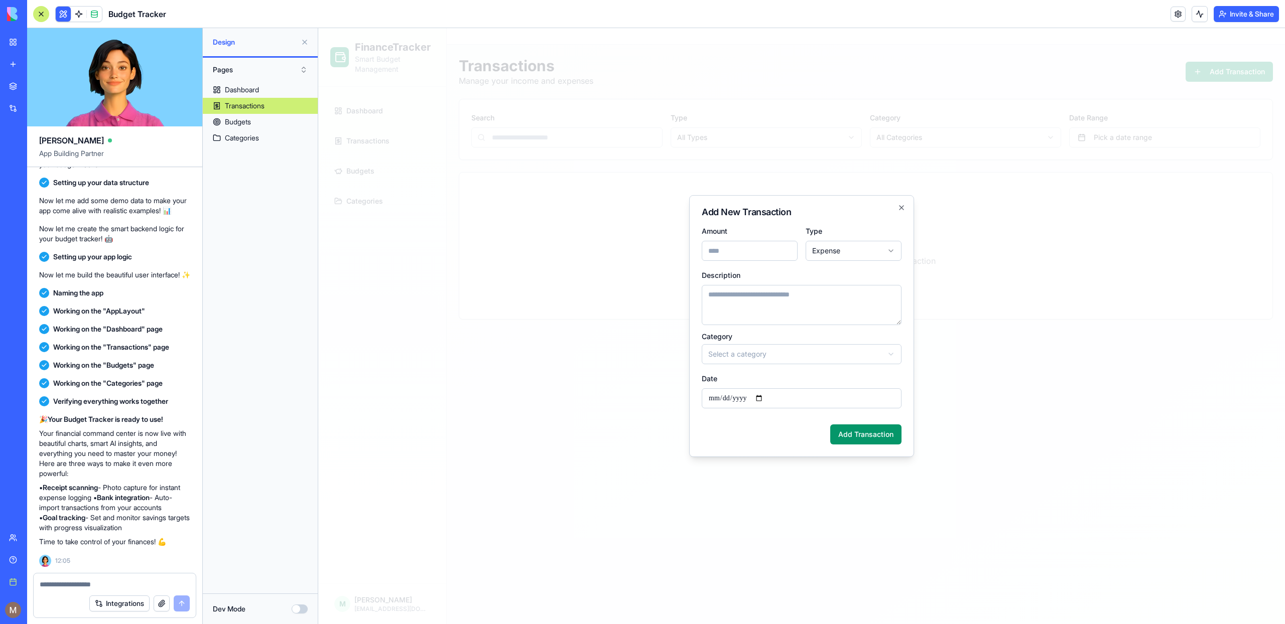
click at [748, 259] on input "Amount" at bounding box center [750, 251] width 96 height 20
type input "**"
click at [810, 358] on body "**********" at bounding box center [801, 326] width 967 height 596
select select "*****"
click at [853, 441] on button "Add Transaction" at bounding box center [865, 435] width 71 height 20
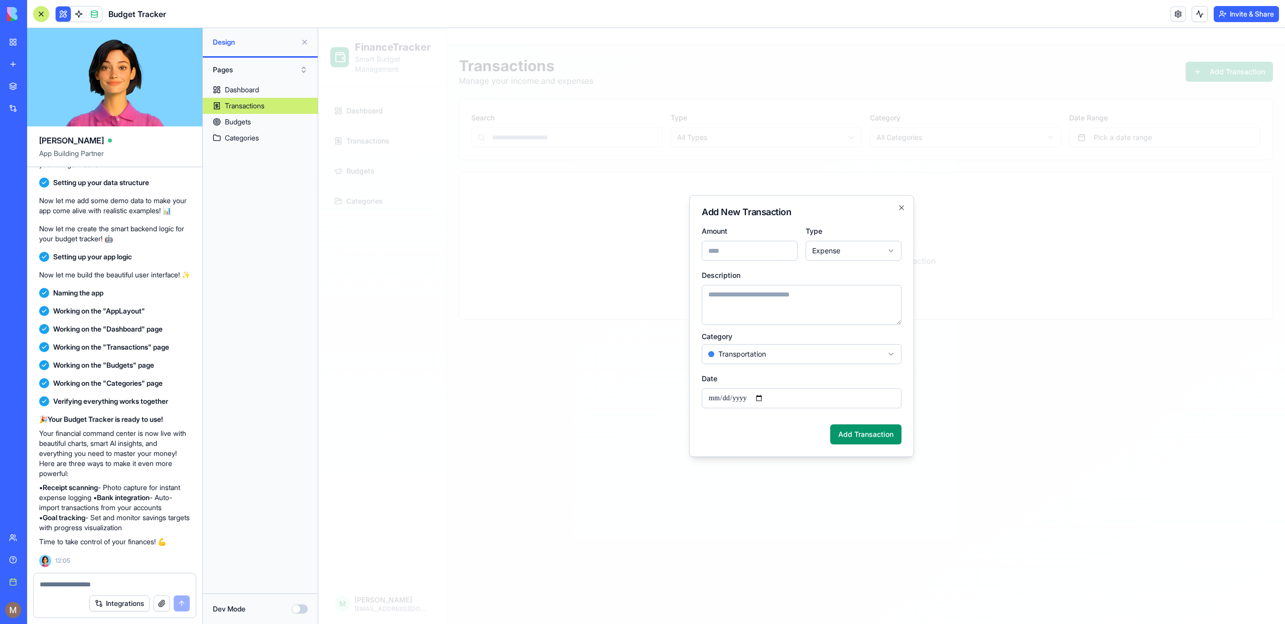
click at [767, 295] on textarea "Description" at bounding box center [802, 305] width 200 height 40
type textarea "*******"
click at [868, 447] on button "Add Transaction" at bounding box center [865, 440] width 71 height 20
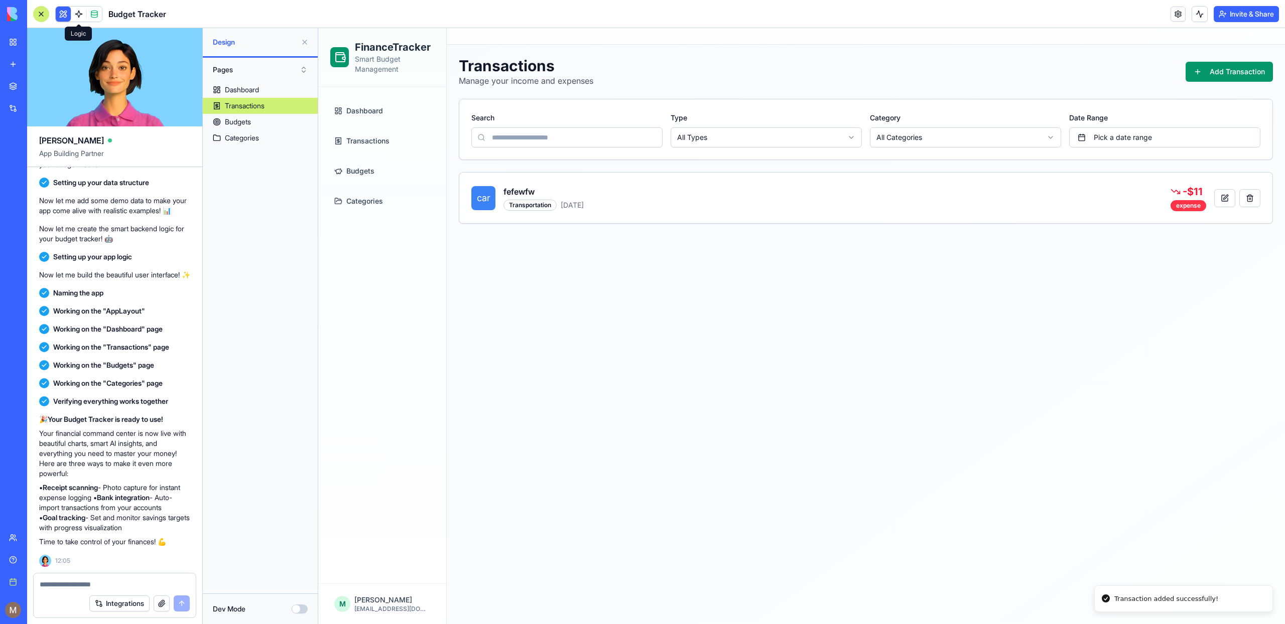
click at [82, 12] on link at bounding box center [78, 14] width 15 height 15
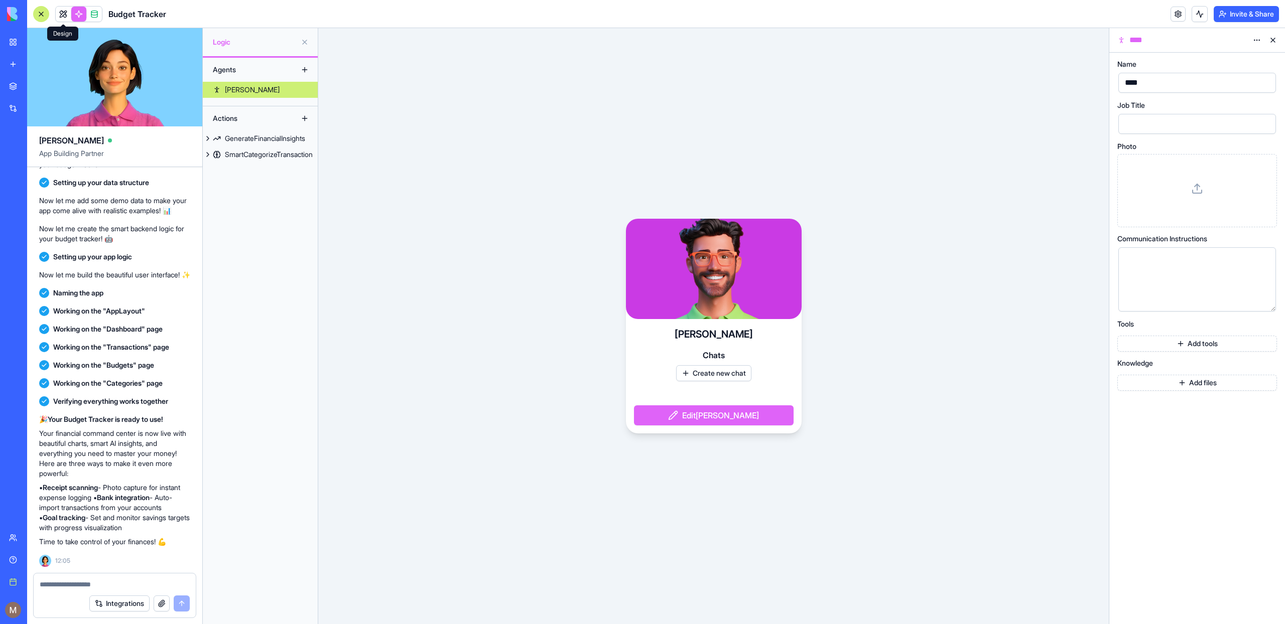
click at [59, 13] on link at bounding box center [63, 14] width 15 height 15
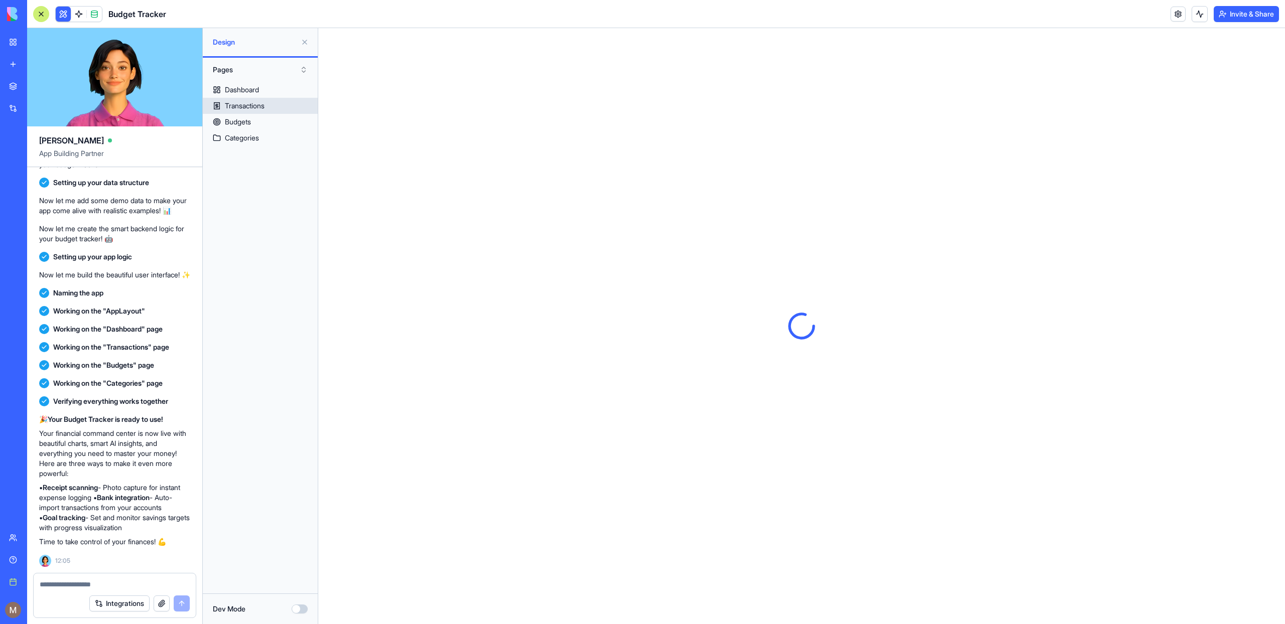
click at [258, 104] on div "Transactions" at bounding box center [245, 106] width 40 height 10
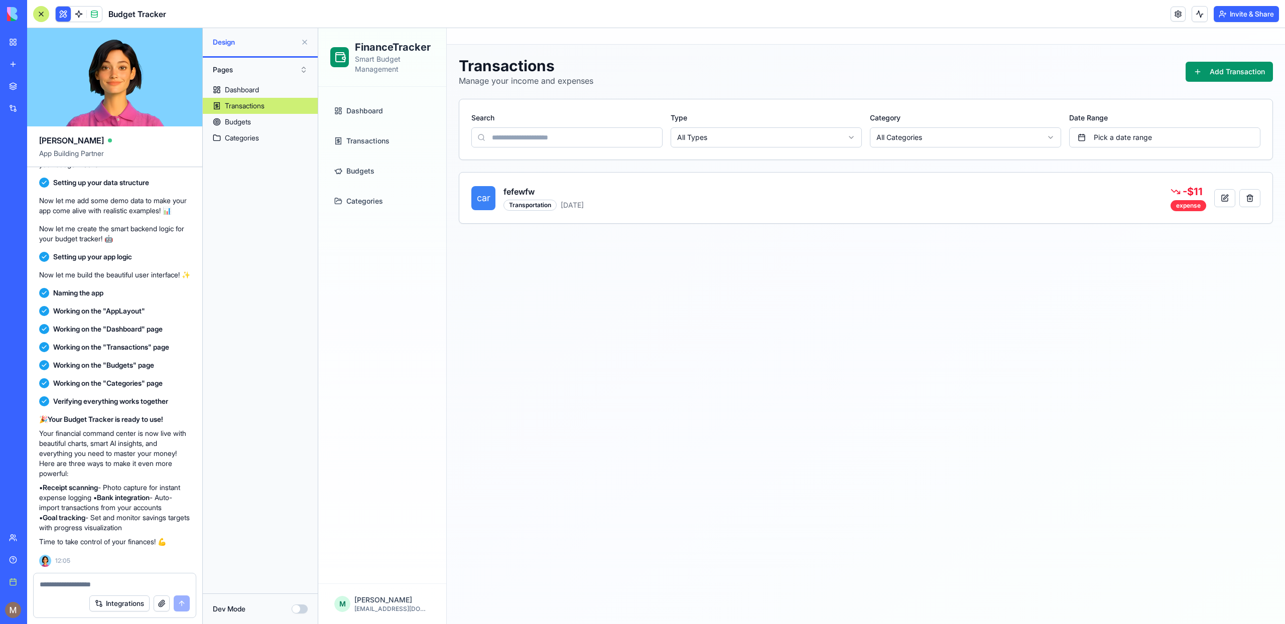
click at [380, 147] on link "Transactions" at bounding box center [382, 141] width 104 height 24
click at [742, 218] on div "car fefewfw Transportation Aug 19, 2025 - $ 11 expense" at bounding box center [865, 198] width 813 height 51
click at [1221, 199] on button "button" at bounding box center [1224, 198] width 21 height 18
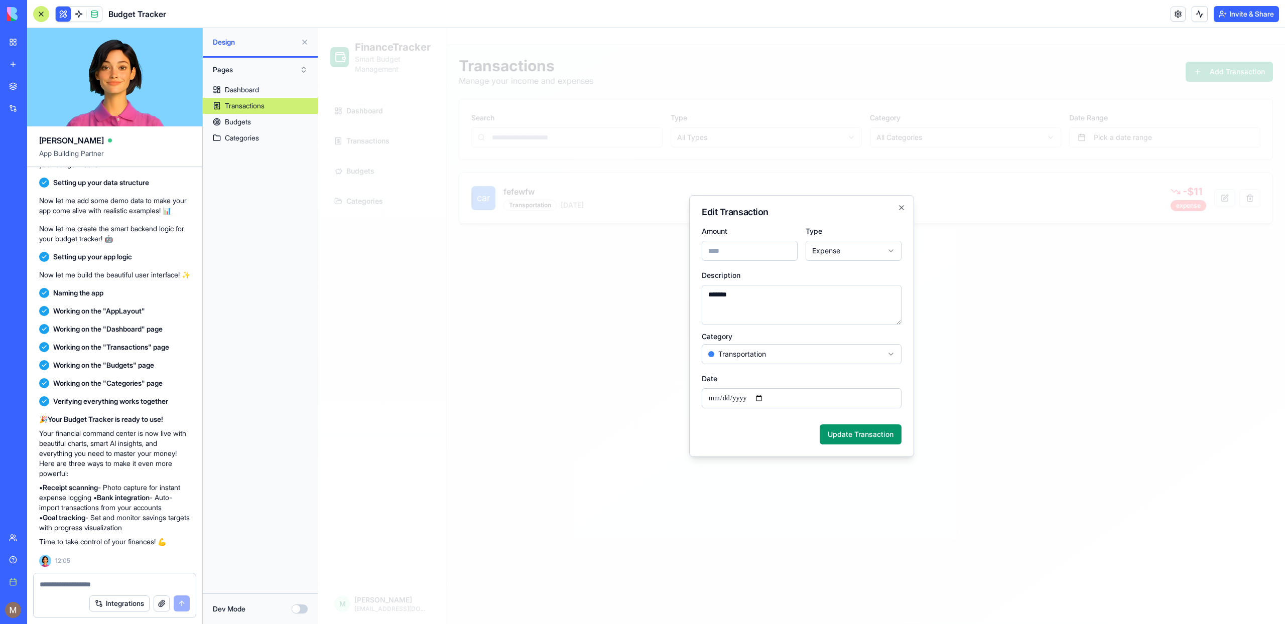
click at [1221, 199] on div at bounding box center [801, 326] width 967 height 596
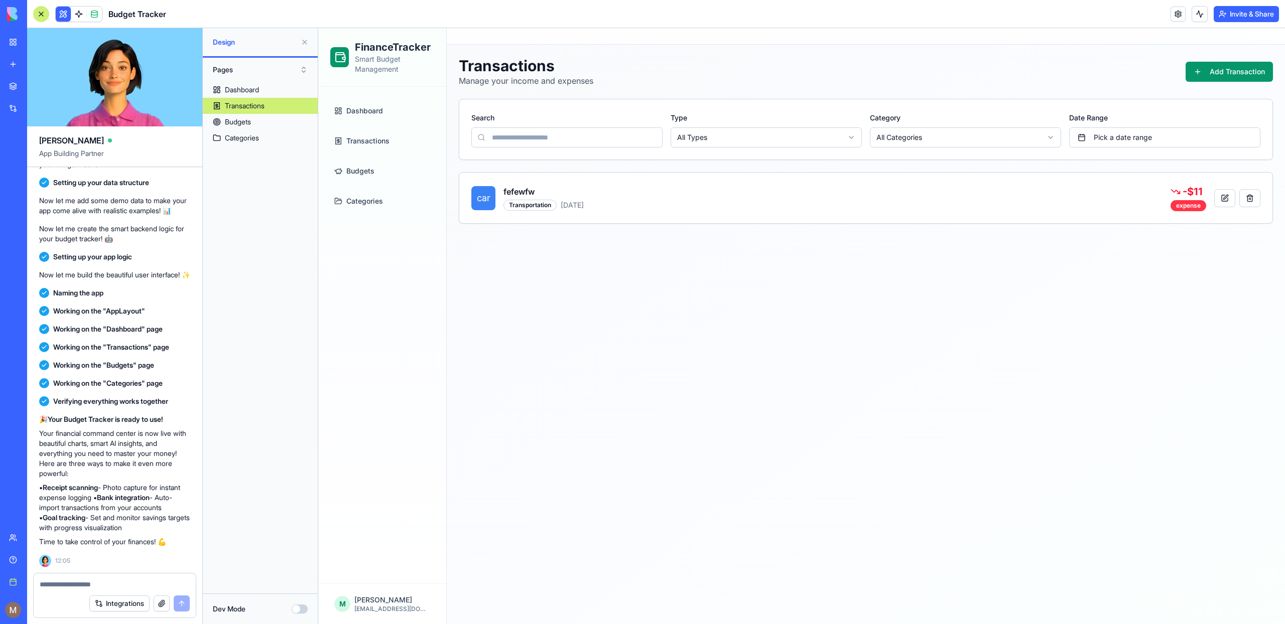
click at [405, 114] on link "Dashboard" at bounding box center [382, 111] width 104 height 24
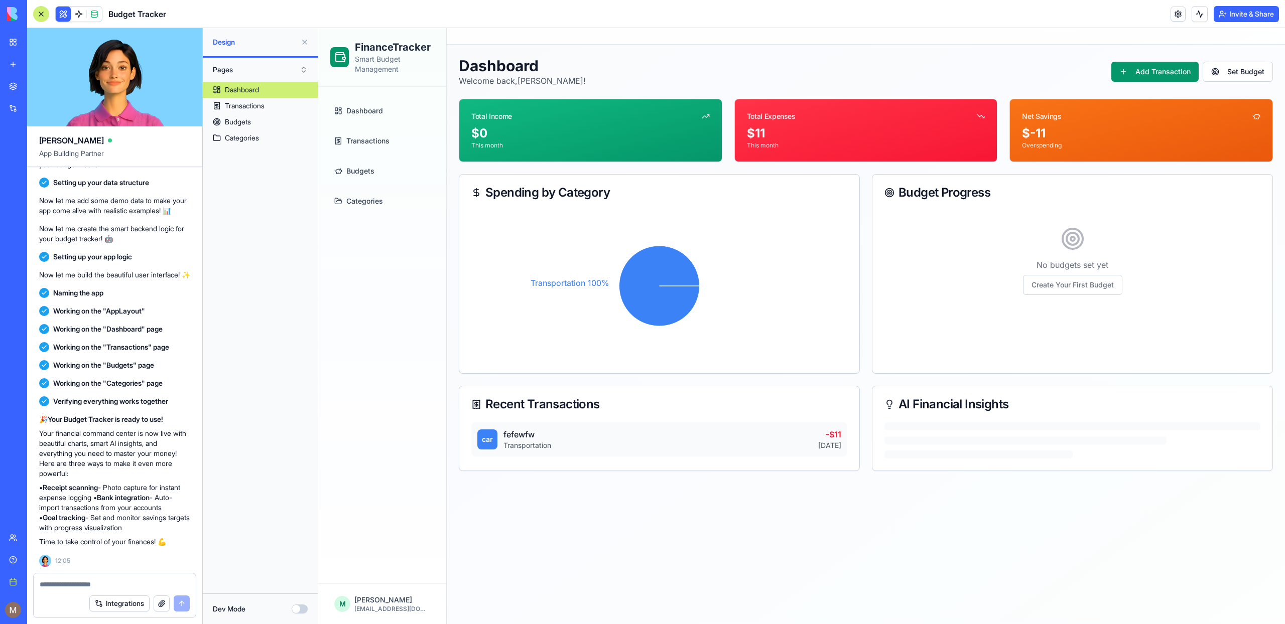
click at [1044, 441] on div at bounding box center [1025, 441] width 282 height 8
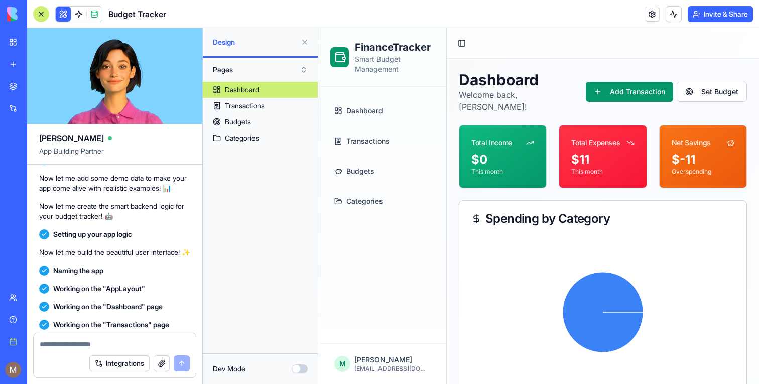
scroll to position [158, 0]
click at [303, 41] on button at bounding box center [305, 42] width 16 height 16
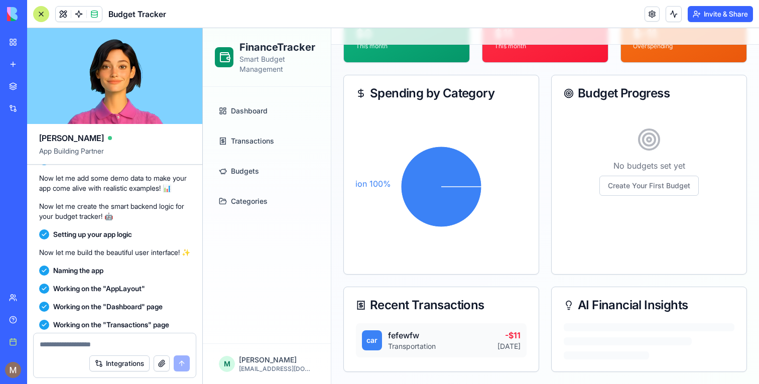
scroll to position [0, 0]
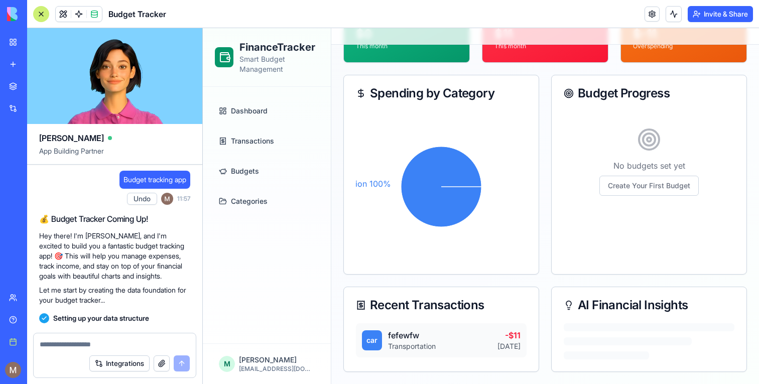
click at [256, 178] on link "Budgets" at bounding box center [267, 171] width 104 height 24
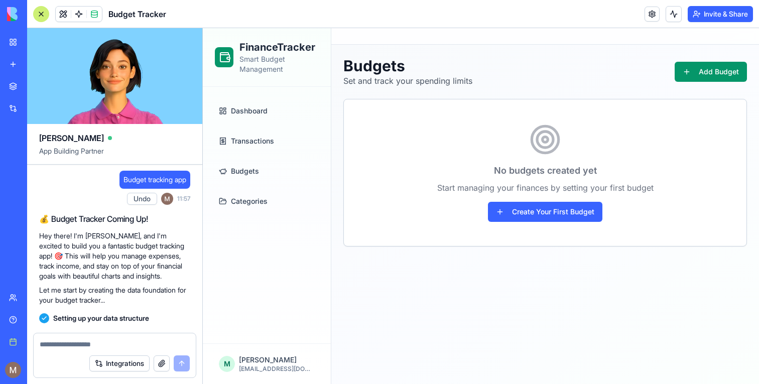
click at [266, 148] on link "Transactions" at bounding box center [267, 141] width 104 height 24
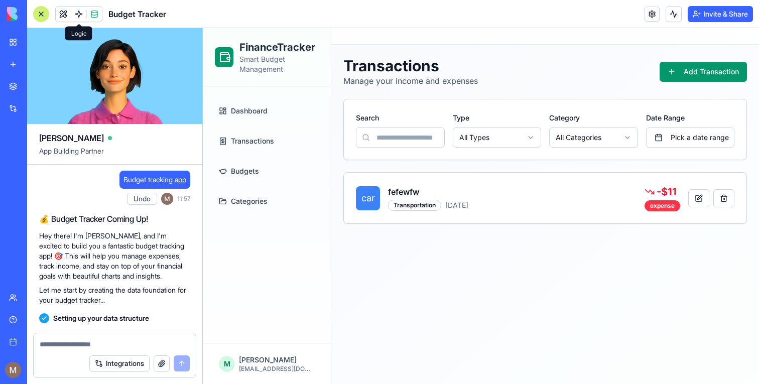
click at [74, 11] on link at bounding box center [78, 14] width 15 height 15
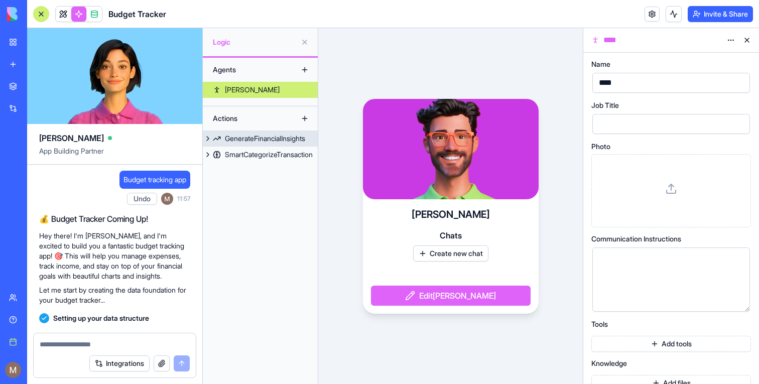
click at [274, 138] on div "GenerateFinancialInsights" at bounding box center [265, 139] width 80 height 10
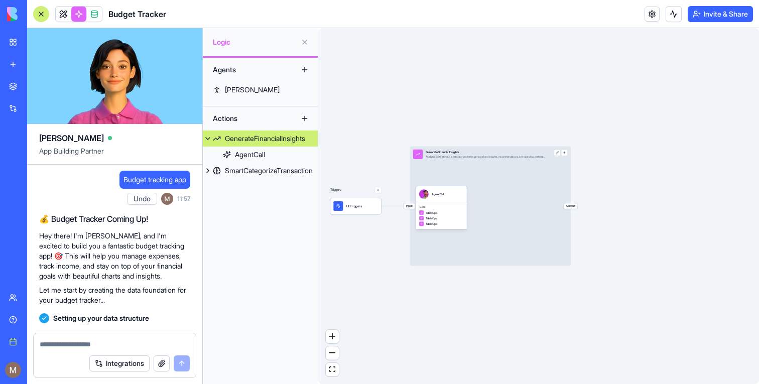
click at [519, 235] on div "Input GenerateFinancialInsights Analyzes user's financial data and generates pe…" at bounding box center [490, 206] width 161 height 119
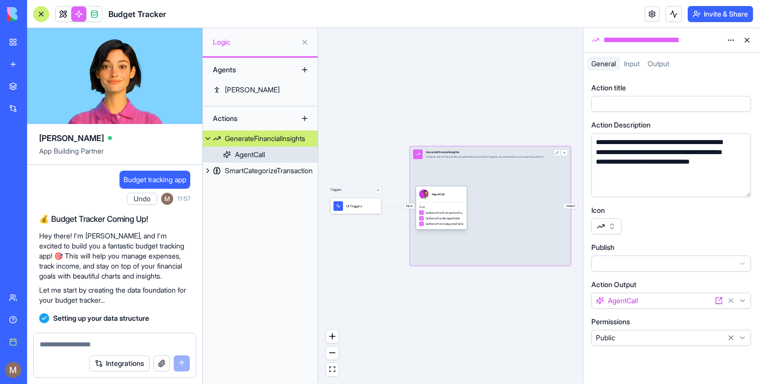
click at [457, 205] on span "Tools" at bounding box center [441, 206] width 45 height 3
click at [455, 203] on div "Tools GetItemsFromTransactionsTable GetItemsFromBudgetsTable GetItemsFromCatego…" at bounding box center [448, 215] width 51 height 27
click at [455, 196] on div "AgentCall" at bounding box center [448, 194] width 45 height 10
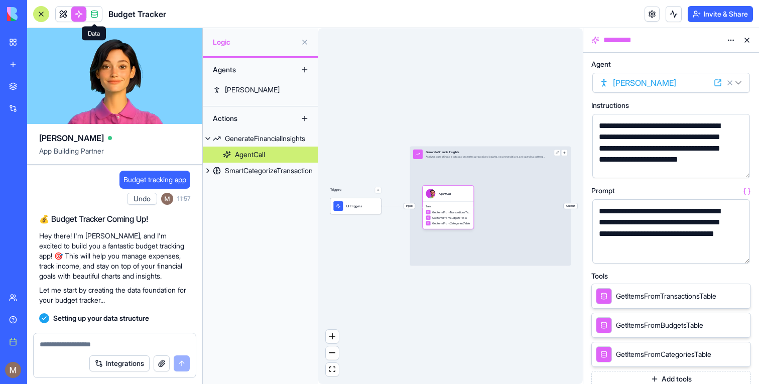
click at [64, 13] on link at bounding box center [63, 14] width 15 height 15
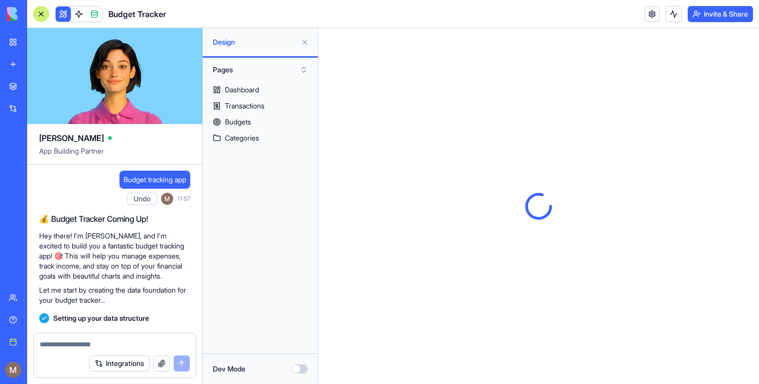
click at [63, 15] on button at bounding box center [63, 14] width 15 height 15
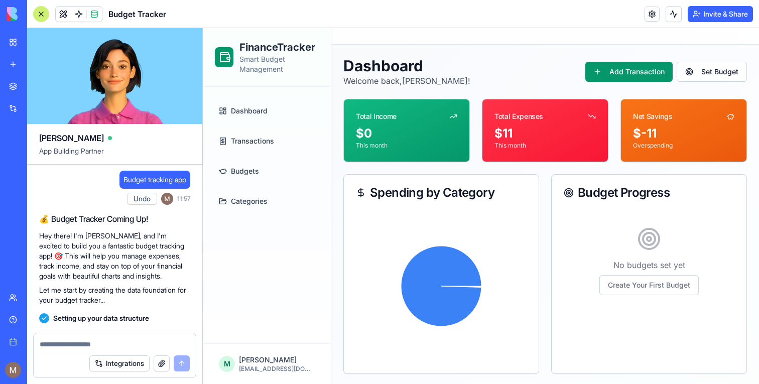
scroll to position [99, 0]
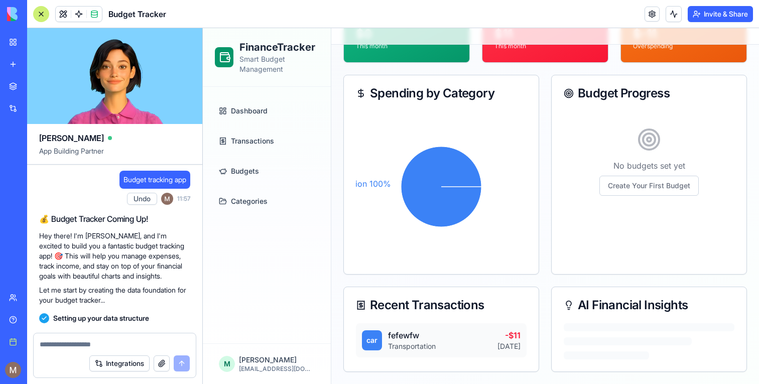
click at [240, 141] on span "Transactions" at bounding box center [252, 141] width 43 height 10
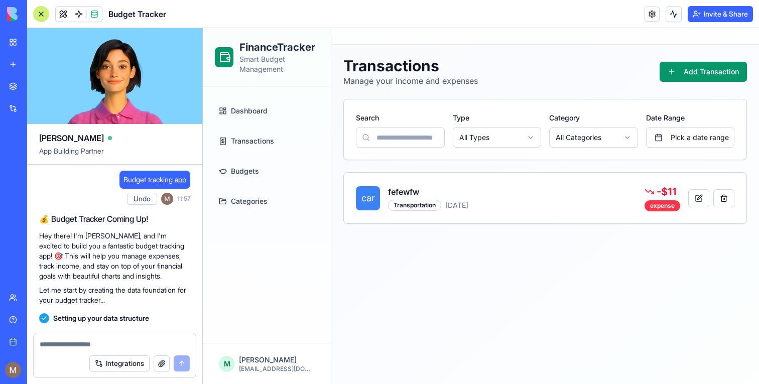
click at [244, 95] on div "Dashboard Transactions Budgets Categories" at bounding box center [267, 156] width 112 height 122
click at [242, 100] on link "Dashboard" at bounding box center [267, 111] width 104 height 24
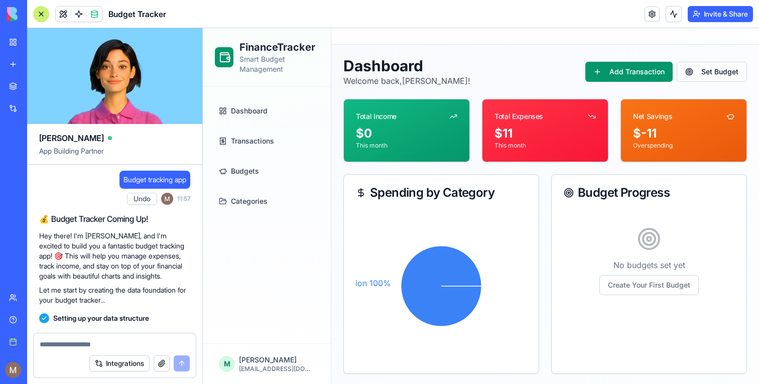
click at [245, 110] on span "Dashboard" at bounding box center [249, 111] width 37 height 10
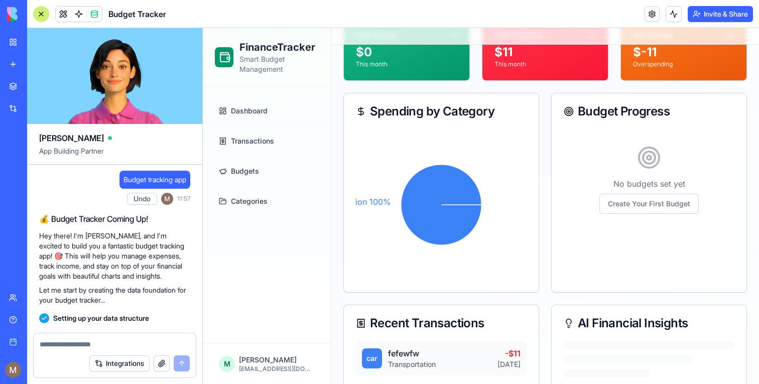
scroll to position [99, 0]
